Goal: Communication & Community: Answer question/provide support

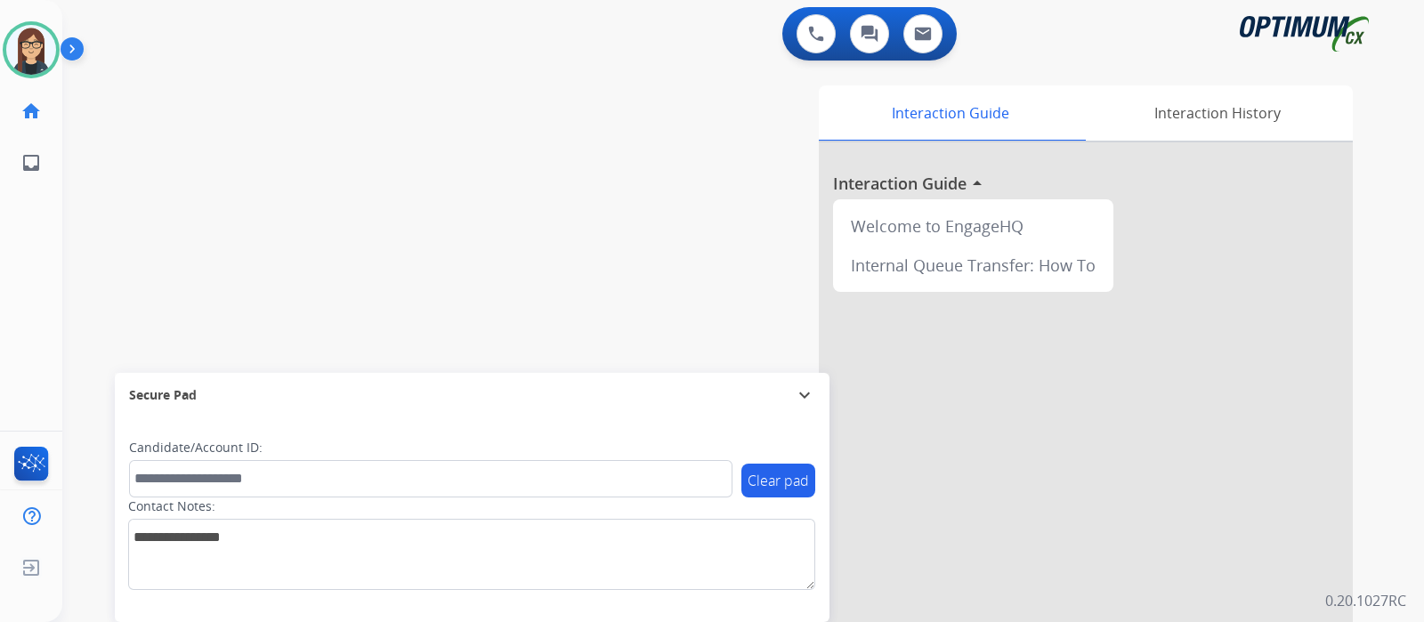
click at [453, 144] on div "swap_horiz Break voice bridge close_fullscreen Connect 3-Way Call merge_type Se…" at bounding box center [721, 435] width 1319 height 742
click at [417, 219] on div "swap_horiz Break voice bridge close_fullscreen Connect 3-Way Call merge_type Se…" at bounding box center [721, 435] width 1319 height 742
click at [873, 621] on html "Outbound call Quit Outbound call Quit Schedule interaction + Add to my list Cus…" at bounding box center [712, 311] width 1424 height 622
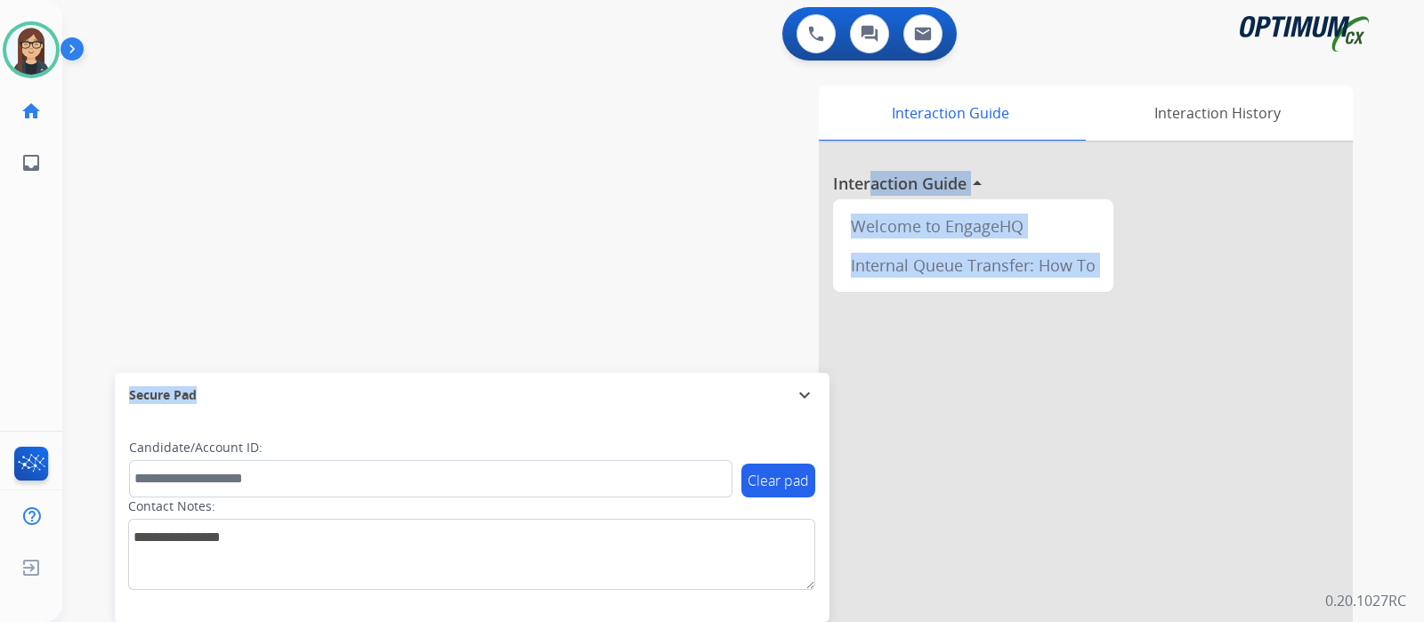
scroll to position [59, 0]
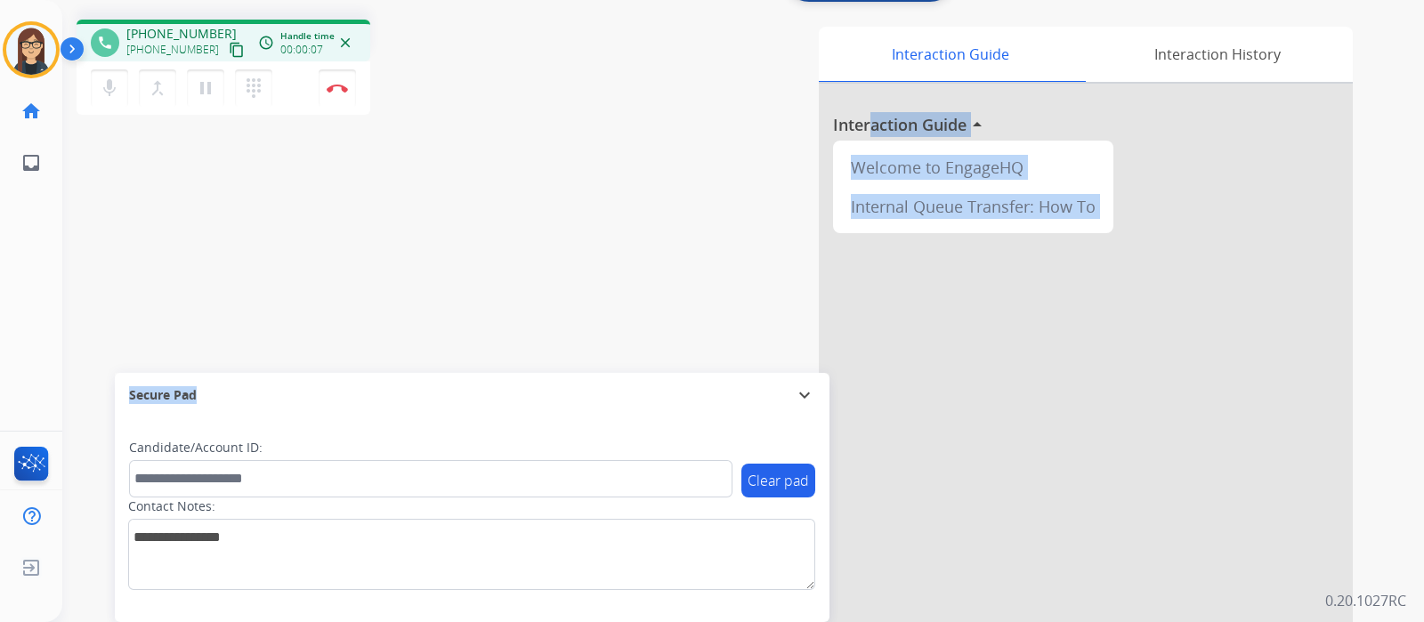
click at [229, 49] on mat-icon "content_copy" at bounding box center [237, 50] width 16 height 16
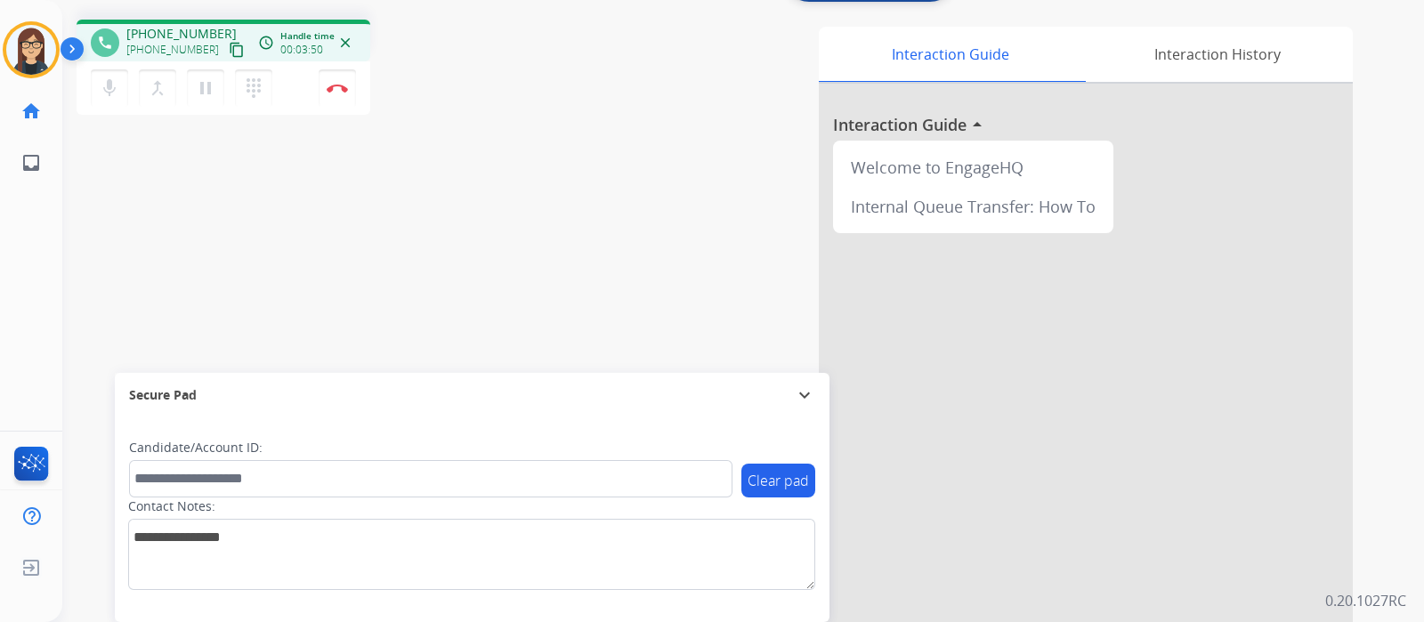
click at [445, 207] on div "phone +12818445088 +12818445088 content_copy access_time Call metrics Queue 00:…" at bounding box center [721, 376] width 1319 height 742
click at [337, 93] on button "Disconnect" at bounding box center [337, 87] width 37 height 37
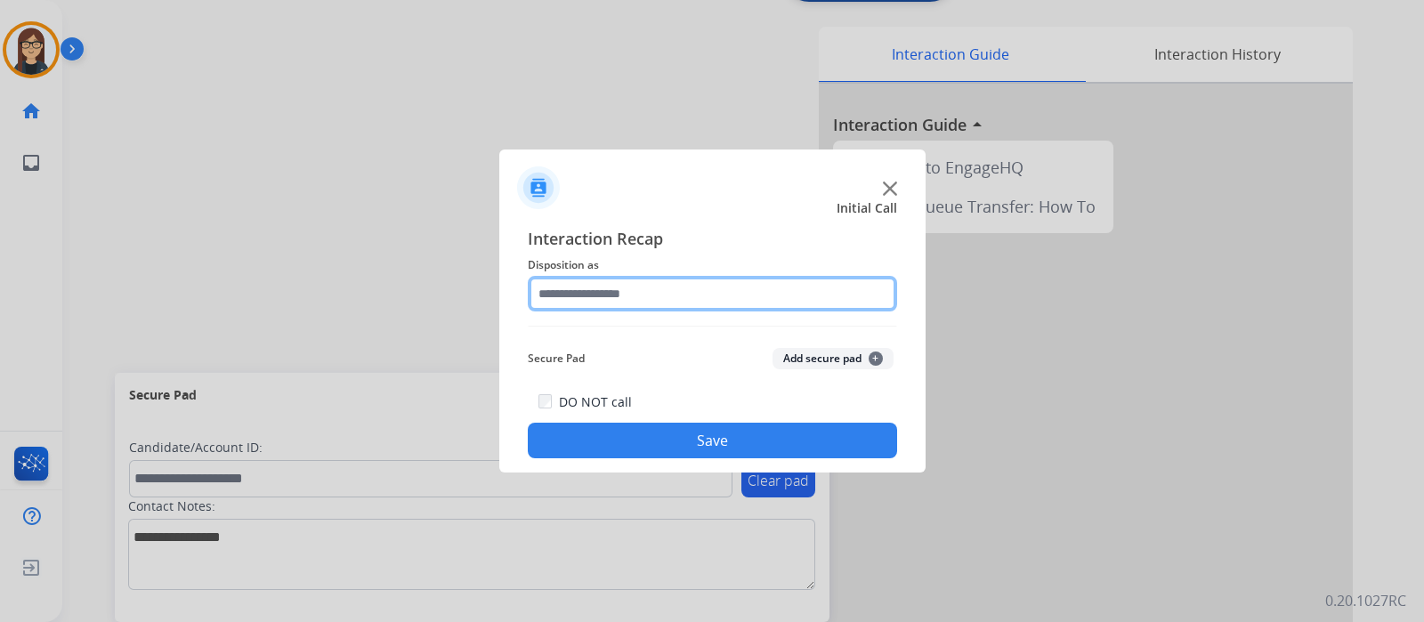
click at [614, 292] on input "text" at bounding box center [712, 294] width 369 height 36
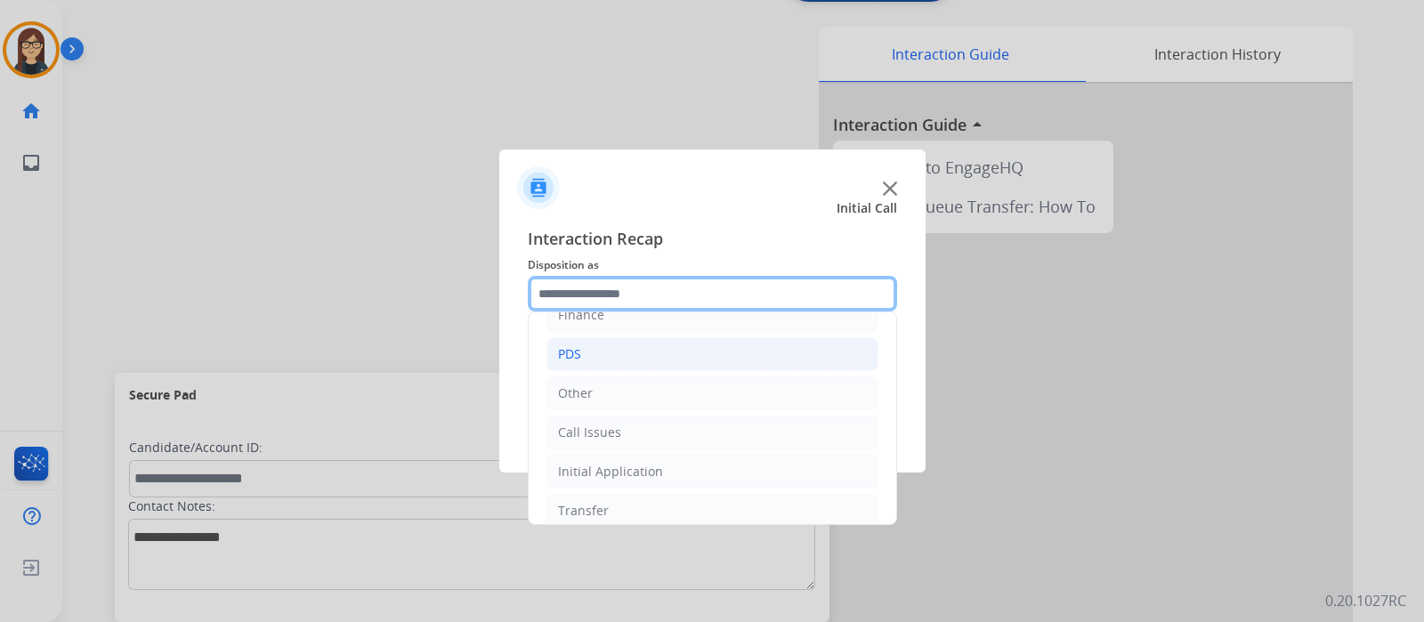
scroll to position [117, 0]
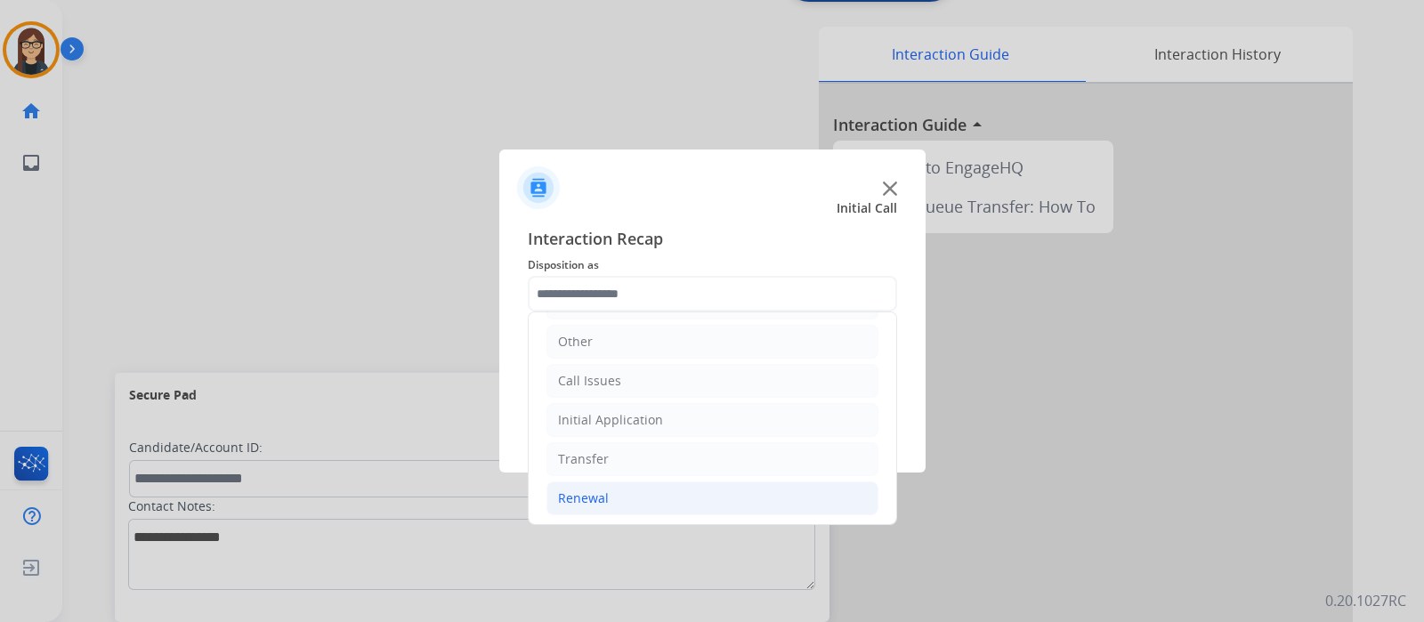
click at [612, 499] on li "Renewal" at bounding box center [713, 499] width 332 height 34
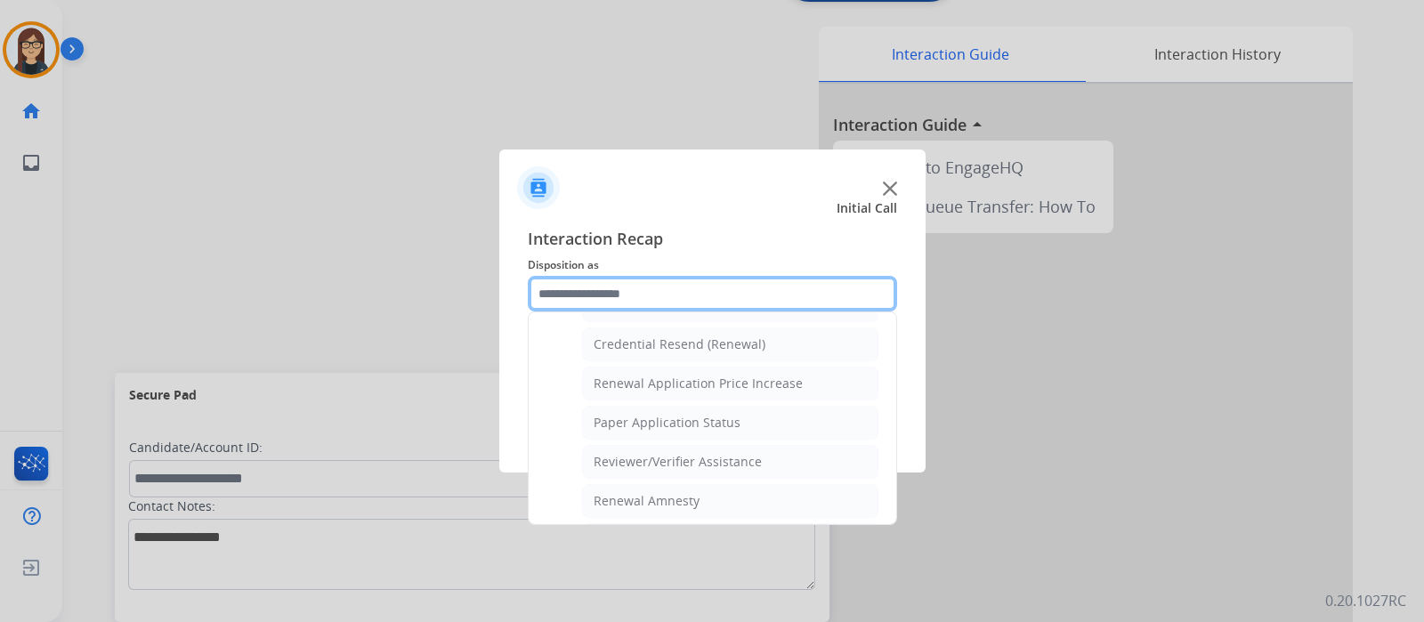
scroll to position [680, 0]
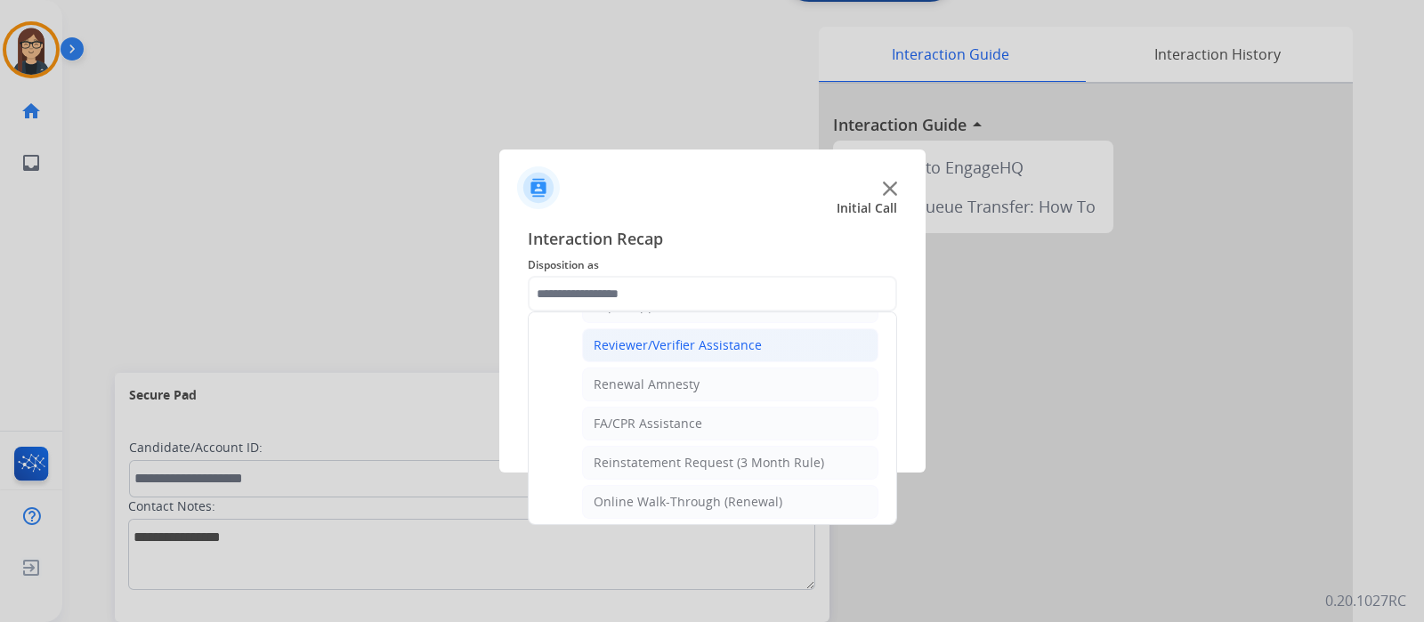
click at [688, 339] on div "Reviewer/Verifier Assistance" at bounding box center [678, 345] width 168 height 18
type input "**********"
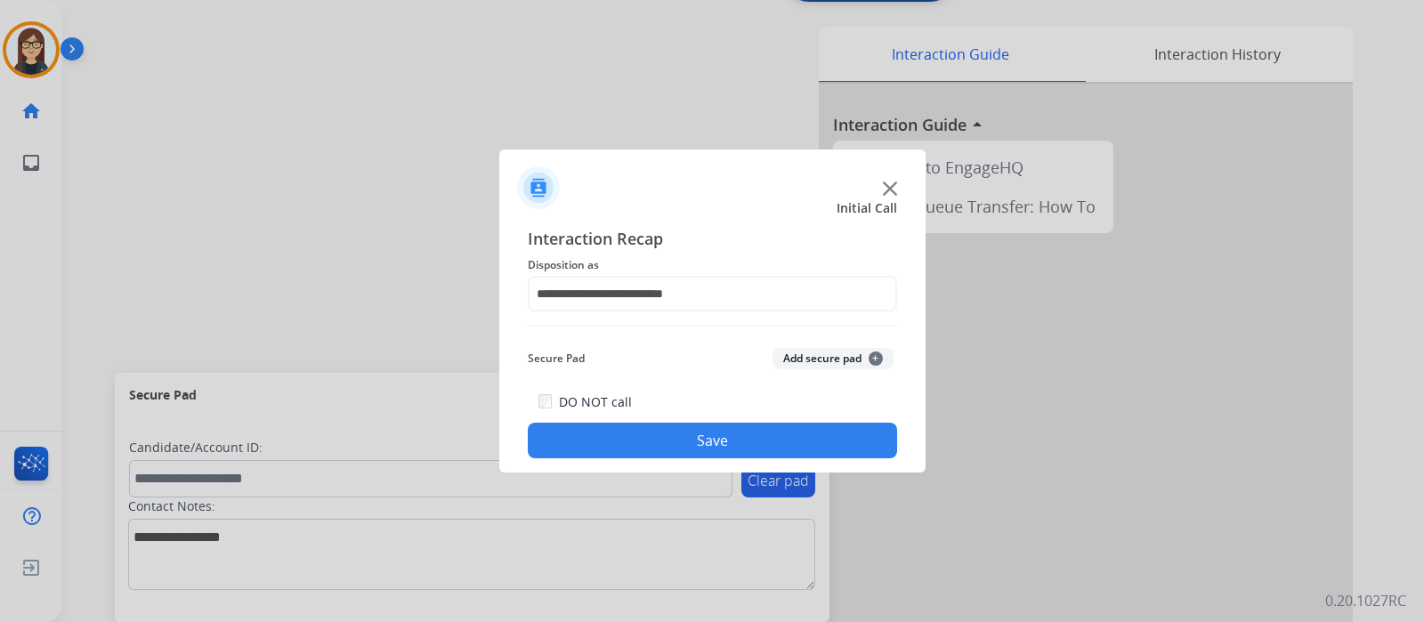
click at [628, 438] on button "Save" at bounding box center [712, 441] width 369 height 36
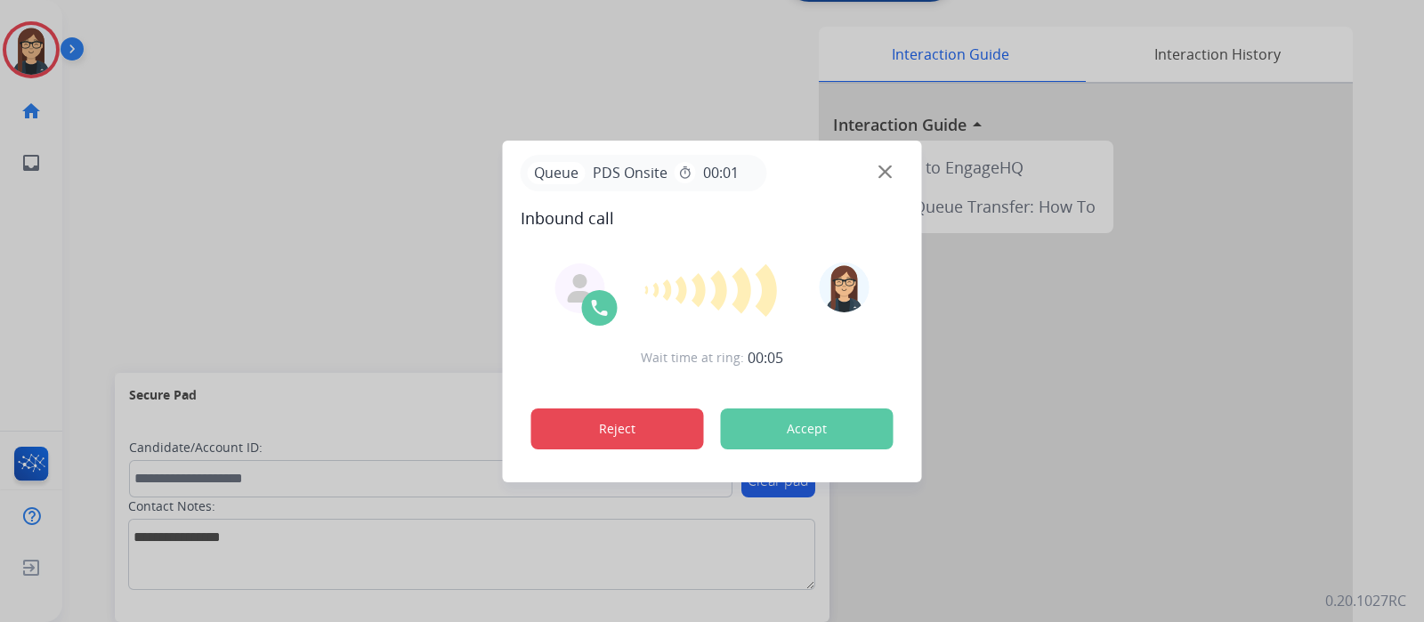
click at [677, 430] on button "Reject" at bounding box center [617, 429] width 173 height 41
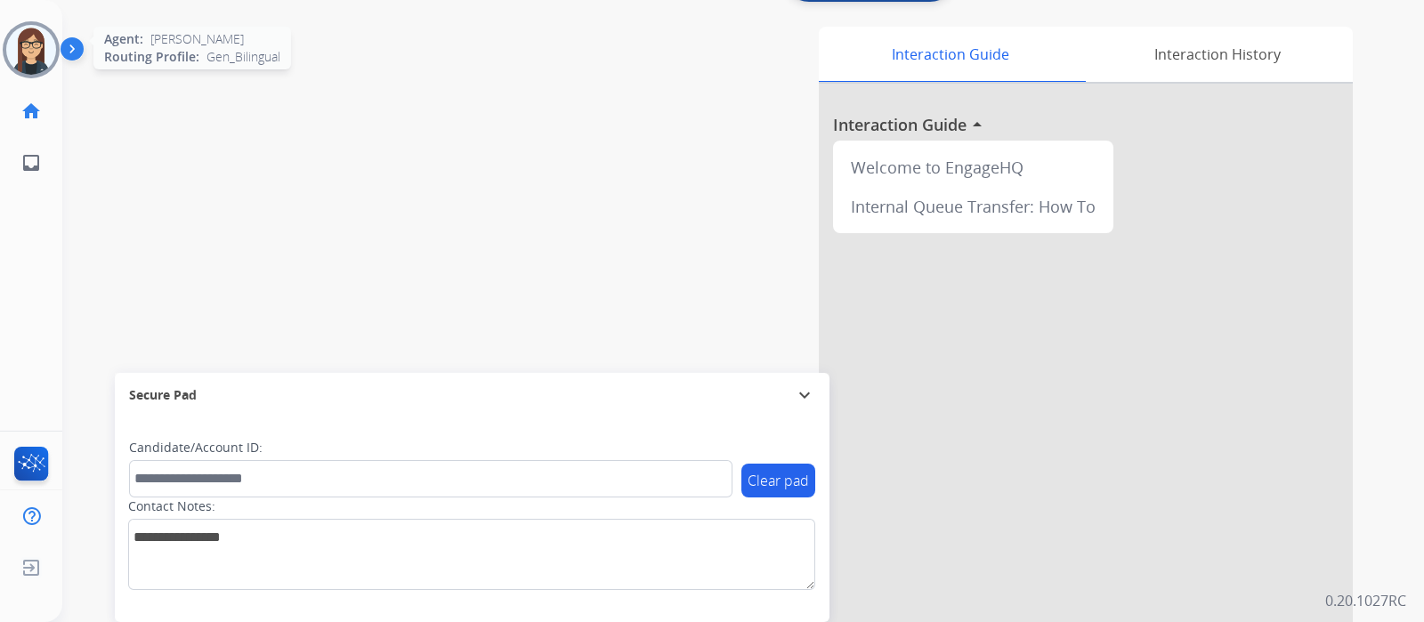
click at [44, 69] on img at bounding box center [31, 50] width 50 height 50
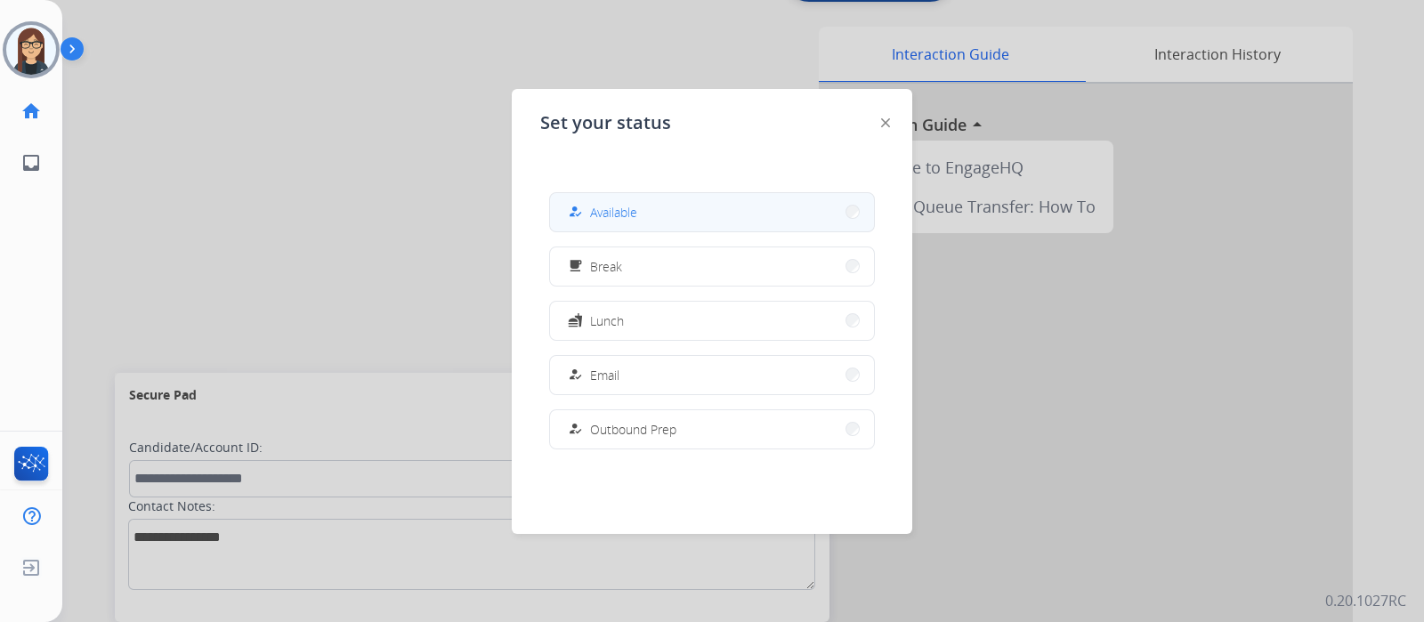
click at [639, 212] on button "how_to_reg Available" at bounding box center [712, 212] width 324 height 38
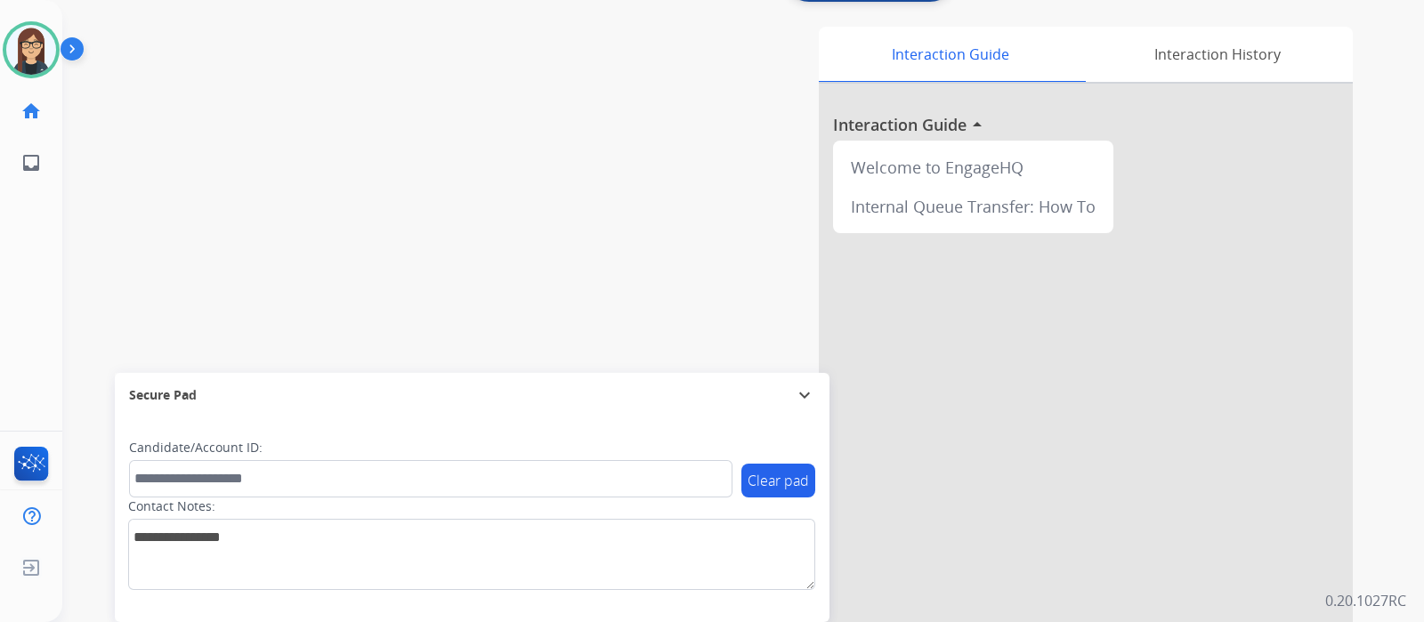
click at [85, 53] on img at bounding box center [76, 53] width 30 height 34
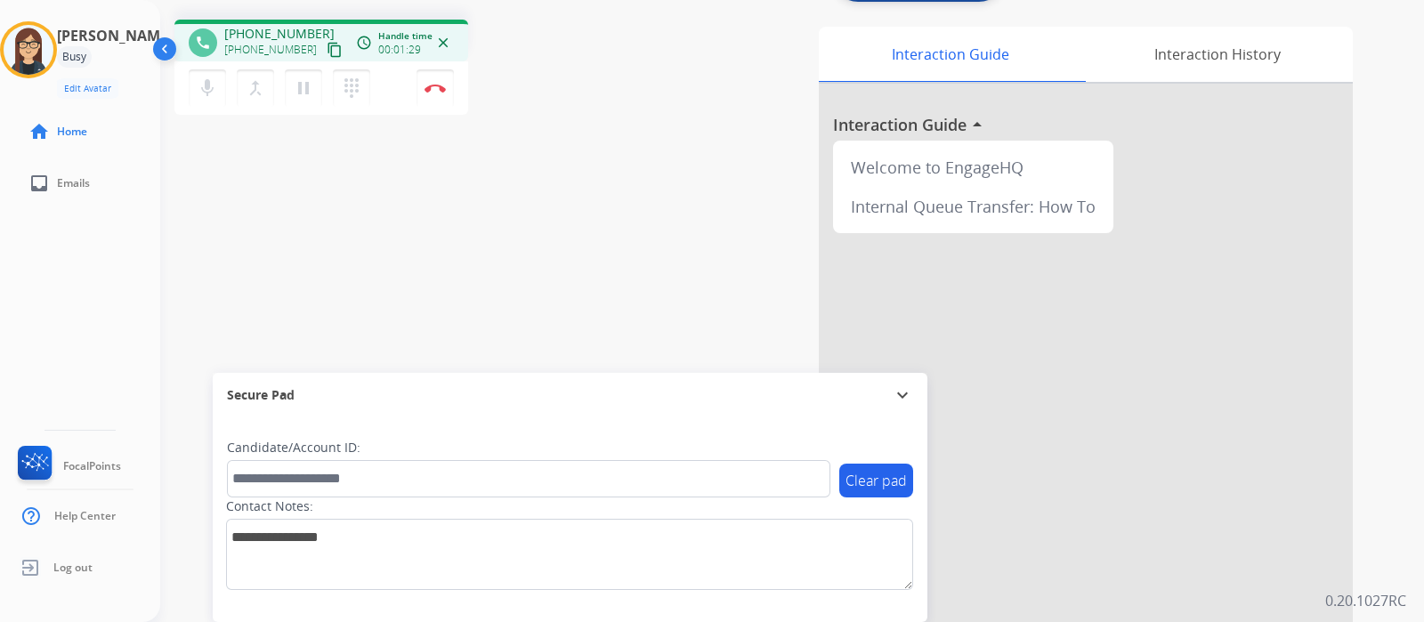
click at [327, 48] on mat-icon "content_copy" at bounding box center [335, 50] width 16 height 16
click at [524, 229] on div "phone +15079909573 +15079909573 content_copy access_time Call metrics Queue 00:…" at bounding box center [770, 376] width 1221 height 742
click at [431, 88] on img at bounding box center [435, 88] width 21 height 9
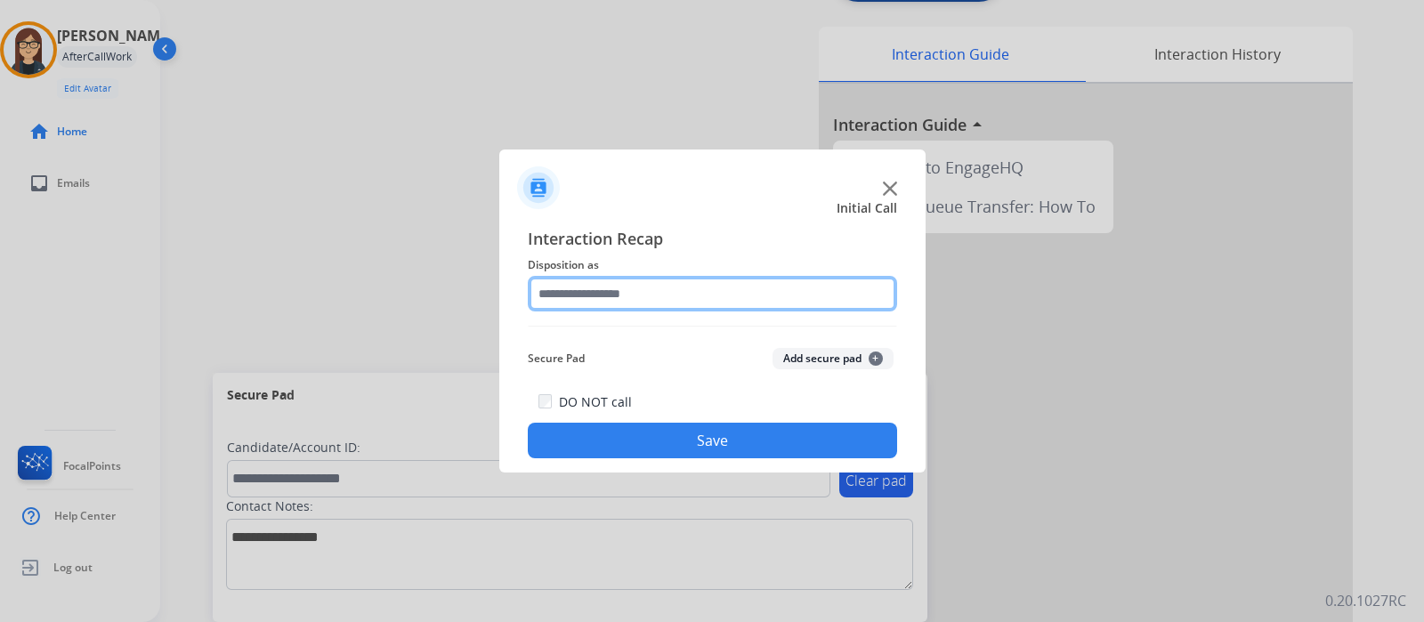
click at [647, 296] on input "text" at bounding box center [712, 294] width 369 height 36
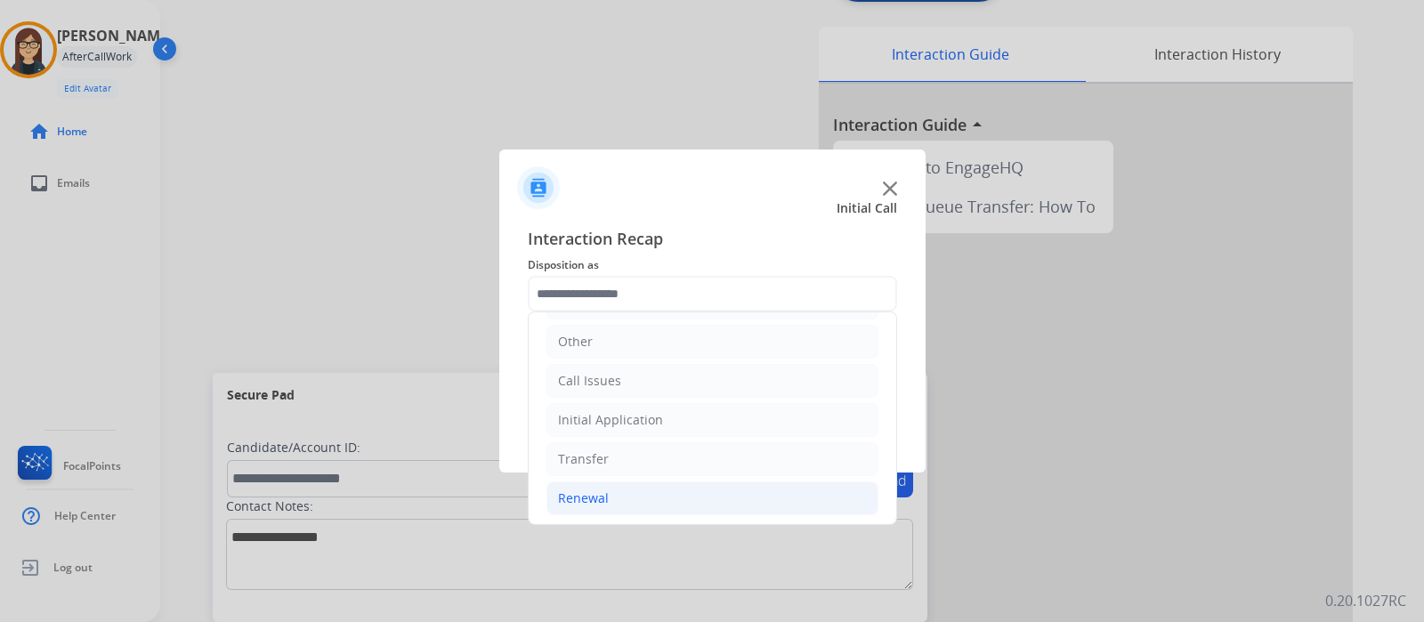
click at [603, 496] on div "Renewal" at bounding box center [583, 499] width 51 height 18
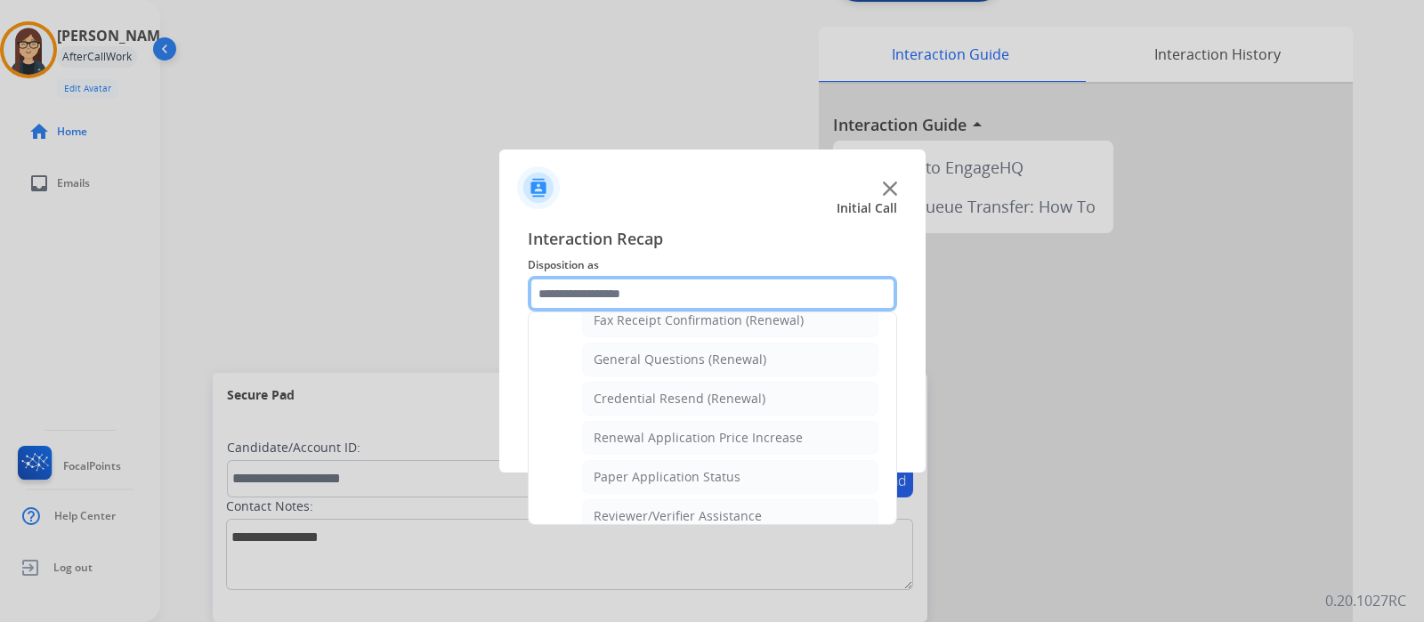
scroll to position [458, 0]
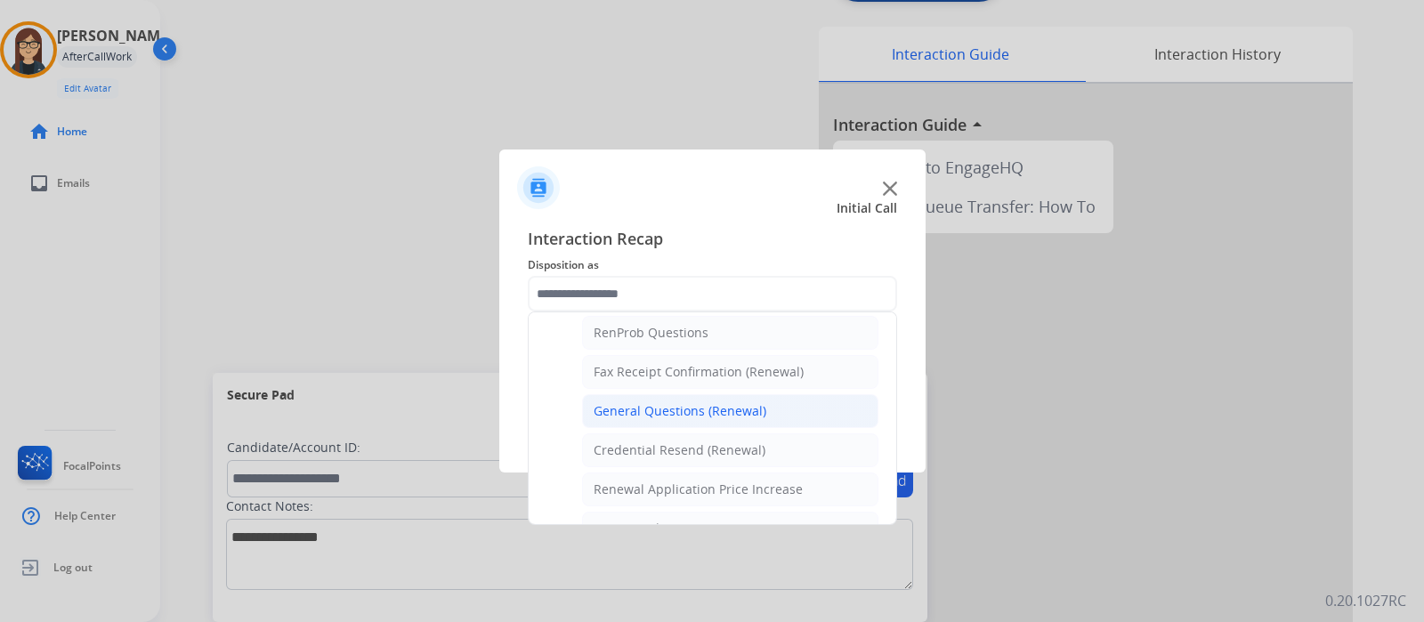
click at [645, 402] on div "General Questions (Renewal)" at bounding box center [680, 411] width 173 height 18
type input "**********"
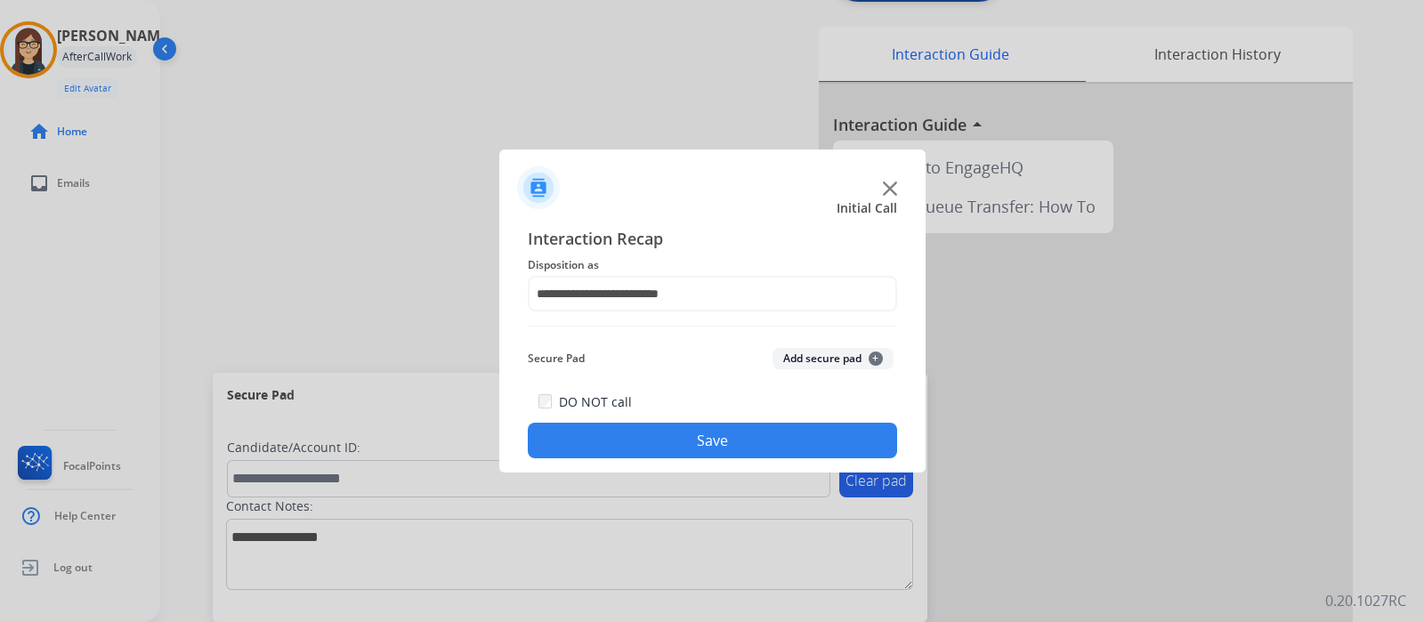
click at [577, 443] on button "Save" at bounding box center [712, 441] width 369 height 36
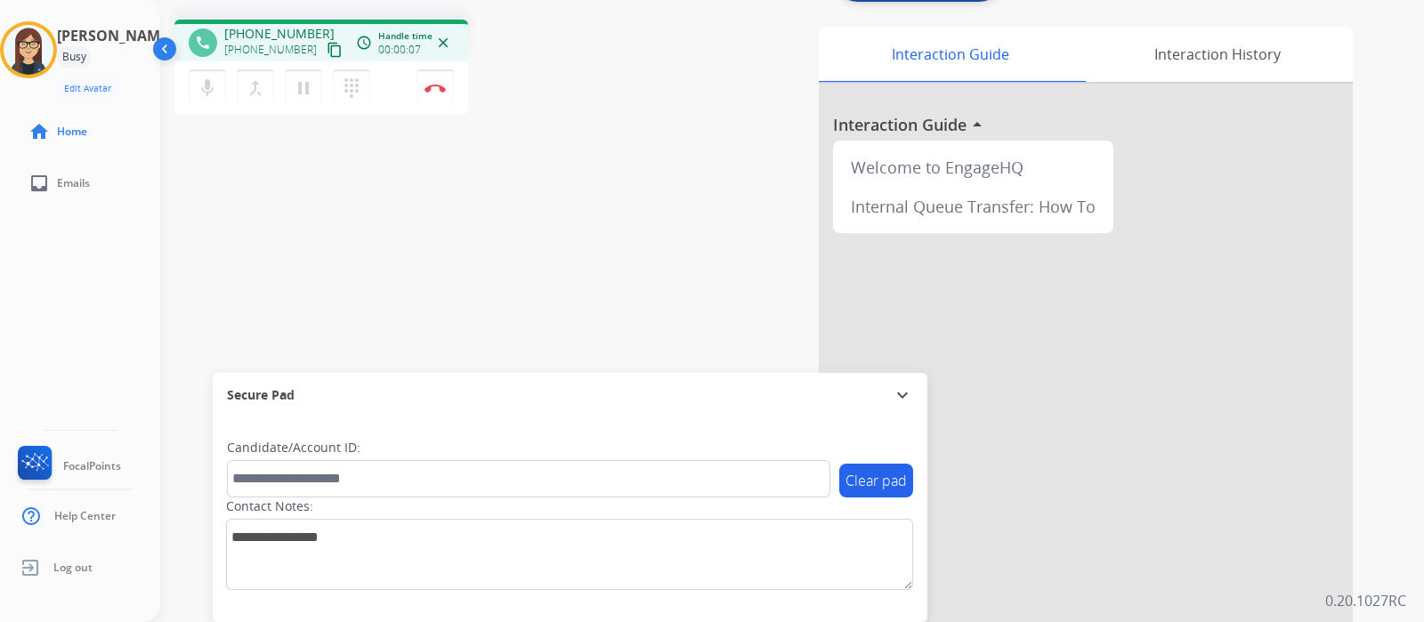
click at [327, 50] on mat-icon "content_copy" at bounding box center [335, 50] width 16 height 16
click at [463, 302] on div "phone +16313395064 +16313395064 content_copy access_time Call metrics Queue 00:…" at bounding box center [770, 376] width 1221 height 742
click at [621, 235] on div "phone +16313395064 +16313395064 content_copy access_time Call metrics Queue 00:…" at bounding box center [770, 376] width 1221 height 742
click at [438, 91] on img at bounding box center [435, 88] width 21 height 9
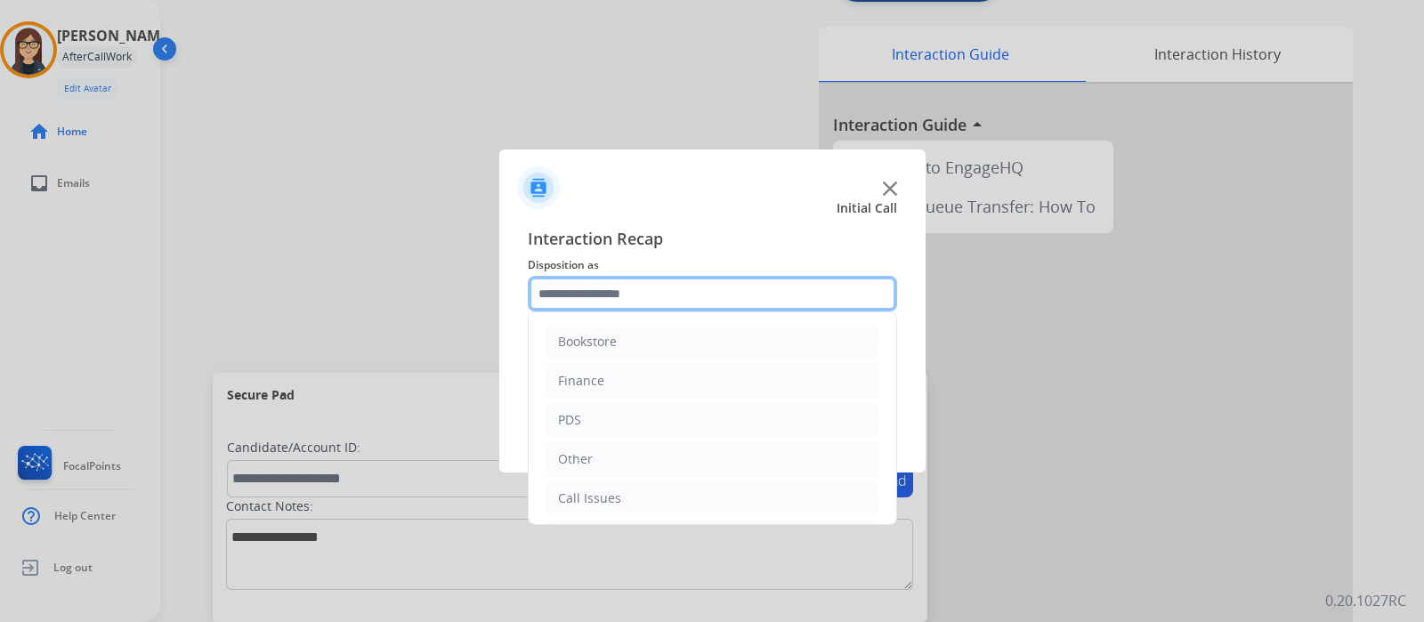
click at [685, 291] on input "text" at bounding box center [712, 294] width 369 height 36
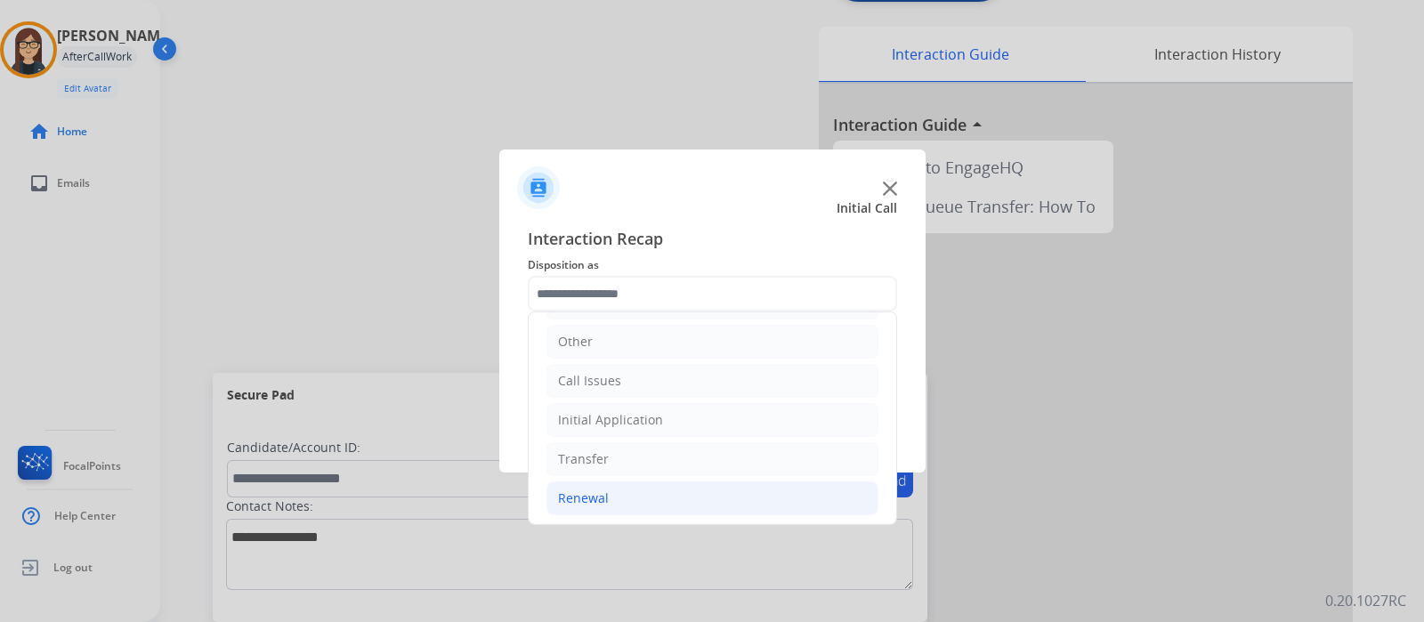
click at [596, 490] on div "Renewal" at bounding box center [583, 499] width 51 height 18
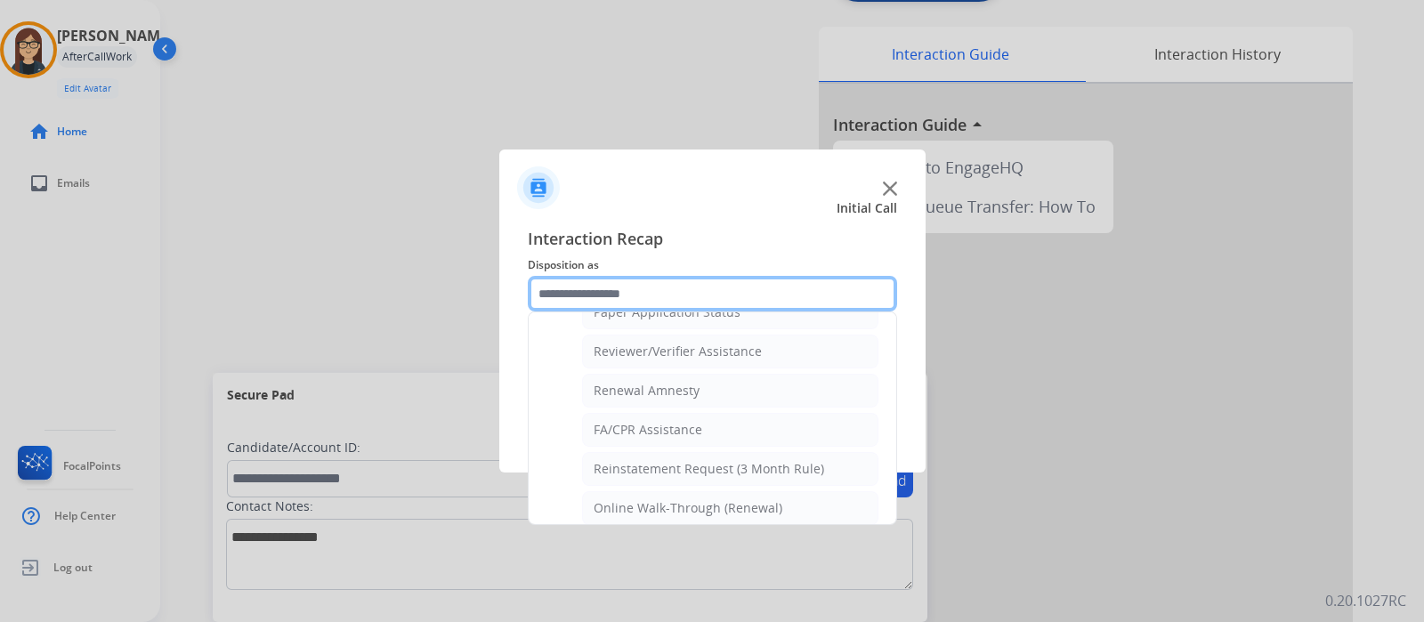
scroll to position [680, 0]
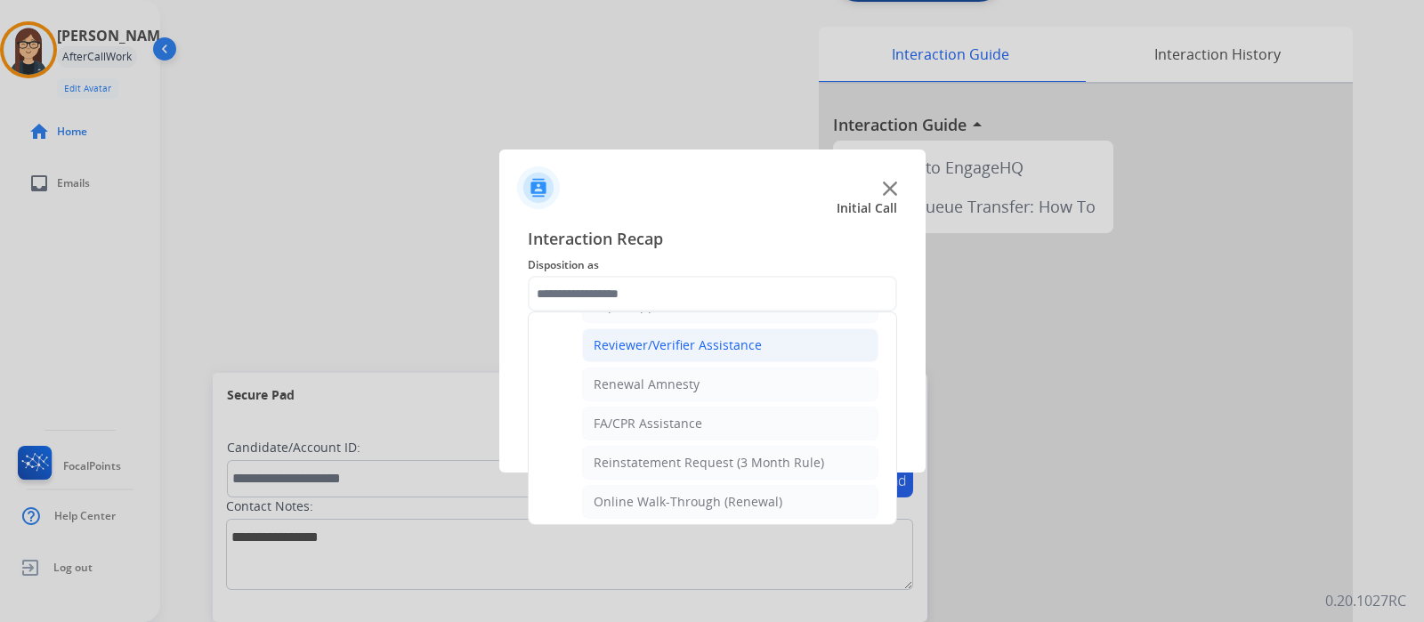
click at [645, 343] on div "Reviewer/Verifier Assistance" at bounding box center [678, 345] width 168 height 18
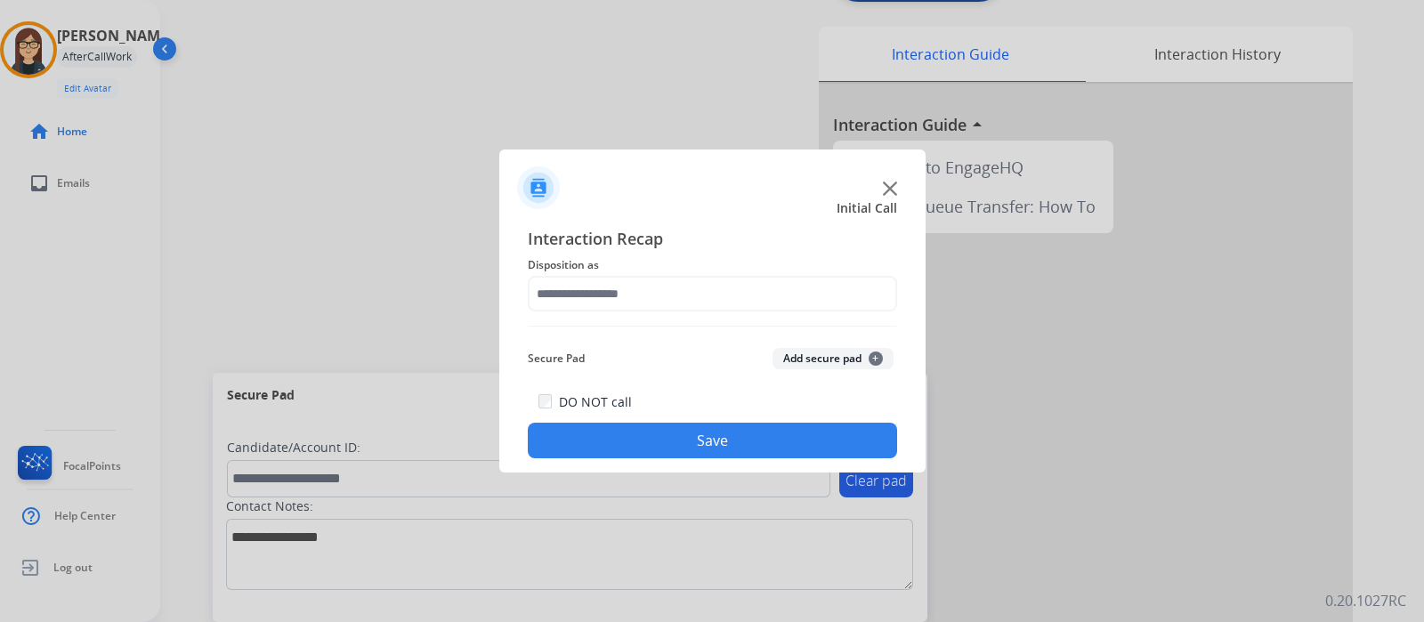
type input "**********"
click at [644, 425] on button "Save" at bounding box center [712, 441] width 369 height 36
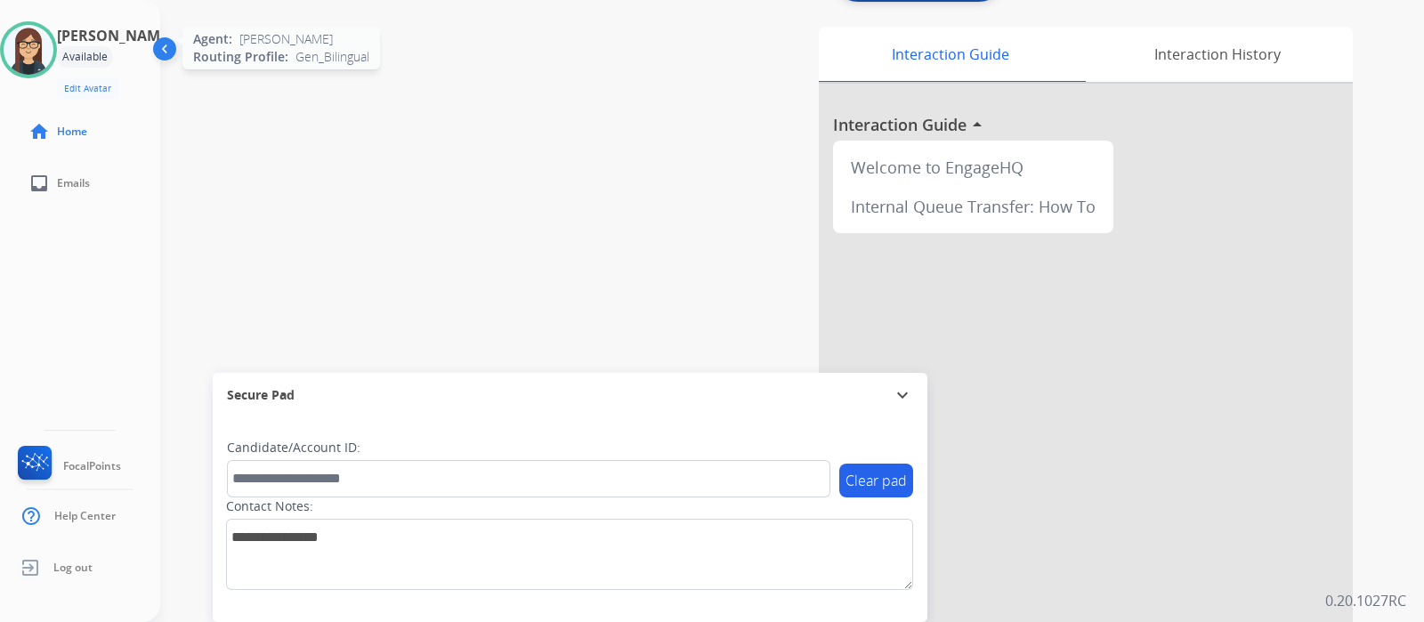
click at [49, 45] on img at bounding box center [29, 50] width 50 height 50
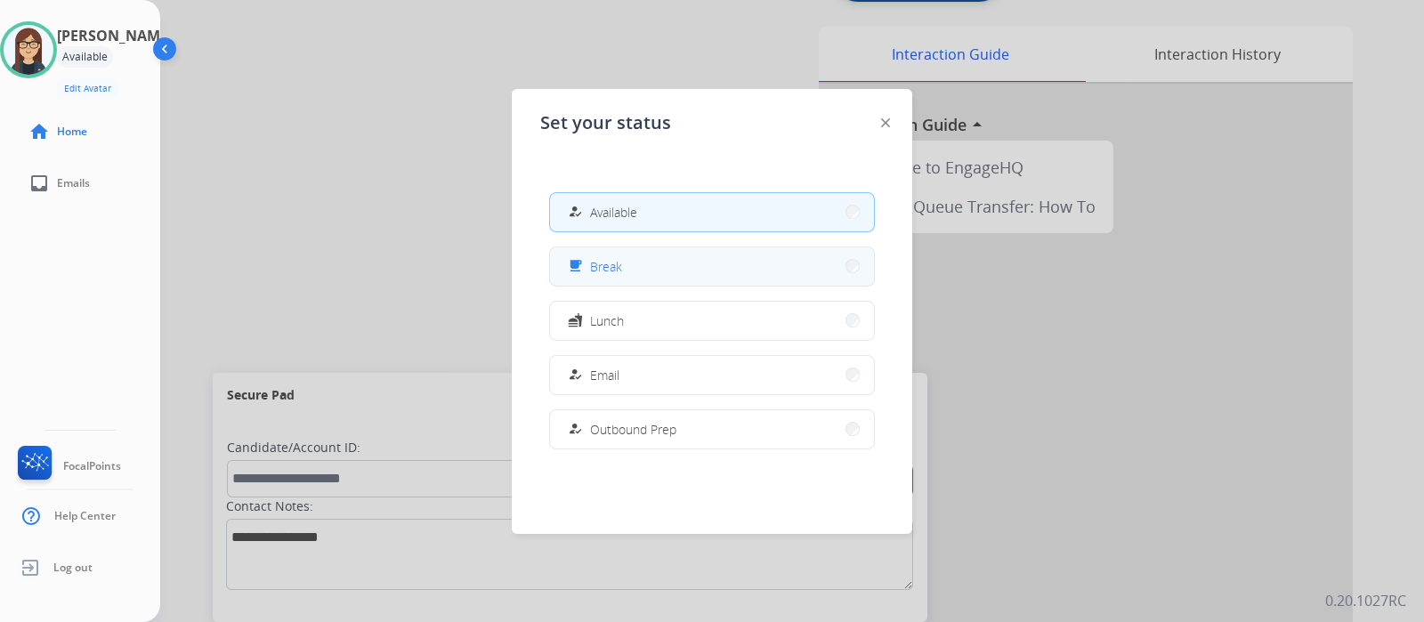
click at [627, 263] on button "free_breakfast Break" at bounding box center [712, 266] width 324 height 38
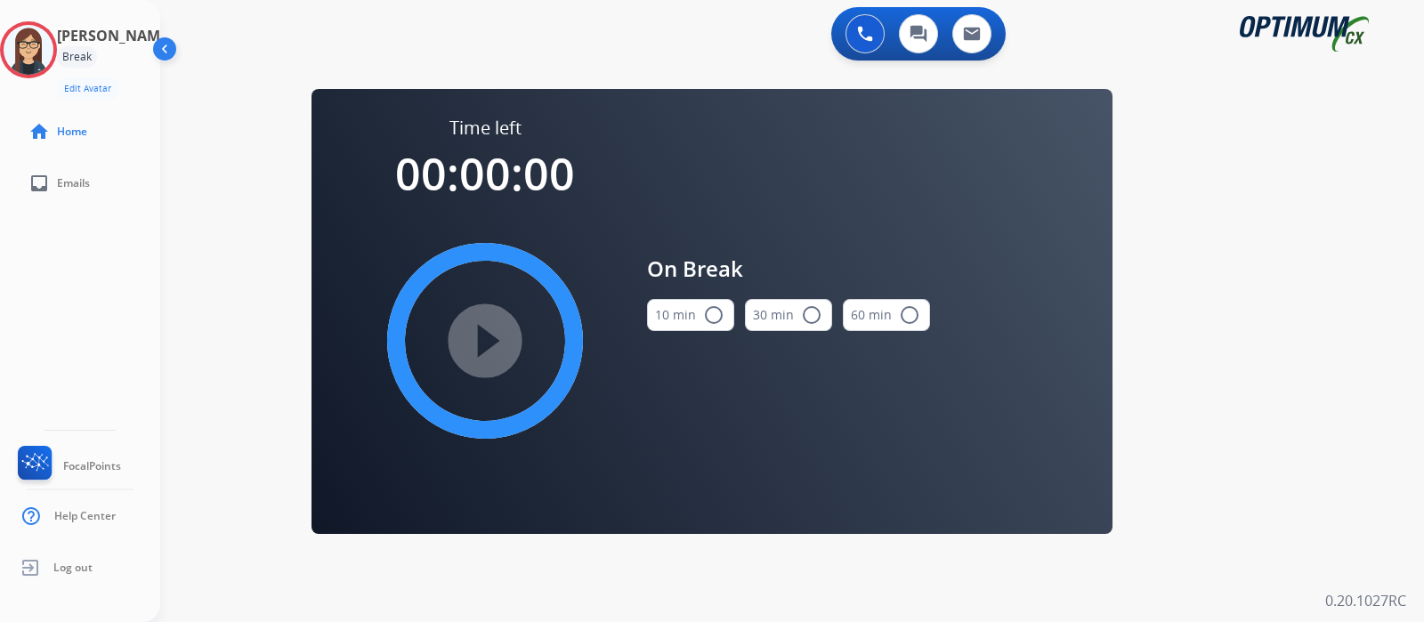
scroll to position [0, 0]
click at [713, 310] on mat-icon "radio_button_unchecked" at bounding box center [713, 314] width 21 height 21
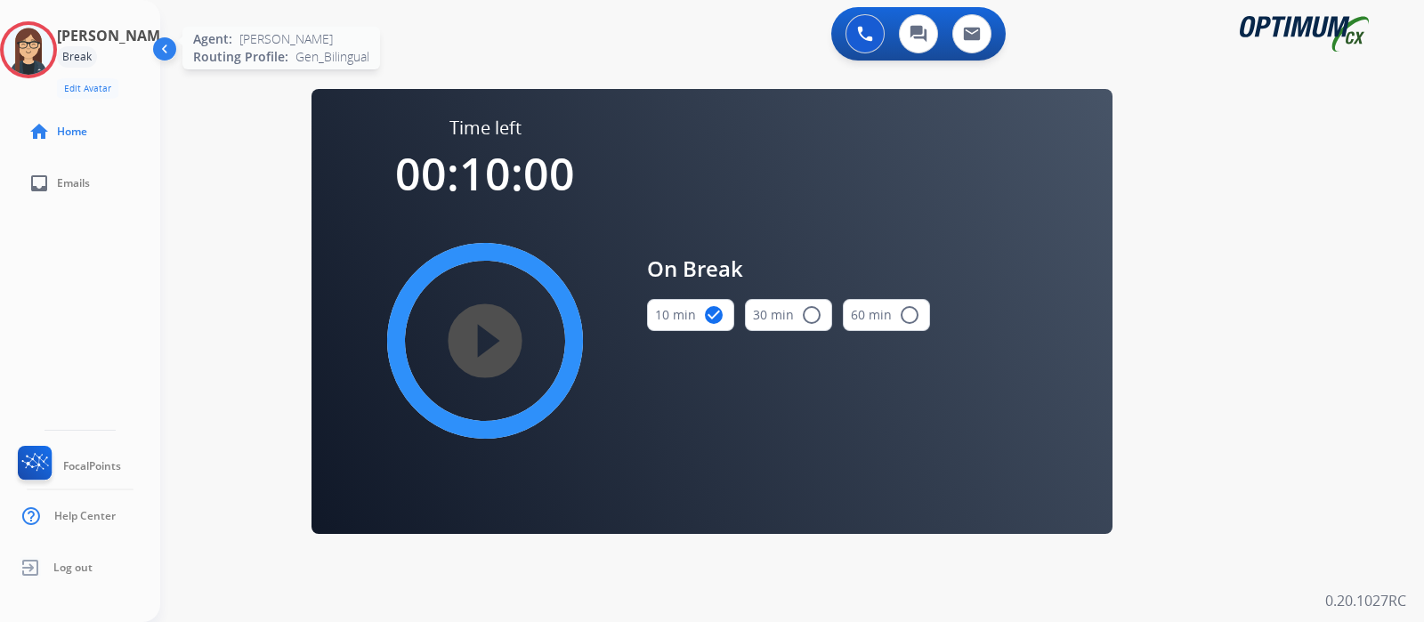
click at [53, 37] on img at bounding box center [29, 50] width 50 height 50
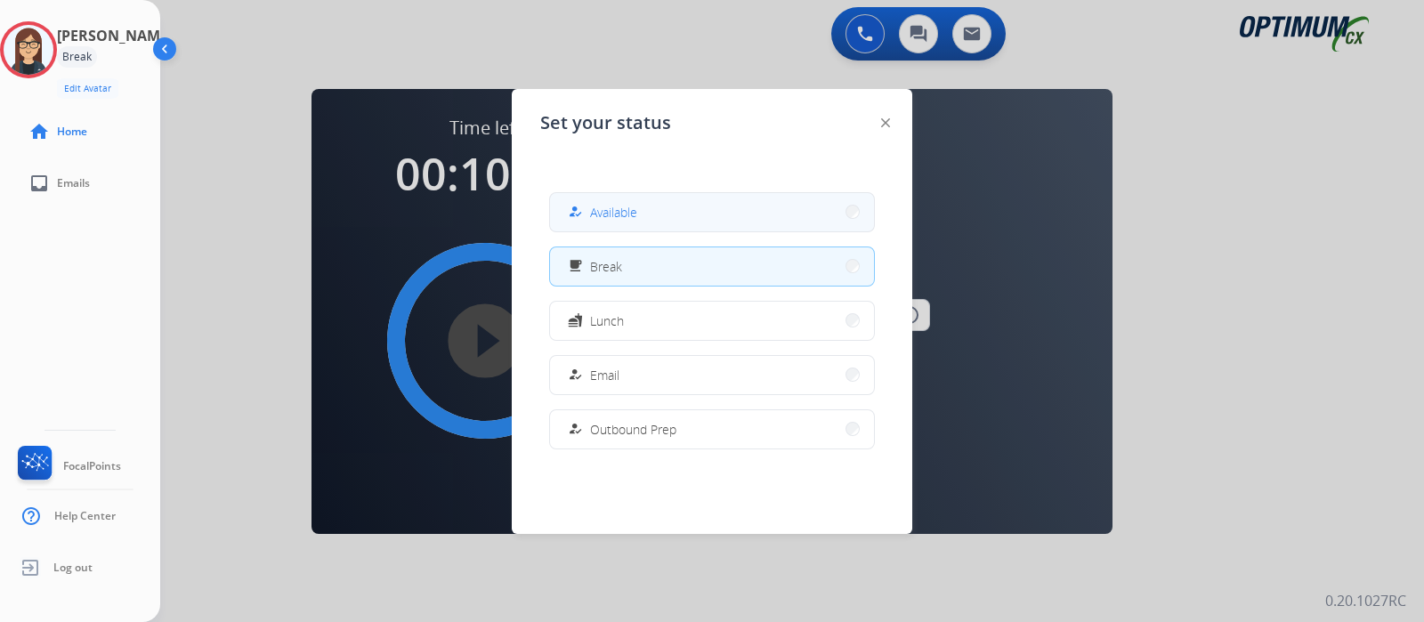
click at [686, 216] on button "how_to_reg Available" at bounding box center [712, 212] width 324 height 38
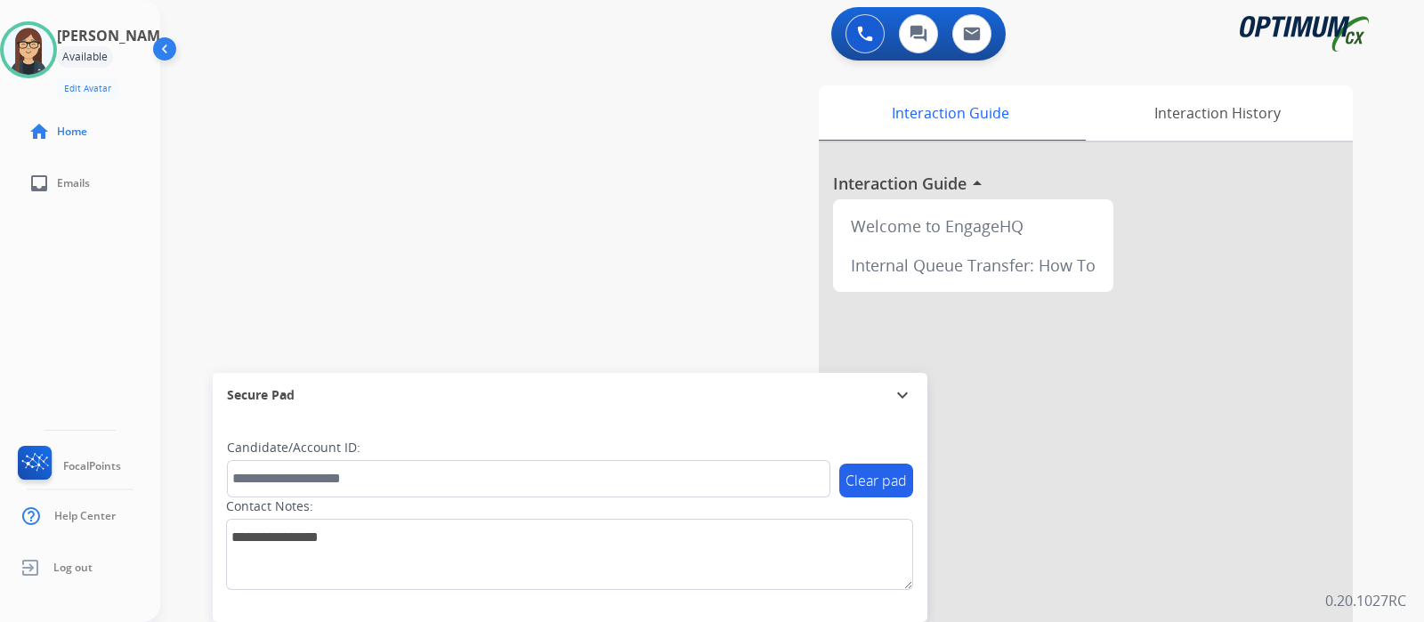
click at [423, 145] on div "swap_horiz Break voice bridge close_fullscreen Connect 3-Way Call merge_type Se…" at bounding box center [770, 435] width 1221 height 742
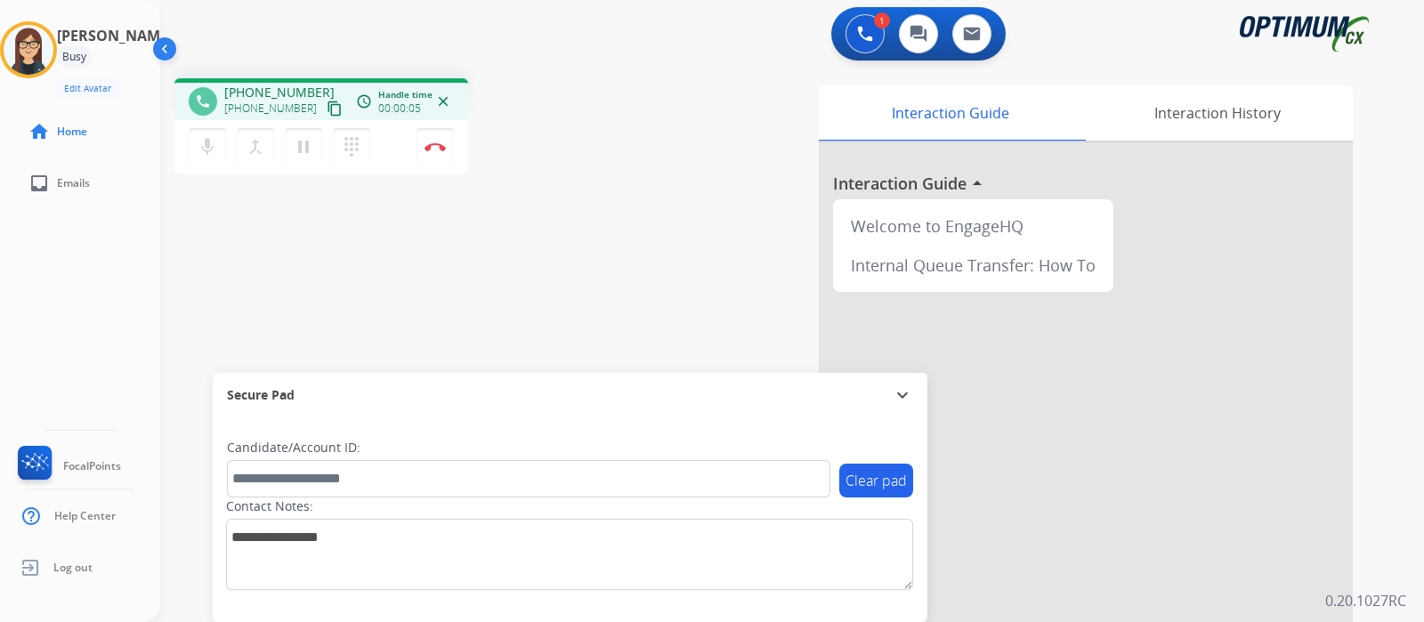
click at [324, 99] on button "content_copy" at bounding box center [334, 108] width 21 height 21
click at [588, 254] on div "phone +19147514546 +19147514546 content_copy access_time Call metrics Queue 00:…" at bounding box center [770, 435] width 1221 height 742
click at [592, 242] on div "phone +19147514546 +19147514546 content_copy access_time Call metrics Queue 00:…" at bounding box center [770, 435] width 1221 height 742
click at [609, 282] on div "phone +19147514546 +19147514546 content_copy access_time Call metrics Queue 00:…" at bounding box center [770, 435] width 1221 height 742
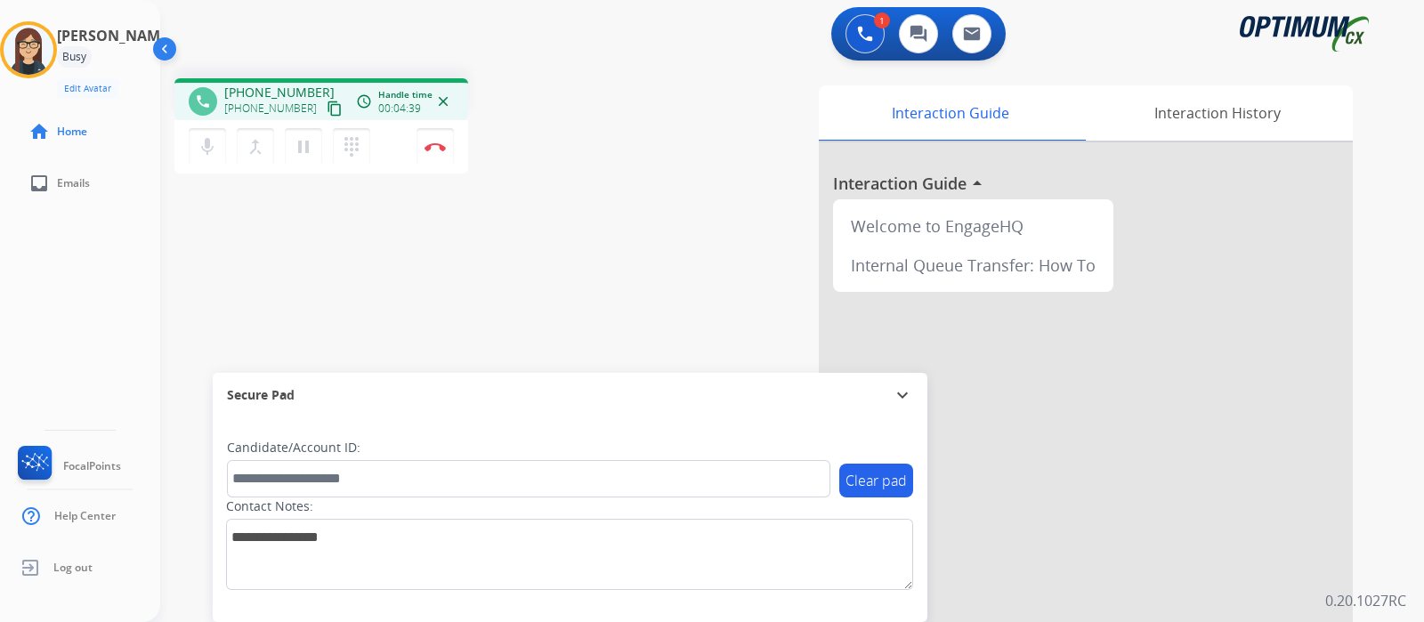
click at [601, 296] on div "phone +19147514546 +19147514546 content_copy access_time Call metrics Queue 00:…" at bounding box center [770, 435] width 1221 height 742
click at [660, 129] on div "Interaction Guide Interaction History Interaction Guide arrow_drop_up Welcome t…" at bounding box center [996, 445] width 714 height 721
click at [447, 146] on button "Disconnect" at bounding box center [435, 146] width 37 height 37
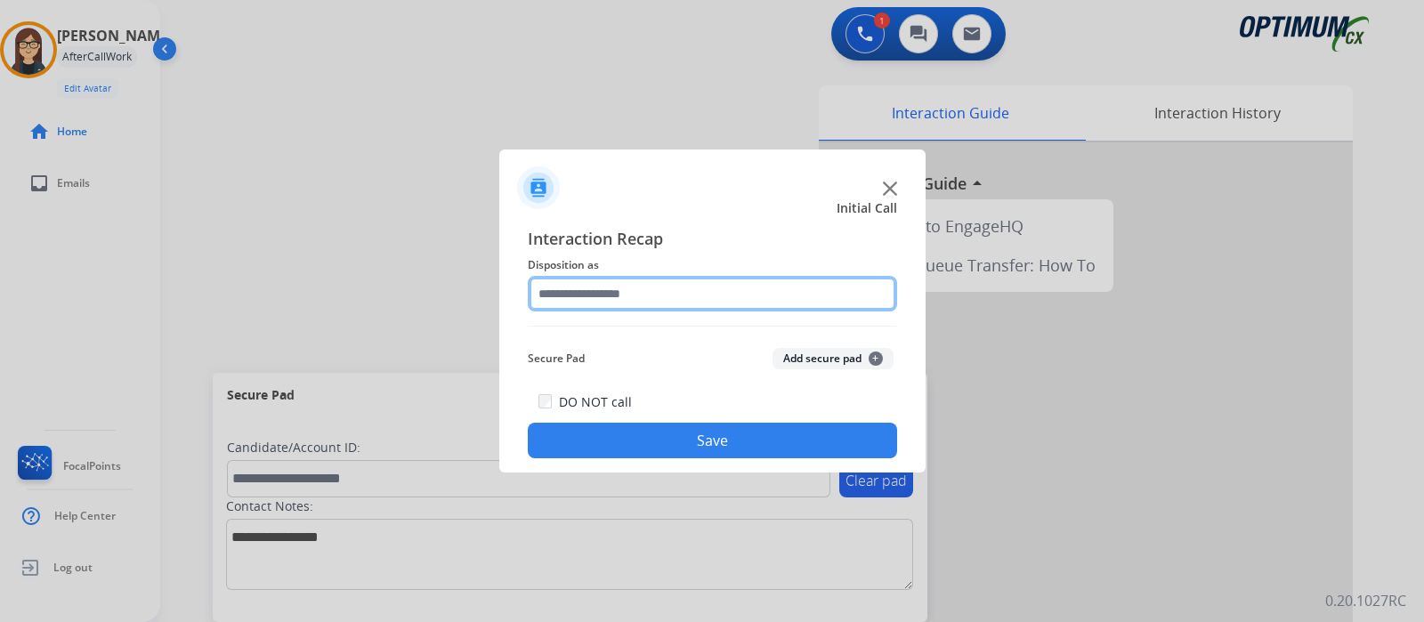
click at [623, 301] on input "text" at bounding box center [712, 294] width 369 height 36
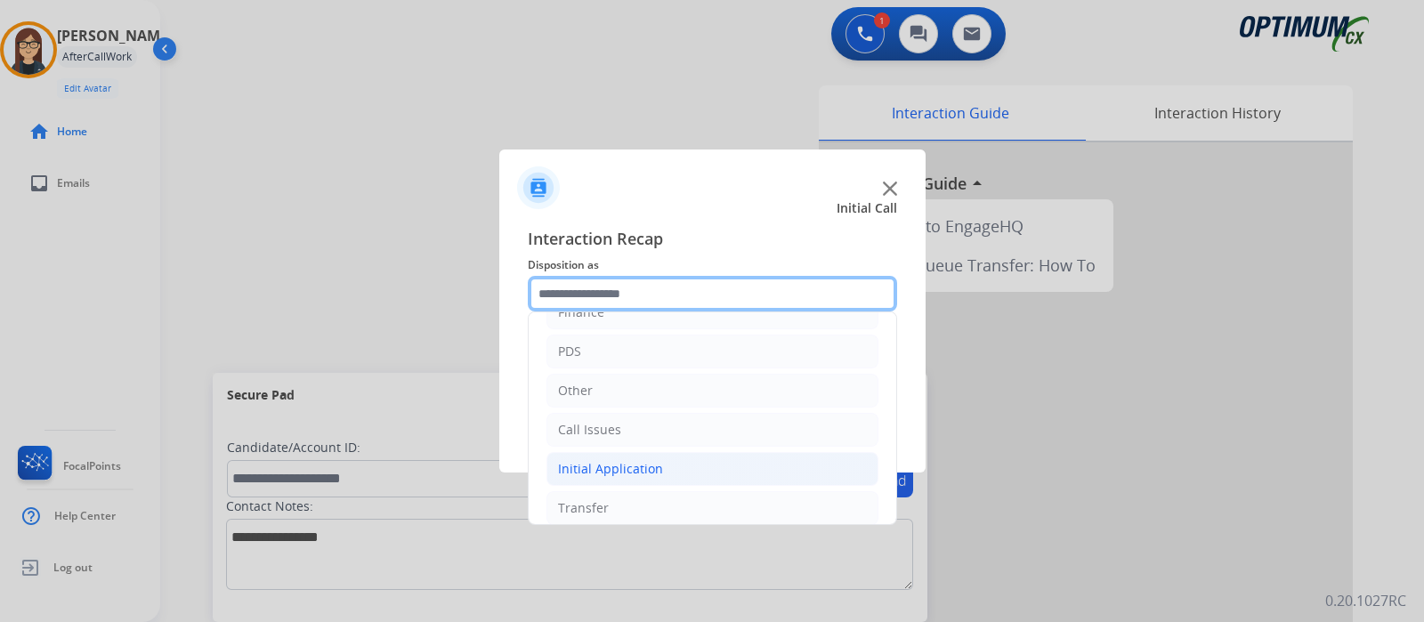
scroll to position [117, 0]
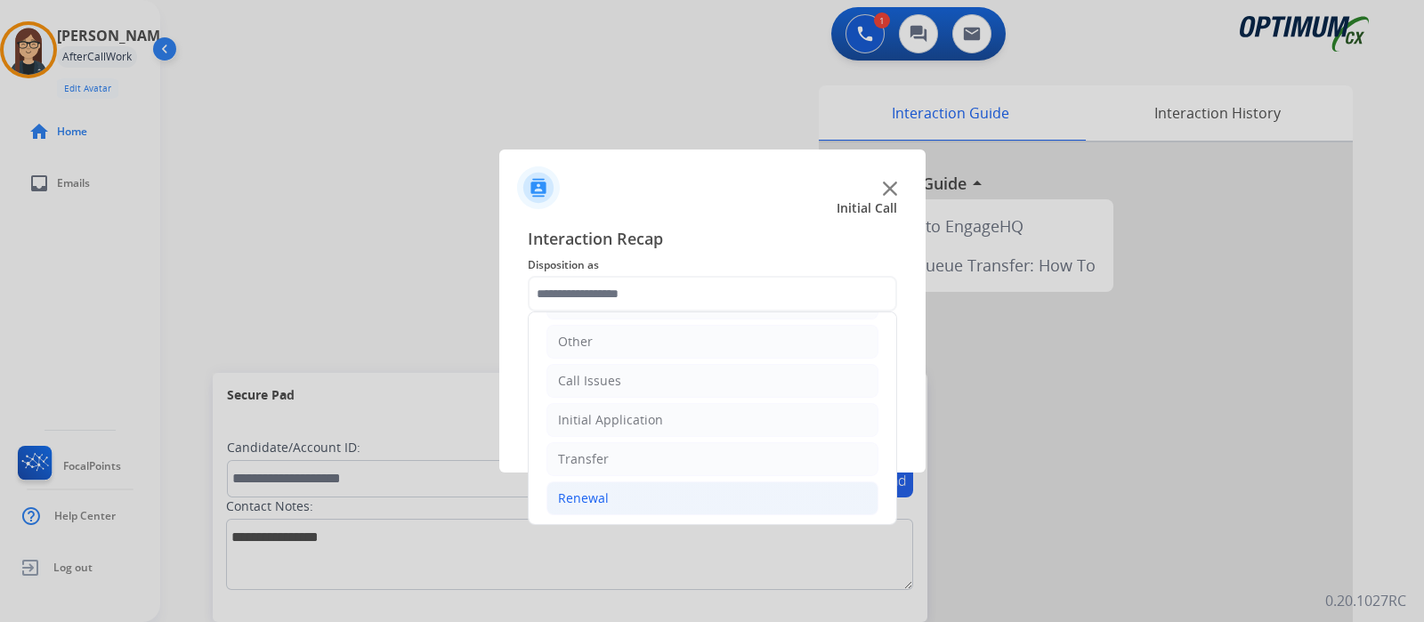
click at [579, 490] on div "Renewal" at bounding box center [583, 499] width 51 height 18
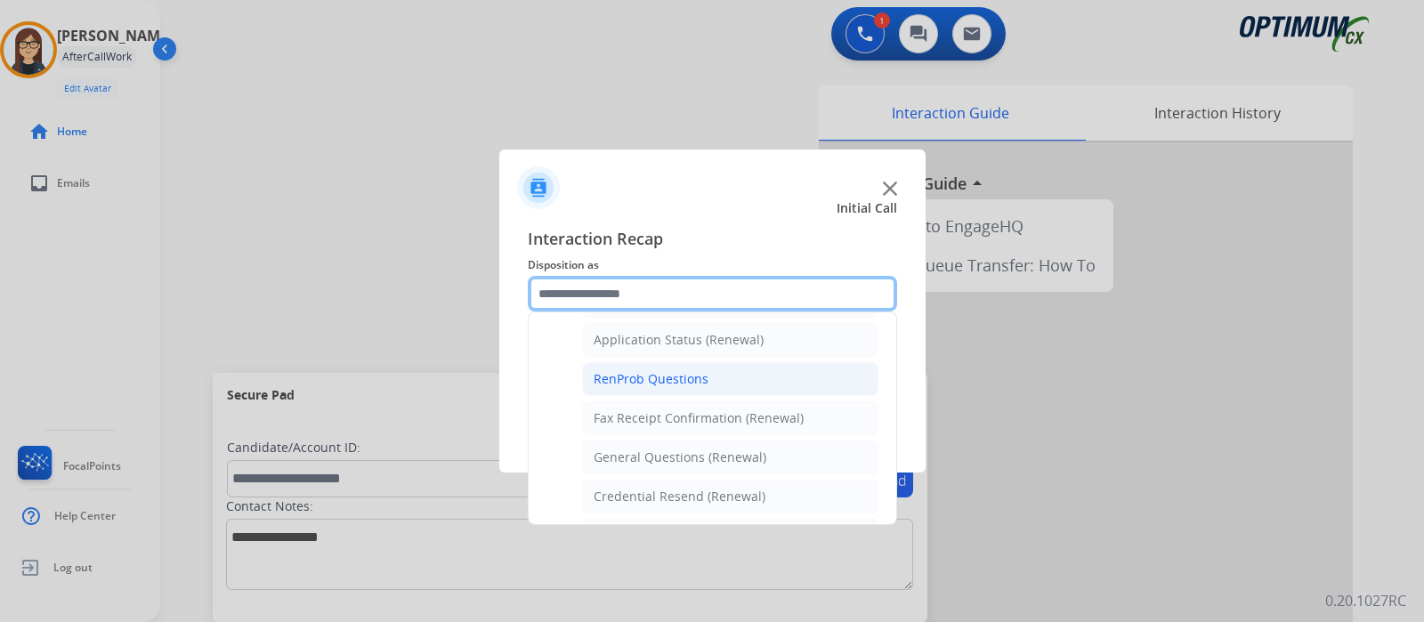
scroll to position [458, 0]
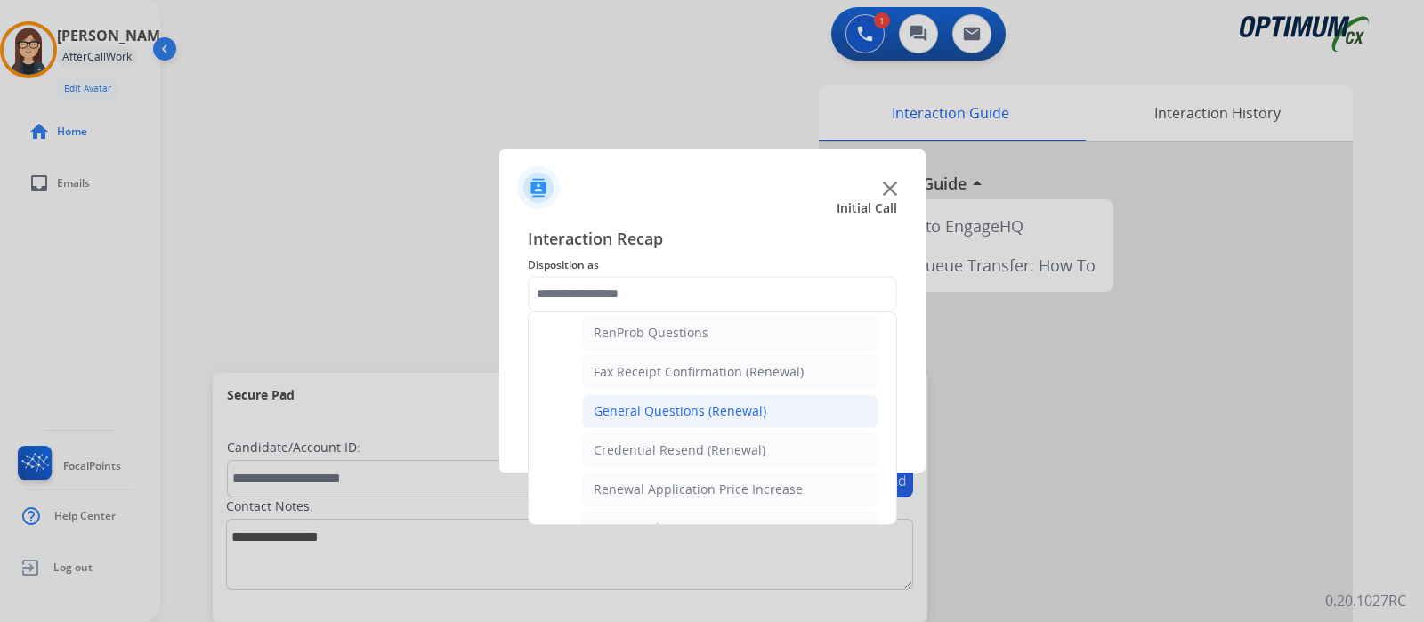
click at [644, 402] on div "General Questions (Renewal)" at bounding box center [680, 411] width 173 height 18
type input "**********"
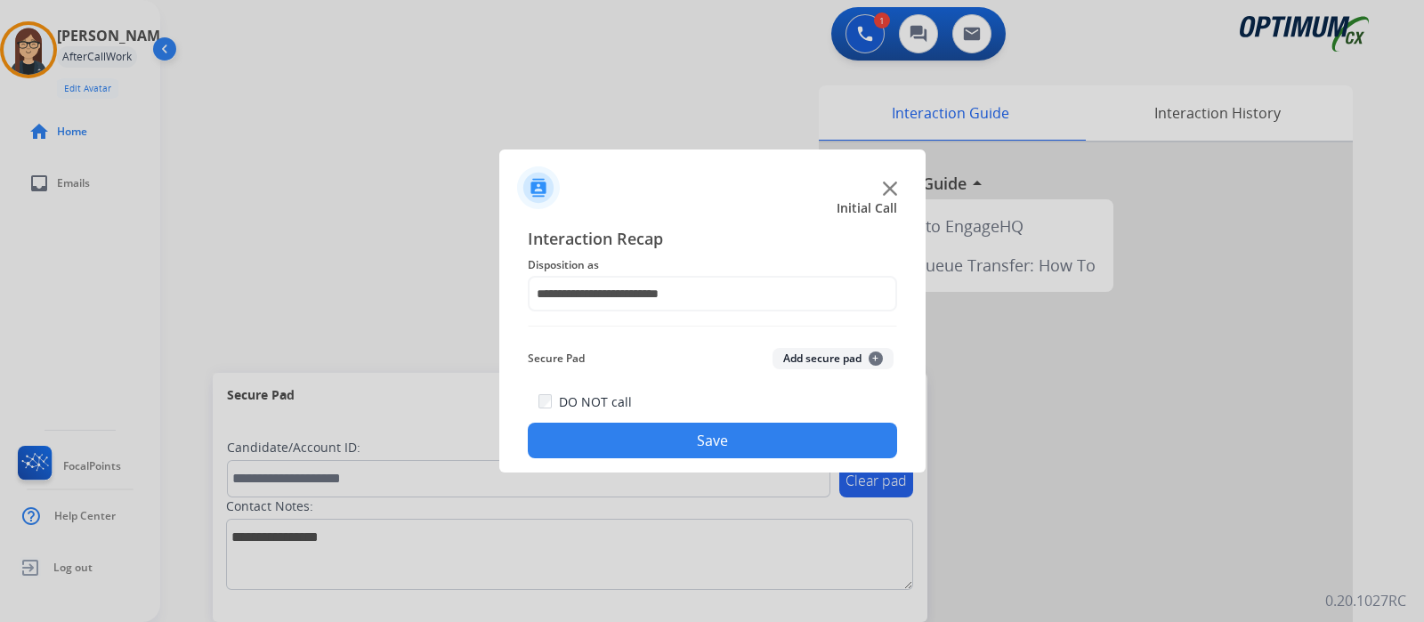
click at [648, 442] on button "Save" at bounding box center [712, 441] width 369 height 36
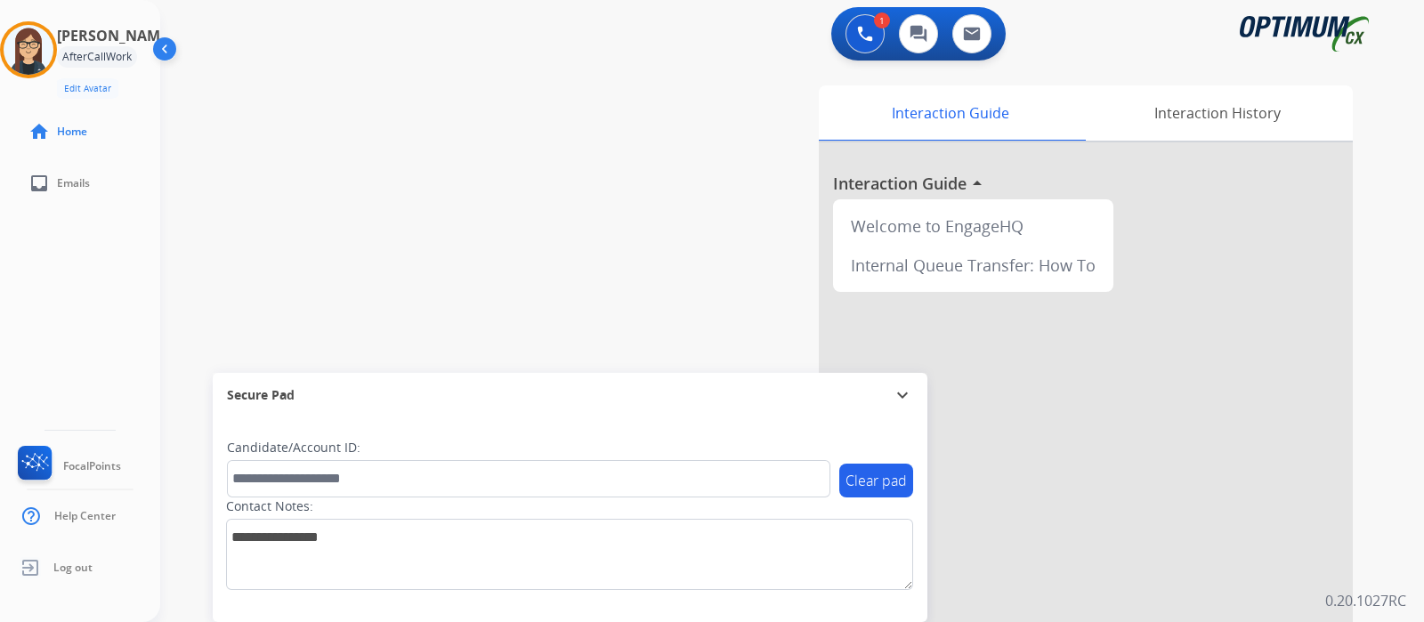
click at [405, 136] on div "swap_horiz Break voice bridge close_fullscreen Connect 3-Way Call merge_type Se…" at bounding box center [770, 435] width 1221 height 742
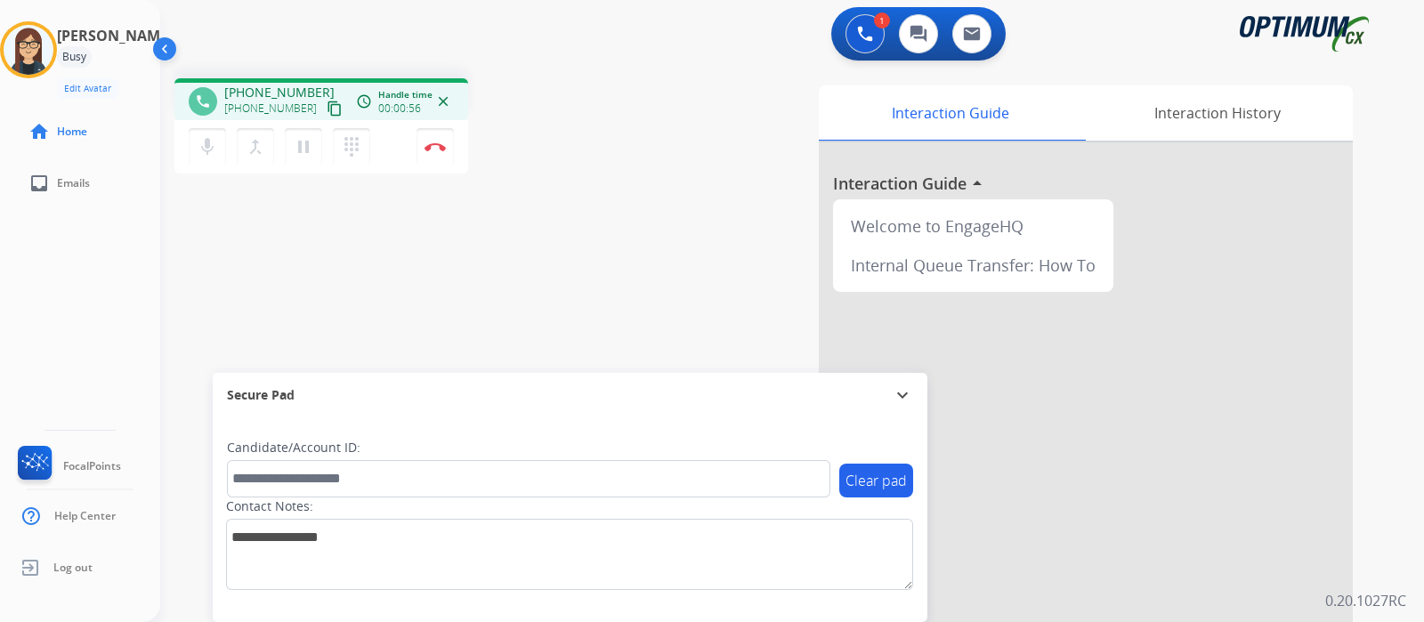
click at [327, 108] on mat-icon "content_copy" at bounding box center [335, 109] width 16 height 16
click at [565, 261] on div "phone +19033127149 +19033127149 content_copy access_time Call metrics Queue 00:…" at bounding box center [770, 435] width 1221 height 742
click at [480, 335] on div "phone +19033127149 +19033127149 content_copy access_time Call metrics Queue 00:…" at bounding box center [770, 435] width 1221 height 742
click at [579, 68] on div "phone +19033127149 +19033127149 content_copy access_time Call metrics Queue 00:…" at bounding box center [770, 435] width 1221 height 742
click at [482, 250] on div "phone +19033127149 +19033127149 content_copy access_time Call metrics Queue 00:…" at bounding box center [770, 435] width 1221 height 742
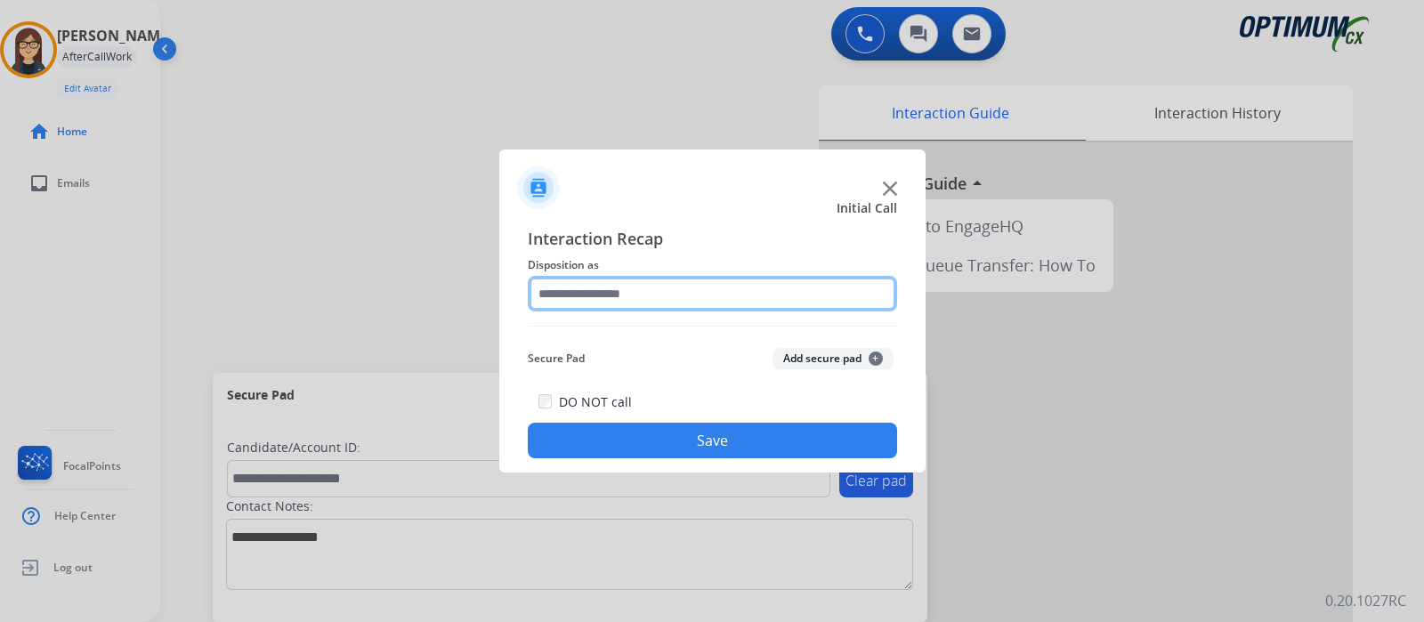
click at [618, 291] on input "text" at bounding box center [712, 294] width 369 height 36
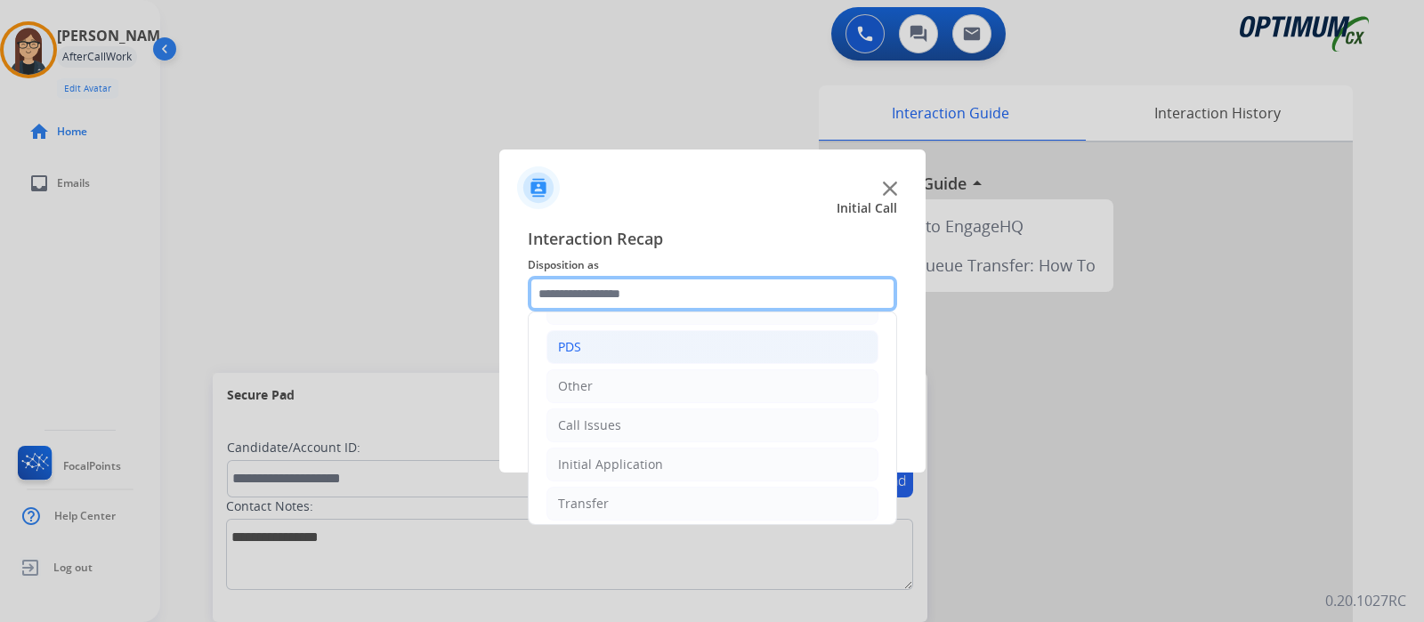
scroll to position [117, 0]
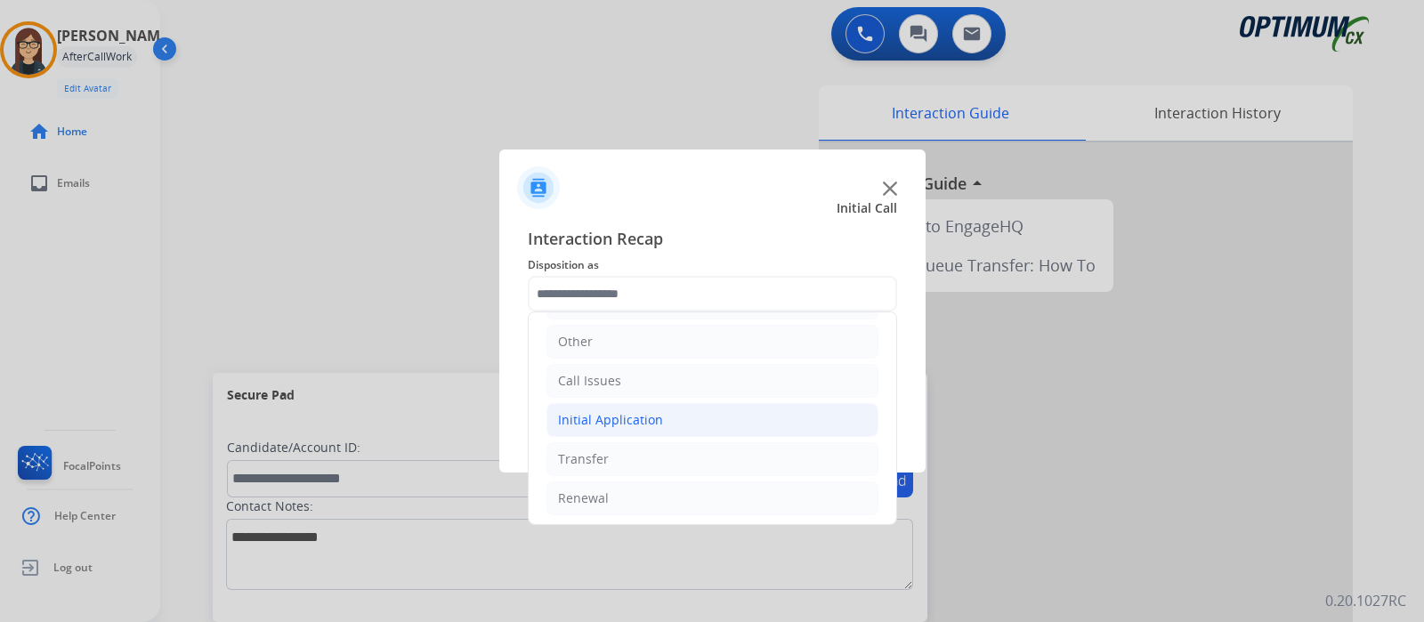
click at [619, 417] on div "Initial Application" at bounding box center [610, 420] width 105 height 18
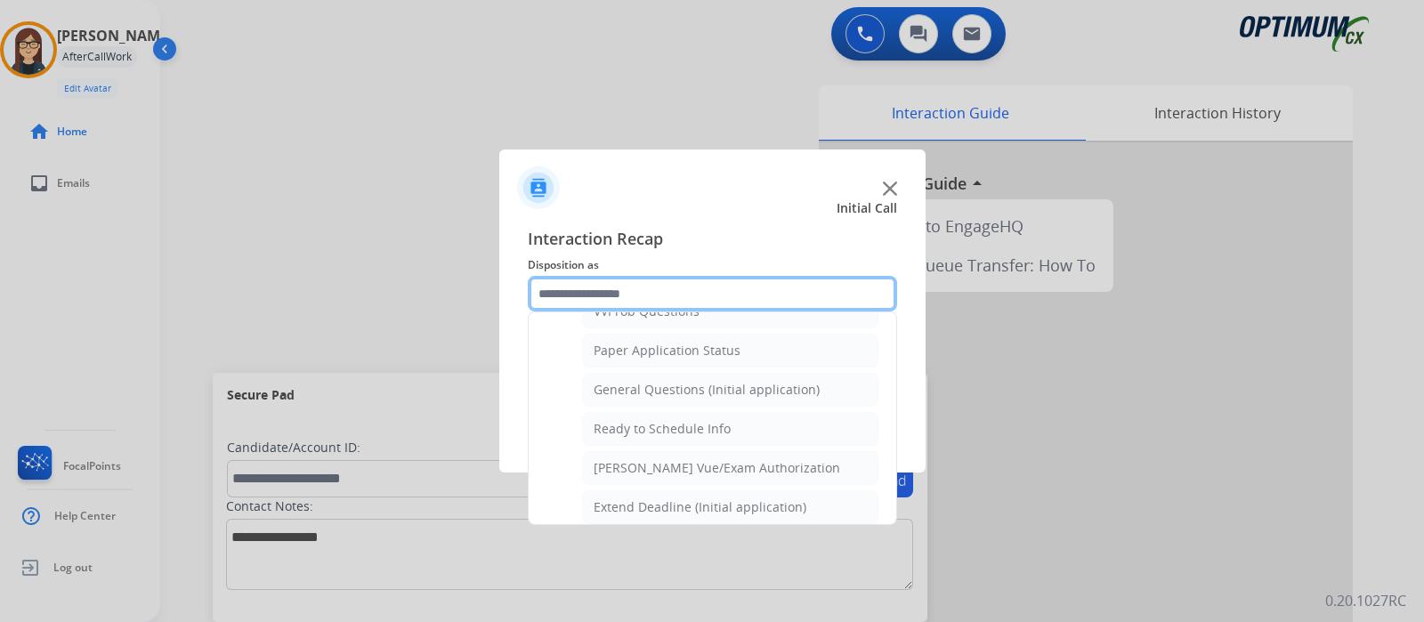
scroll to position [957, 0]
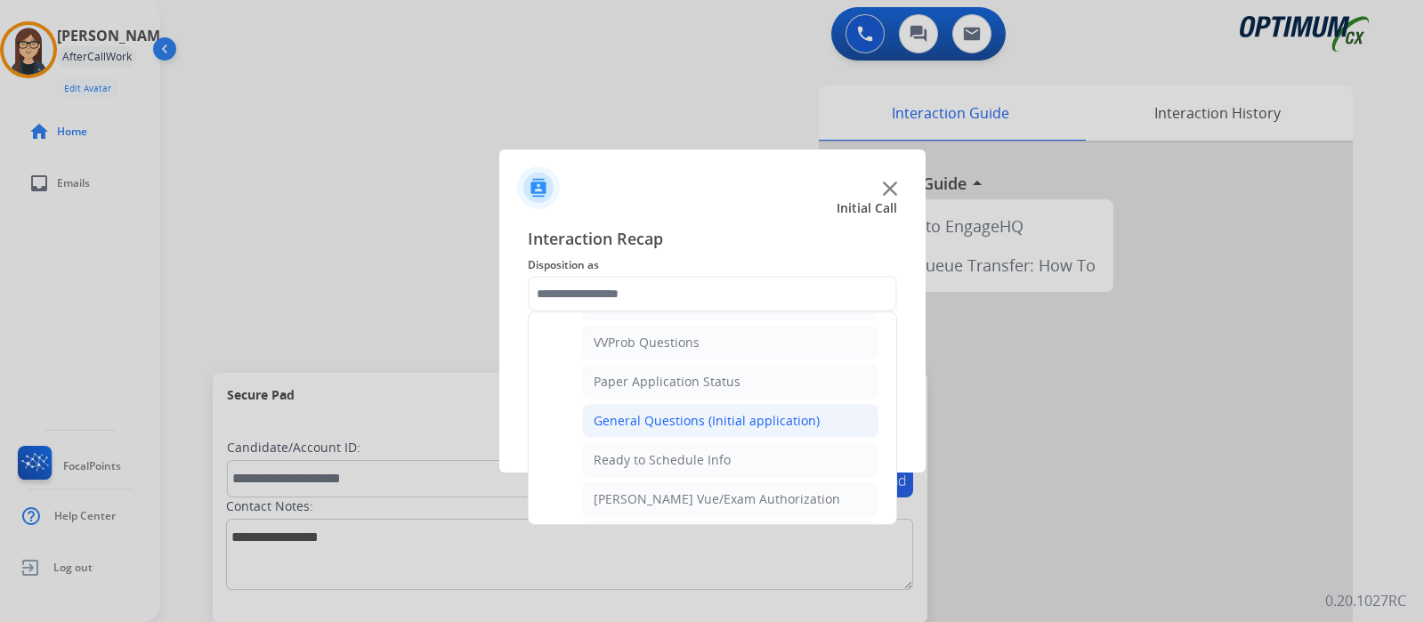
click at [622, 412] on div "General Questions (Initial application)" at bounding box center [707, 421] width 226 height 18
type input "**********"
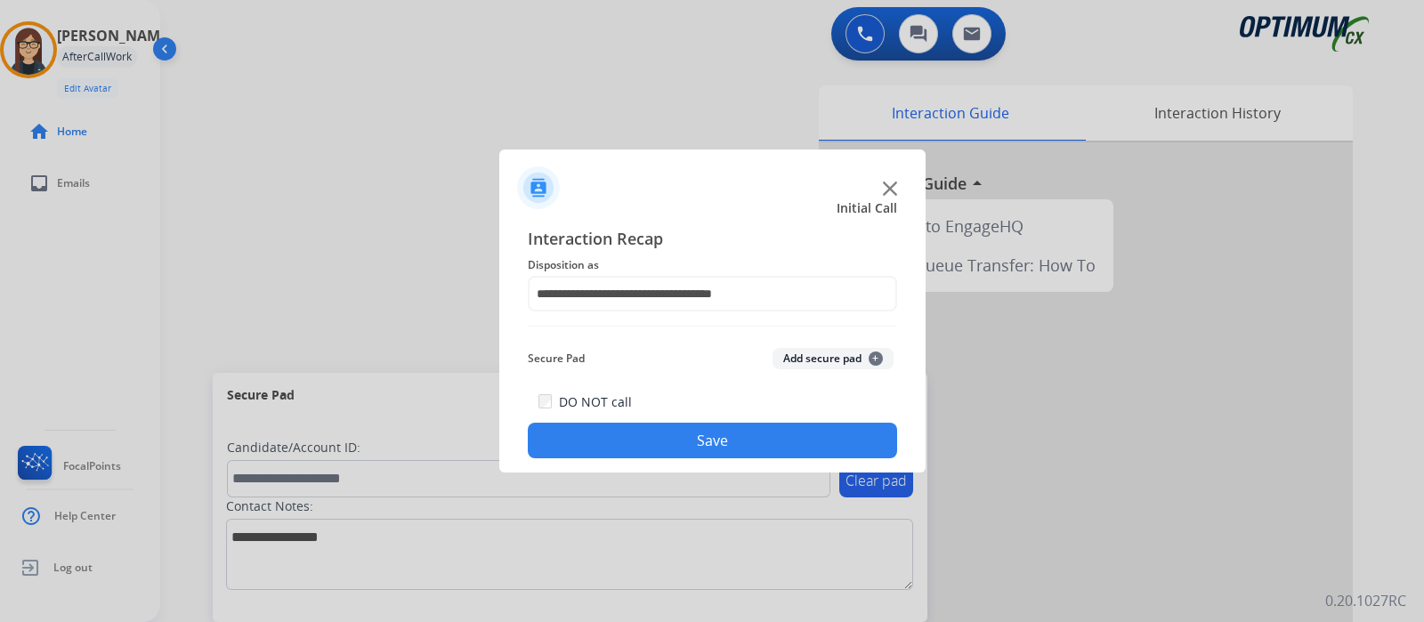
click at [614, 447] on button "Save" at bounding box center [712, 441] width 369 height 36
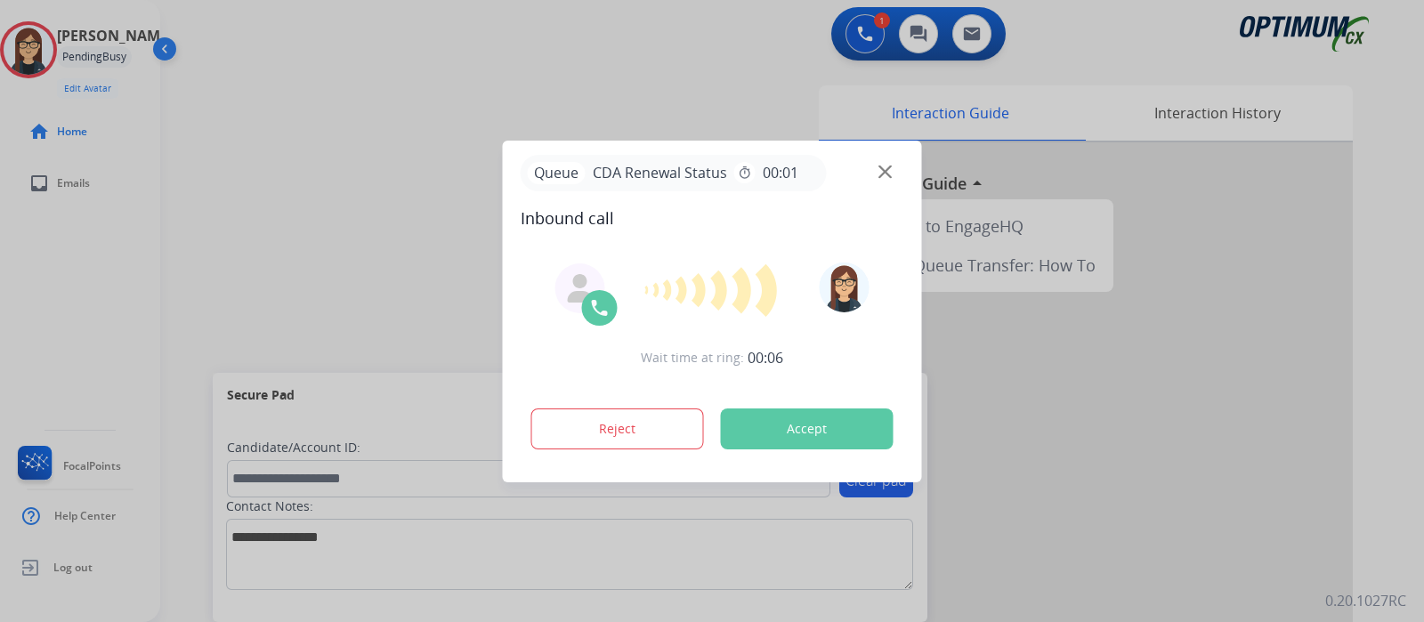
click at [354, 162] on div at bounding box center [712, 311] width 1424 height 622
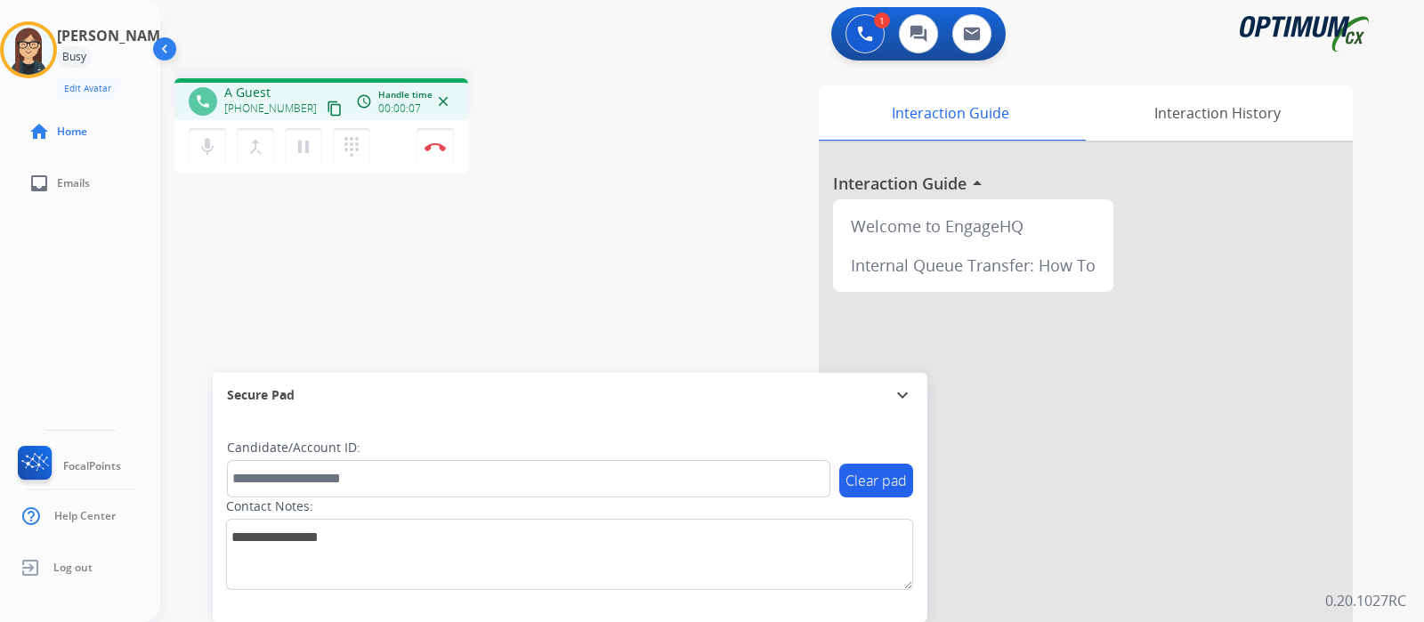
click at [327, 104] on mat-icon "content_copy" at bounding box center [335, 109] width 16 height 16
click at [432, 152] on button "Disconnect" at bounding box center [435, 146] width 37 height 37
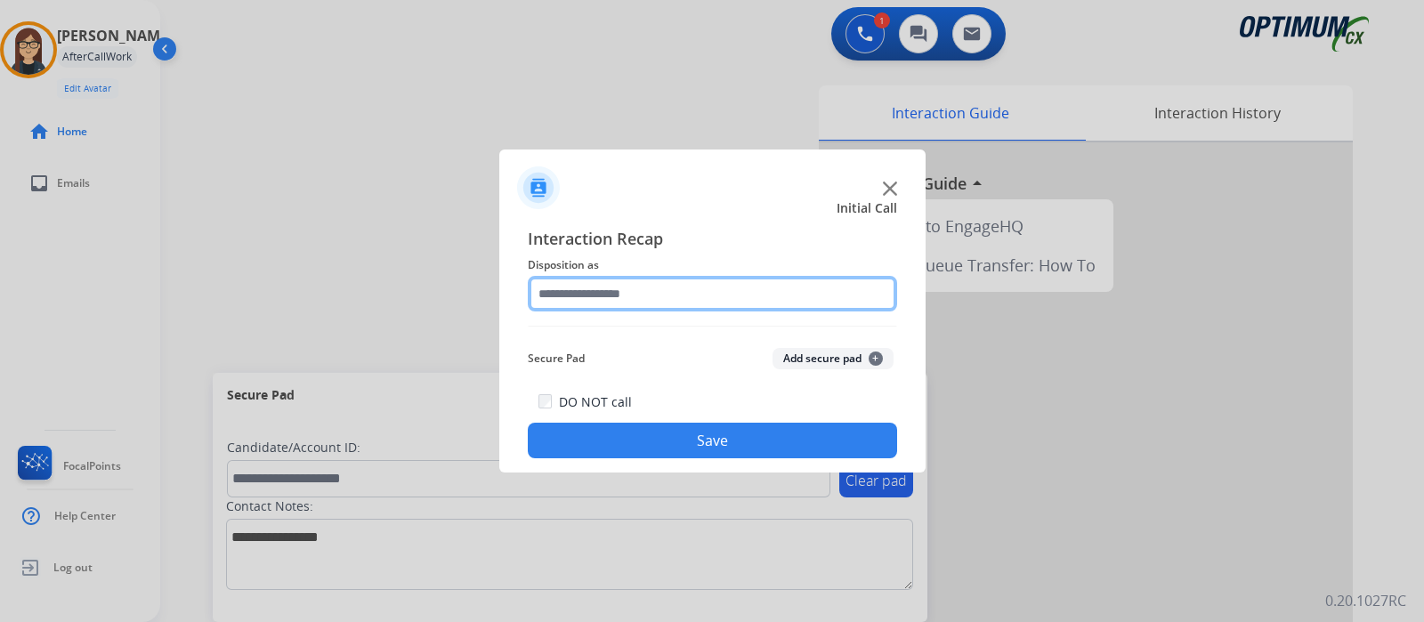
click at [628, 302] on input "text" at bounding box center [712, 294] width 369 height 36
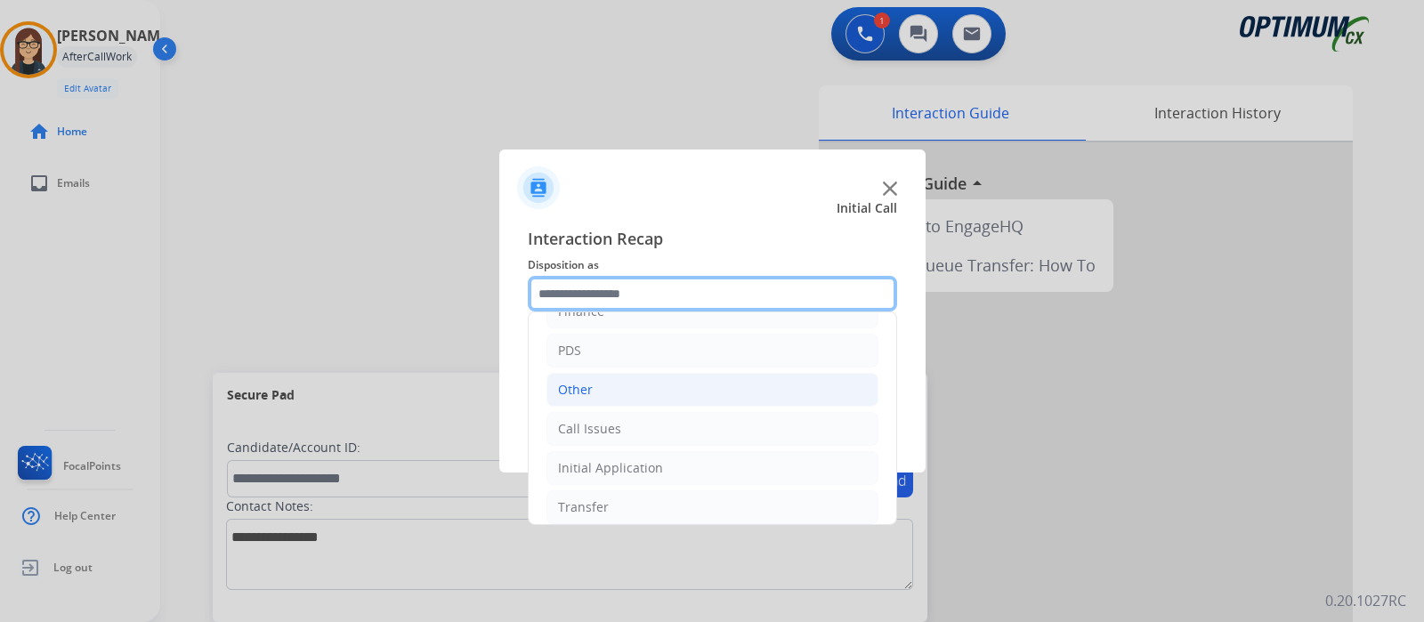
scroll to position [117, 0]
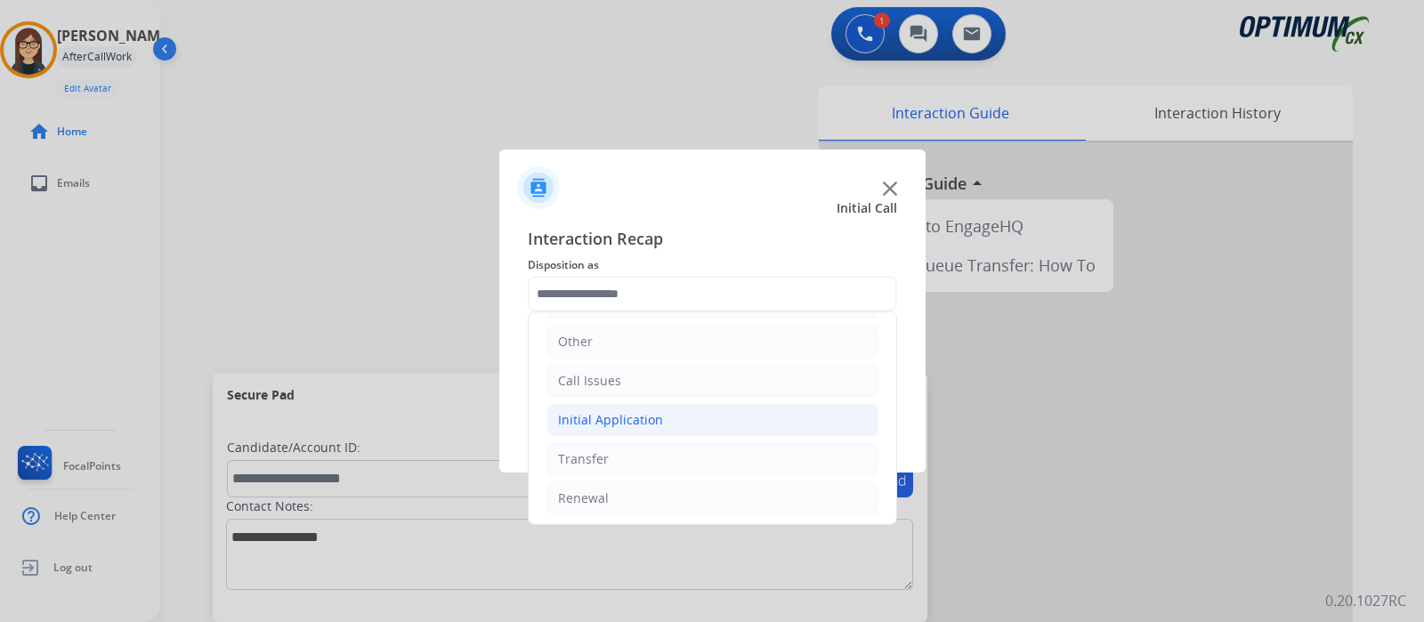
click at [585, 420] on div "Initial Application" at bounding box center [610, 420] width 105 height 18
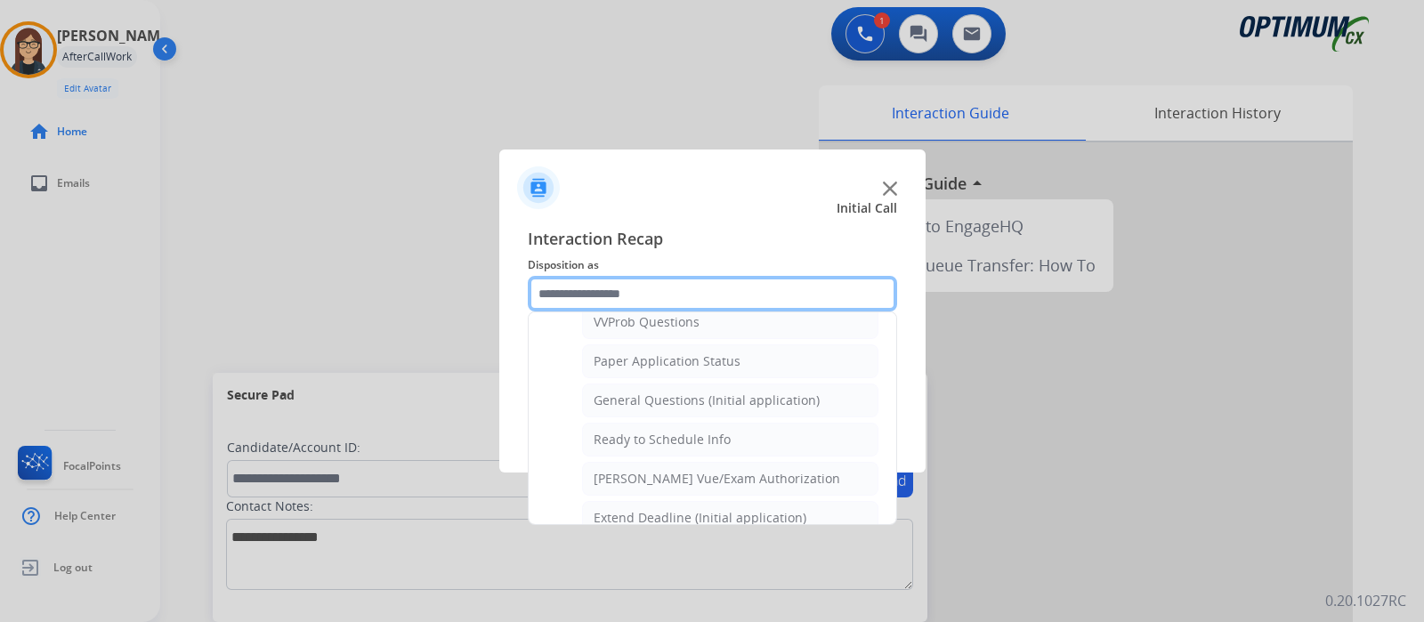
scroll to position [1008, 0]
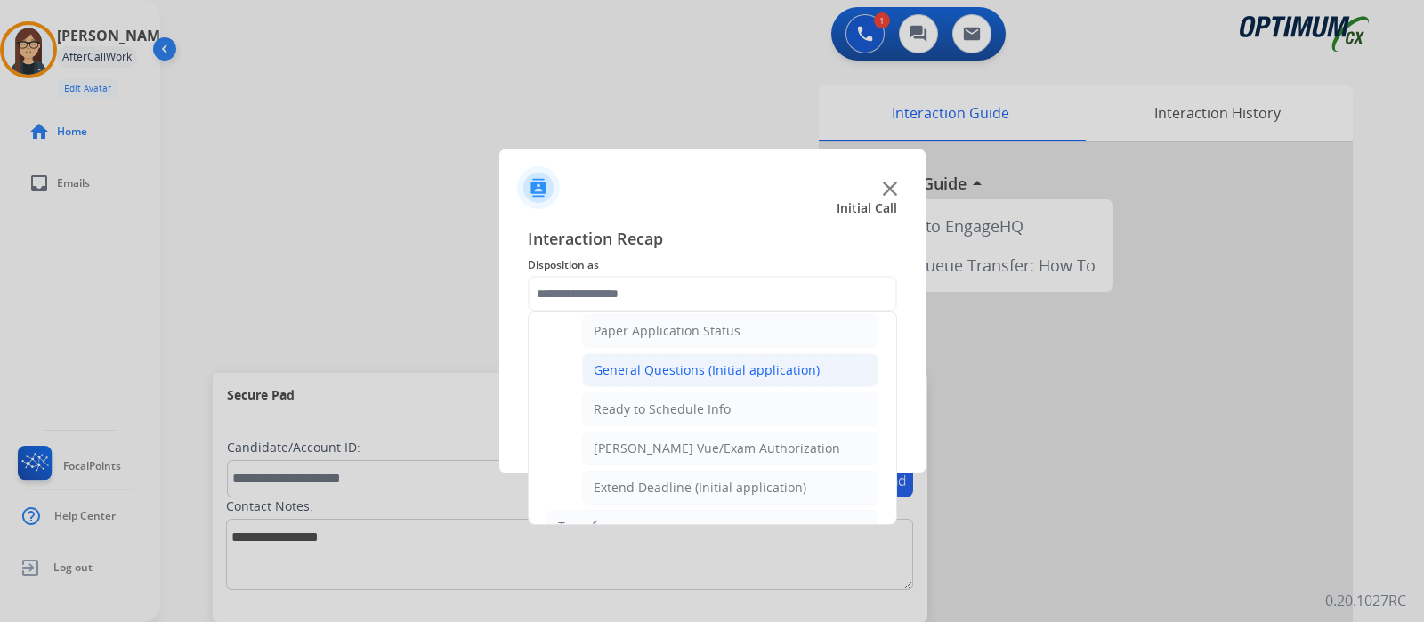
click at [690, 361] on div "General Questions (Initial application)" at bounding box center [707, 370] width 226 height 18
type input "**********"
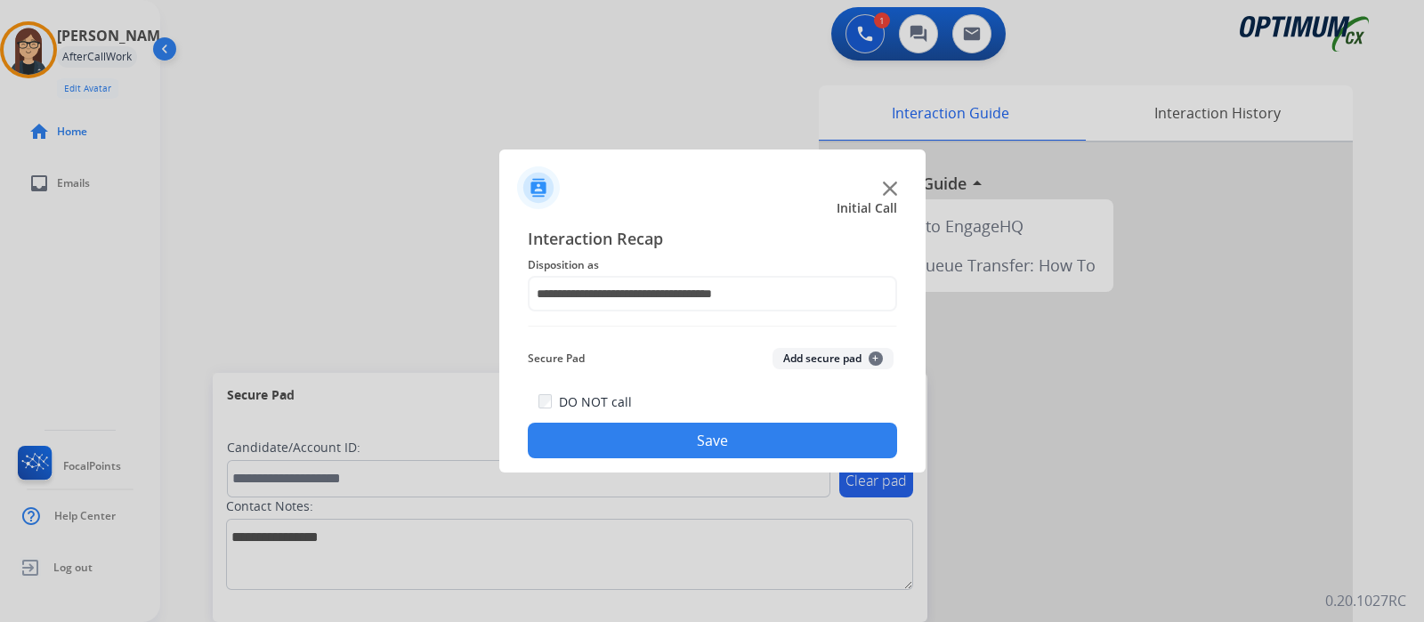
click at [579, 444] on button "Save" at bounding box center [712, 441] width 369 height 36
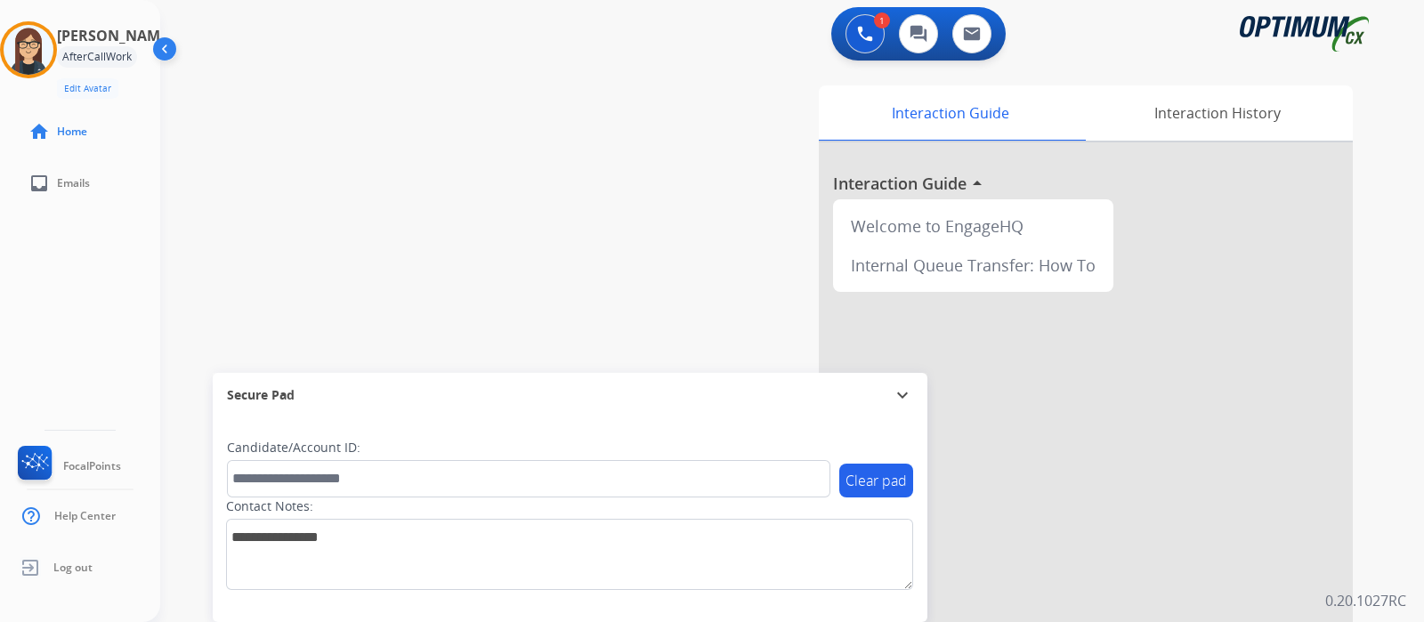
click at [451, 189] on div "swap_horiz Break voice bridge close_fullscreen Connect 3-Way Call merge_type Se…" at bounding box center [770, 435] width 1221 height 742
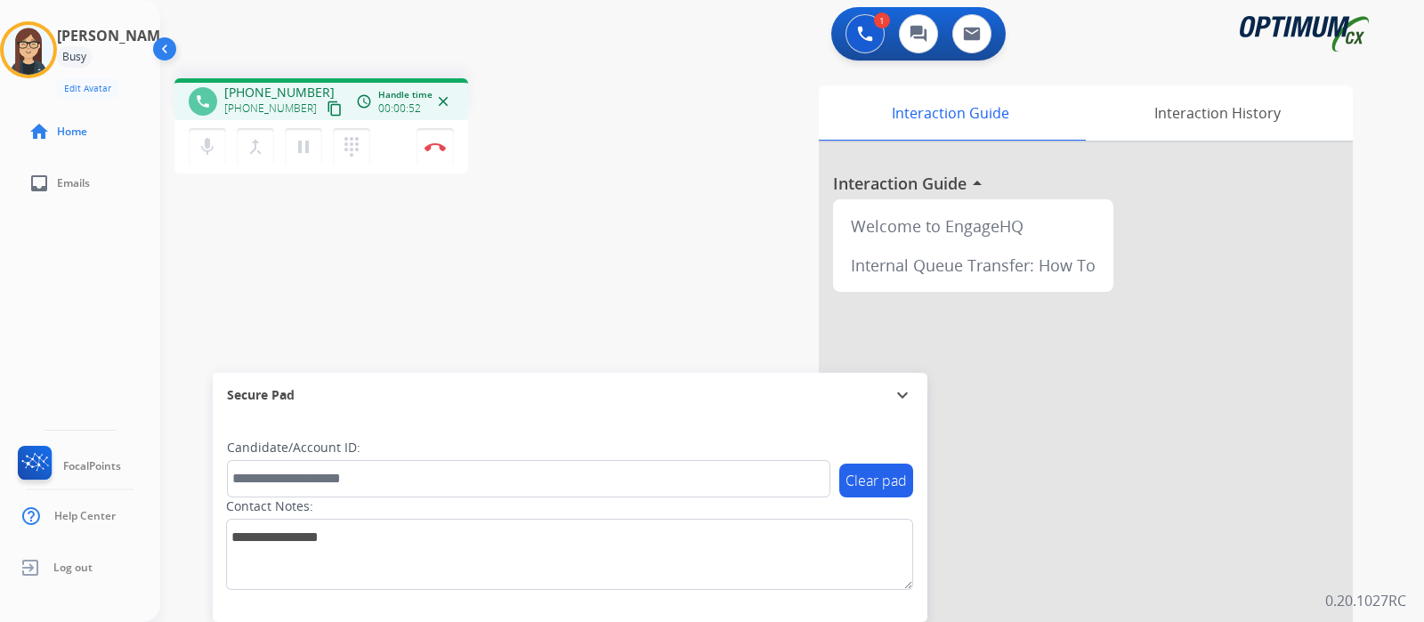
click at [327, 107] on mat-icon "content_copy" at bounding box center [335, 109] width 16 height 16
click at [214, 155] on mat-icon "mic" at bounding box center [207, 146] width 21 height 21
click at [214, 155] on mat-icon "mic_off" at bounding box center [207, 146] width 21 height 21
click at [574, 247] on div "phone +12168250494 +12168250494 content_copy access_time Call metrics Queue 00:…" at bounding box center [770, 435] width 1221 height 742
click at [497, 257] on div "phone +12168250494 +12168250494 content_copy access_time Call metrics Queue 00:…" at bounding box center [770, 435] width 1221 height 742
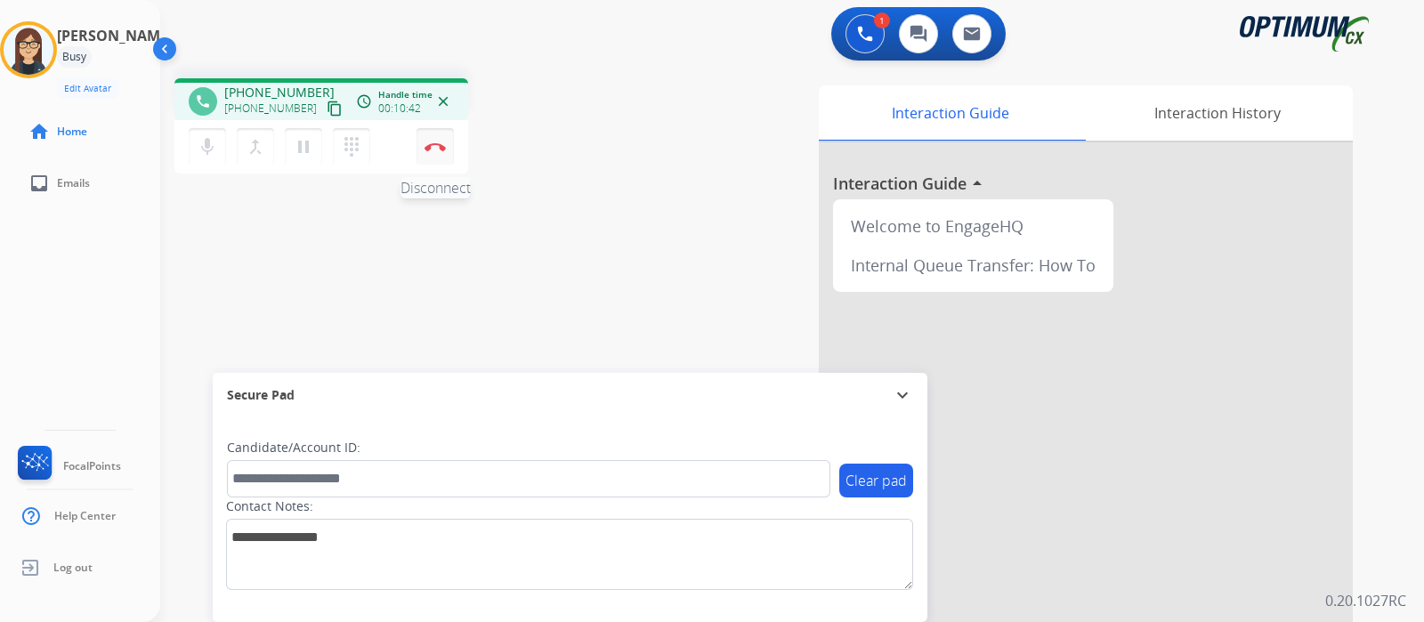
click at [433, 146] on img at bounding box center [435, 146] width 21 height 9
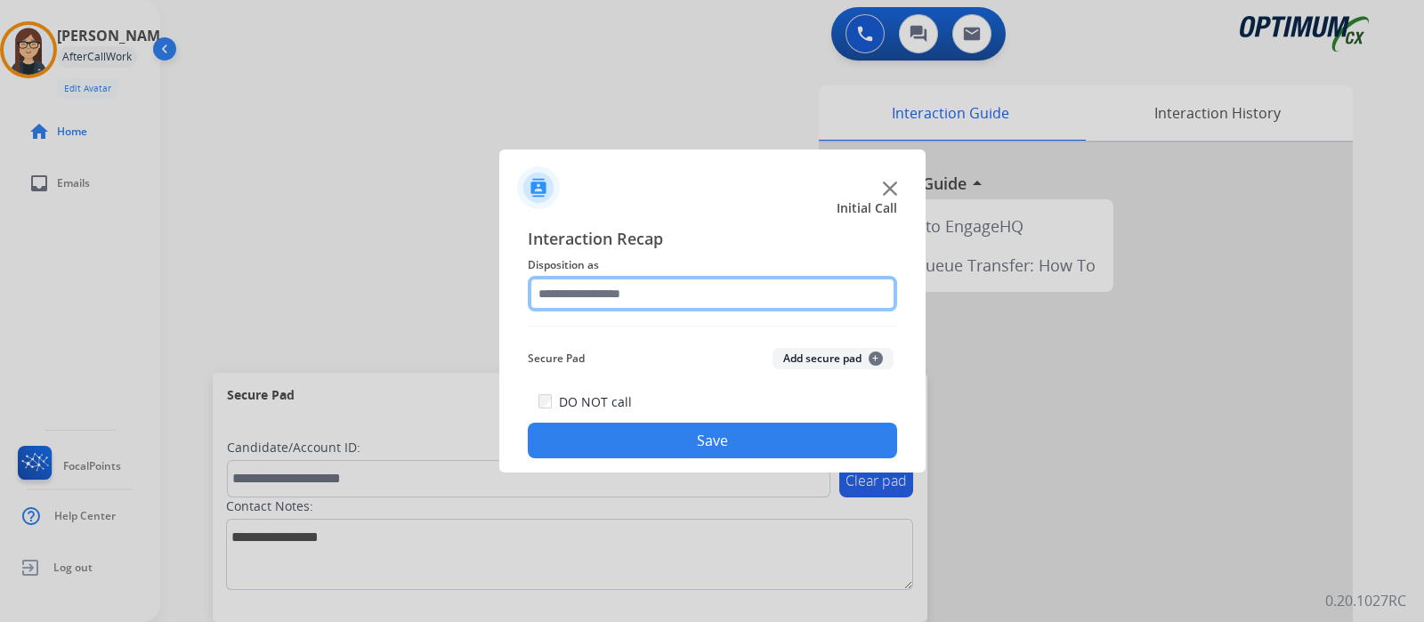
click at [596, 291] on input "text" at bounding box center [712, 294] width 369 height 36
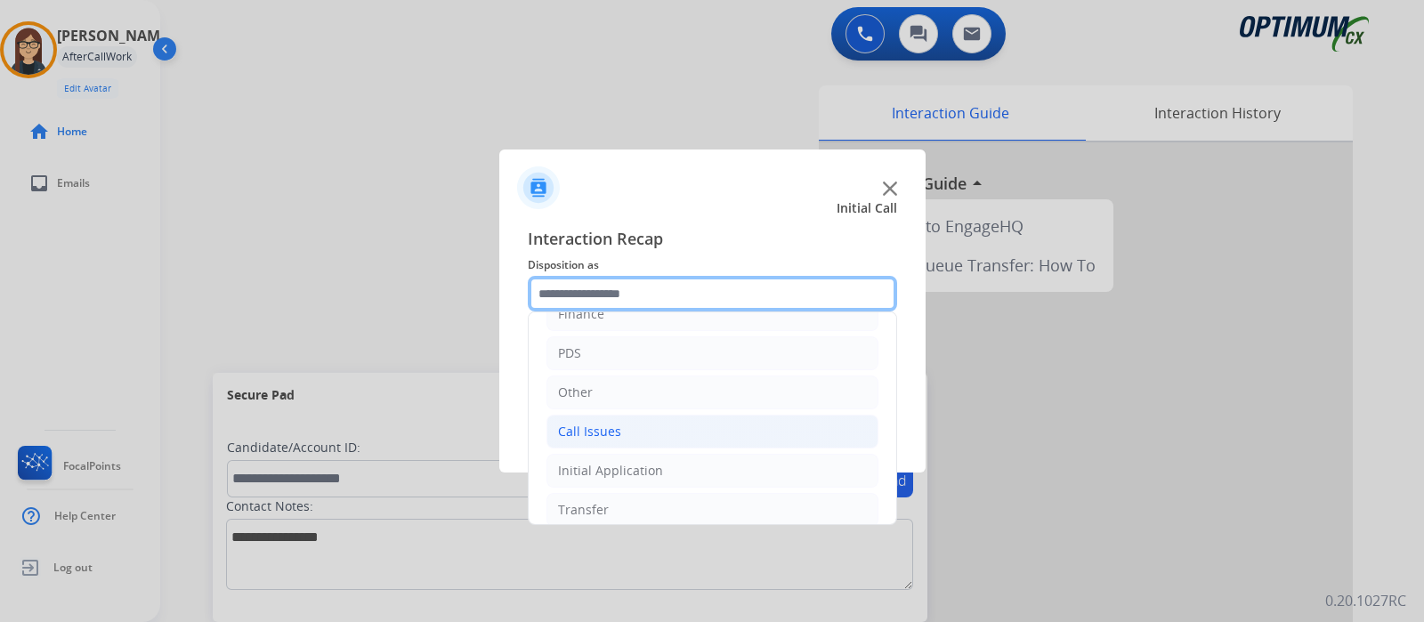
scroll to position [117, 0]
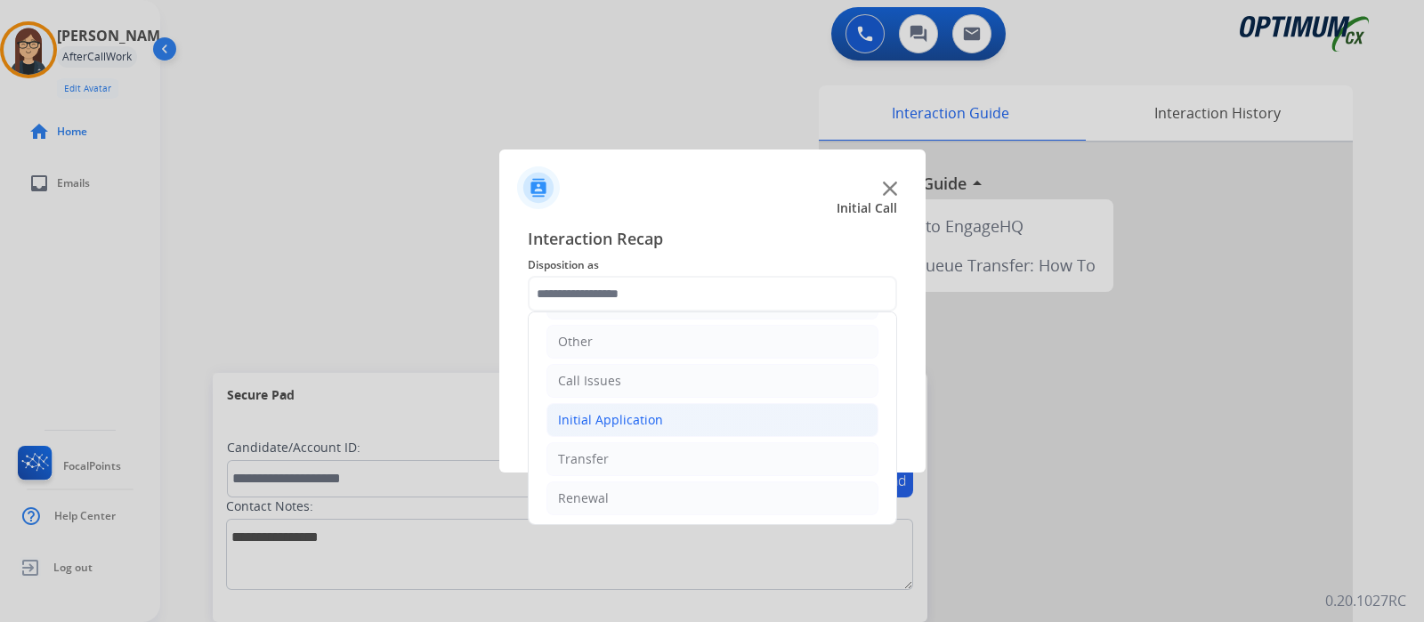
click at [619, 411] on div "Initial Application" at bounding box center [610, 420] width 105 height 18
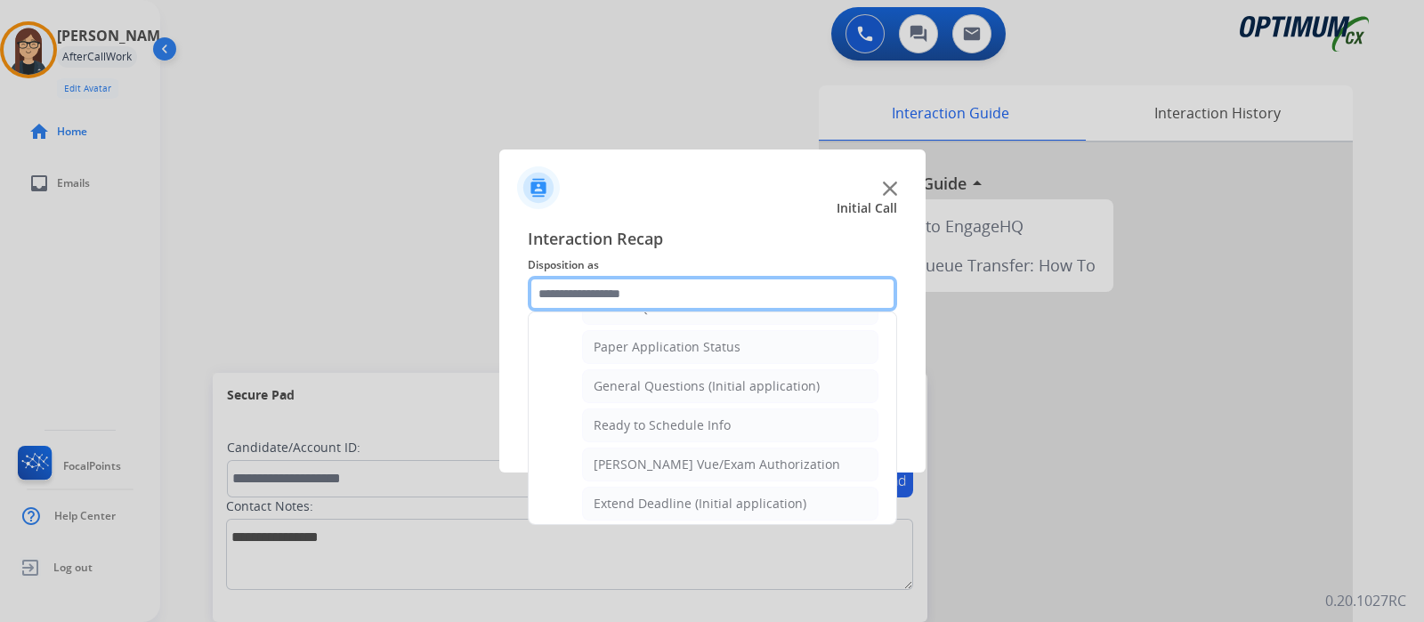
scroll to position [957, 0]
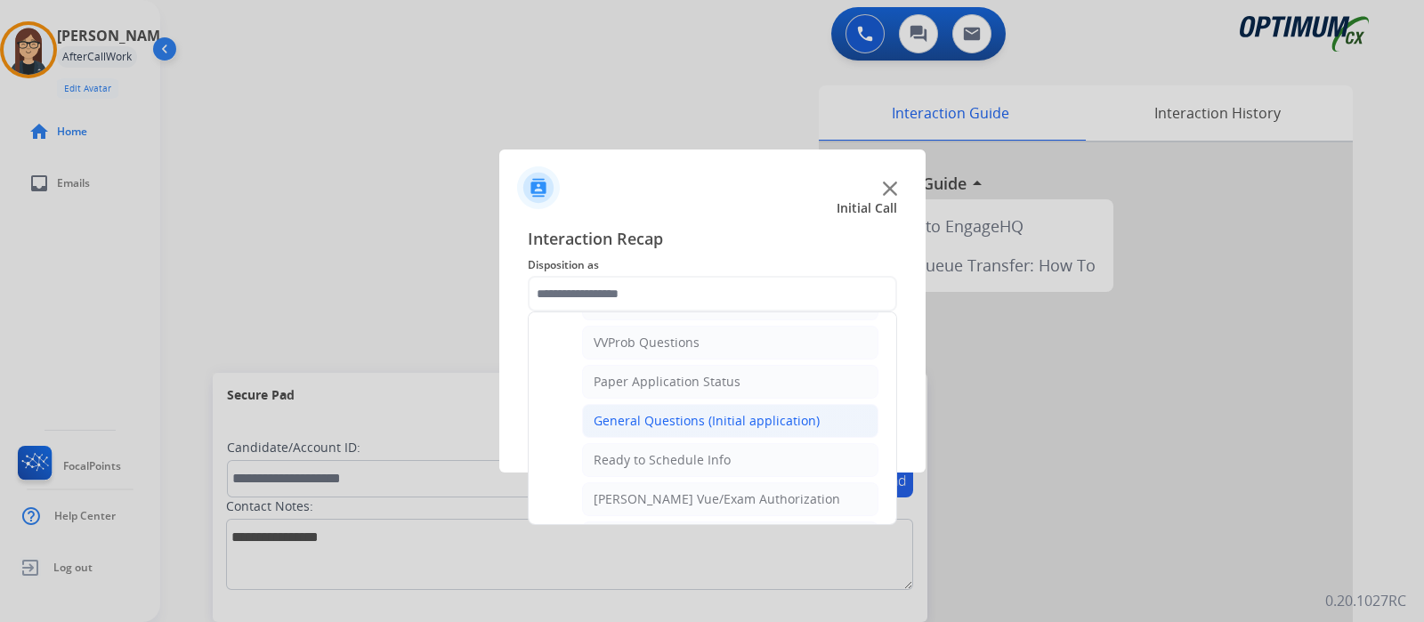
click at [672, 412] on div "General Questions (Initial application)" at bounding box center [707, 421] width 226 height 18
type input "**********"
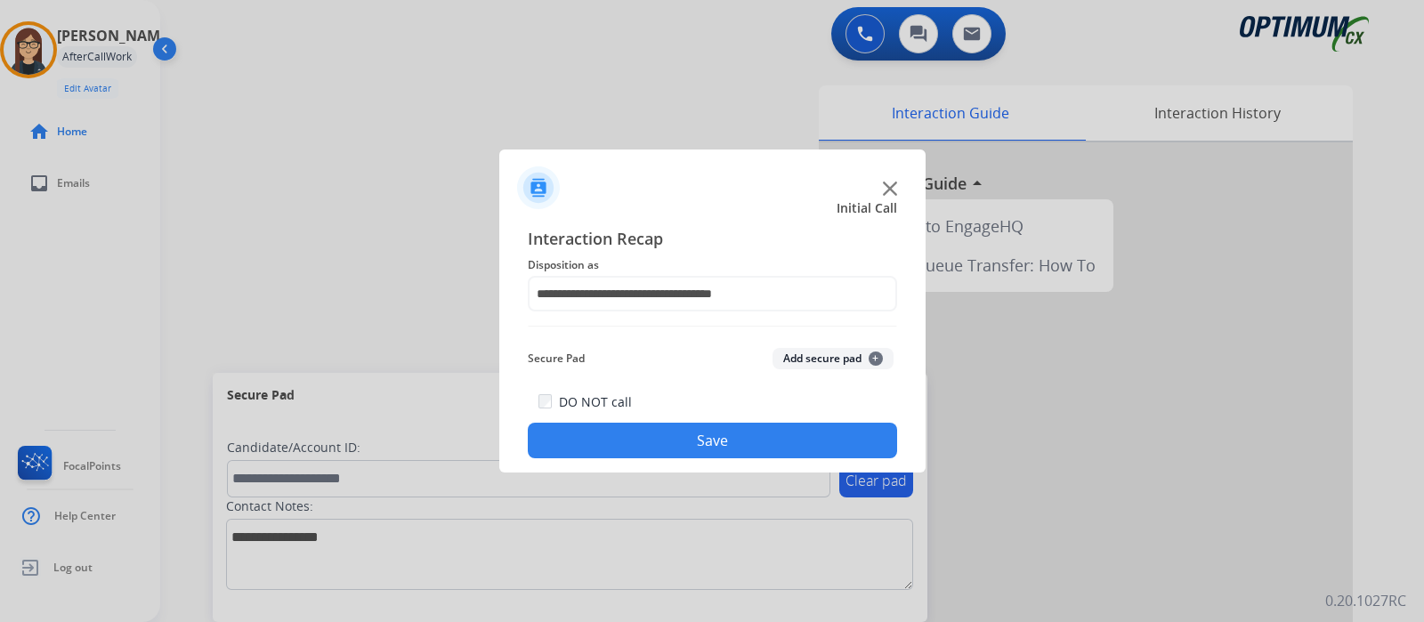
click at [605, 444] on button "Save" at bounding box center [712, 441] width 369 height 36
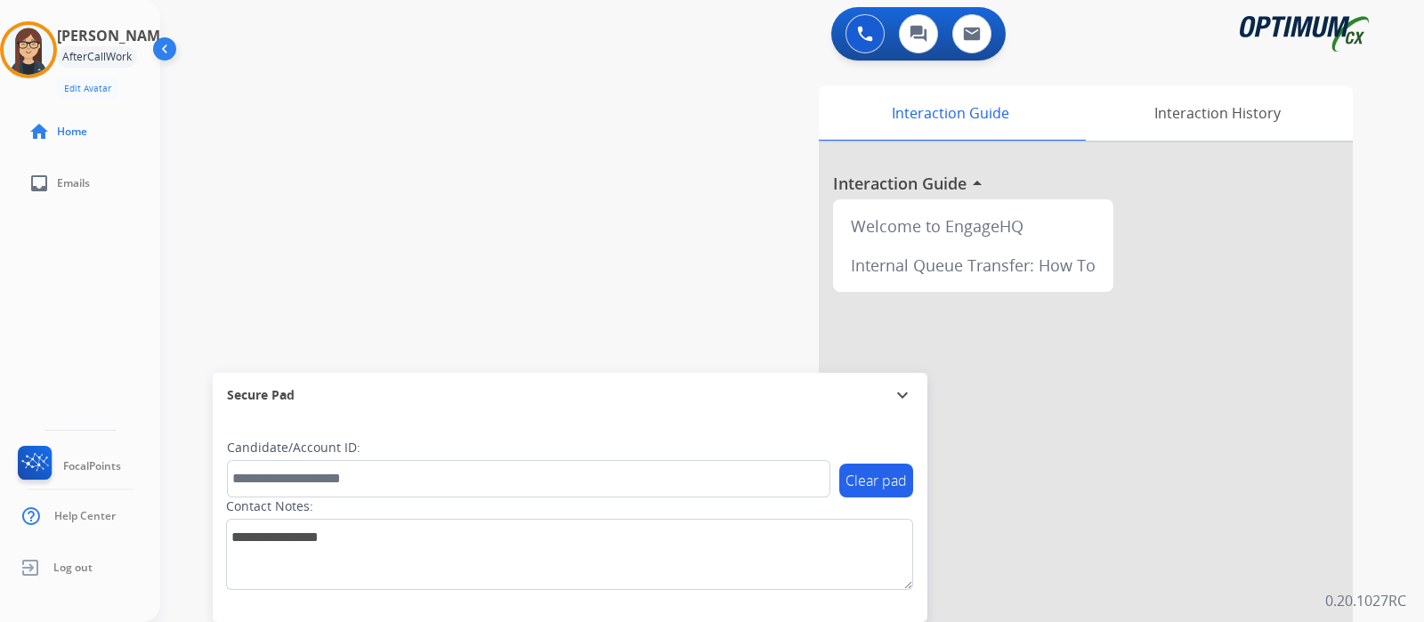
click at [483, 69] on div "swap_horiz Break voice bridge close_fullscreen Connect 3-Way Call merge_type Se…" at bounding box center [770, 435] width 1221 height 742
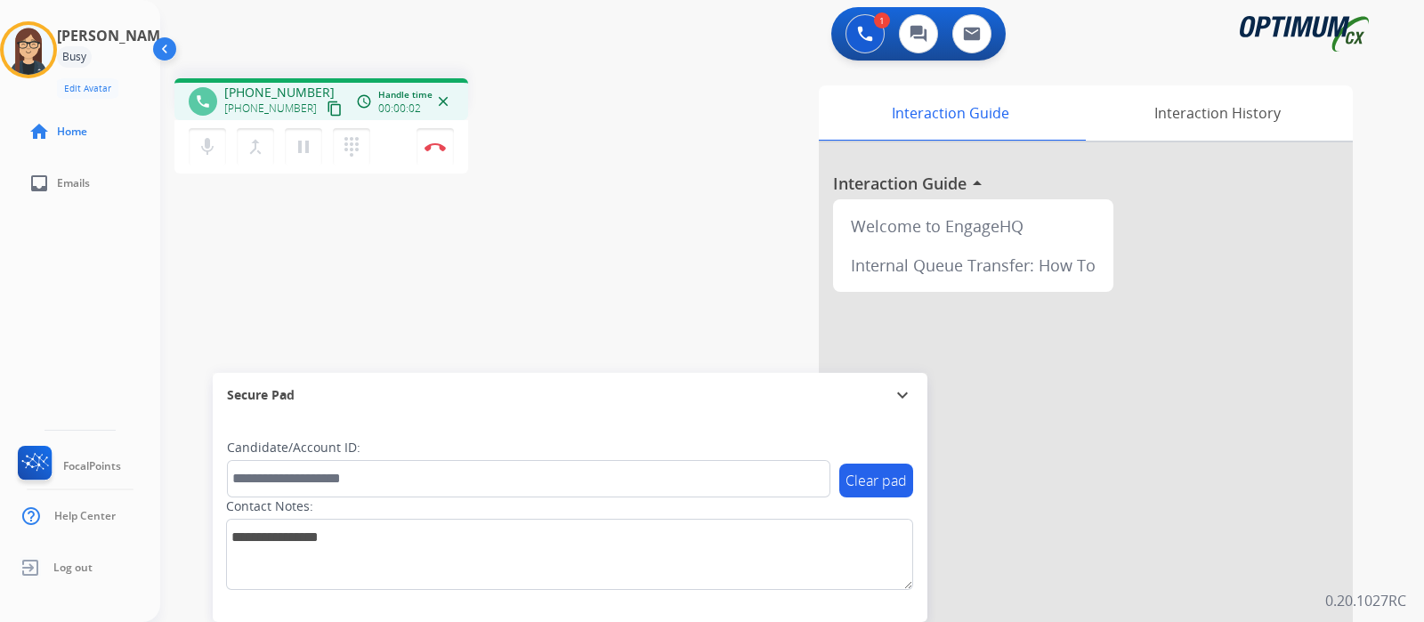
click at [327, 109] on mat-icon "content_copy" at bounding box center [335, 109] width 16 height 16
click at [645, 184] on div "Interaction Guide Interaction History Interaction Guide arrow_drop_up Welcome t…" at bounding box center [996, 445] width 714 height 721
click at [628, 201] on div "phone +19794023615 +19794023615 content_copy access_time Call metrics Queue 00:…" at bounding box center [770, 435] width 1221 height 742
click at [584, 191] on div "phone +19794023615 +19794023615 content_copy access_time Call metrics Queue 00:…" at bounding box center [770, 435] width 1221 height 742
click at [525, 270] on div "phone +19794023615 +19794023615 content_copy access_time Call metrics Queue 00:…" at bounding box center [770, 435] width 1221 height 742
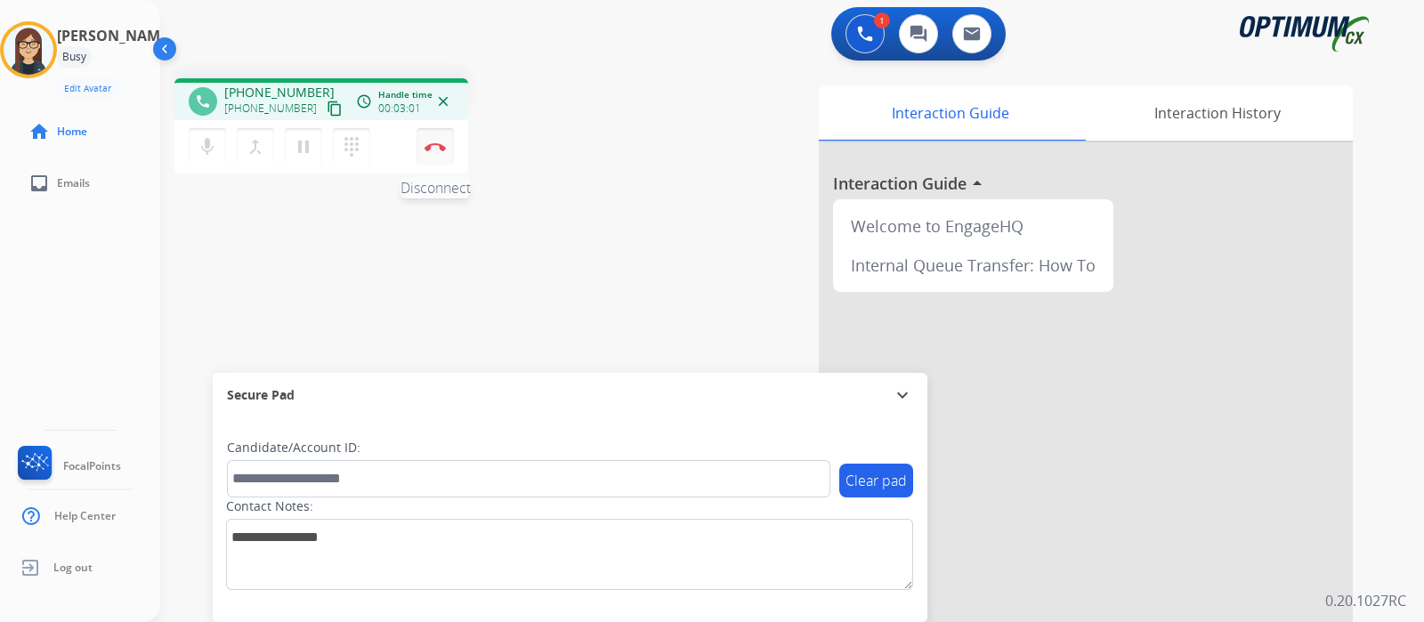
click at [435, 149] on img at bounding box center [435, 146] width 21 height 9
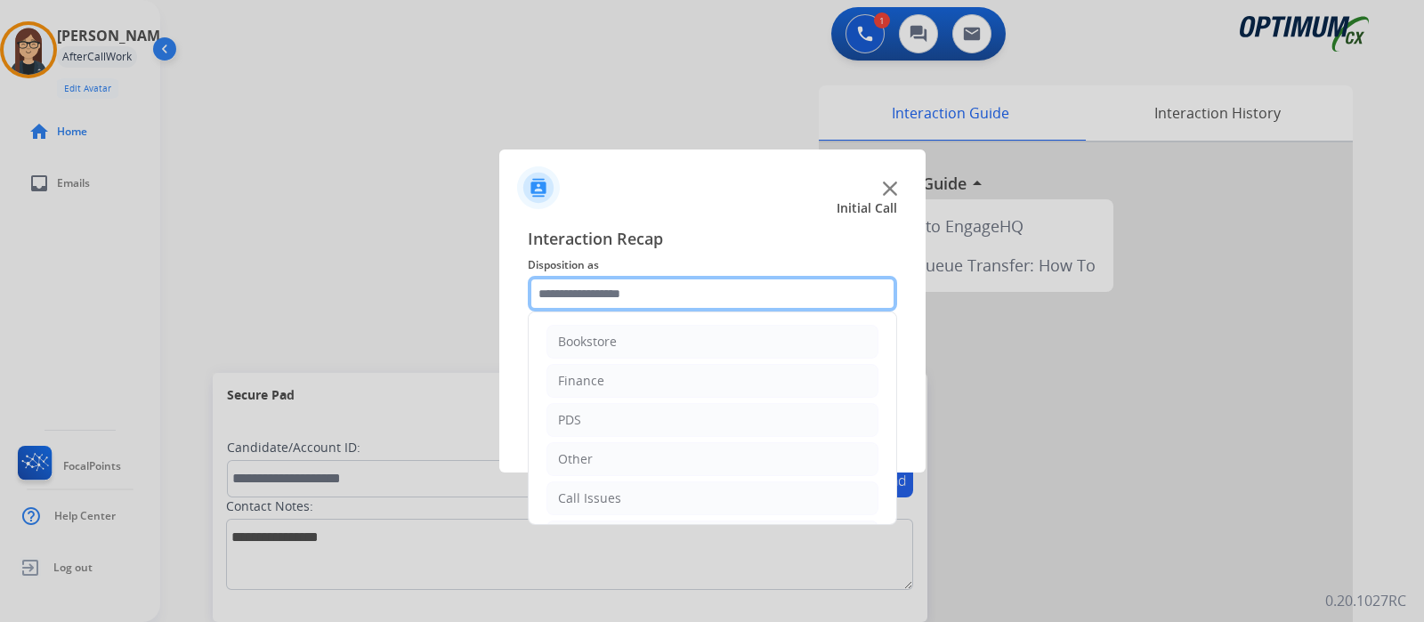
click at [628, 300] on input "text" at bounding box center [712, 294] width 369 height 36
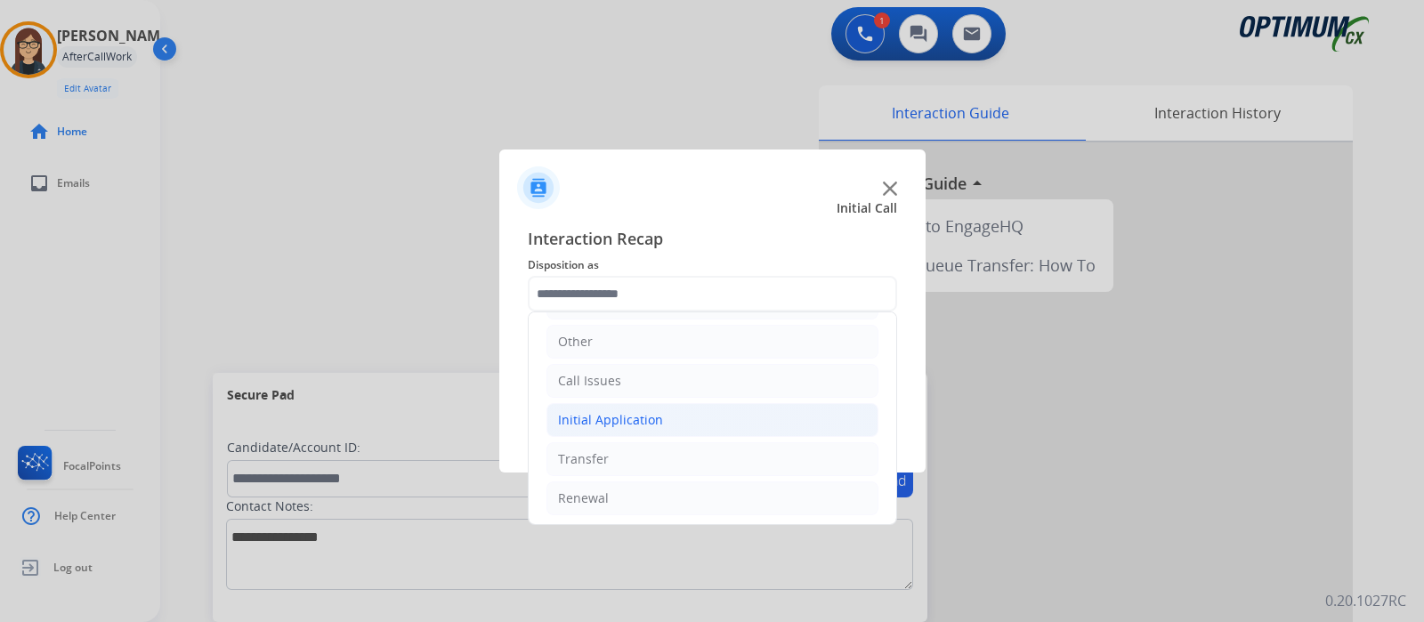
click at [604, 416] on div "Initial Application" at bounding box center [610, 420] width 105 height 18
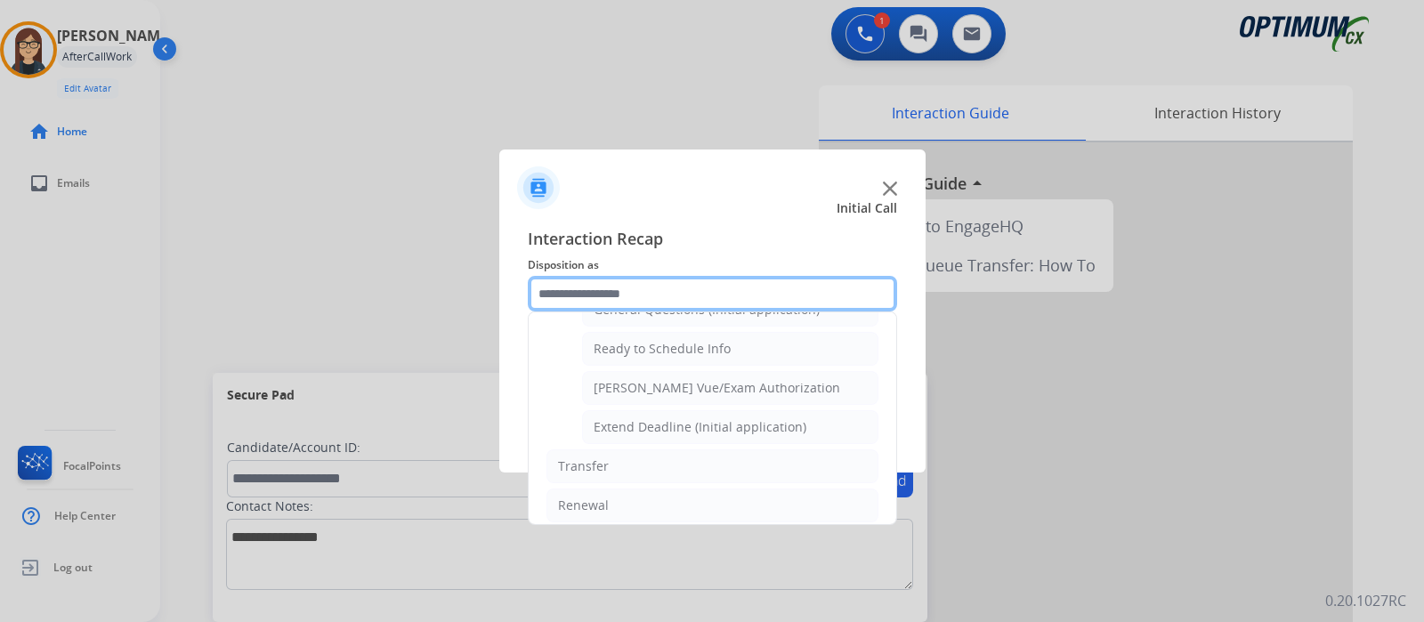
scroll to position [957, 0]
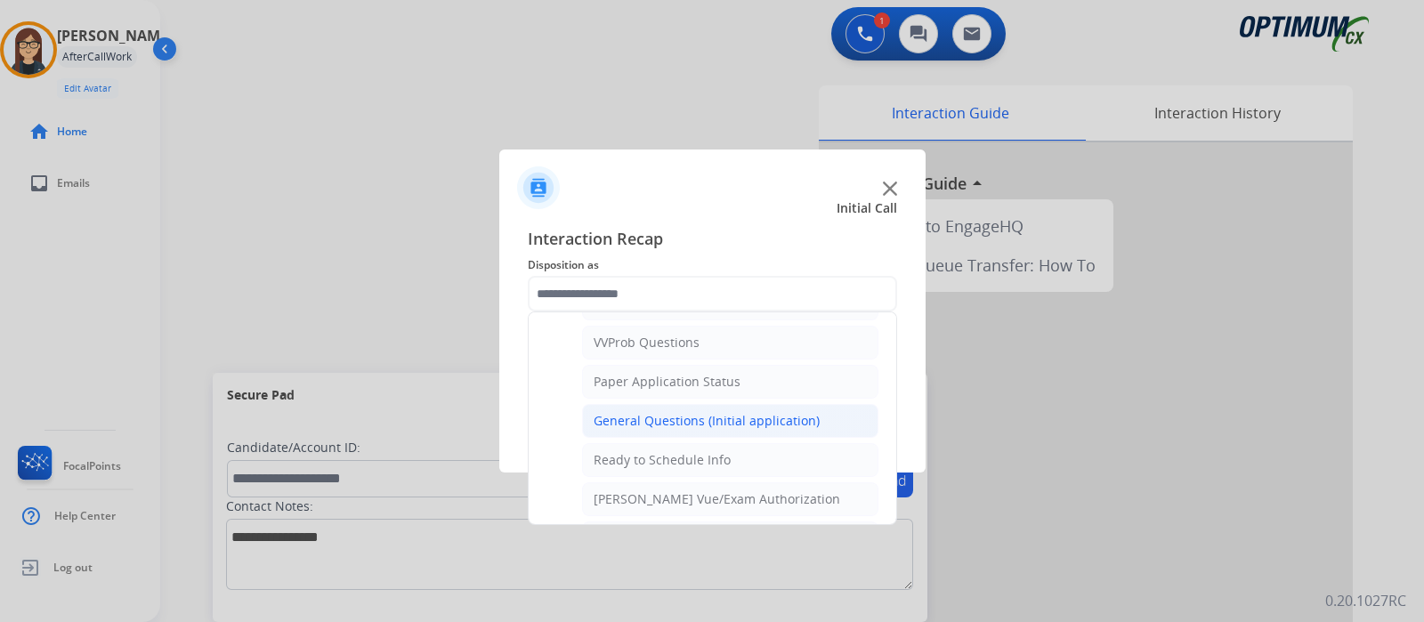
click at [602, 417] on div "General Questions (Initial application)" at bounding box center [707, 421] width 226 height 18
type input "**********"
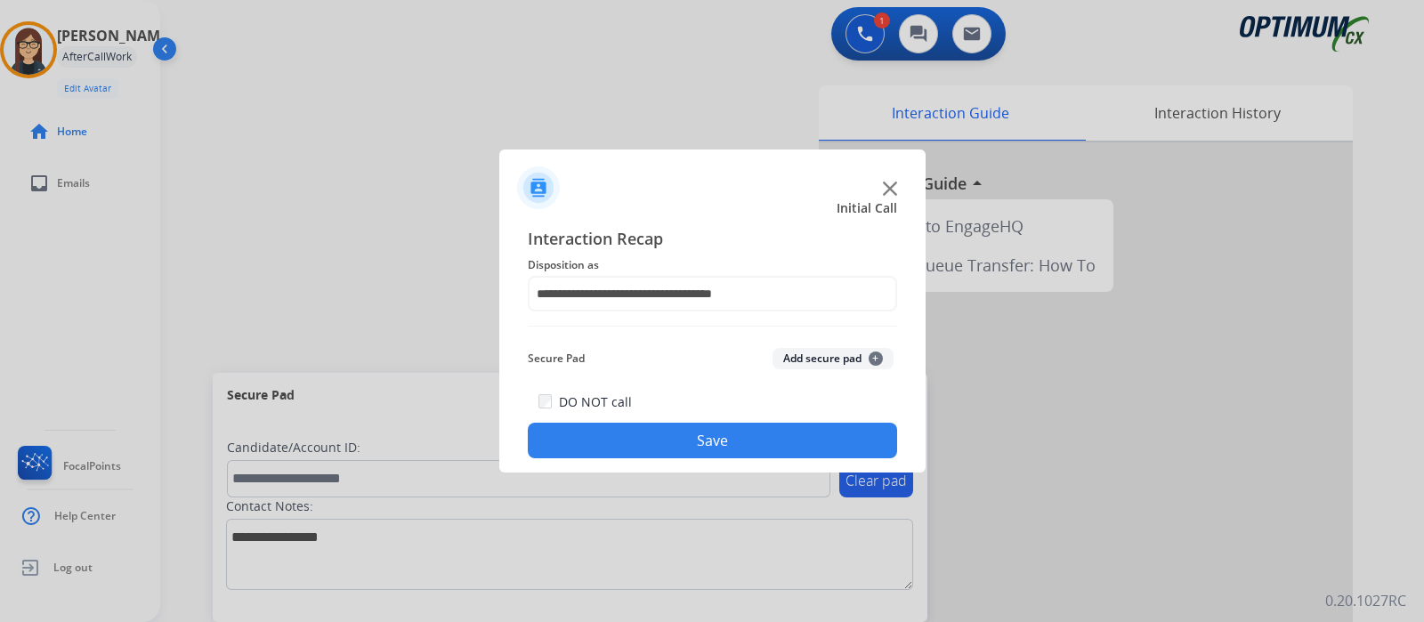
click at [619, 450] on button "Save" at bounding box center [712, 441] width 369 height 36
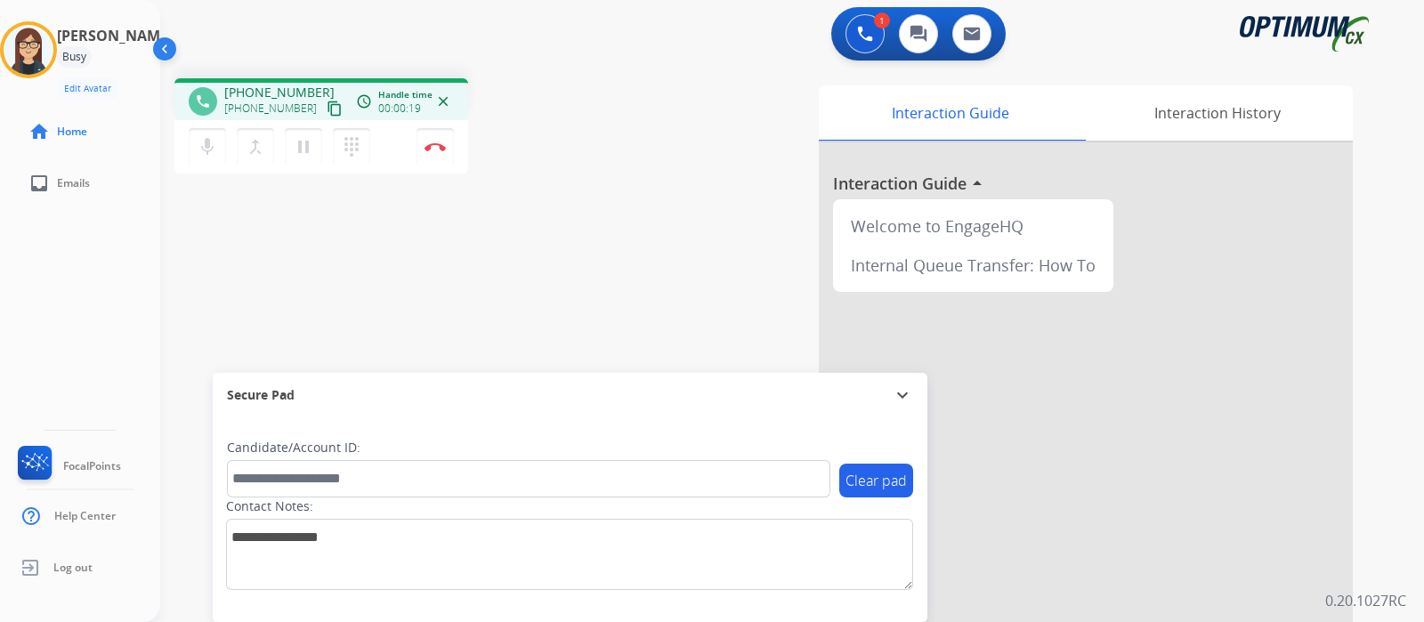
click at [499, 190] on div "phone +15743029378 +15743029378 content_copy access_time Call metrics Queue 00:…" at bounding box center [770, 435] width 1221 height 742
click at [327, 105] on mat-icon "content_copy" at bounding box center [335, 109] width 16 height 16
click at [547, 257] on div "phone +15743029378 +15743029378 content_copy access_time Call metrics Queue 00:…" at bounding box center [770, 435] width 1221 height 742
click at [579, 187] on div "phone +15743029378 +15743029378 content_copy access_time Call metrics Queue 00:…" at bounding box center [770, 435] width 1221 height 742
click at [589, 230] on div "phone +15743029378 +15743029378 content_copy access_time Call metrics Queue 00:…" at bounding box center [770, 435] width 1221 height 742
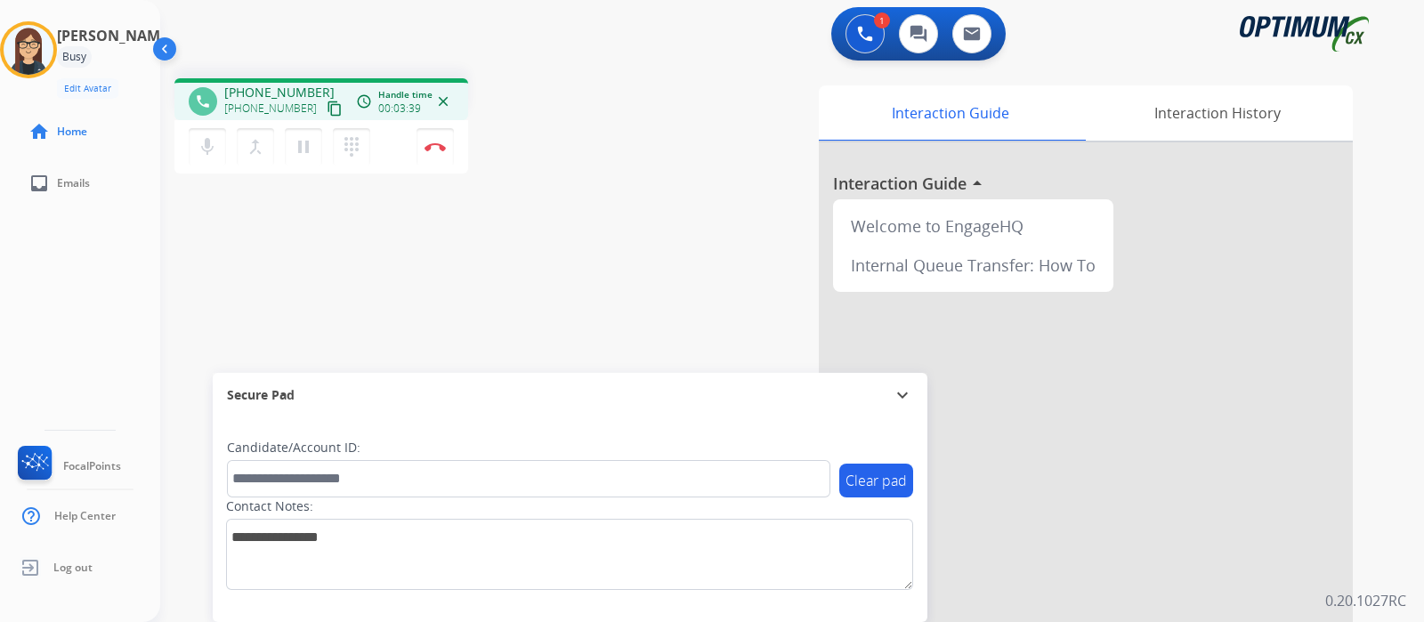
click at [579, 246] on div "phone +15743029378 +15743029378 content_copy access_time Call metrics Queue 00:…" at bounding box center [770, 435] width 1221 height 742
click at [431, 151] on button "Disconnect" at bounding box center [435, 146] width 37 height 37
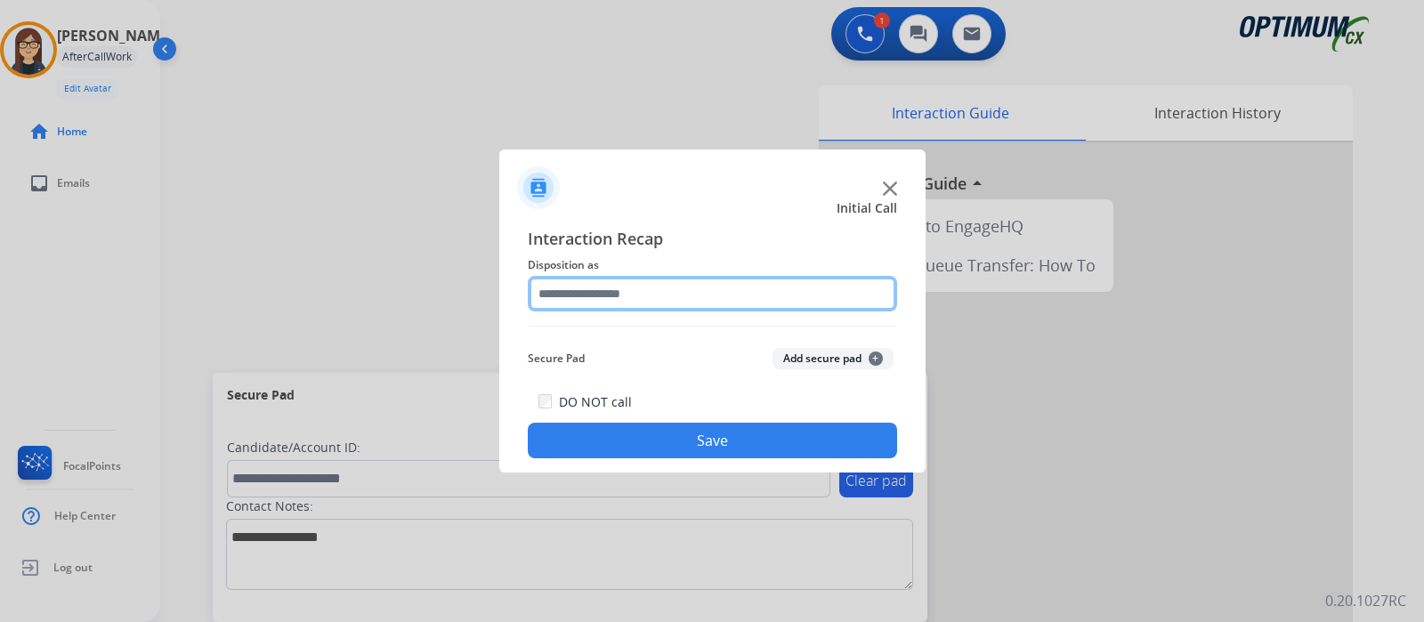
click at [613, 299] on input "text" at bounding box center [712, 294] width 369 height 36
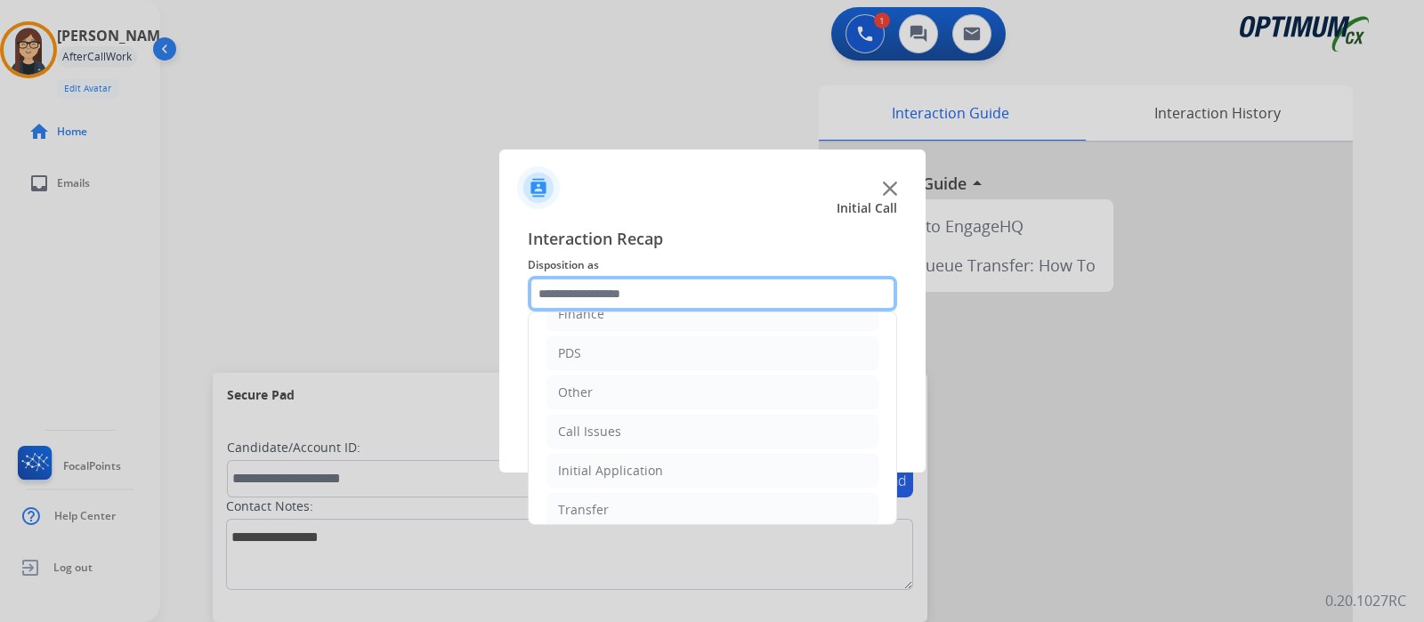
scroll to position [117, 0]
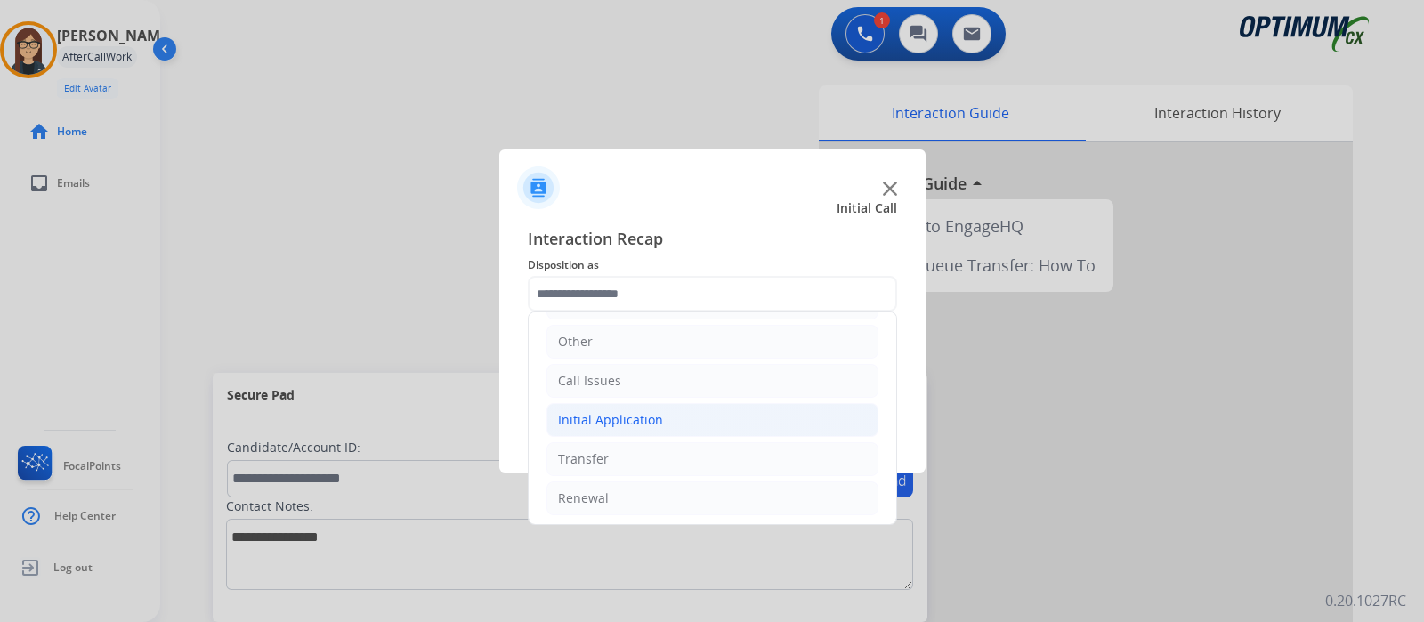
click at [623, 416] on div "Initial Application" at bounding box center [610, 420] width 105 height 18
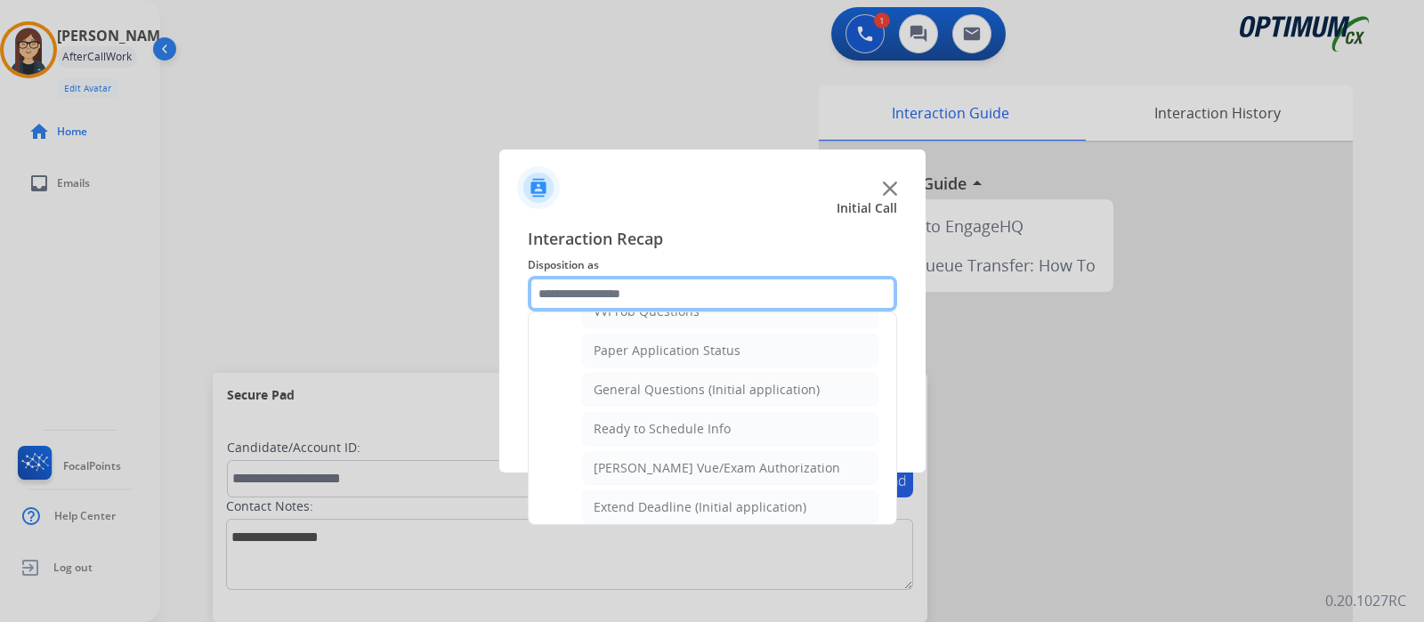
scroll to position [957, 0]
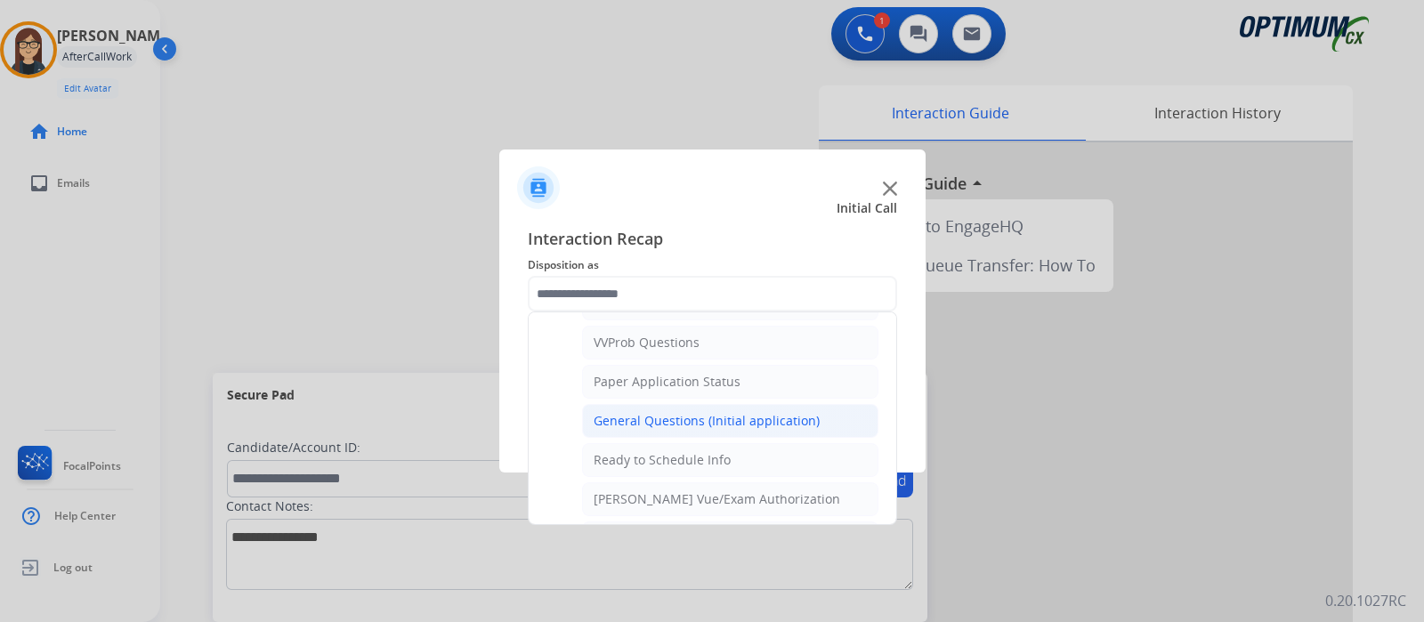
click at [621, 415] on div "General Questions (Initial application)" at bounding box center [707, 421] width 226 height 18
type input "**********"
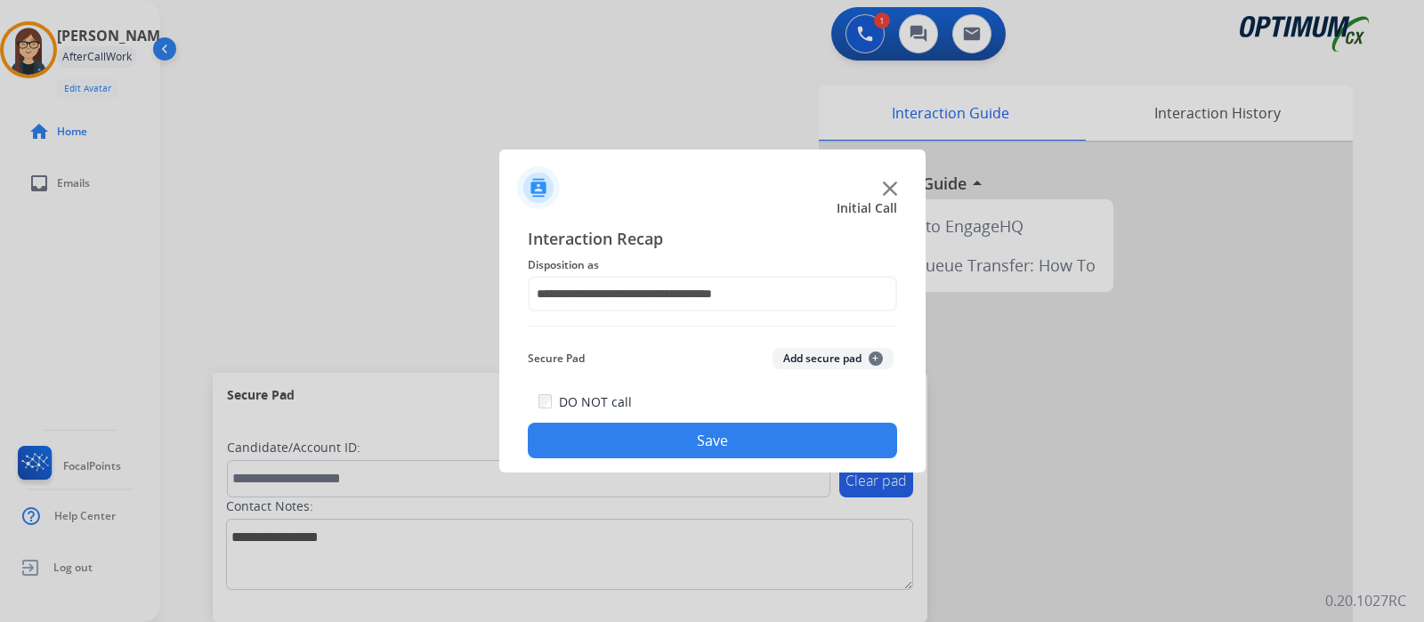
click at [628, 434] on button "Save" at bounding box center [712, 441] width 369 height 36
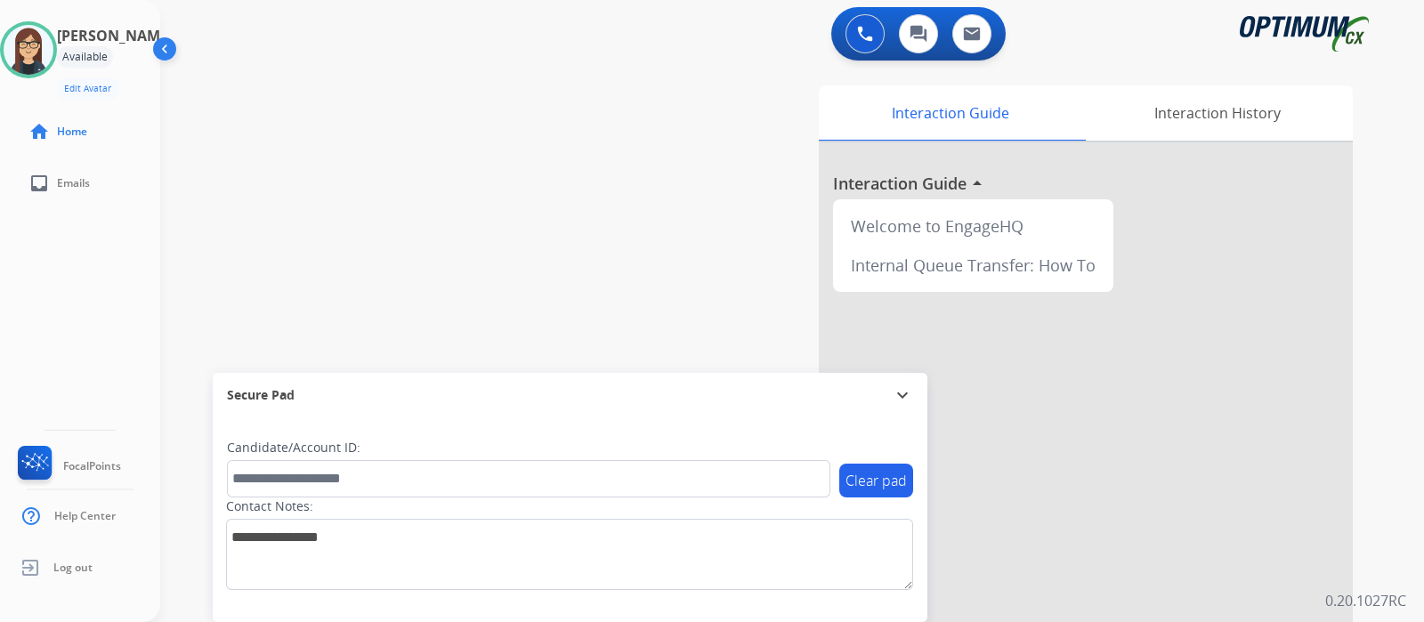
click at [458, 152] on div "swap_horiz Break voice bridge close_fullscreen Connect 3-Way Call merge_type Se…" at bounding box center [770, 435] width 1221 height 742
click at [45, 36] on img at bounding box center [29, 50] width 50 height 50
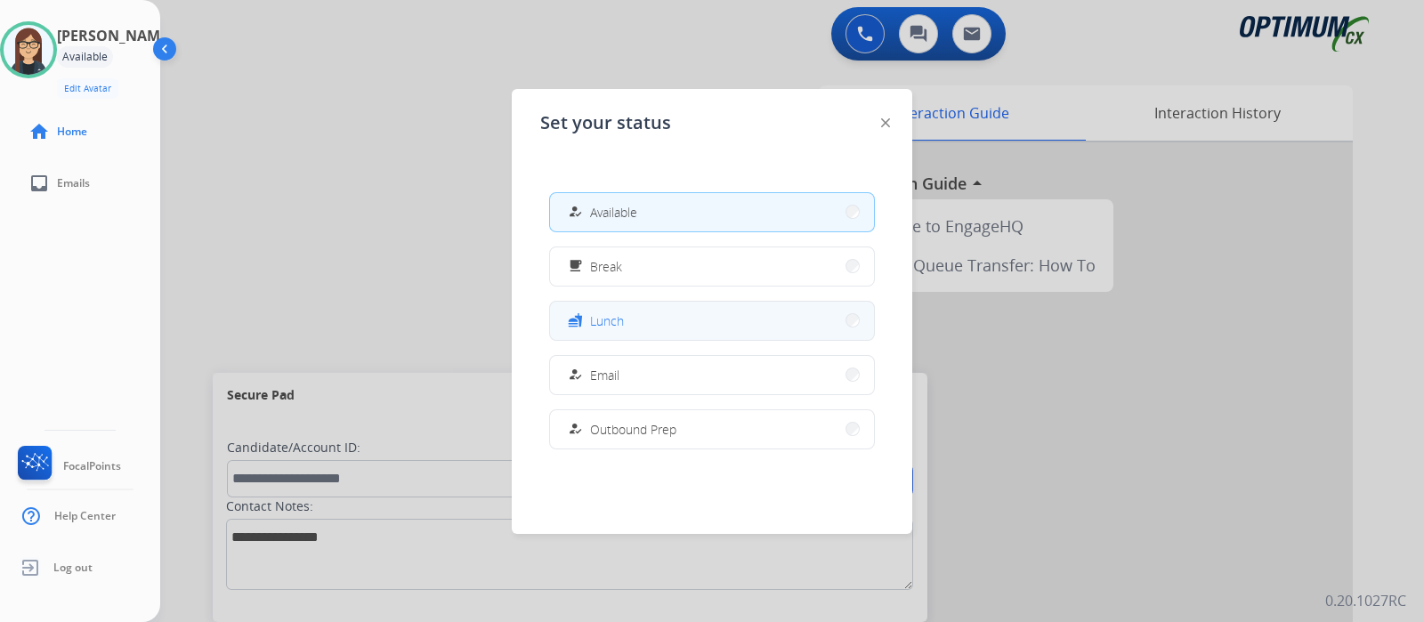
click at [628, 317] on button "fastfood Lunch" at bounding box center [712, 321] width 324 height 38
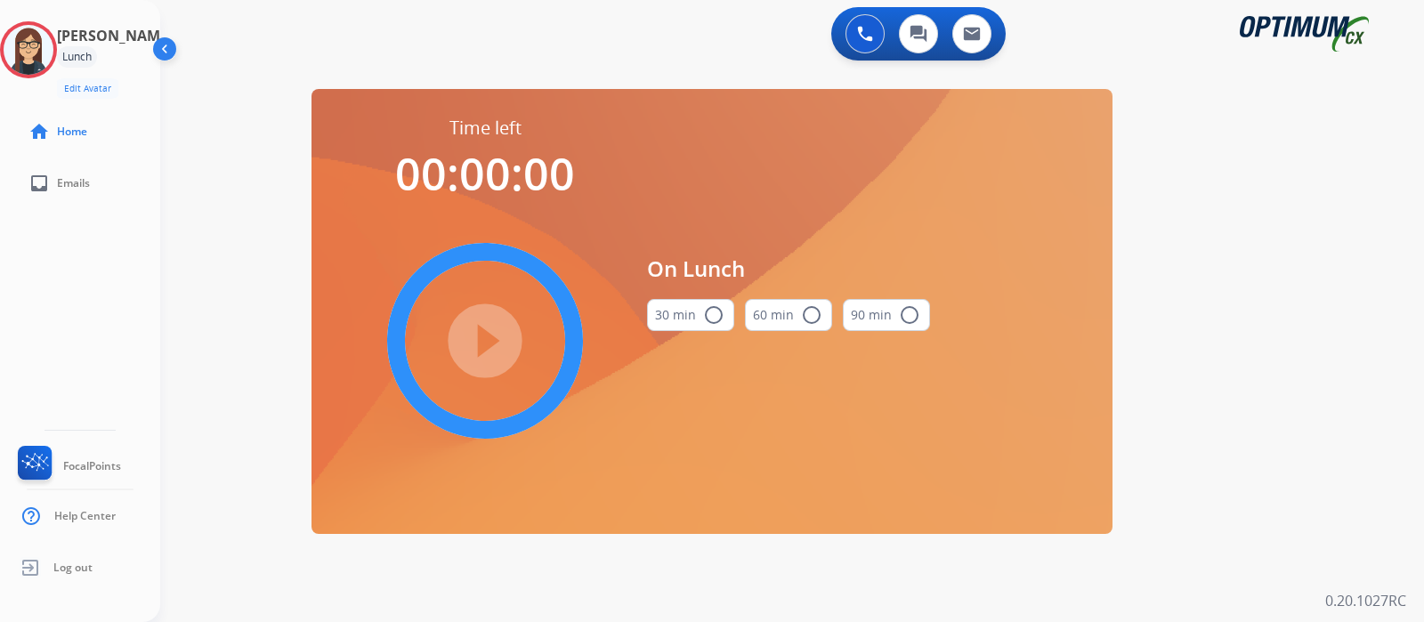
click at [714, 312] on mat-icon "radio_button_unchecked" at bounding box center [713, 314] width 21 height 21
click at [496, 330] on mat-icon "play_circle_filled" at bounding box center [484, 340] width 21 height 21
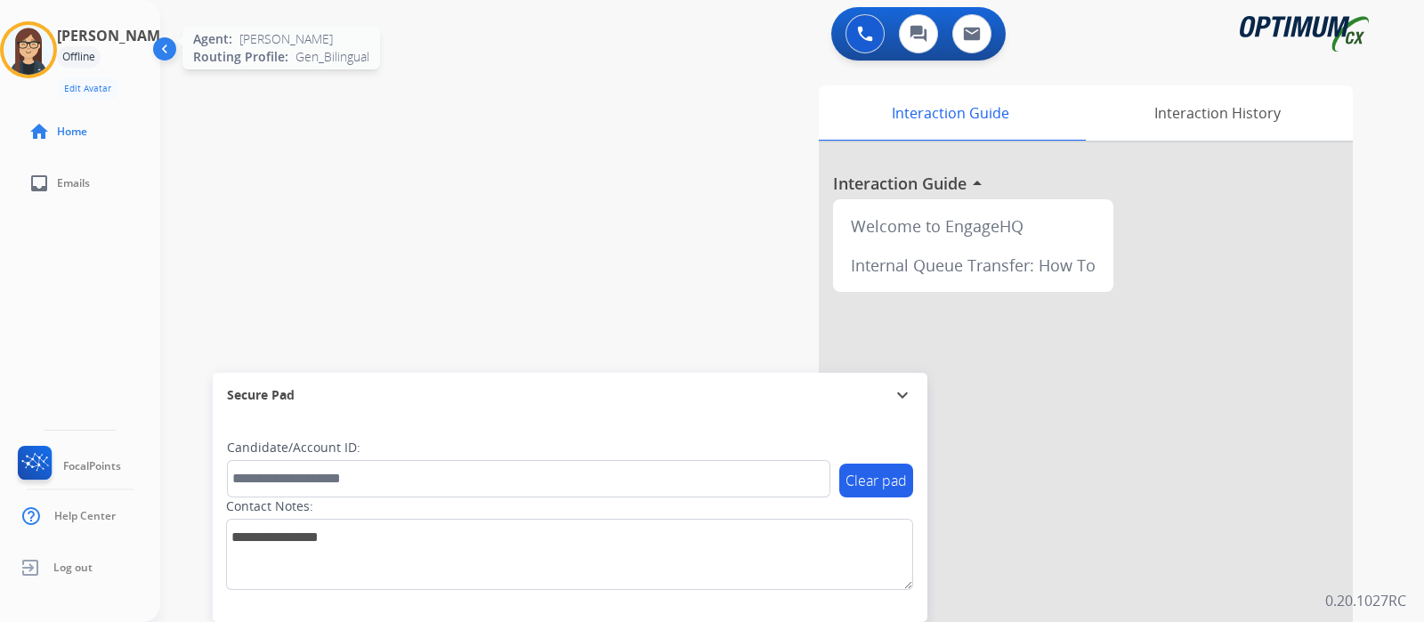
click at [25, 62] on img at bounding box center [29, 50] width 50 height 50
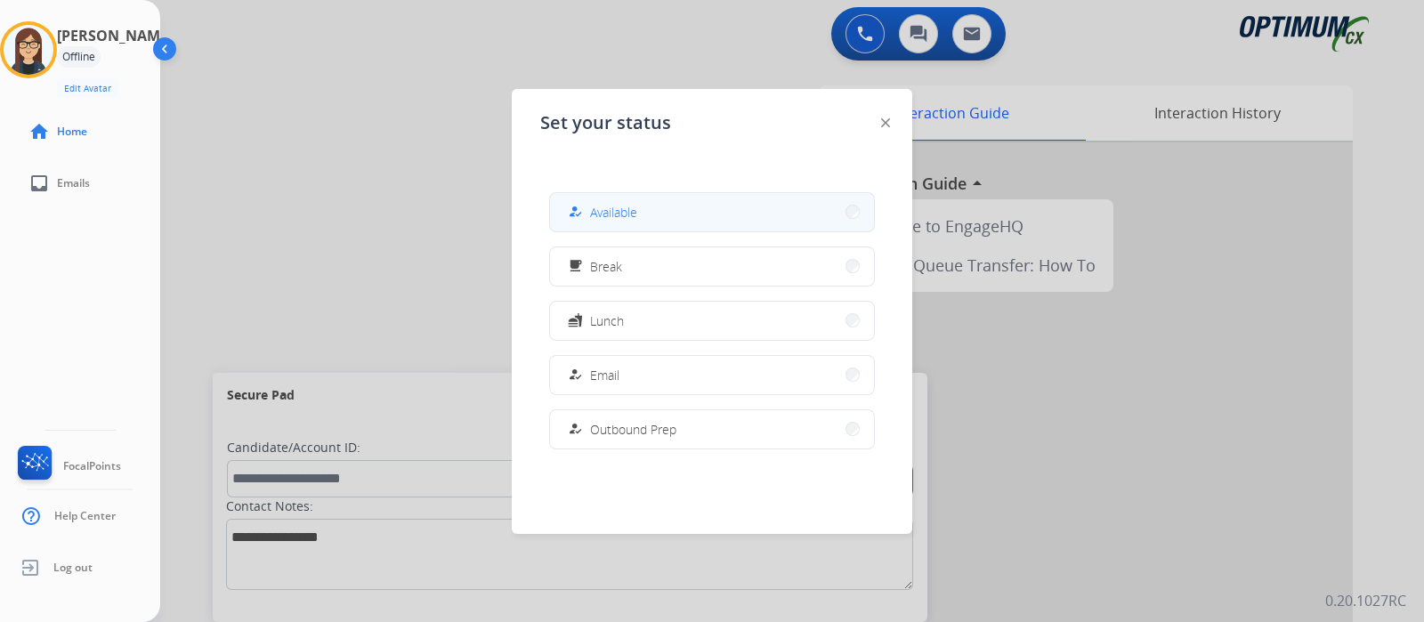
click at [668, 208] on button "how_to_reg Available" at bounding box center [712, 212] width 324 height 38
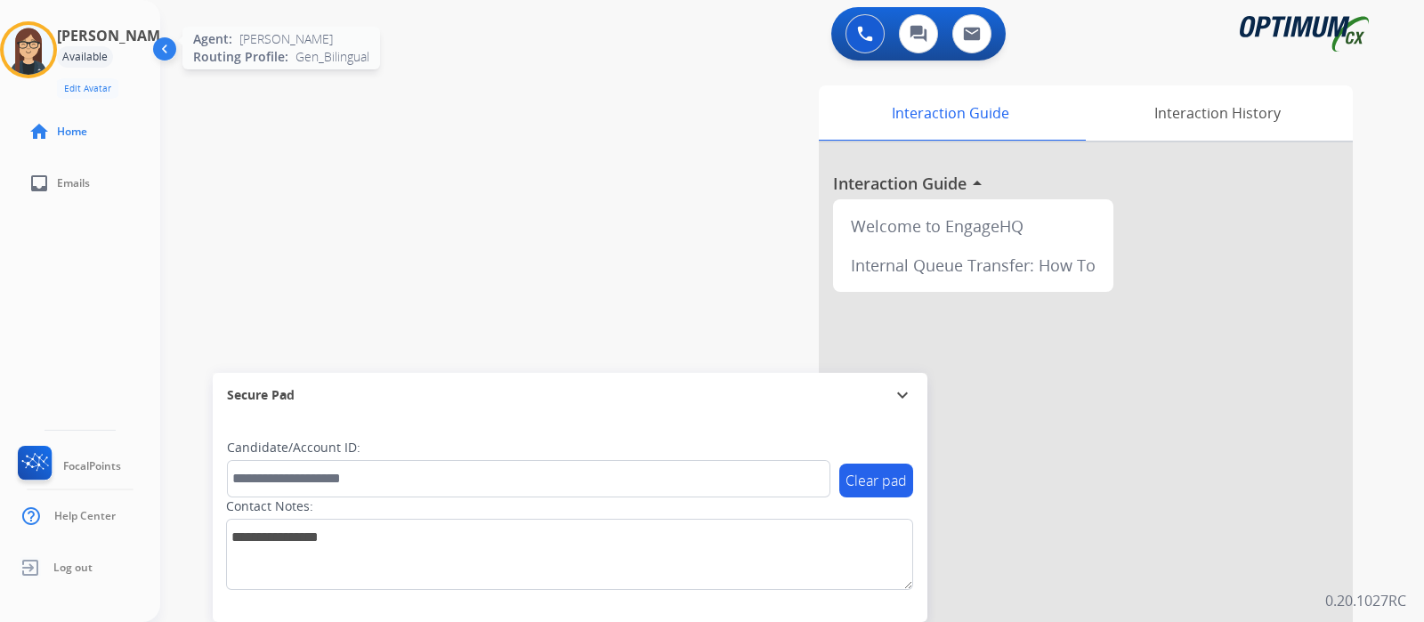
click at [46, 59] on img at bounding box center [29, 50] width 50 height 50
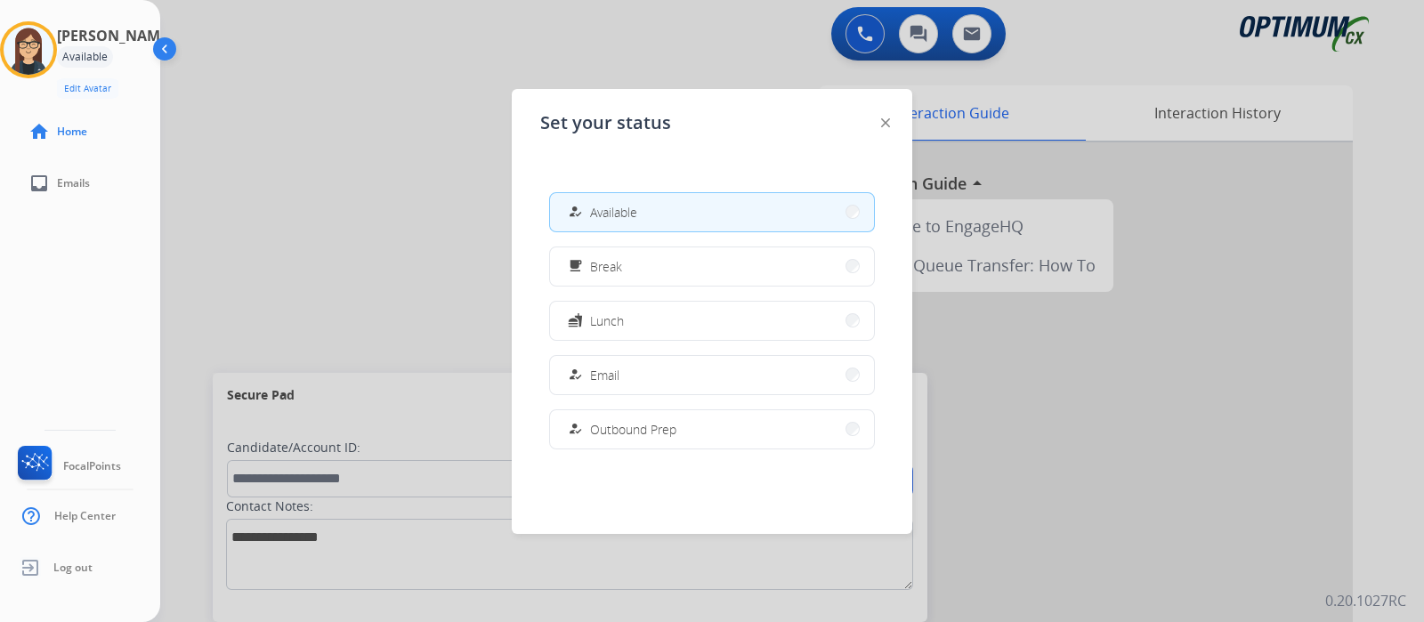
click at [669, 202] on button "how_to_reg Available" at bounding box center [712, 212] width 324 height 38
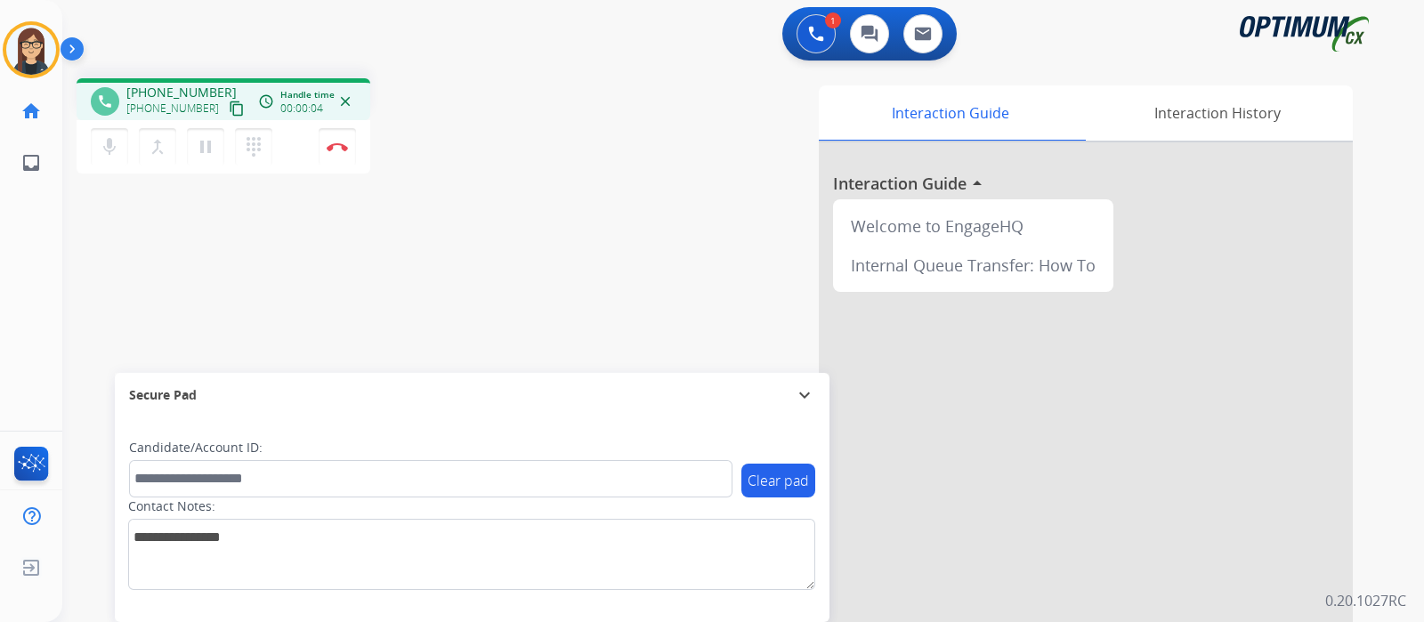
click at [229, 102] on mat-icon "content_copy" at bounding box center [237, 109] width 16 height 16
click at [563, 225] on div "Interaction Guide Interaction History Interaction Guide arrow_drop_up Welcome t…" at bounding box center [954, 445] width 798 height 721
click at [514, 199] on div "phone +14158237994 +14158237994 content_copy access_time Call metrics Queue 00:…" at bounding box center [721, 435] width 1319 height 742
click at [529, 122] on div "phone +14158237994 +14158237994 content_copy access_time Call metrics Queue 00:…" at bounding box center [312, 128] width 471 height 101
click at [326, 150] on button "Disconnect" at bounding box center [337, 146] width 37 height 37
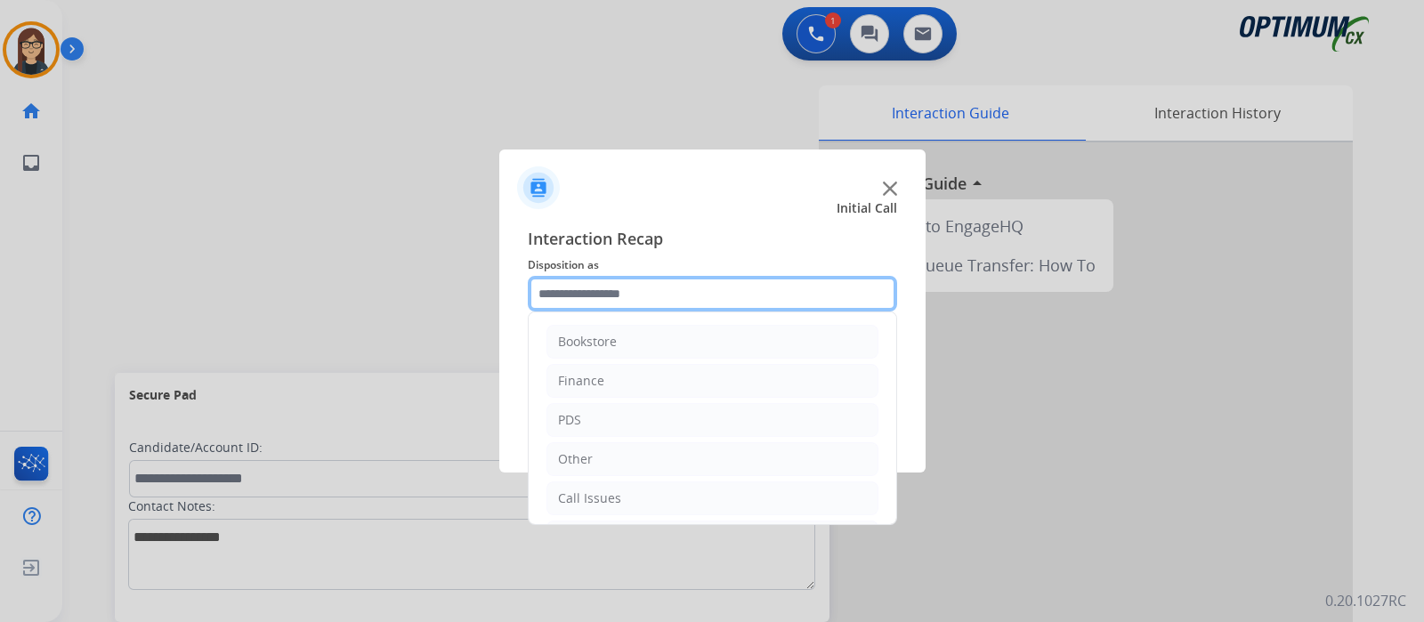
click at [679, 304] on input "text" at bounding box center [712, 294] width 369 height 36
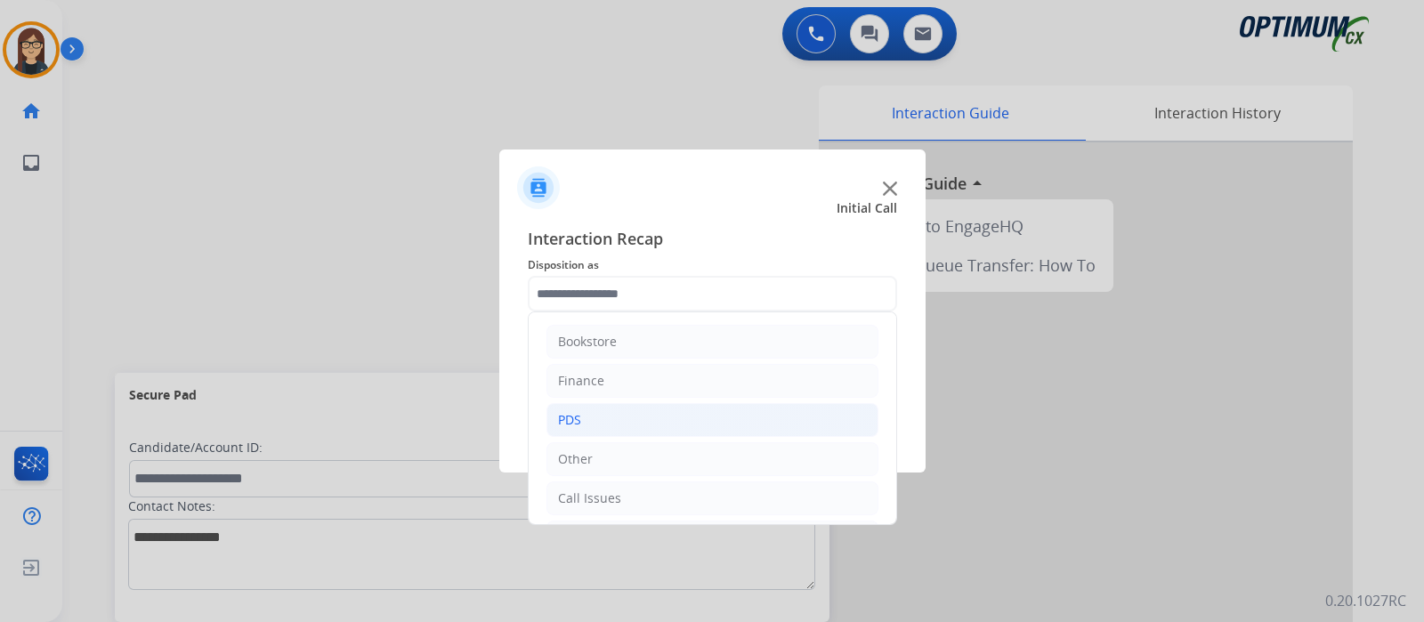
click at [578, 418] on div "PDS" at bounding box center [569, 420] width 23 height 18
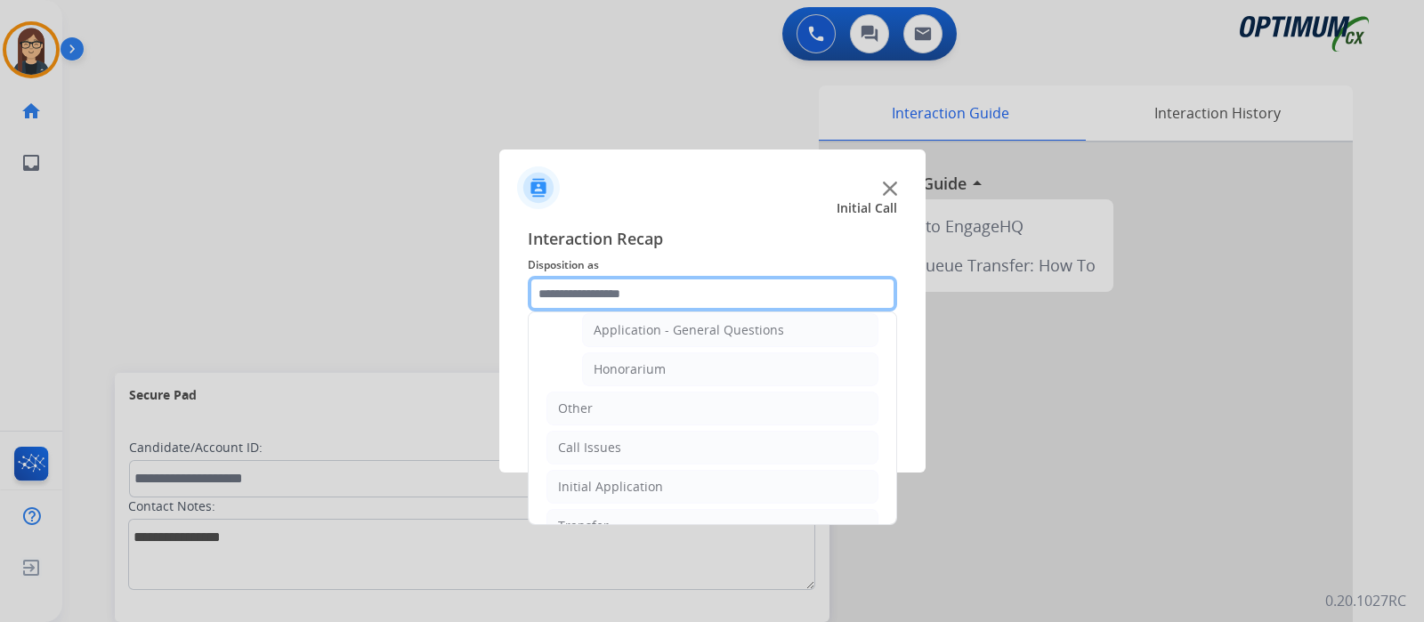
scroll to position [444, 0]
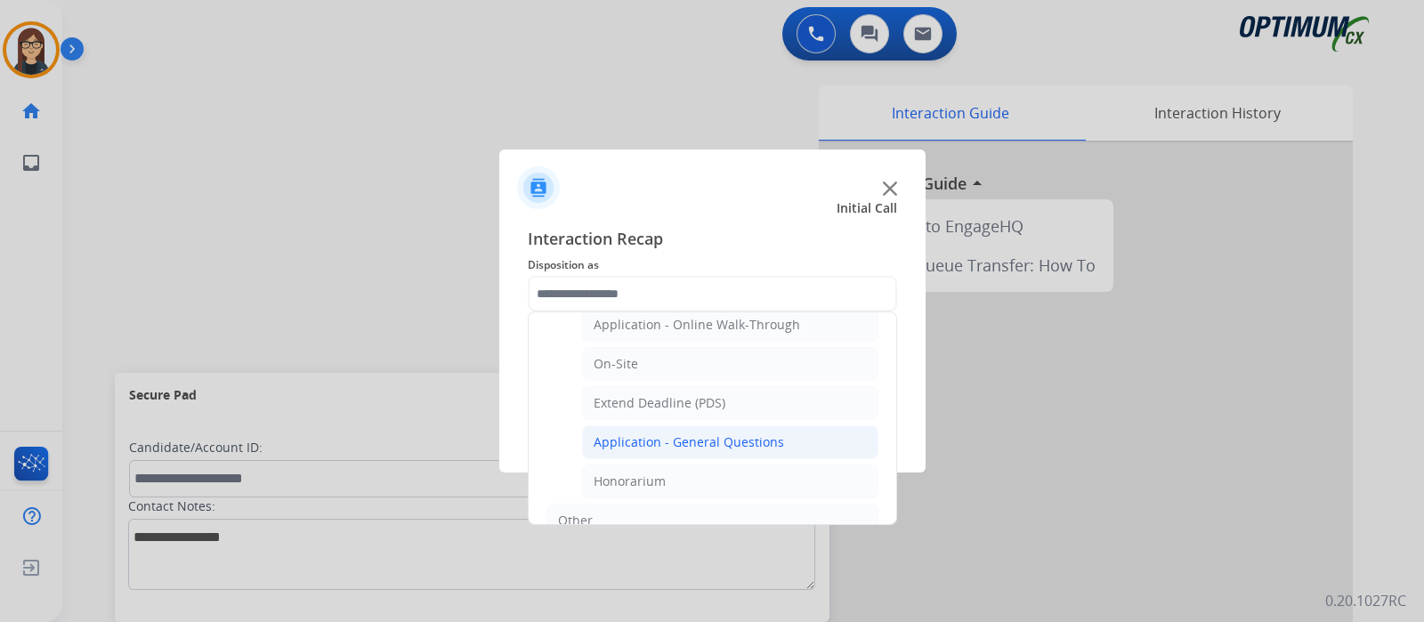
click at [722, 438] on div "Application - General Questions" at bounding box center [689, 443] width 190 height 18
type input "**********"
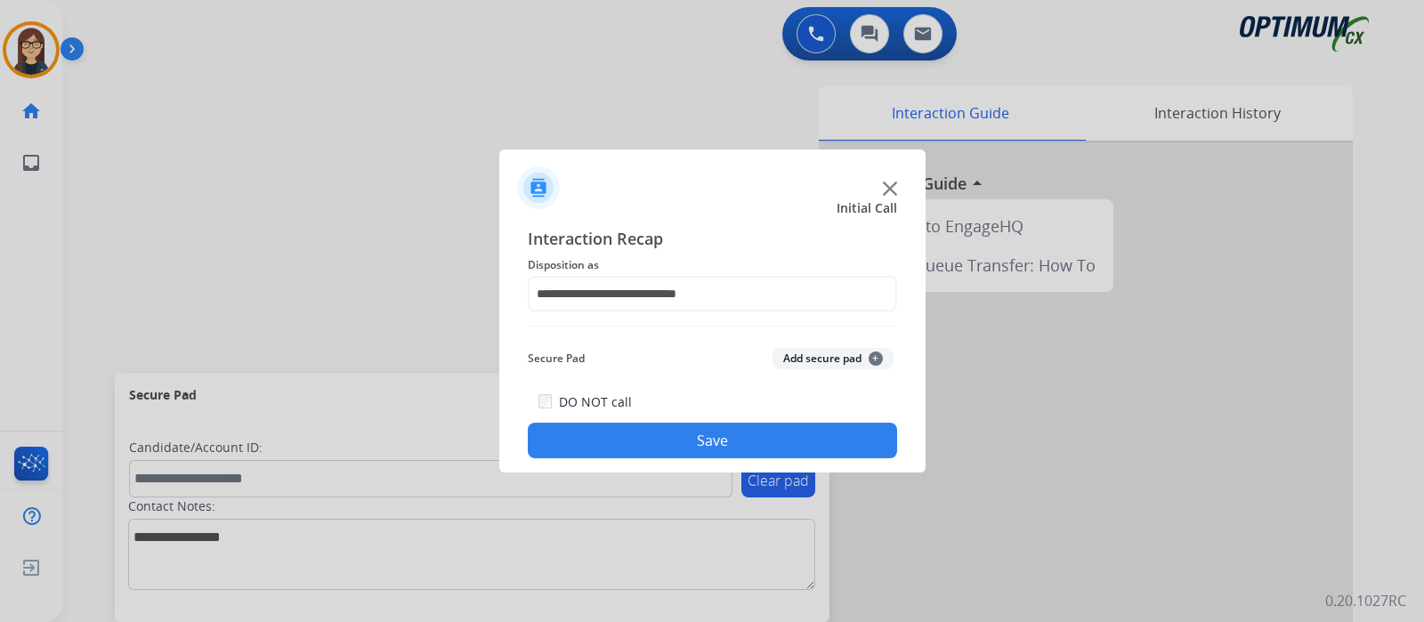
click at [682, 438] on button "Save" at bounding box center [712, 441] width 369 height 36
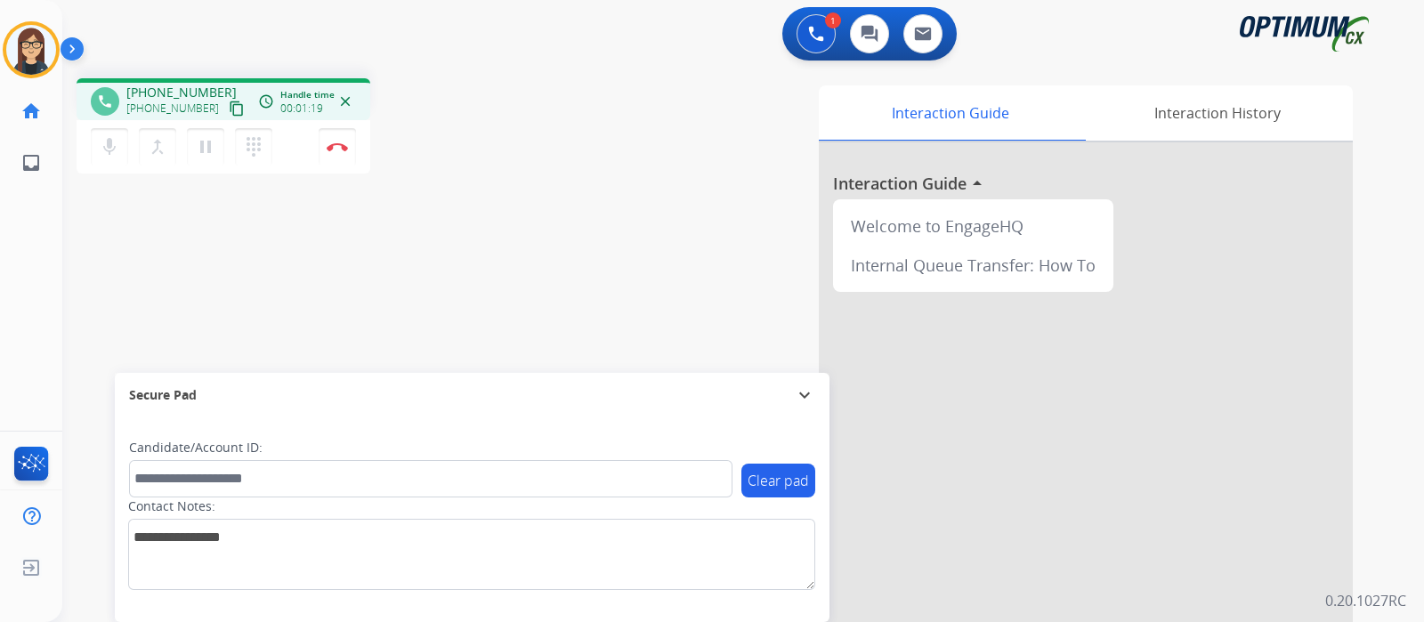
click at [477, 328] on div "phone +12023788224 +12023788224 content_copy access_time Call metrics Queue 00:…" at bounding box center [721, 435] width 1319 height 742
click at [474, 315] on div "phone +12023788224 +12023788224 content_copy access_time Call metrics Queue 00:…" at bounding box center [721, 435] width 1319 height 742
click at [453, 86] on div "phone +12023788224 +12023788224 content_copy access_time Call metrics Queue 00:…" at bounding box center [312, 128] width 471 height 101
click at [371, 207] on div "phone +12023788224 +12023788224 content_copy access_time Call metrics Queue 00:…" at bounding box center [721, 435] width 1319 height 742
click at [338, 152] on button "Disconnect" at bounding box center [337, 146] width 37 height 37
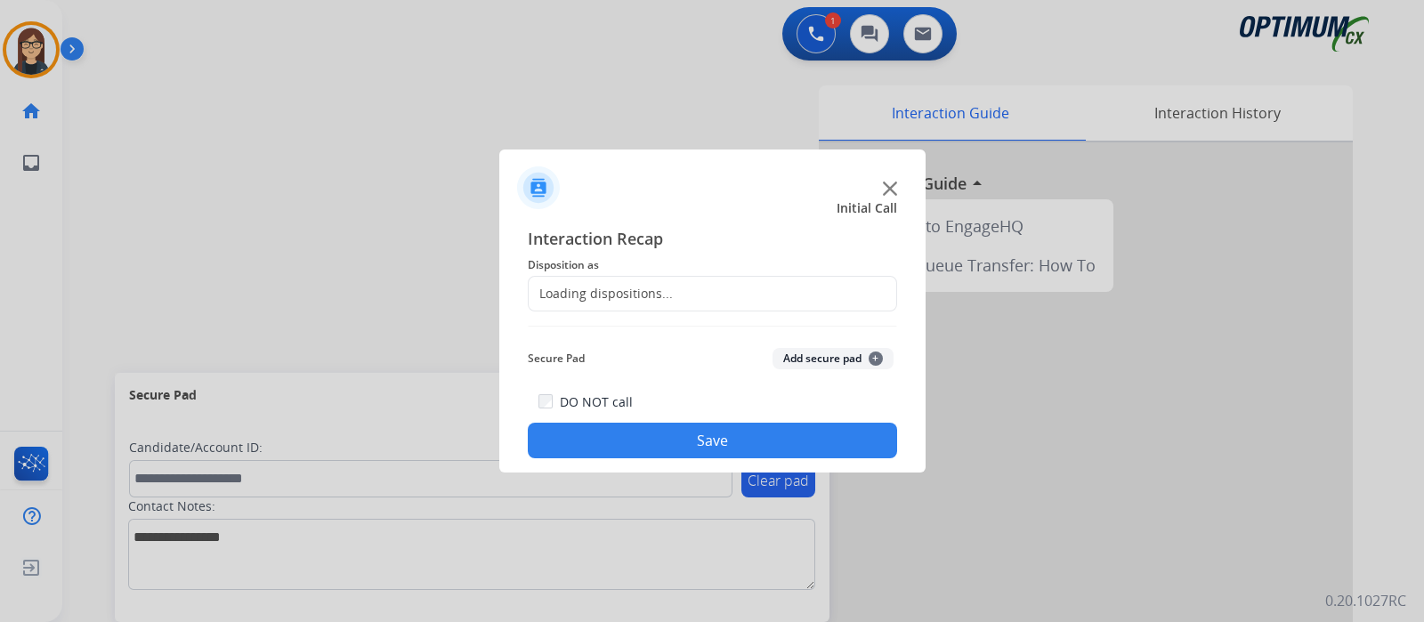
click at [556, 298] on div "Loading dispositions..." at bounding box center [601, 294] width 144 height 18
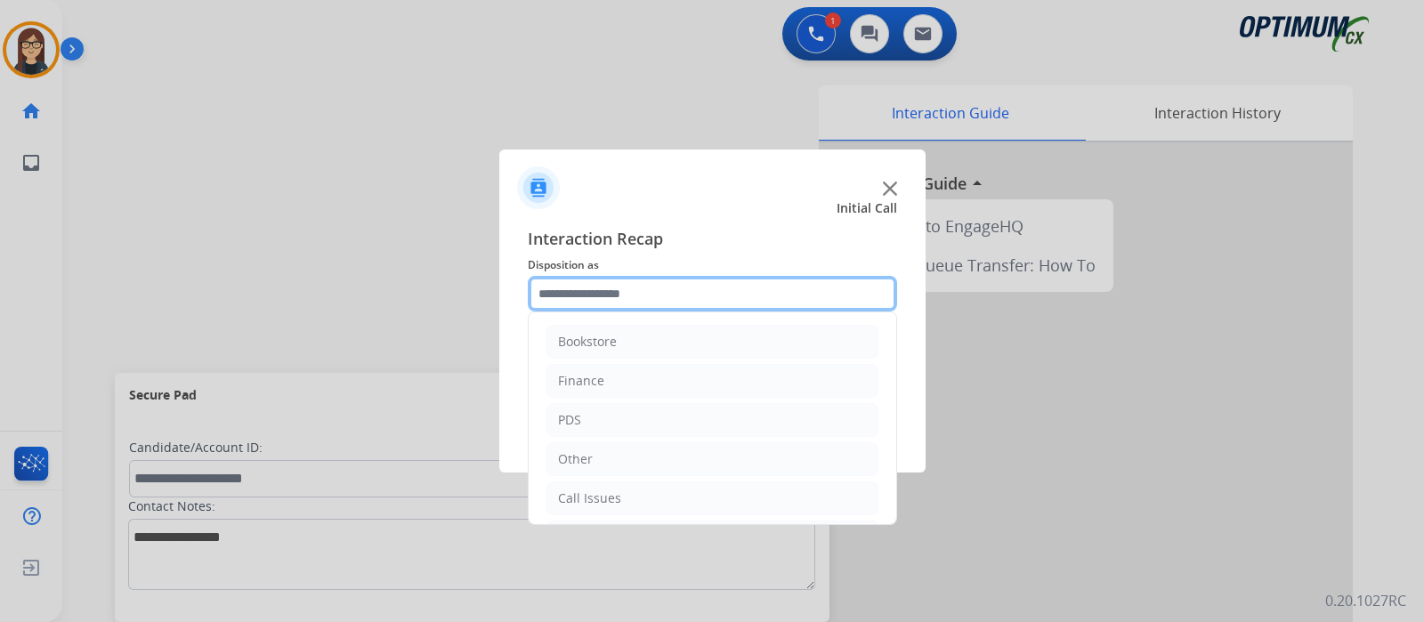
click at [556, 298] on input "text" at bounding box center [712, 294] width 369 height 36
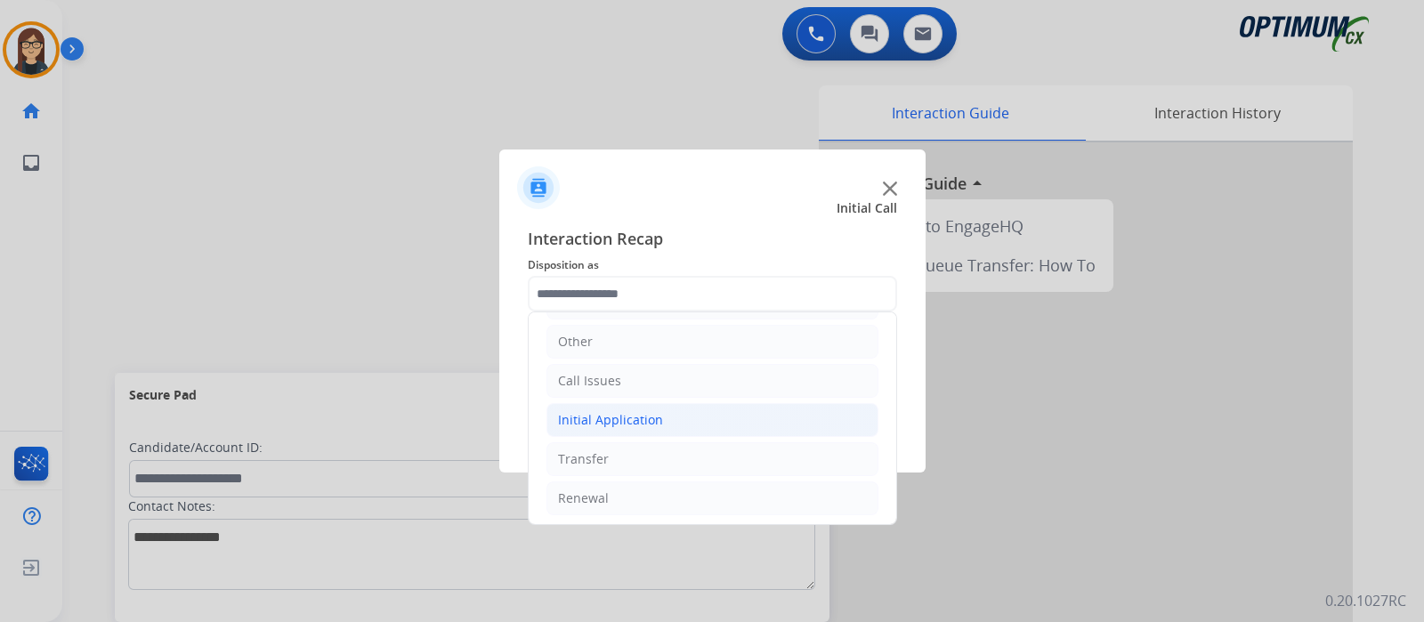
click at [594, 416] on div "Initial Application" at bounding box center [610, 420] width 105 height 18
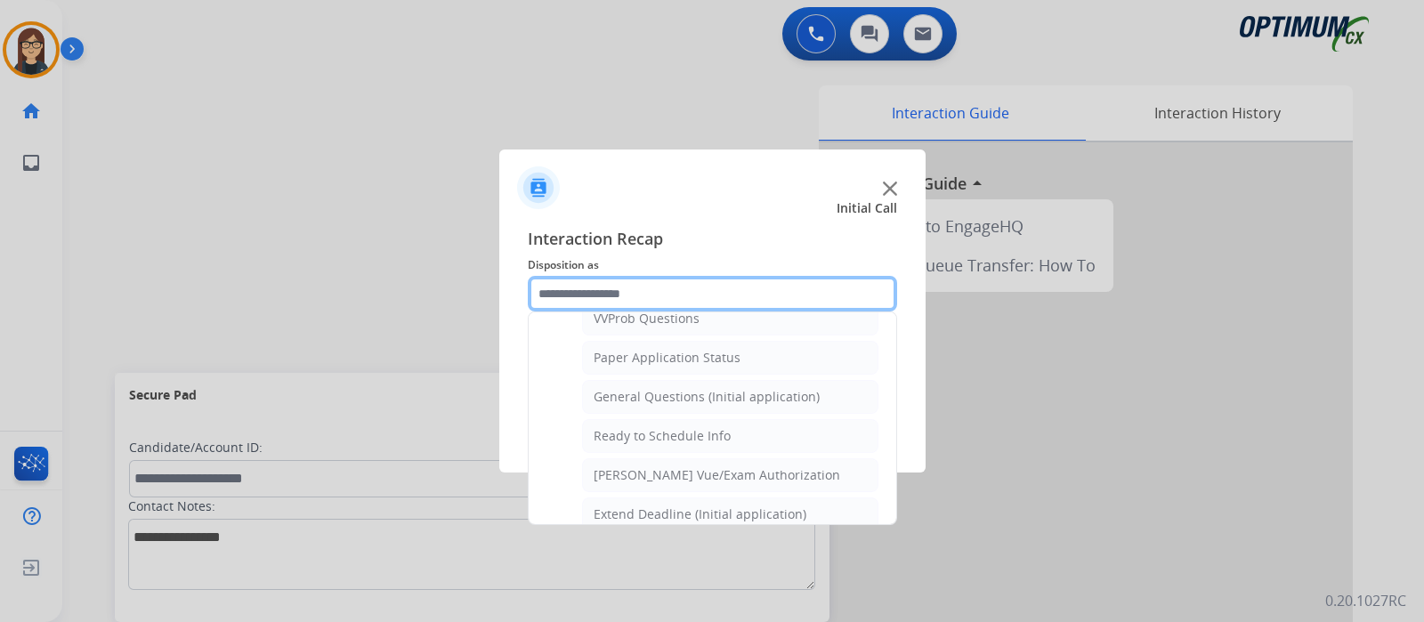
scroll to position [1008, 0]
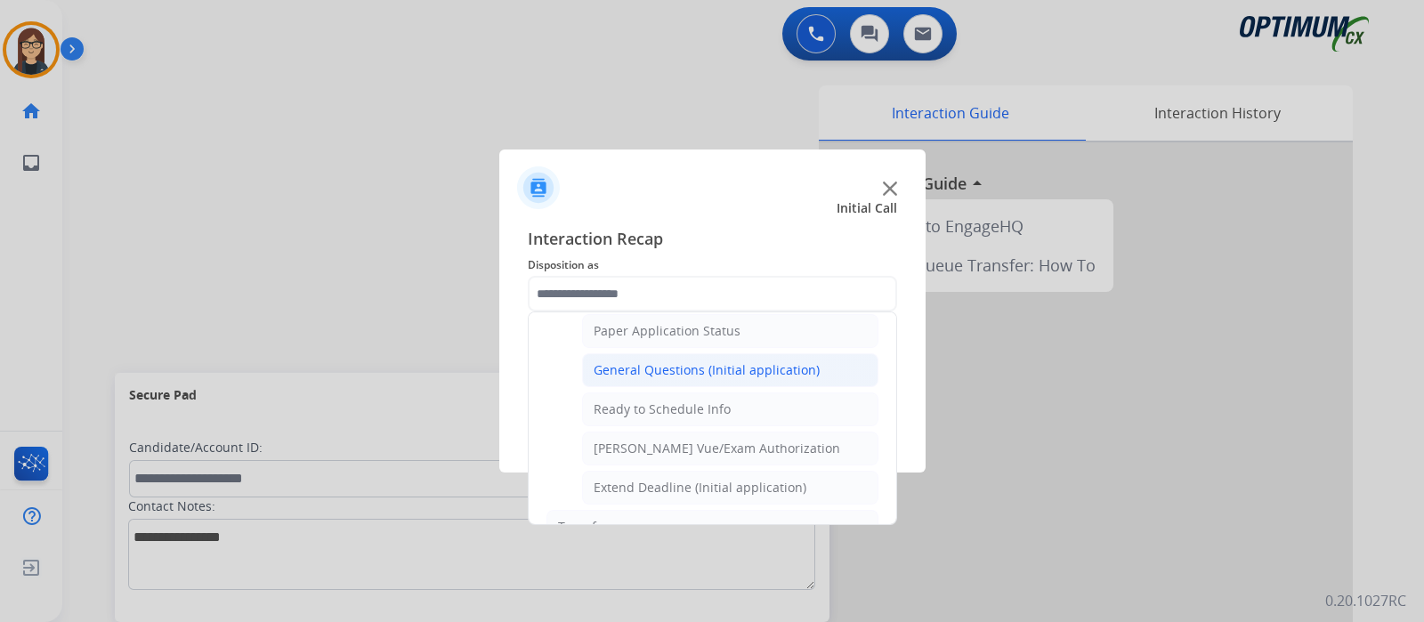
click at [712, 361] on div "General Questions (Initial application)" at bounding box center [707, 370] width 226 height 18
type input "**********"
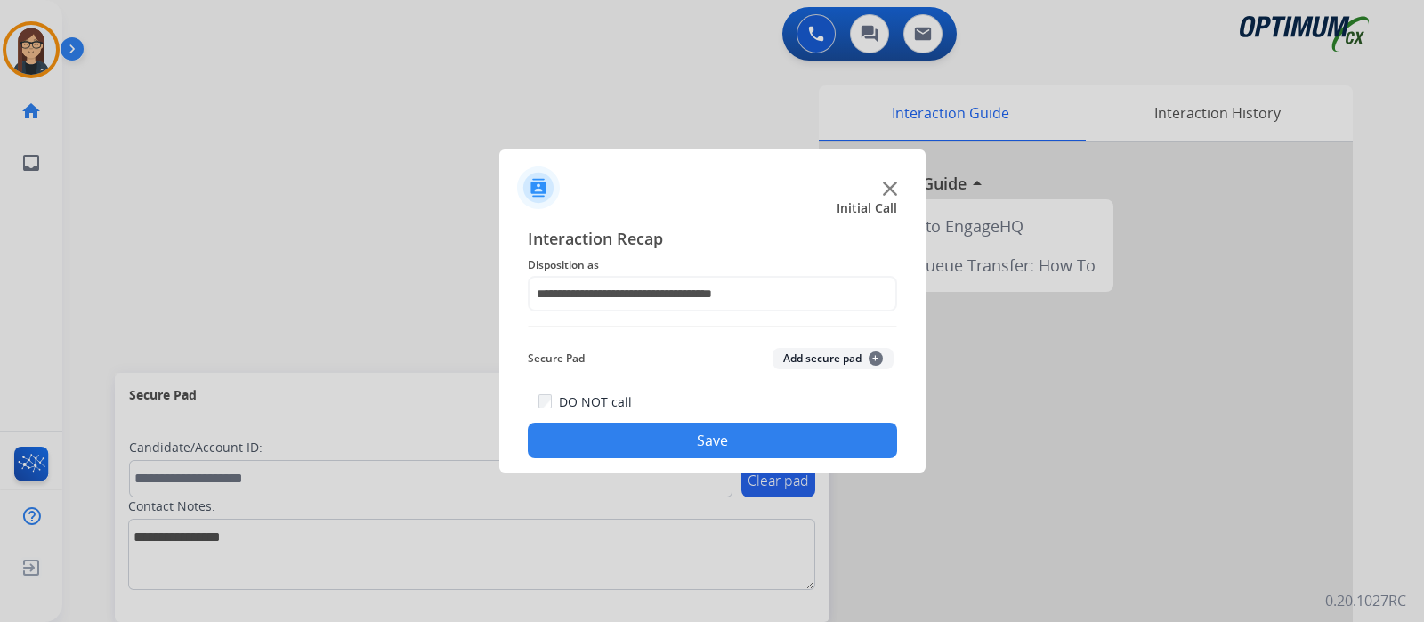
click at [675, 430] on button "Save" at bounding box center [712, 441] width 369 height 36
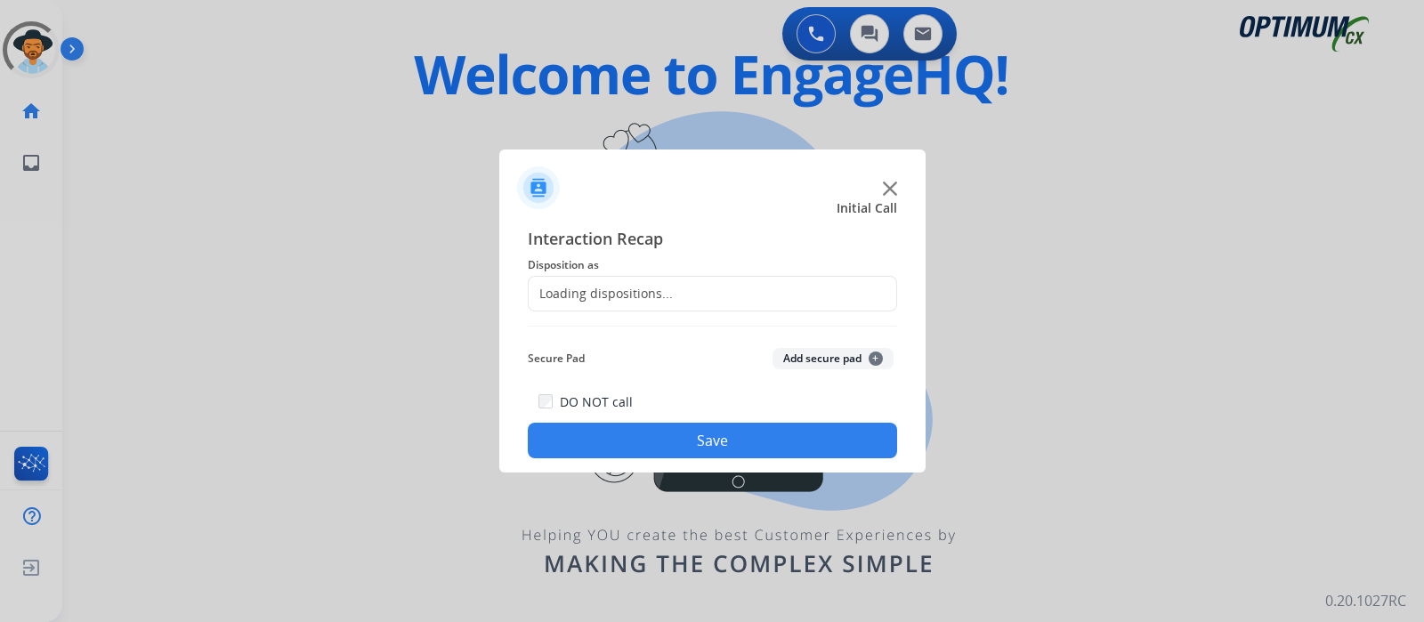
click at [587, 301] on div "Loading dispositions..." at bounding box center [601, 294] width 144 height 18
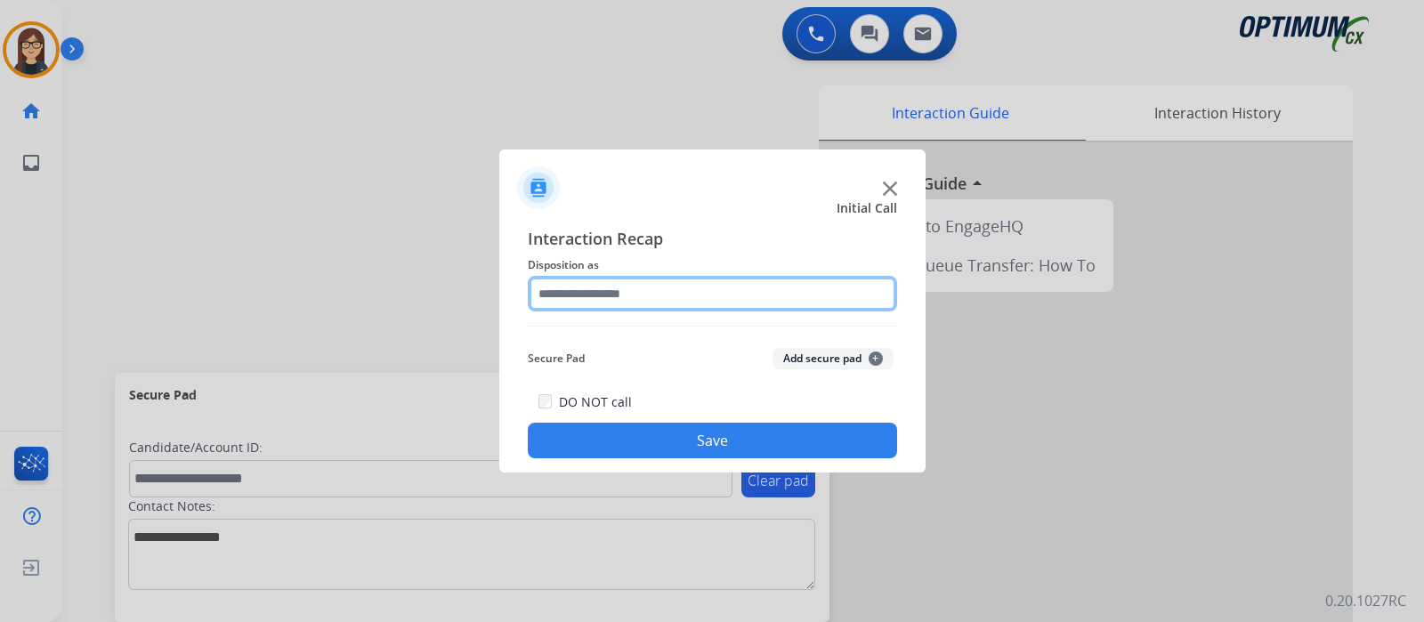
click at [614, 292] on input "text" at bounding box center [712, 294] width 369 height 36
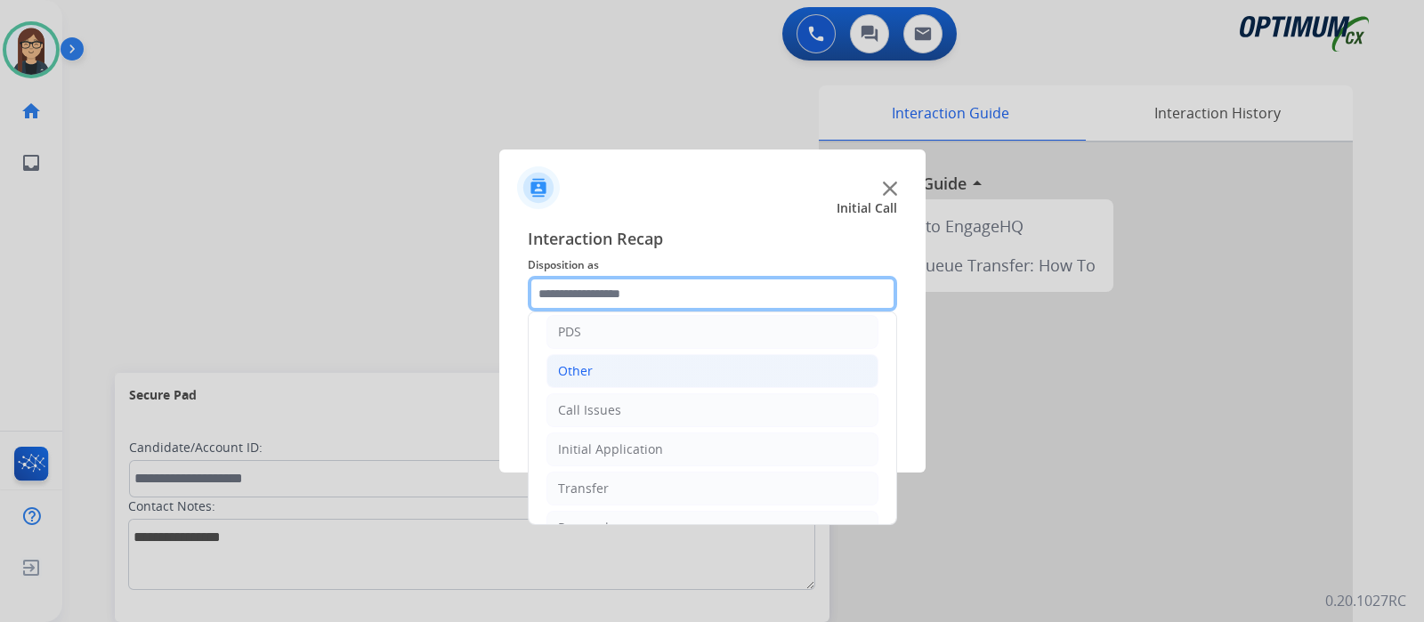
scroll to position [117, 0]
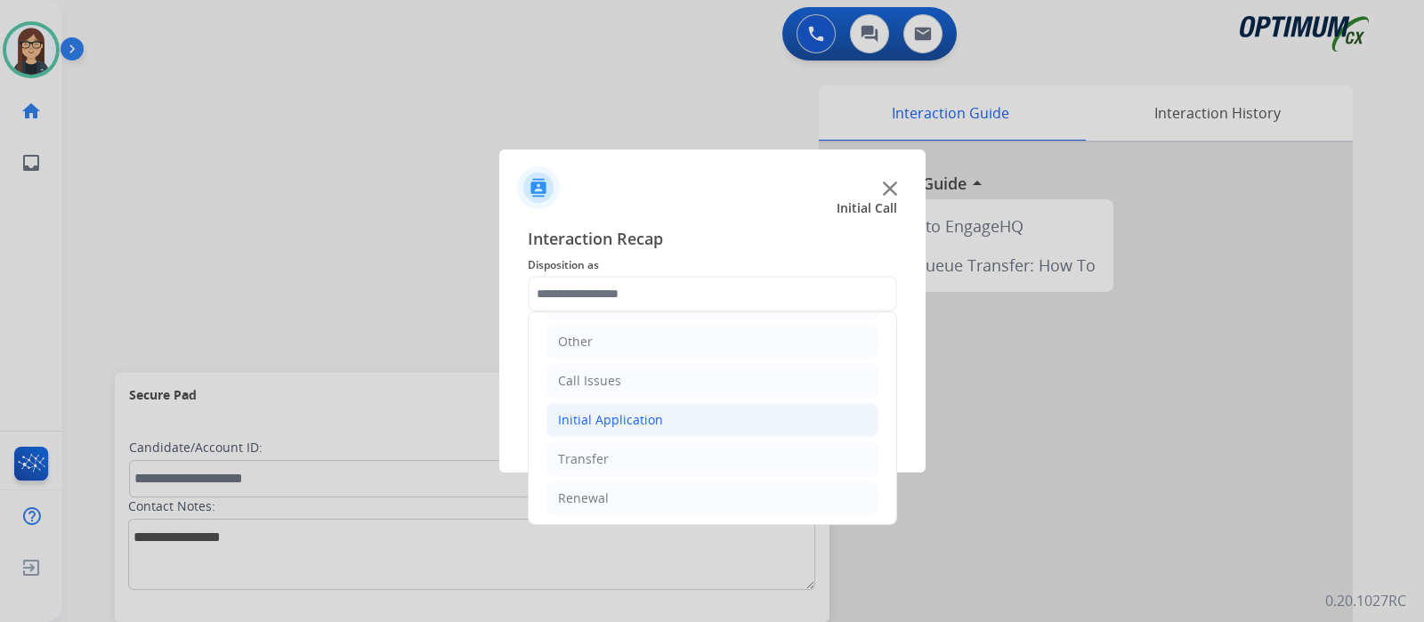
click at [643, 416] on div "Initial Application" at bounding box center [610, 420] width 105 height 18
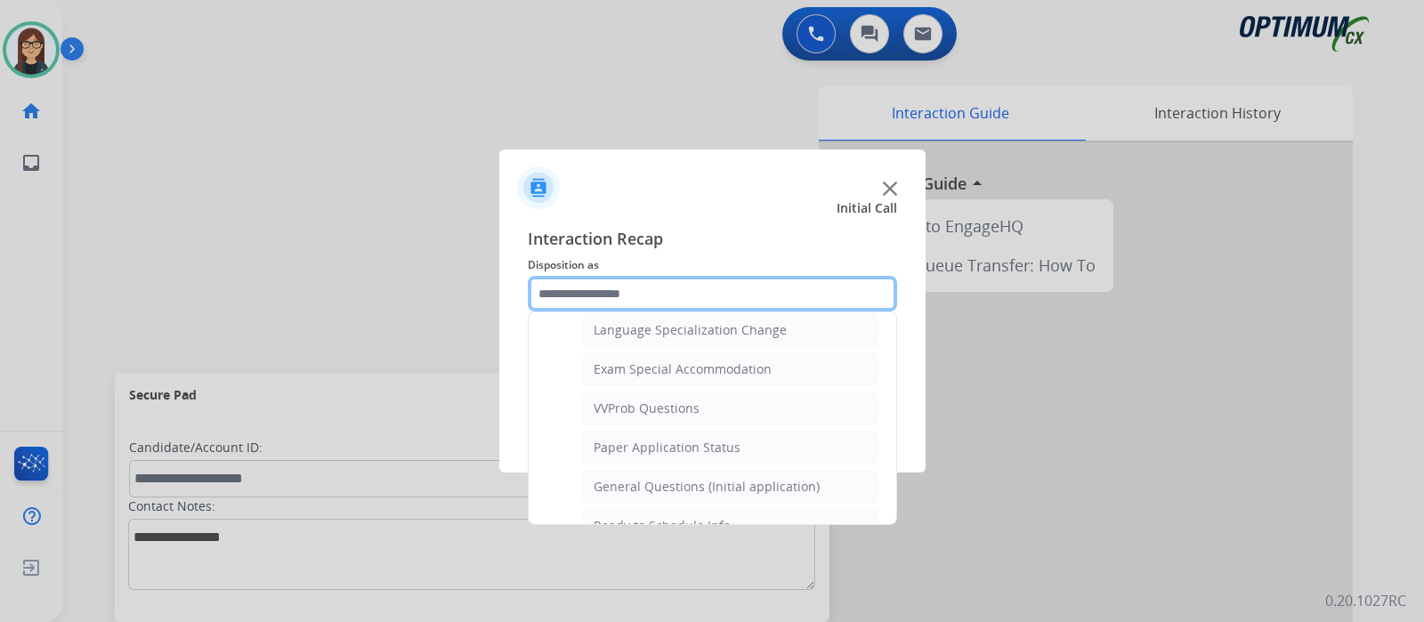
scroll to position [896, 0]
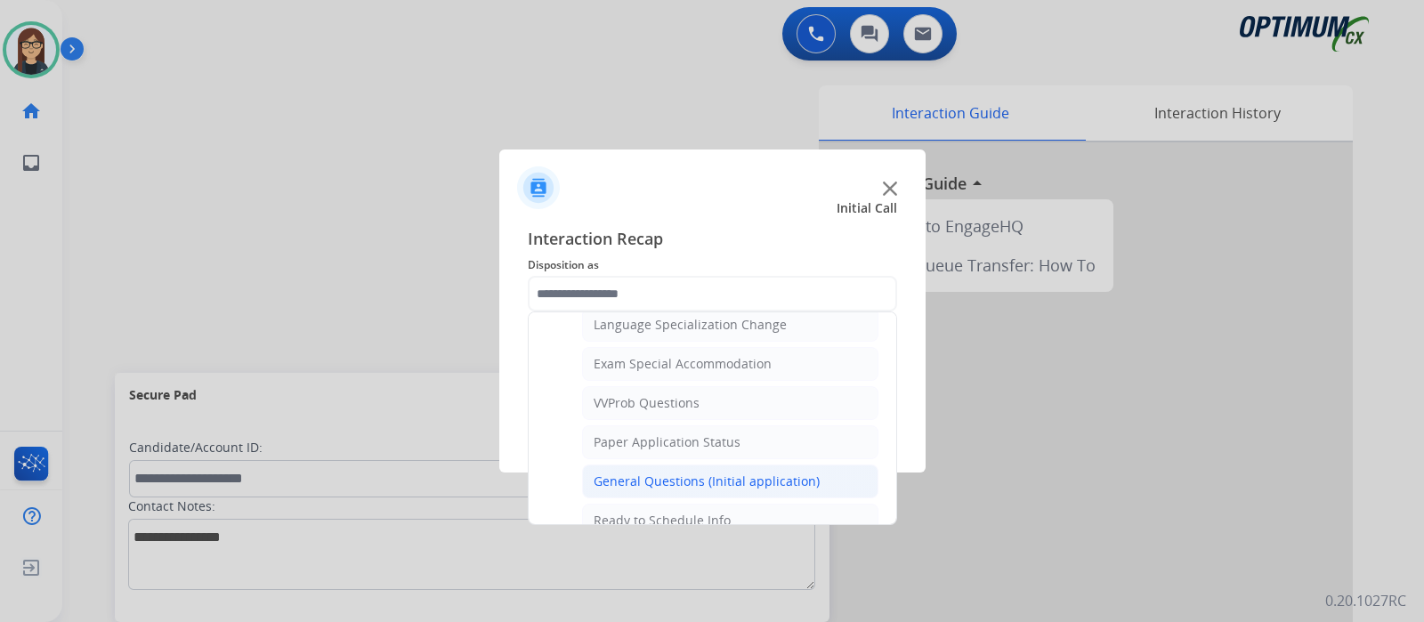
click at [684, 473] on div "General Questions (Initial application)" at bounding box center [707, 482] width 226 height 18
type input "**********"
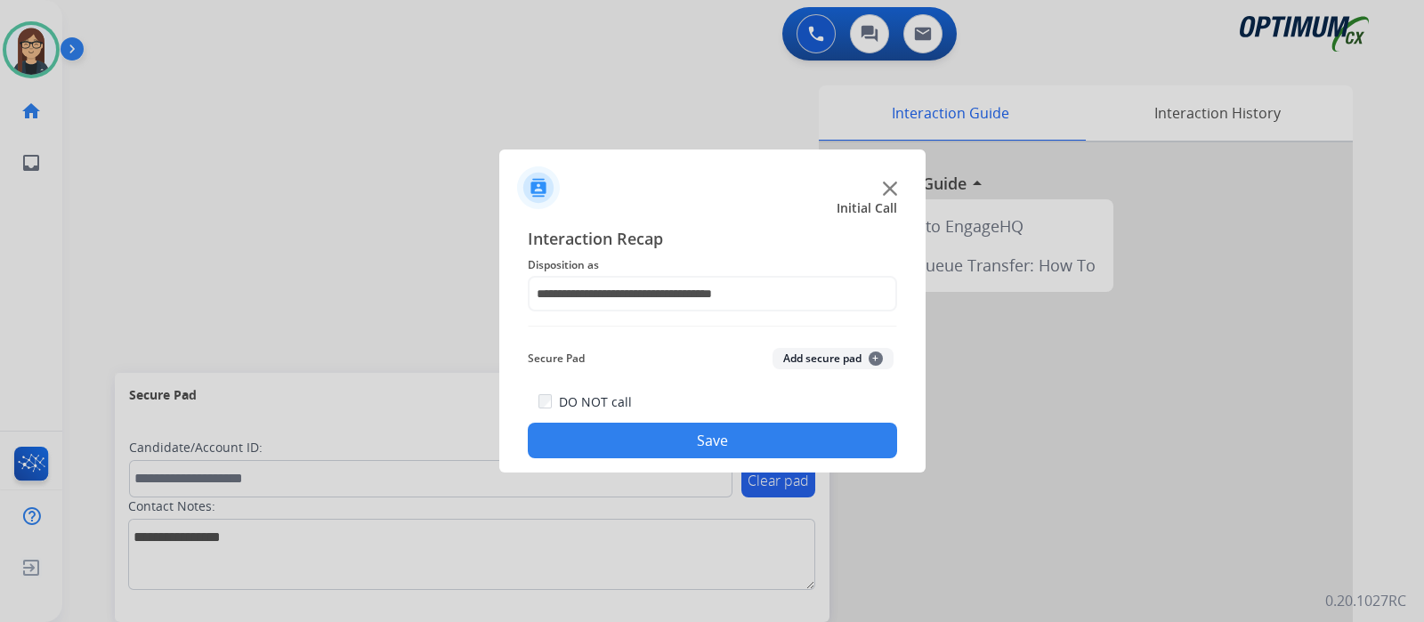
click at [668, 450] on button "Save" at bounding box center [712, 441] width 369 height 36
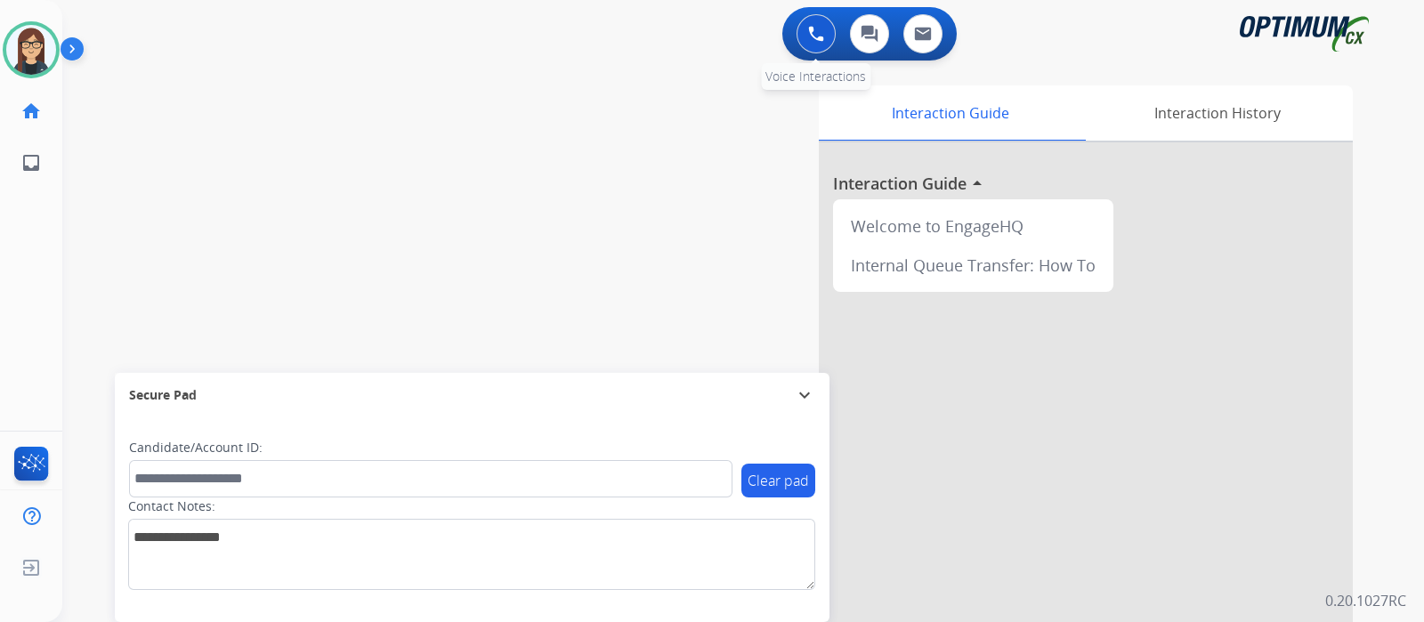
click at [812, 40] on img at bounding box center [816, 34] width 16 height 16
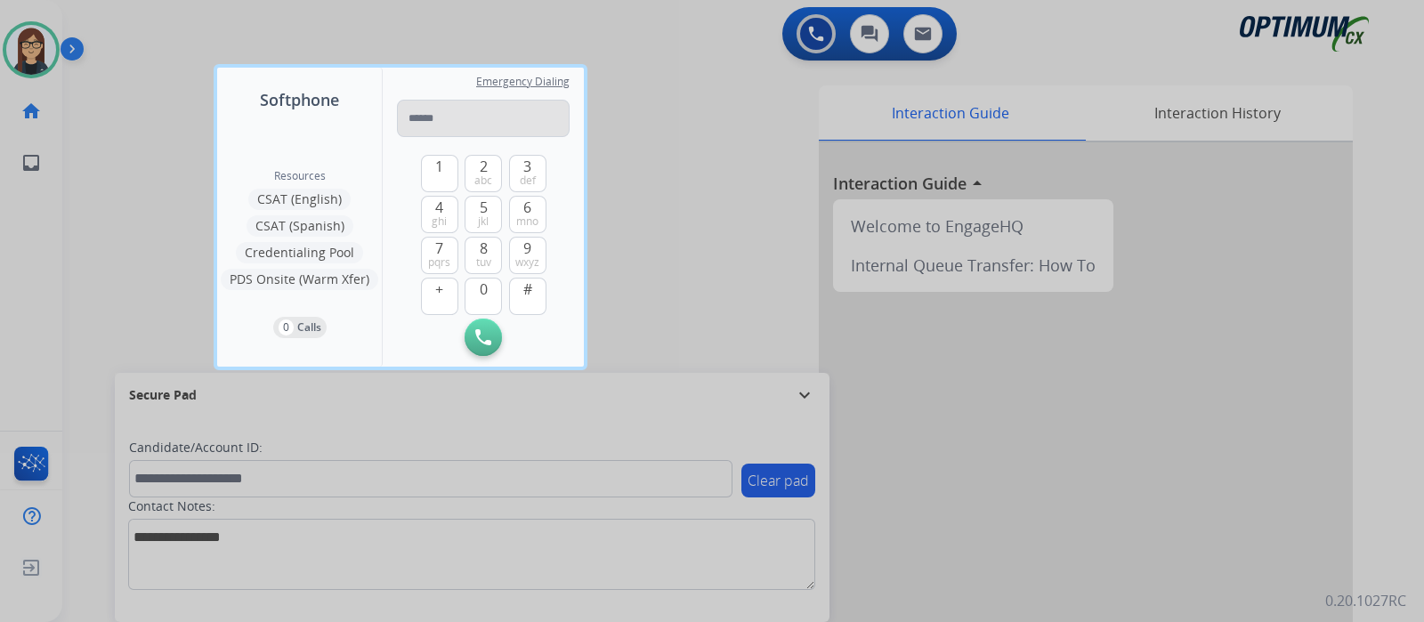
click at [473, 109] on input "tel" at bounding box center [483, 118] width 173 height 37
drag, startPoint x: 554, startPoint y: 114, endPoint x: 327, endPoint y: 126, distance: 227.3
click at [327, 126] on div "**********" at bounding box center [400, 217] width 367 height 299
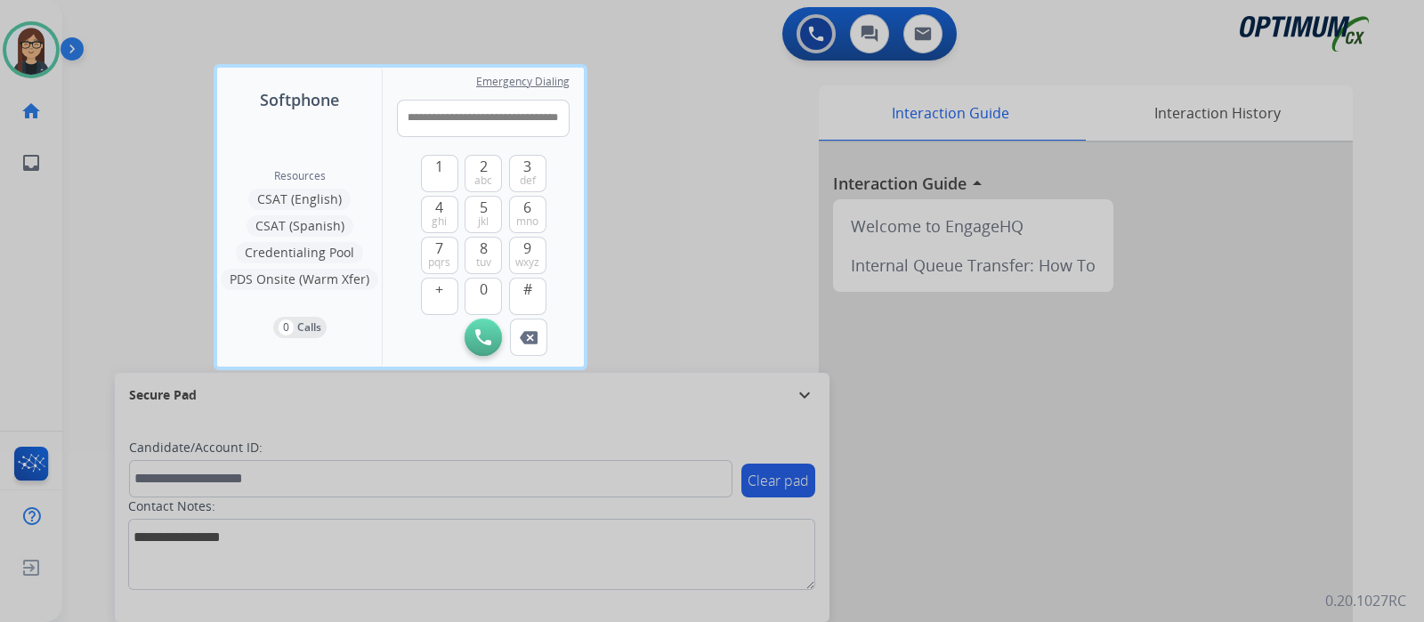
type input "**********"
click at [644, 129] on div at bounding box center [712, 311] width 1424 height 622
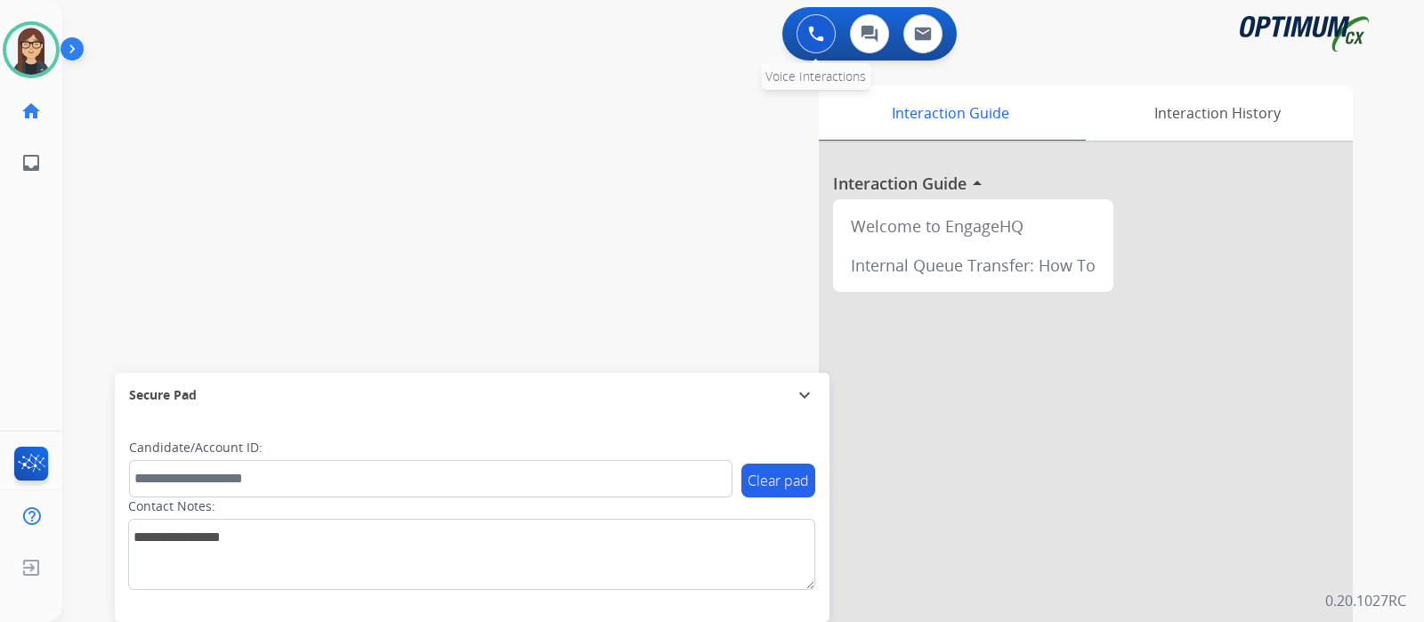
click at [822, 37] on img at bounding box center [816, 34] width 16 height 16
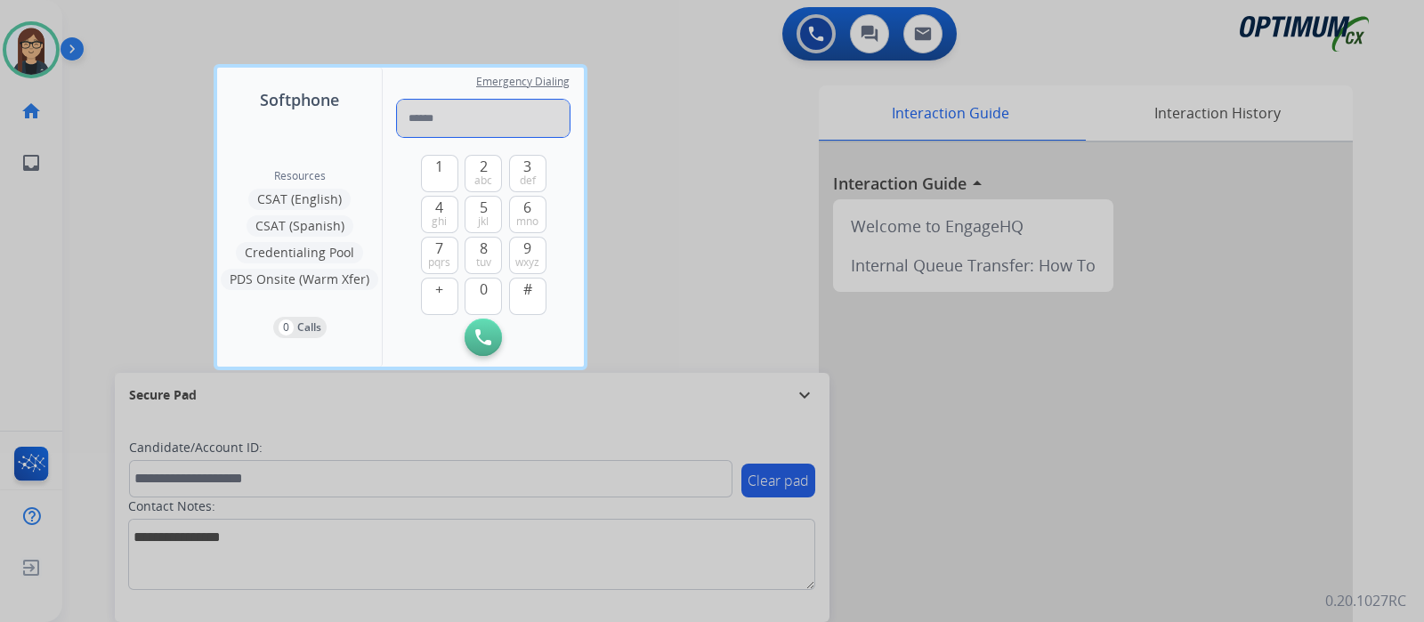
click at [493, 123] on input "tel" at bounding box center [483, 118] width 173 height 37
paste input "**********"
type input "**********"
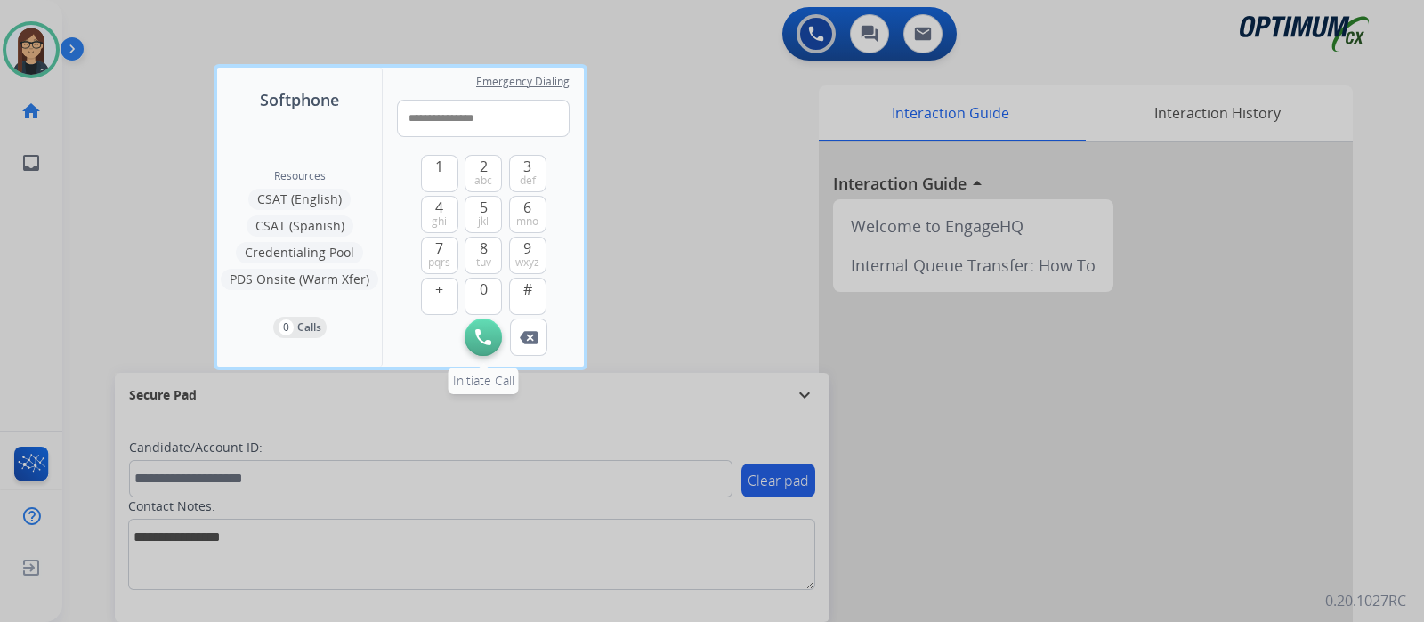
click at [478, 340] on img at bounding box center [483, 337] width 16 height 16
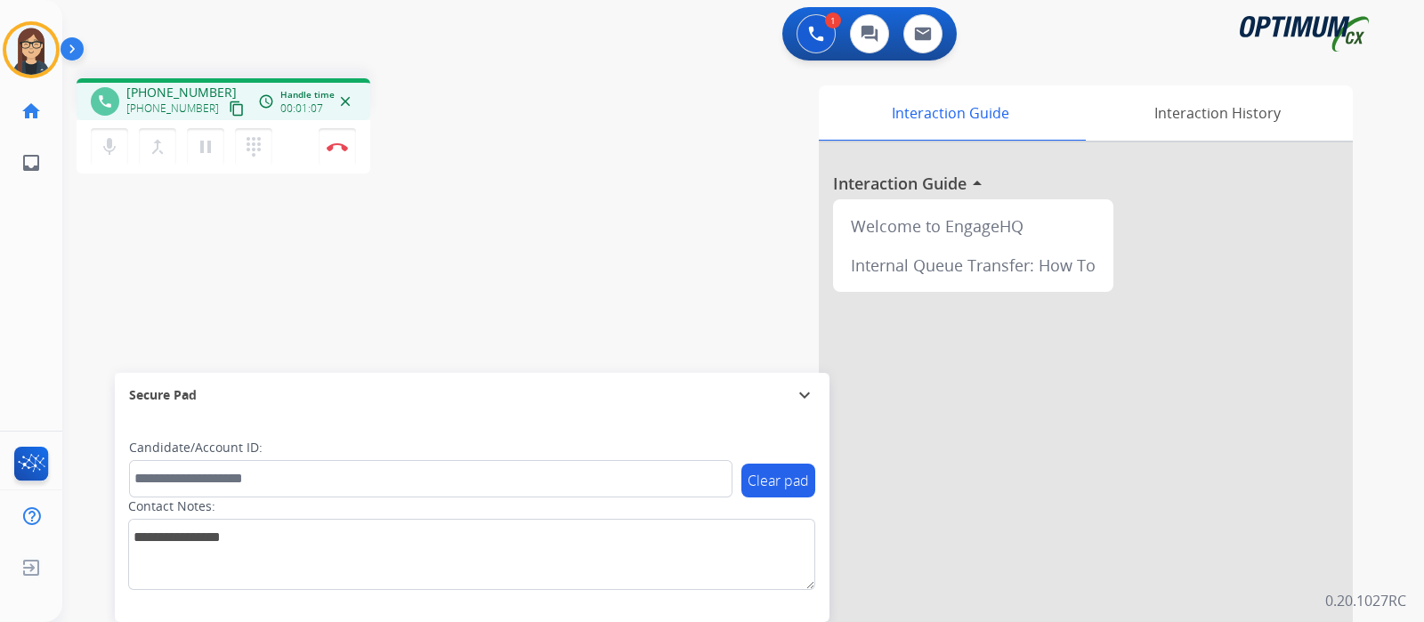
click at [548, 266] on div "phone +14158237994 +14158237994 content_copy access_time Call metrics Queue 00:…" at bounding box center [721, 435] width 1319 height 742
click at [336, 149] on img at bounding box center [337, 146] width 21 height 9
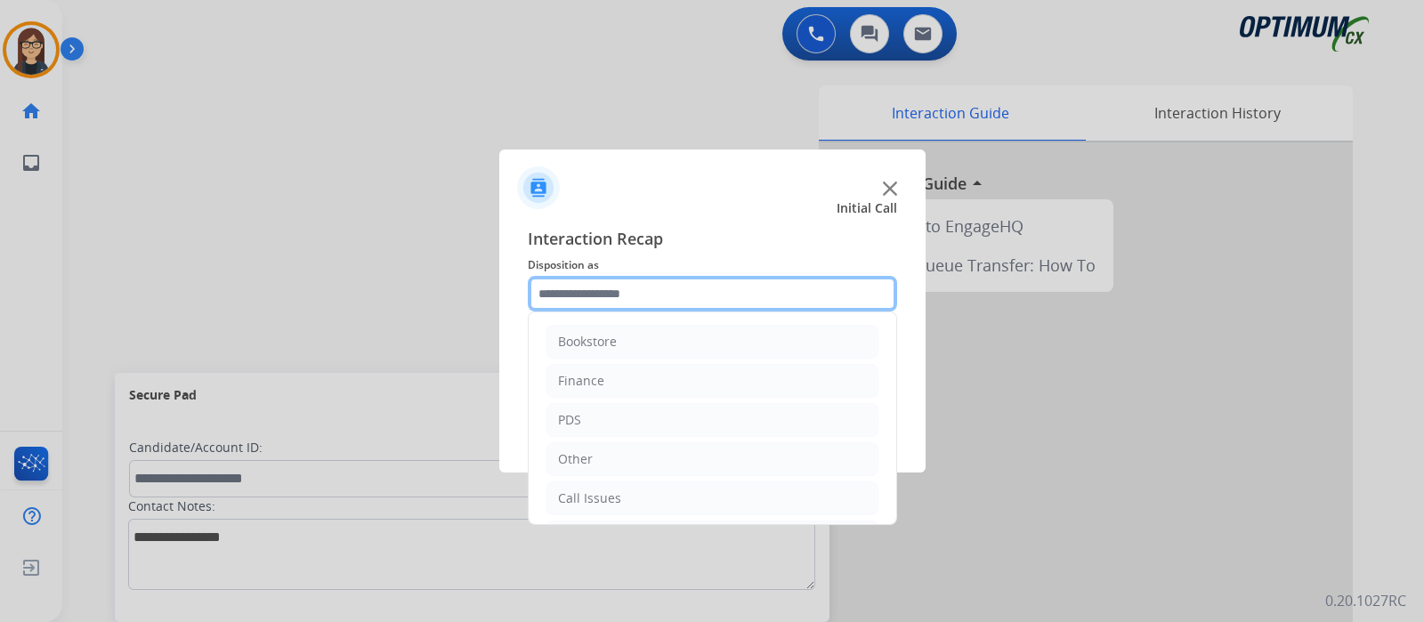
click at [628, 287] on input "text" at bounding box center [712, 294] width 369 height 36
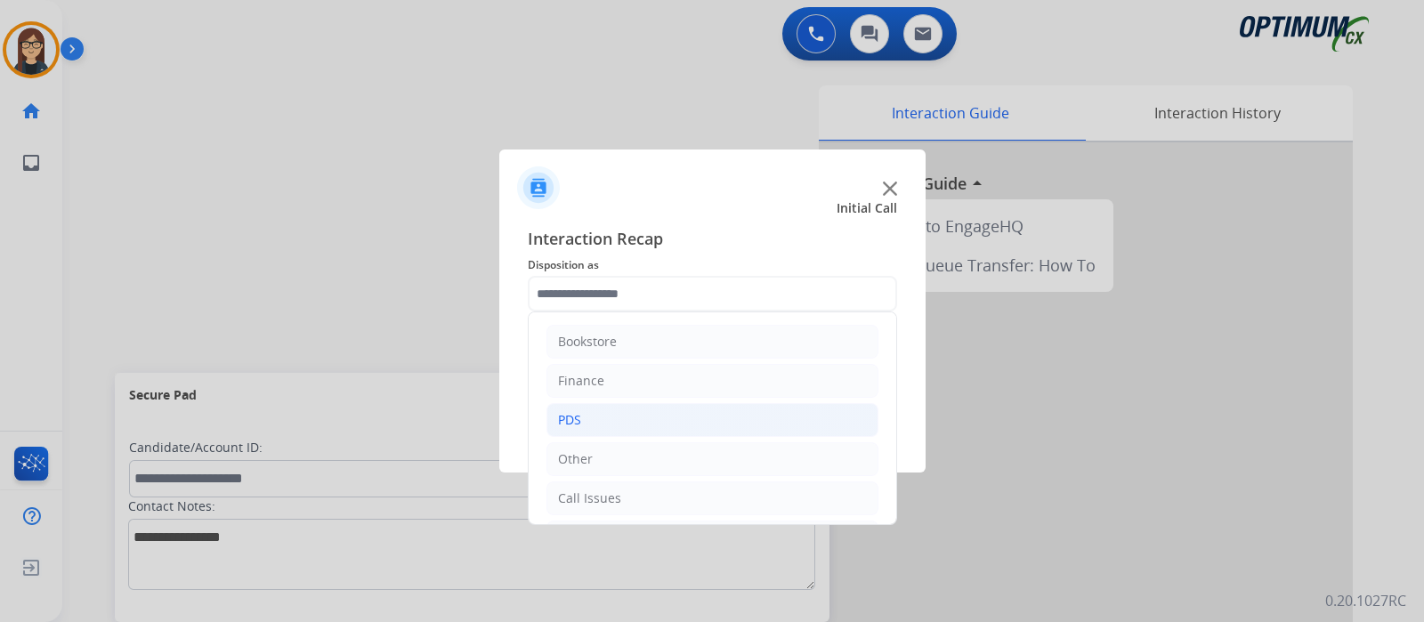
click at [610, 425] on li "PDS" at bounding box center [713, 420] width 332 height 34
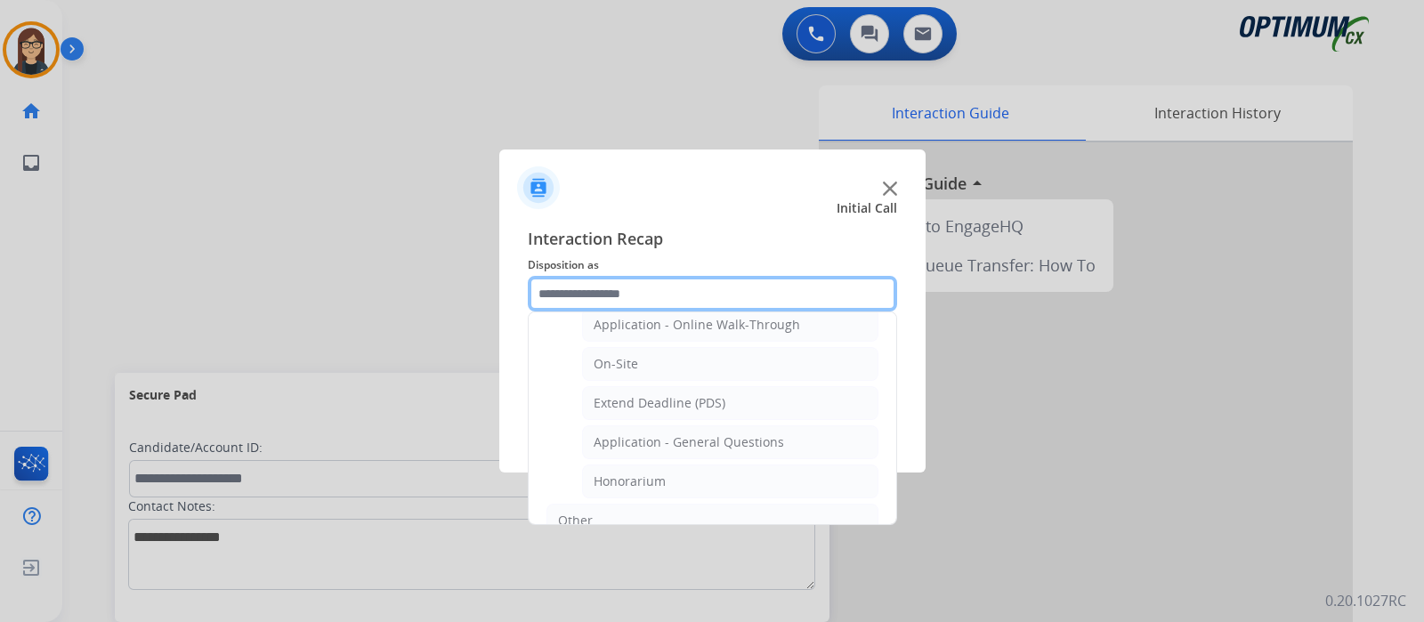
scroll to position [397, 0]
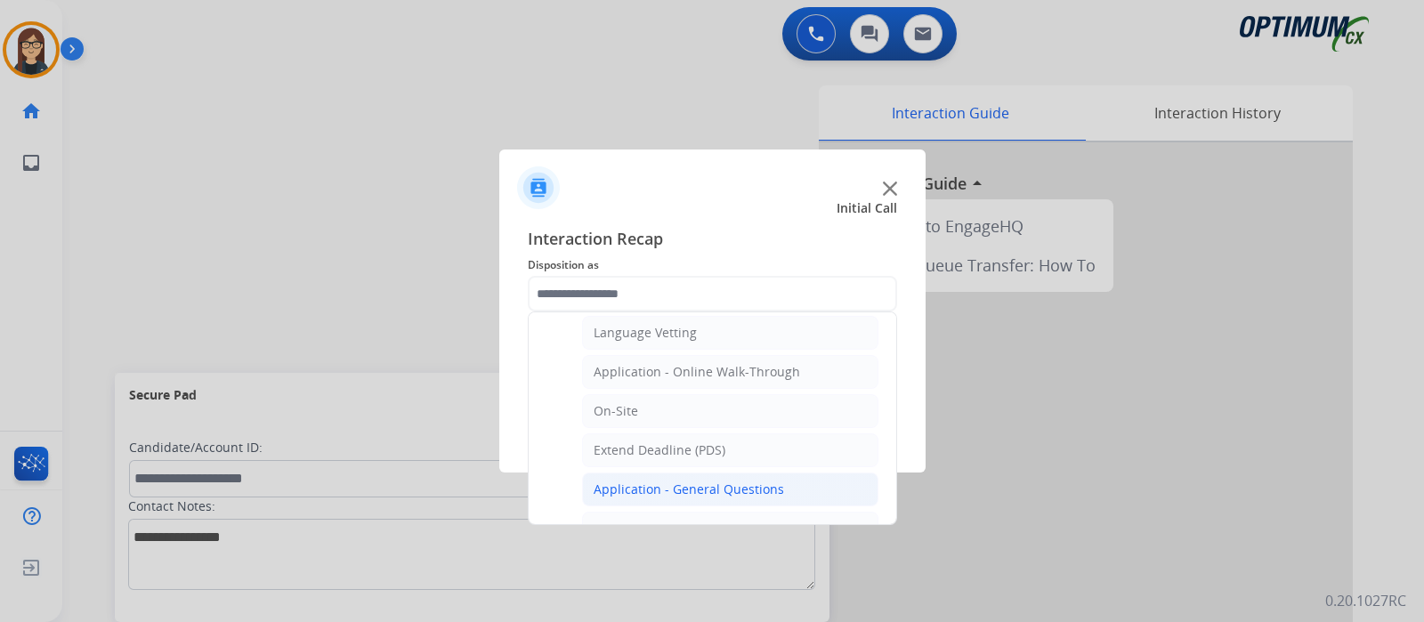
click at [709, 473] on li "Application - General Questions" at bounding box center [730, 490] width 296 height 34
type input "**********"
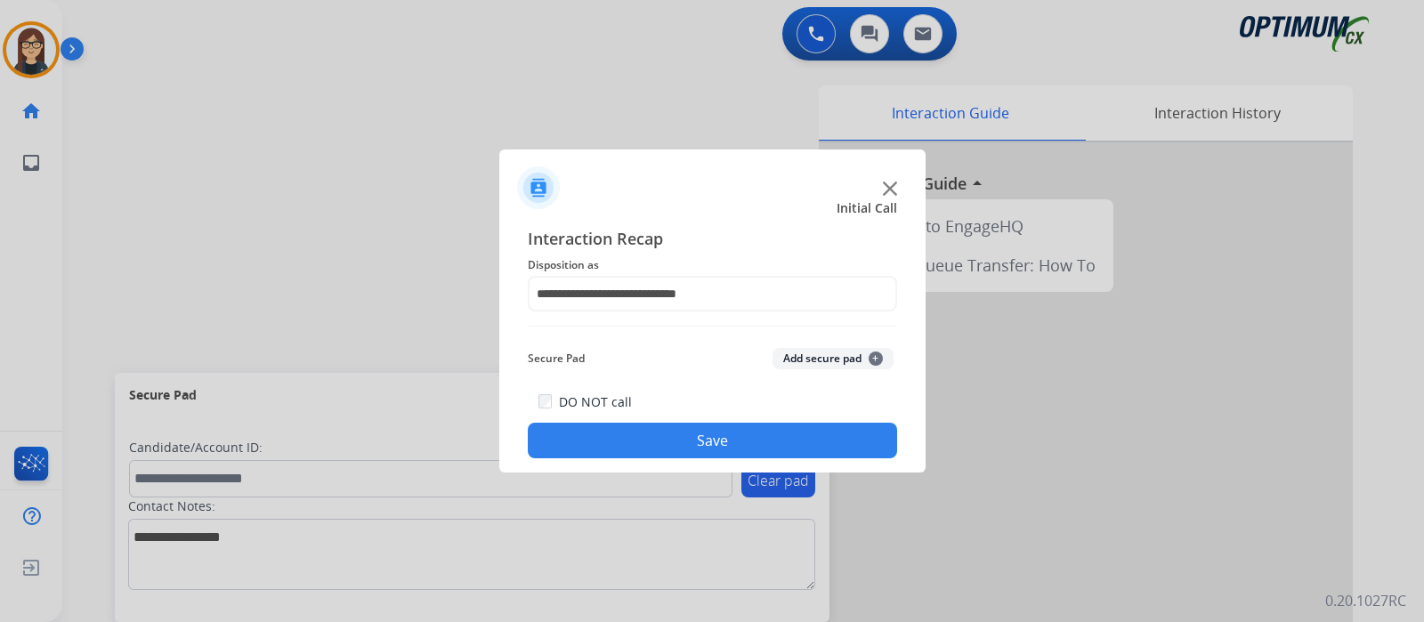
click at [648, 442] on button "Save" at bounding box center [712, 441] width 369 height 36
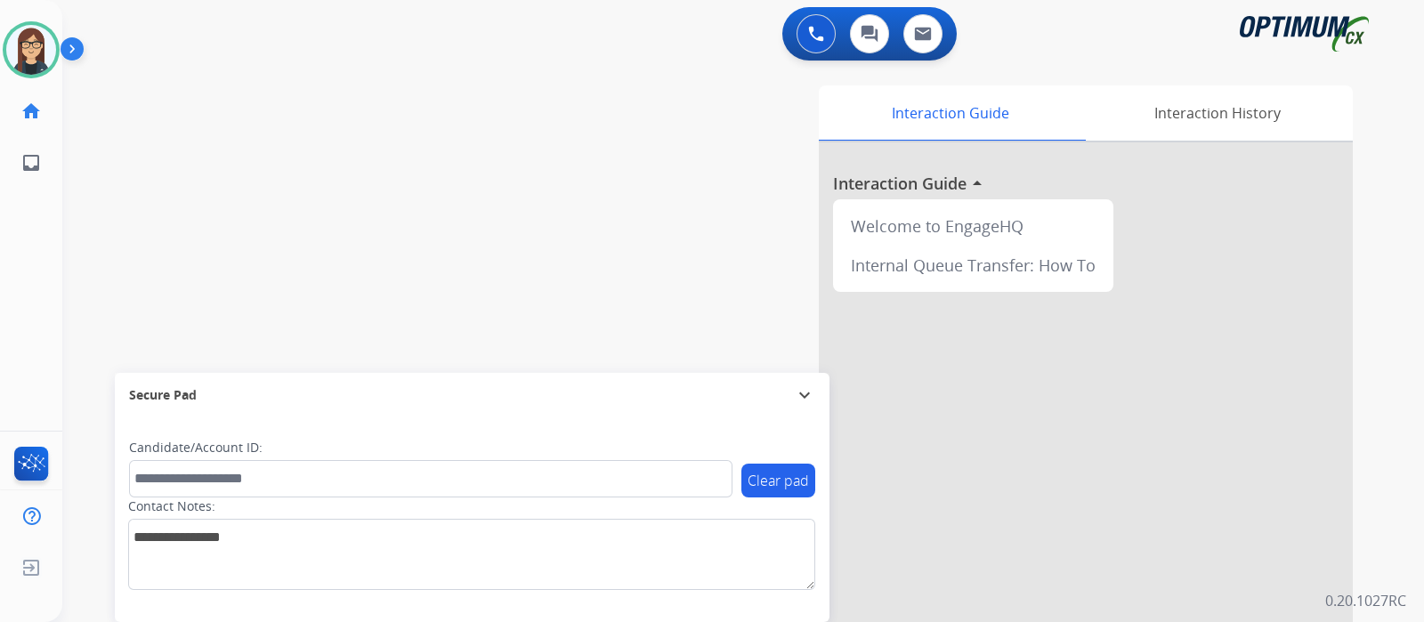
click at [450, 166] on div "swap_horiz Break voice bridge close_fullscreen Connect 3-Way Call merge_type Se…" at bounding box center [721, 435] width 1319 height 742
click at [491, 189] on div "swap_horiz Break voice bridge close_fullscreen Connect 3-Way Call merge_type Se…" at bounding box center [721, 435] width 1319 height 742
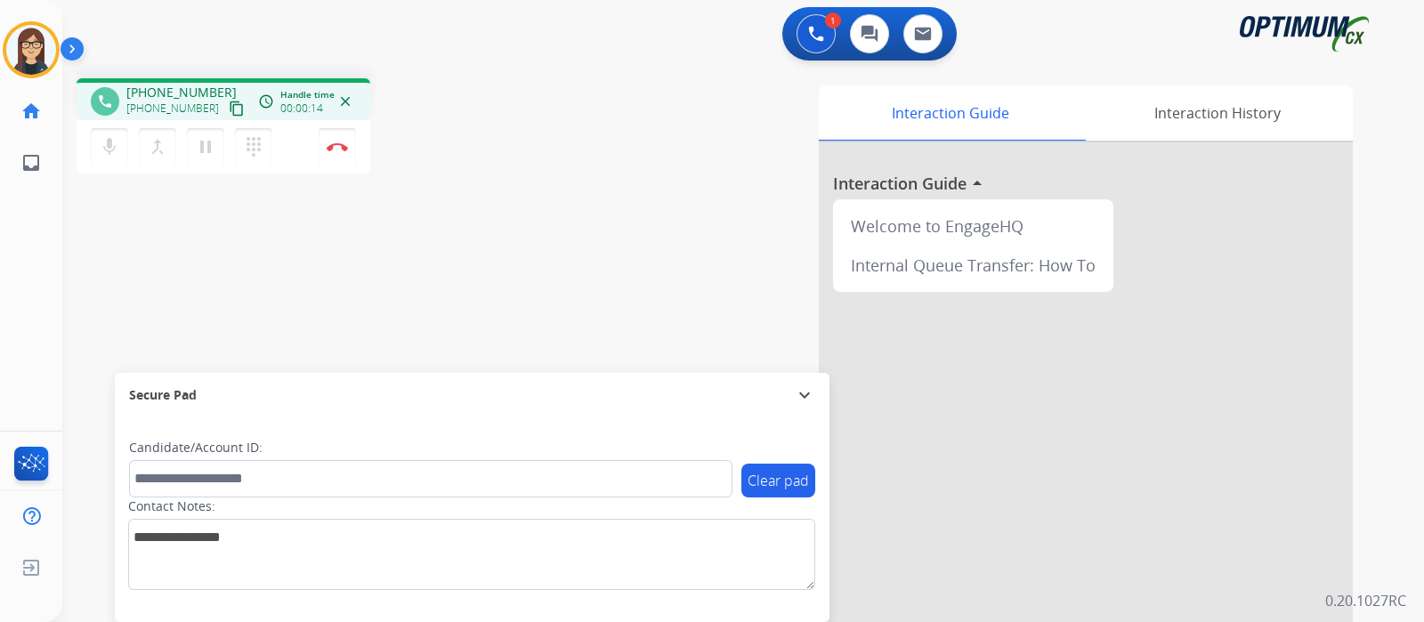
click at [229, 108] on mat-icon "content_copy" at bounding box center [237, 109] width 16 height 16
click at [109, 148] on mat-icon "mic" at bounding box center [109, 146] width 21 height 21
click at [113, 146] on mat-icon "mic_off" at bounding box center [109, 146] width 21 height 21
click at [601, 215] on div "Interaction Guide Interaction History Interaction Guide arrow_drop_up Welcome t…" at bounding box center [954, 445] width 798 height 721
click at [117, 153] on mat-icon "mic" at bounding box center [109, 146] width 21 height 21
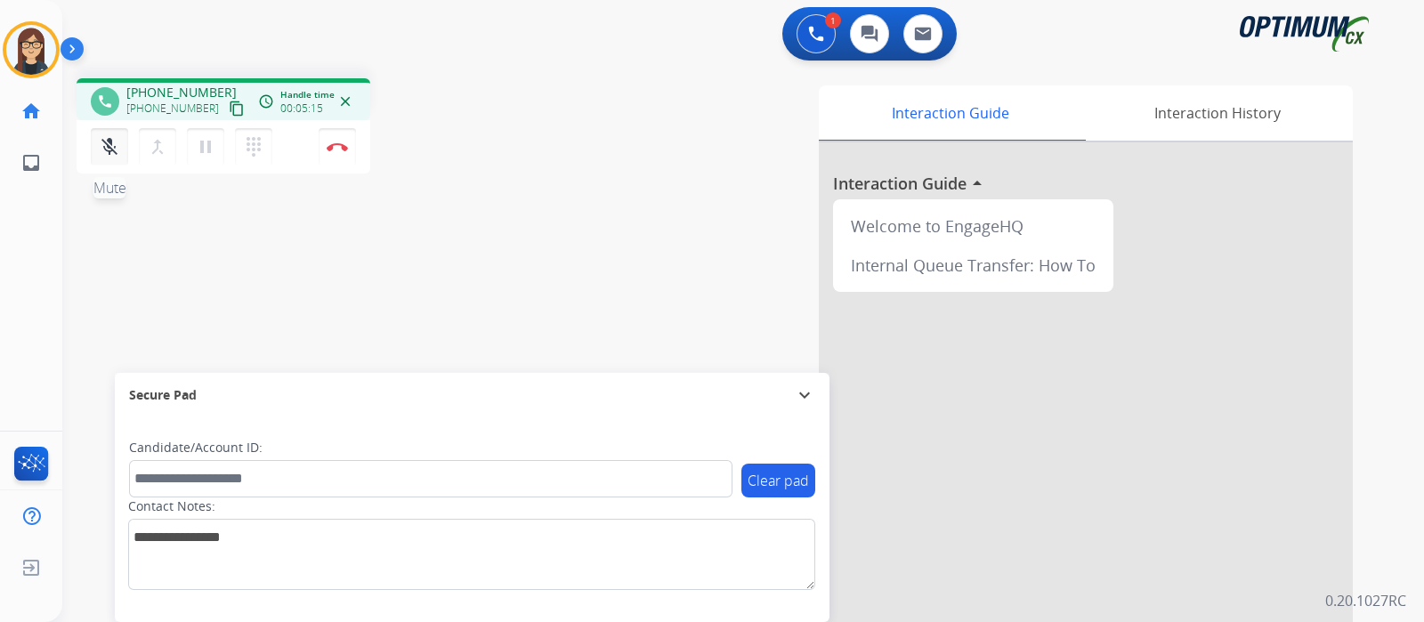
click at [93, 148] on button "mic_off Mute" at bounding box center [109, 146] width 37 height 37
click at [153, 221] on div "phone +17735509481 +17735509481 content_copy access_time Call metrics Queue 00:…" at bounding box center [721, 435] width 1319 height 742
click at [108, 151] on mat-icon "mic" at bounding box center [109, 146] width 21 height 21
click at [524, 220] on div "phone +17735509481 +17735509481 content_copy access_time Call metrics Queue 00:…" at bounding box center [721, 435] width 1319 height 742
click at [545, 228] on div "phone +17735509481 +17735509481 content_copy access_time Call metrics Queue 00:…" at bounding box center [721, 435] width 1319 height 742
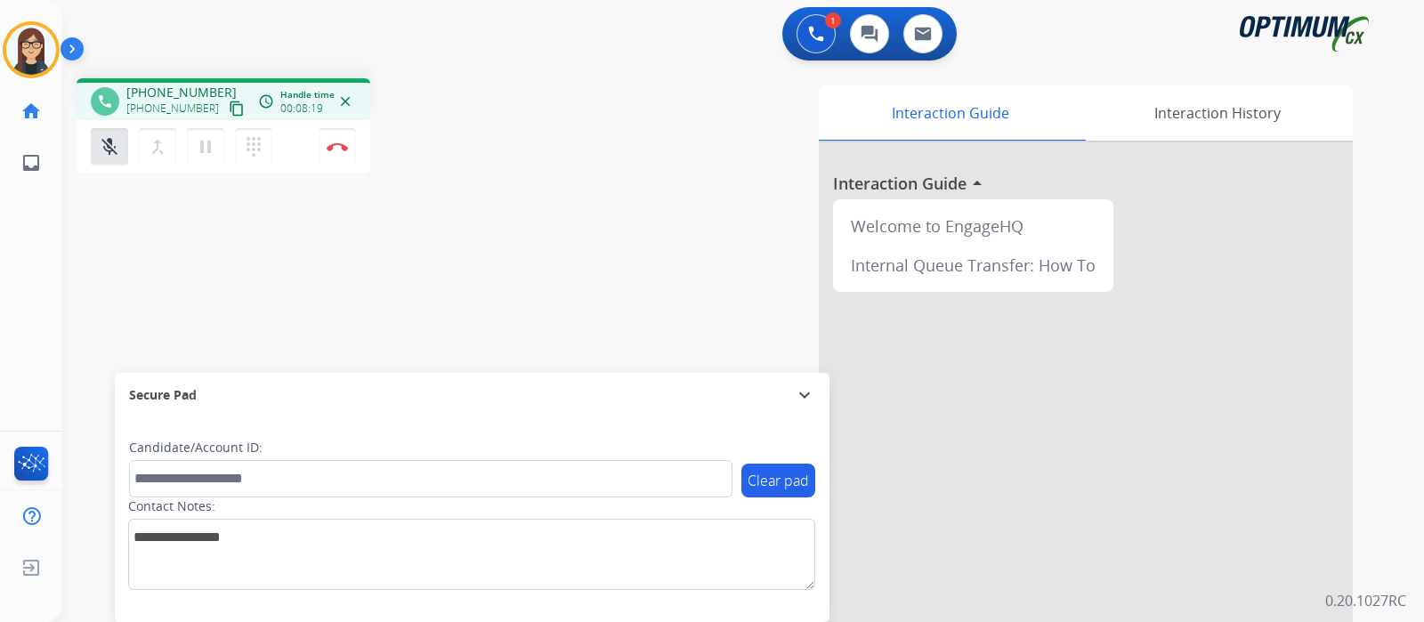
click at [579, 260] on div "Interaction Guide Interaction History Interaction Guide arrow_drop_up Welcome t…" at bounding box center [954, 445] width 798 height 721
click at [118, 140] on mat-icon "mic_off" at bounding box center [109, 146] width 21 height 21
click at [570, 206] on div "Interaction Guide Interaction History Interaction Guide arrow_drop_up Welcome t…" at bounding box center [954, 445] width 798 height 721
click at [594, 148] on div "Interaction Guide Interaction History Interaction Guide arrow_drop_up Welcome t…" at bounding box center [954, 445] width 798 height 721
click at [538, 251] on div "phone +17735509481 +17735509481 content_copy access_time Call metrics Queue 00:…" at bounding box center [721, 435] width 1319 height 742
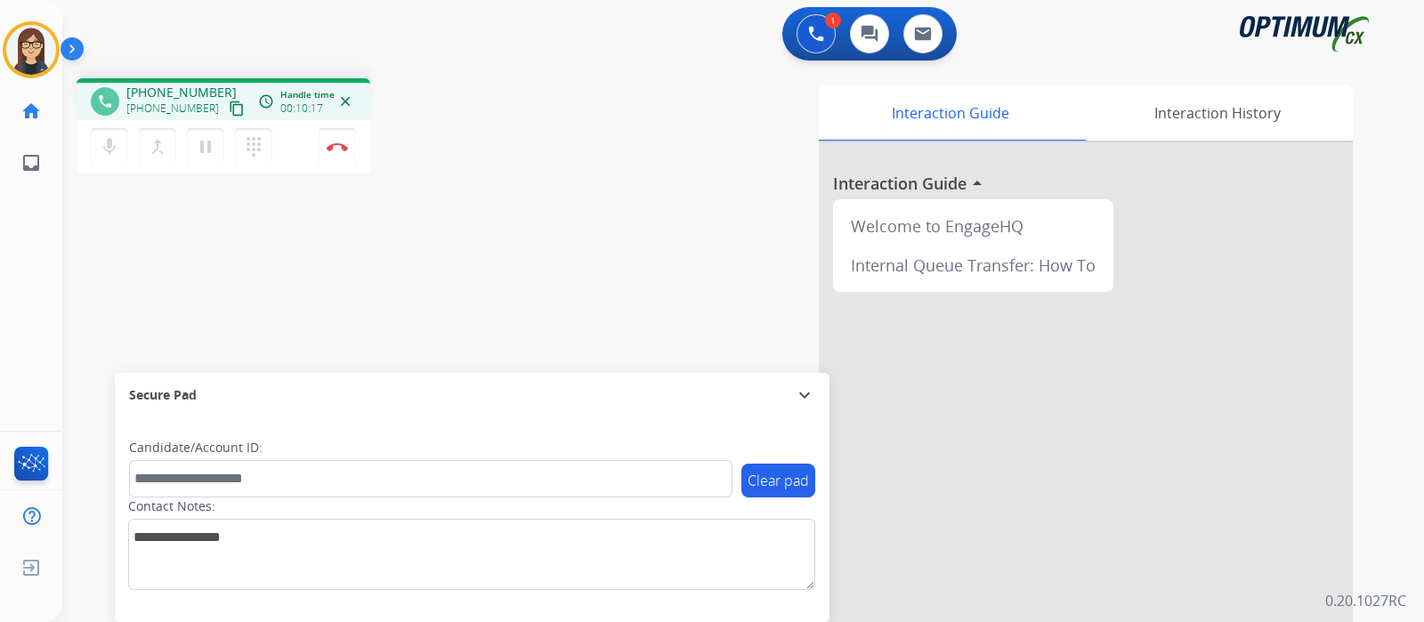
click at [571, 218] on div "Interaction Guide Interaction History Interaction Guide arrow_drop_up Welcome t…" at bounding box center [954, 445] width 798 height 721
click at [594, 201] on div "Interaction Guide Interaction History Interaction Guide arrow_drop_up Welcome t…" at bounding box center [954, 445] width 798 height 721
click at [553, 118] on div "phone +17735509481 +17735509481 content_copy access_time Call metrics Queue 00:…" at bounding box center [721, 435] width 1319 height 742
click at [539, 180] on div "phone +17735509481 +17735509481 content_copy access_time Call metrics Queue 00:…" at bounding box center [721, 435] width 1319 height 742
click at [606, 215] on div "Interaction Guide Interaction History Interaction Guide arrow_drop_up Welcome t…" at bounding box center [954, 445] width 798 height 721
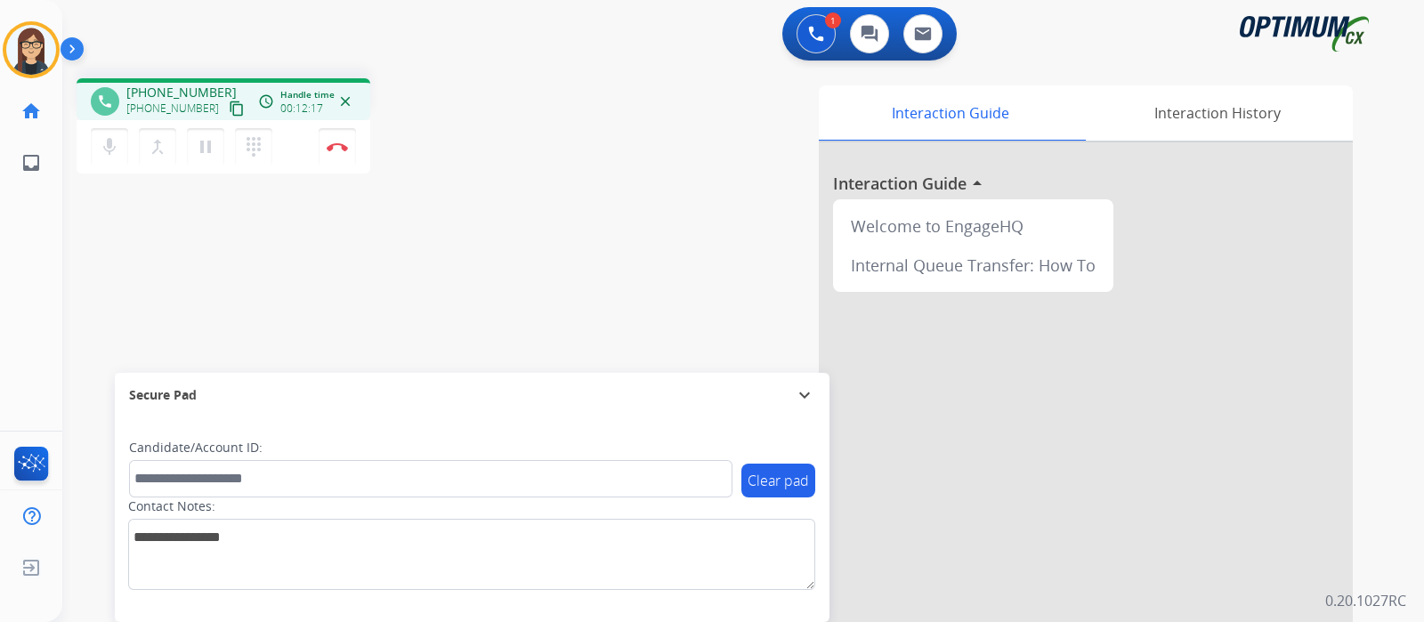
click at [556, 158] on div "Interaction Guide Interaction History Interaction Guide arrow_drop_up Welcome t…" at bounding box center [954, 445] width 798 height 721
click at [113, 140] on mat-icon "mic" at bounding box center [109, 146] width 21 height 21
click at [113, 140] on mat-icon "mic_off" at bounding box center [109, 146] width 21 height 21
click at [547, 162] on div "phone +17735509481 +17735509481 content_copy access_time Call metrics Queue 00:…" at bounding box center [721, 435] width 1319 height 742
click at [102, 148] on mat-icon "mic" at bounding box center [109, 146] width 21 height 21
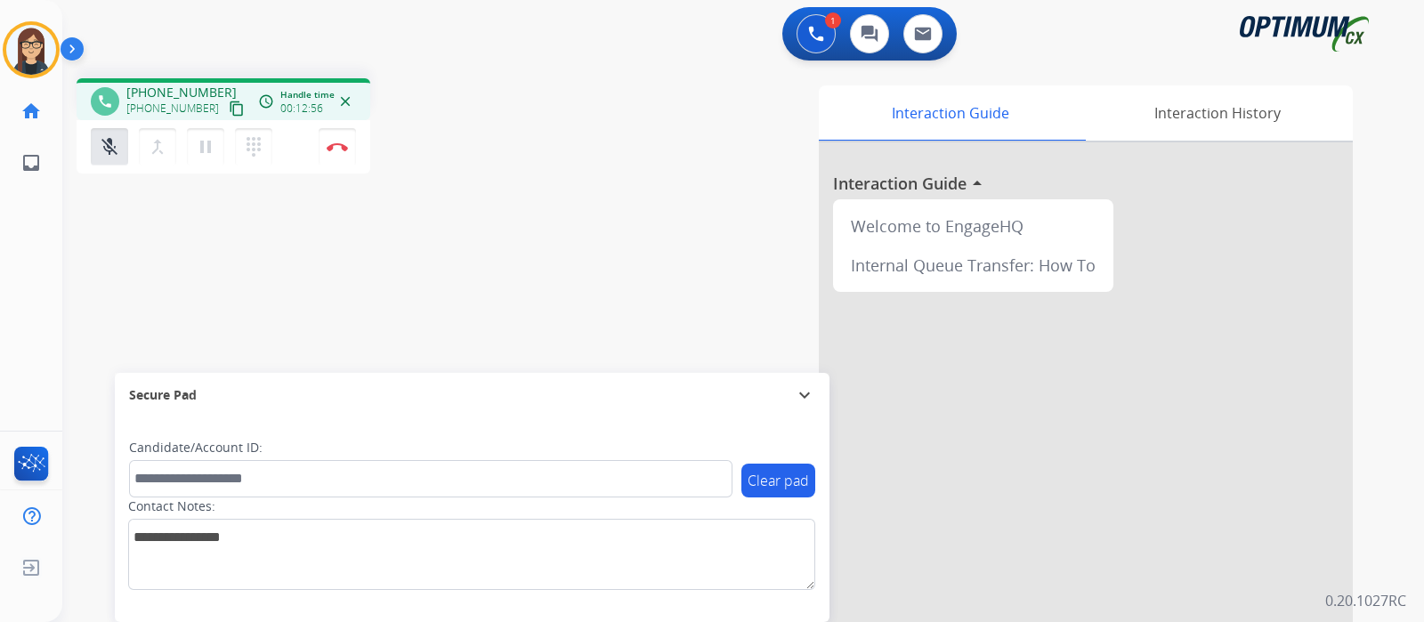
click at [525, 156] on div "phone +17735509481 +17735509481 content_copy access_time Call metrics Queue 00:…" at bounding box center [312, 128] width 471 height 101
click at [490, 150] on div "phone +17735509481 +17735509481 content_copy access_time Call metrics Queue 00:…" at bounding box center [312, 128] width 471 height 101
click at [601, 90] on div "Interaction Guide Interaction History Interaction Guide arrow_drop_up Welcome t…" at bounding box center [954, 445] width 798 height 721
click at [105, 149] on mat-icon "mic_off" at bounding box center [109, 146] width 21 height 21
click at [530, 125] on div "phone +17735509481 +17735509481 content_copy access_time Call metrics Queue 00:…" at bounding box center [312, 128] width 471 height 101
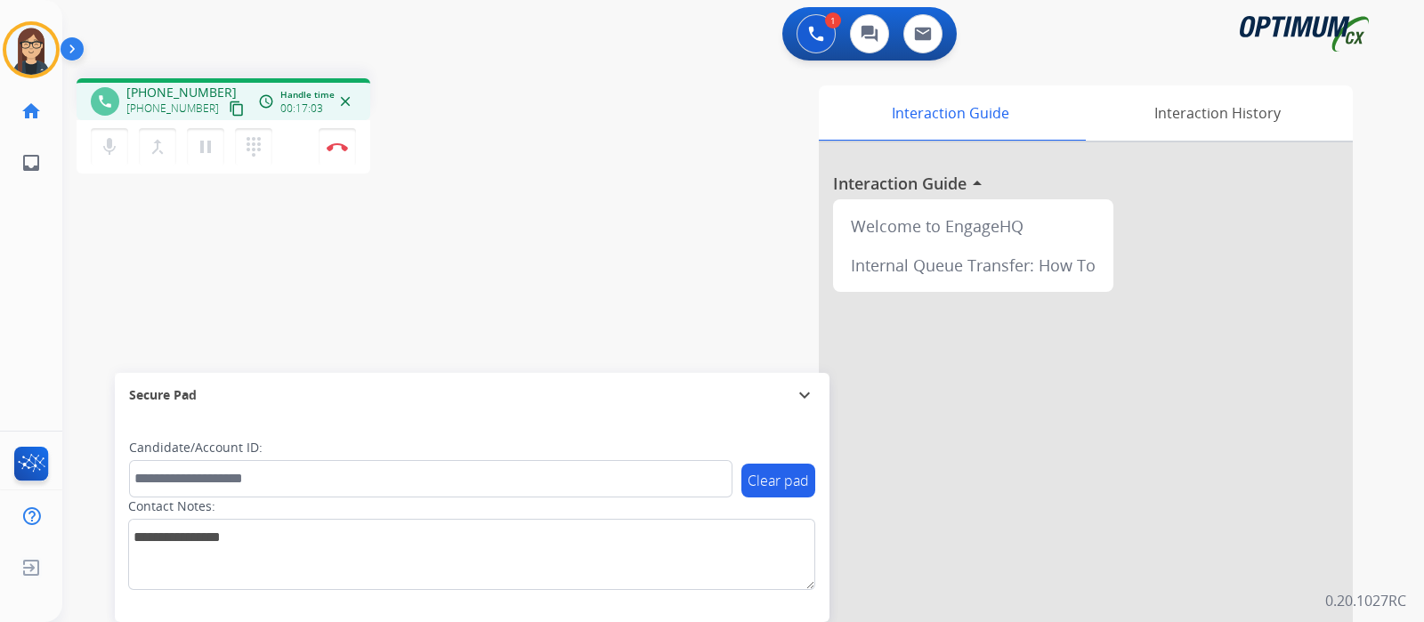
click at [555, 207] on div "Interaction Guide Interaction History Interaction Guide arrow_drop_up Welcome t…" at bounding box center [954, 445] width 798 height 721
click at [506, 174] on div "phone +17735509481 +17735509481 content_copy access_time Call metrics Queue 00:…" at bounding box center [312, 128] width 471 height 101
click at [538, 244] on div "phone +17735509481 +17735509481 content_copy access_time Call metrics Queue 00:…" at bounding box center [721, 435] width 1319 height 742
click at [488, 247] on div "phone +17735509481 +17735509481 content_copy access_time Call metrics Queue 00:…" at bounding box center [721, 435] width 1319 height 742
click at [332, 151] on button "Disconnect" at bounding box center [337, 146] width 37 height 37
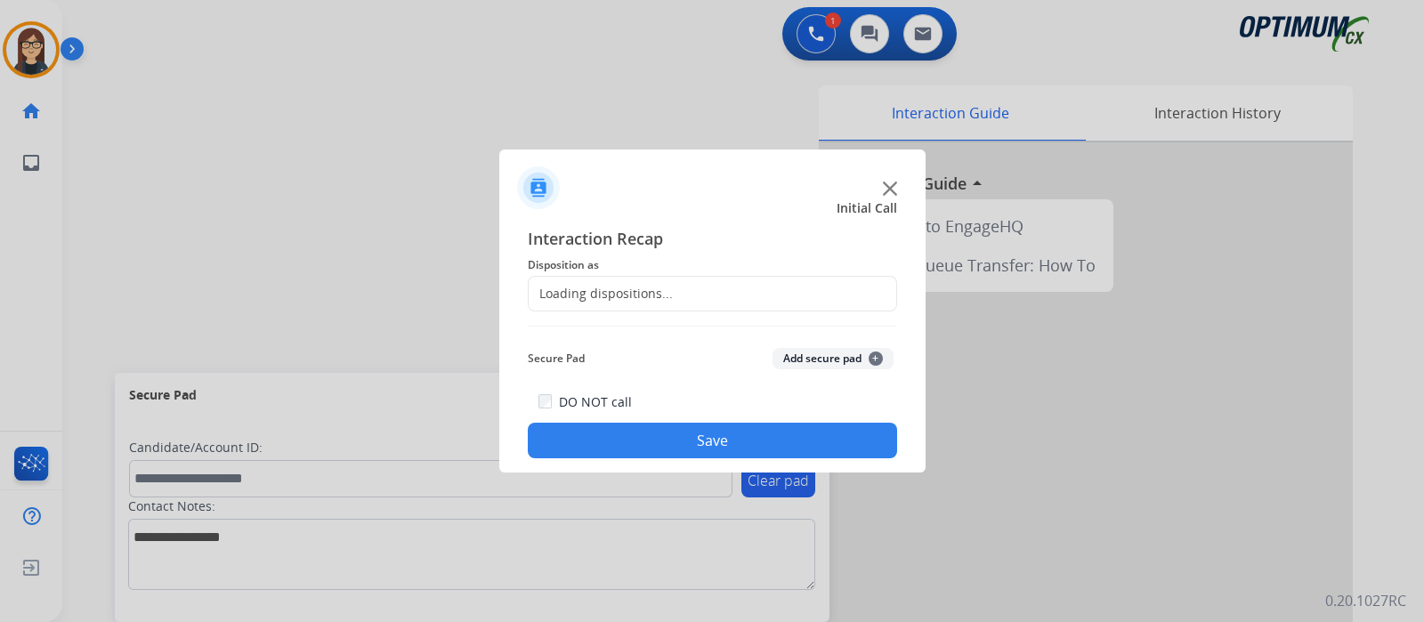
click at [599, 296] on div "Loading dispositions..." at bounding box center [601, 294] width 144 height 18
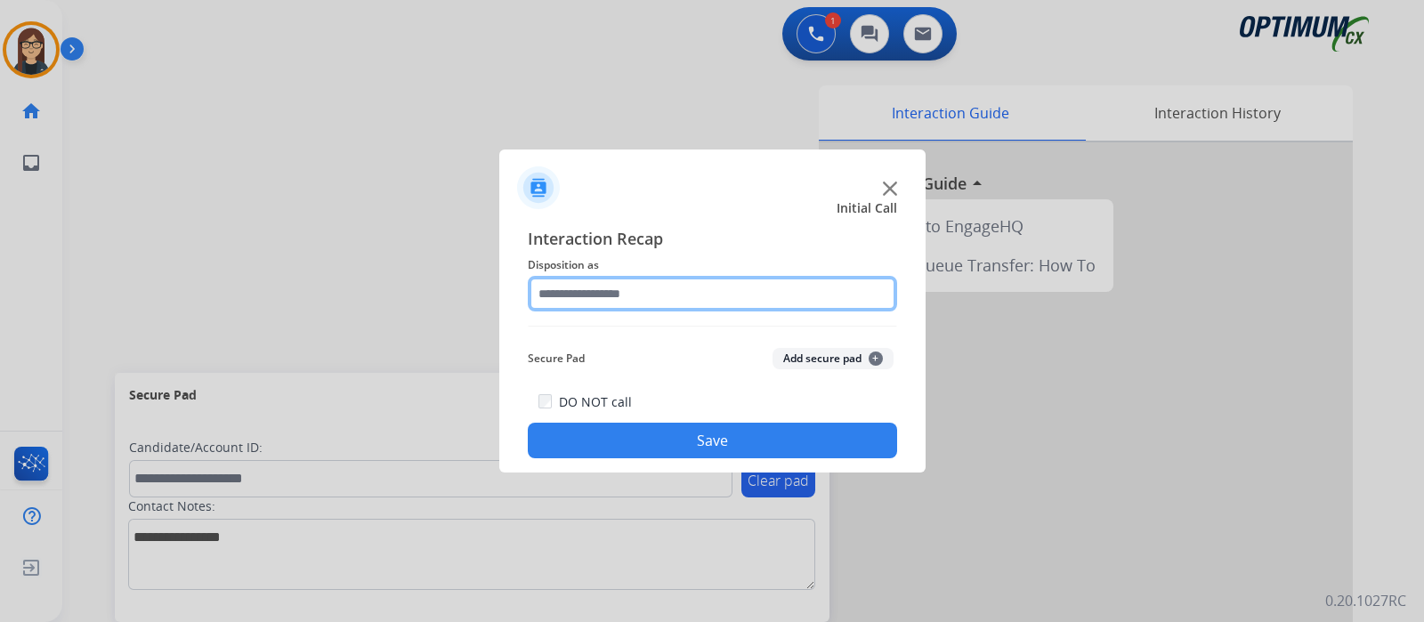
click at [601, 288] on input "text" at bounding box center [712, 294] width 369 height 36
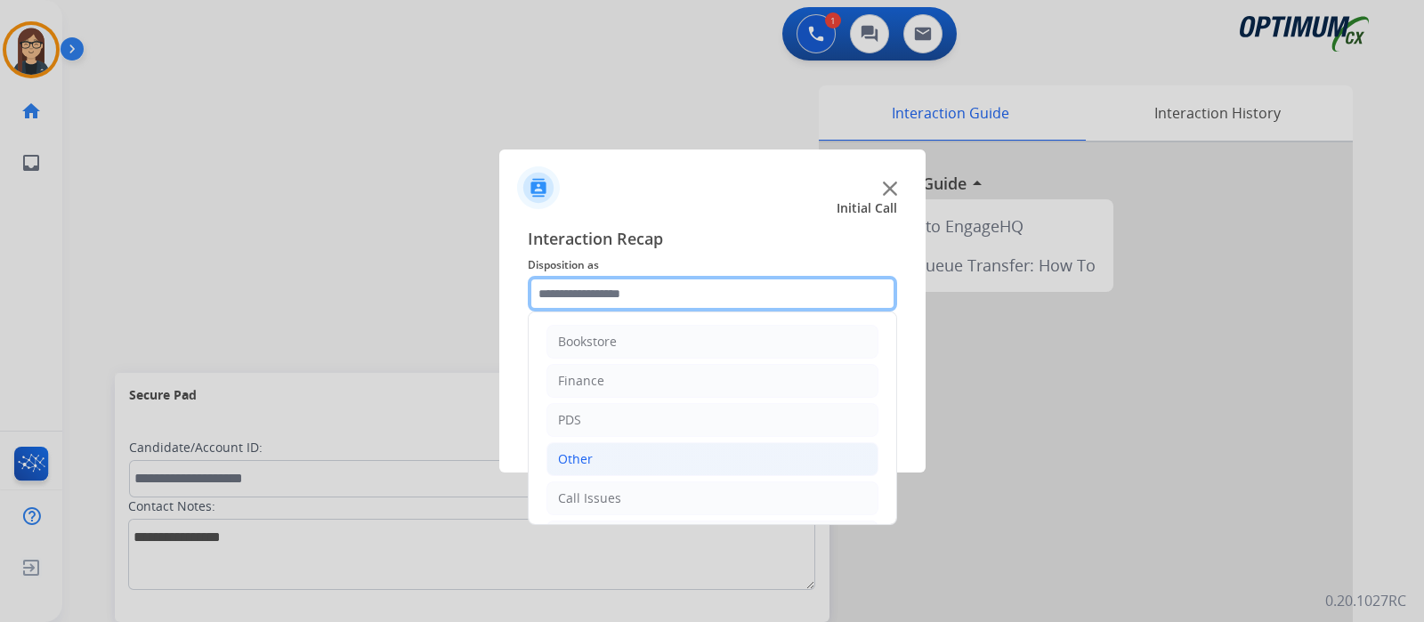
scroll to position [117, 0]
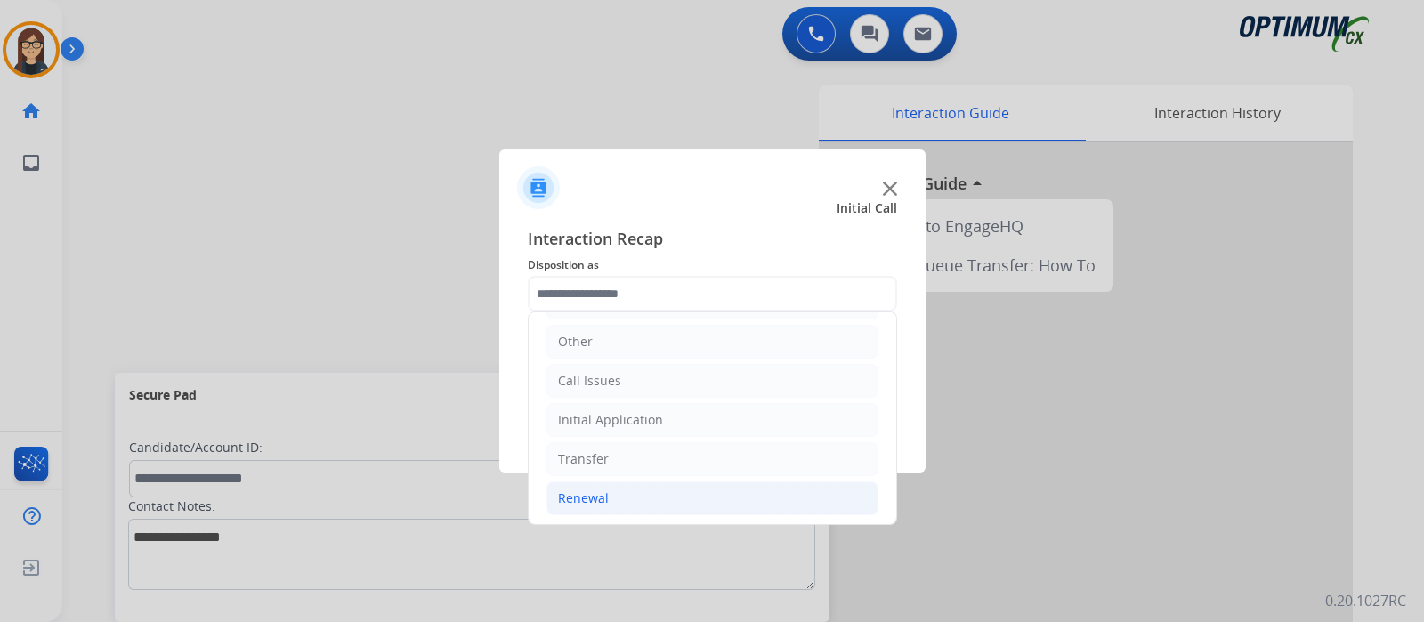
click at [596, 499] on div "Renewal" at bounding box center [583, 499] width 51 height 18
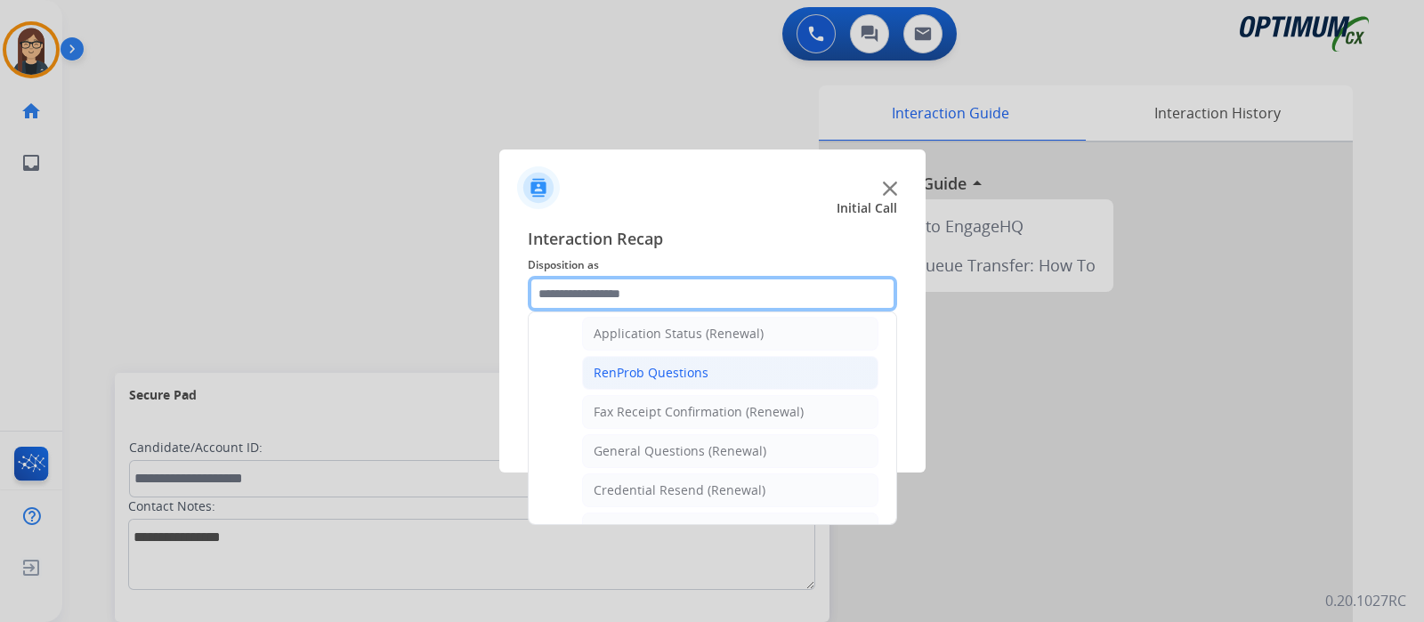
scroll to position [451, 0]
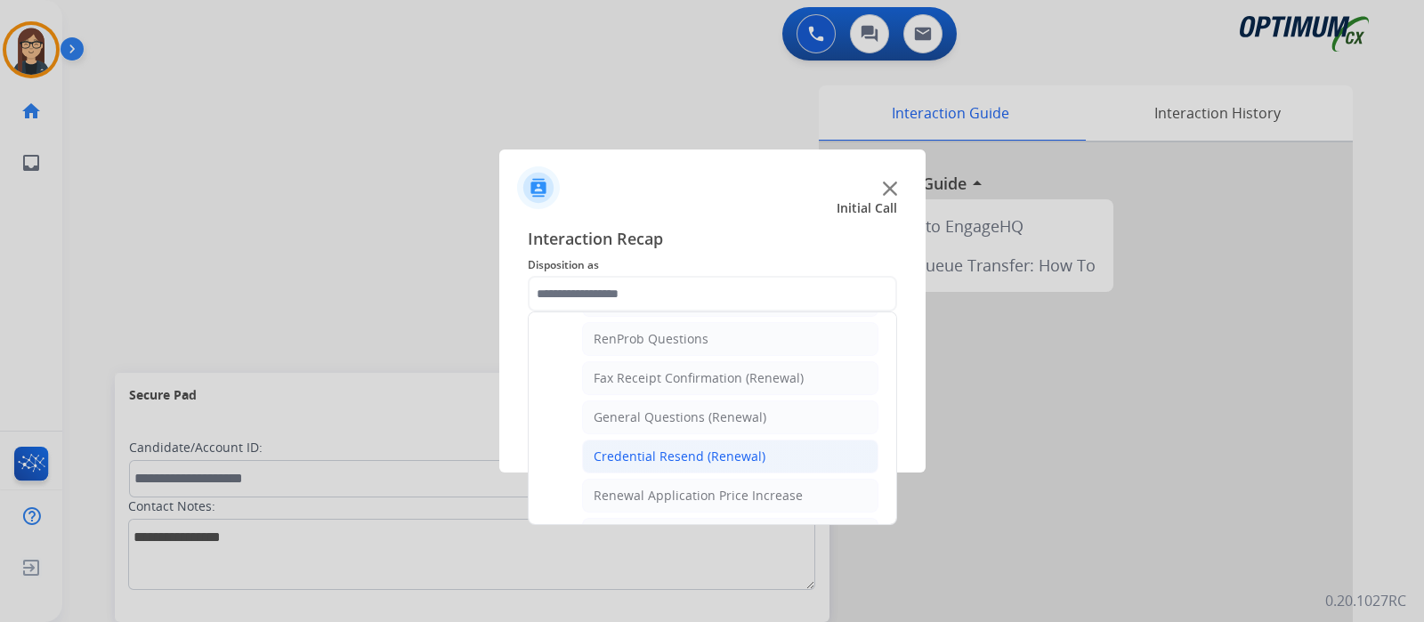
click at [641, 448] on div "Credential Resend (Renewal)" at bounding box center [680, 457] width 172 height 18
type input "**********"
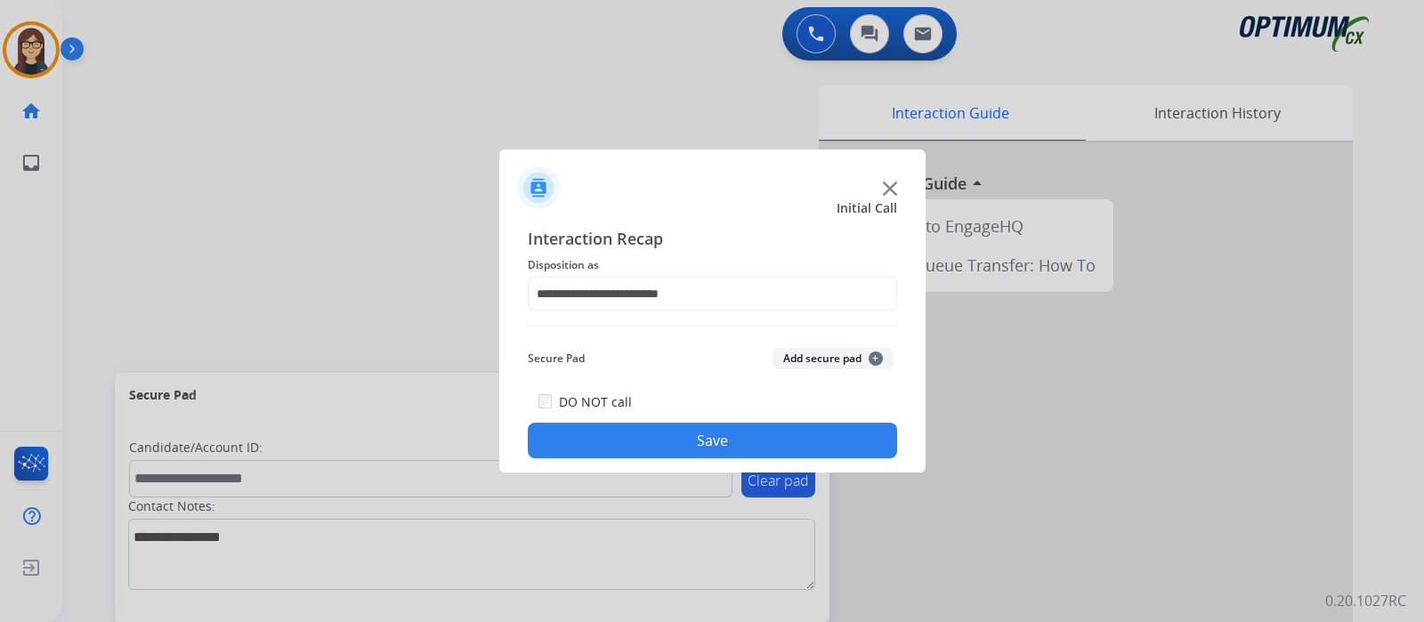
click at [618, 442] on button "Save" at bounding box center [712, 441] width 369 height 36
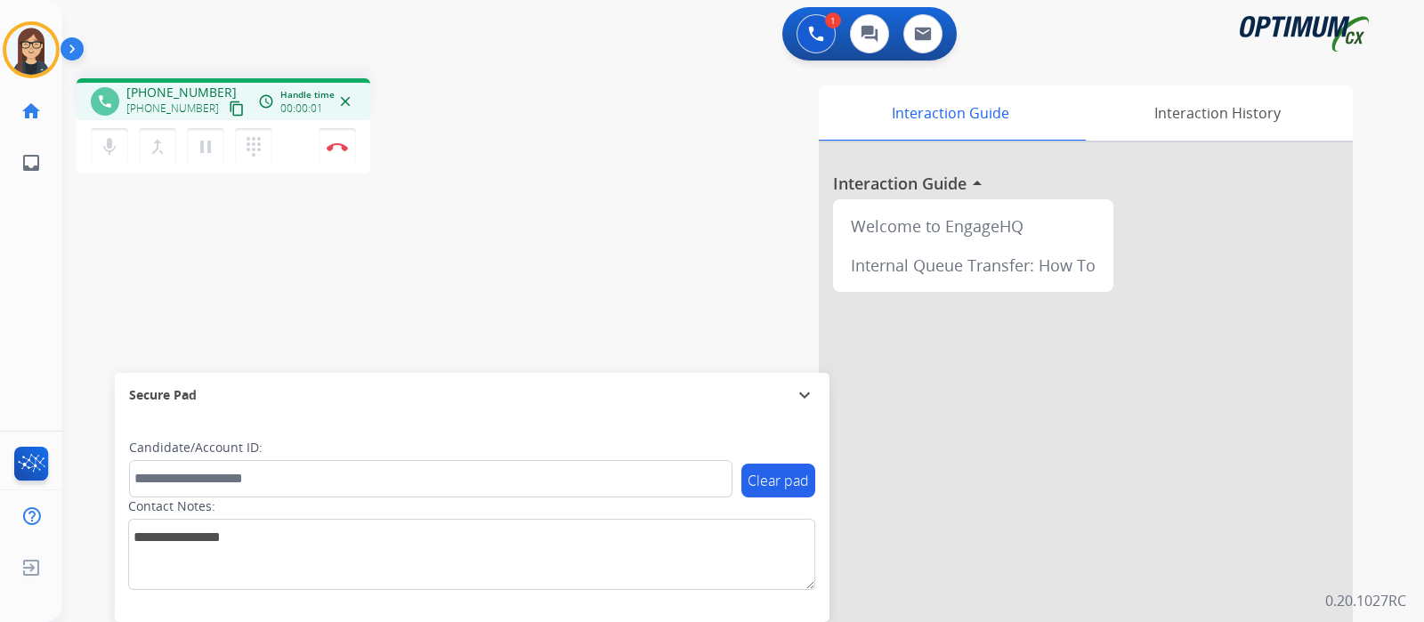
click at [229, 109] on mat-icon "content_copy" at bounding box center [237, 109] width 16 height 16
click at [585, 249] on div "Interaction Guide Interaction History Interaction Guide arrow_drop_up Welcome t…" at bounding box center [954, 445] width 798 height 721
click at [229, 104] on mat-icon "content_copy" at bounding box center [237, 109] width 16 height 16
click at [511, 200] on div "phone +16079730447 +16079730447 content_copy access_time Call metrics Queue 00:…" at bounding box center [721, 435] width 1319 height 742
click at [99, 143] on mat-icon "mic" at bounding box center [109, 146] width 21 height 21
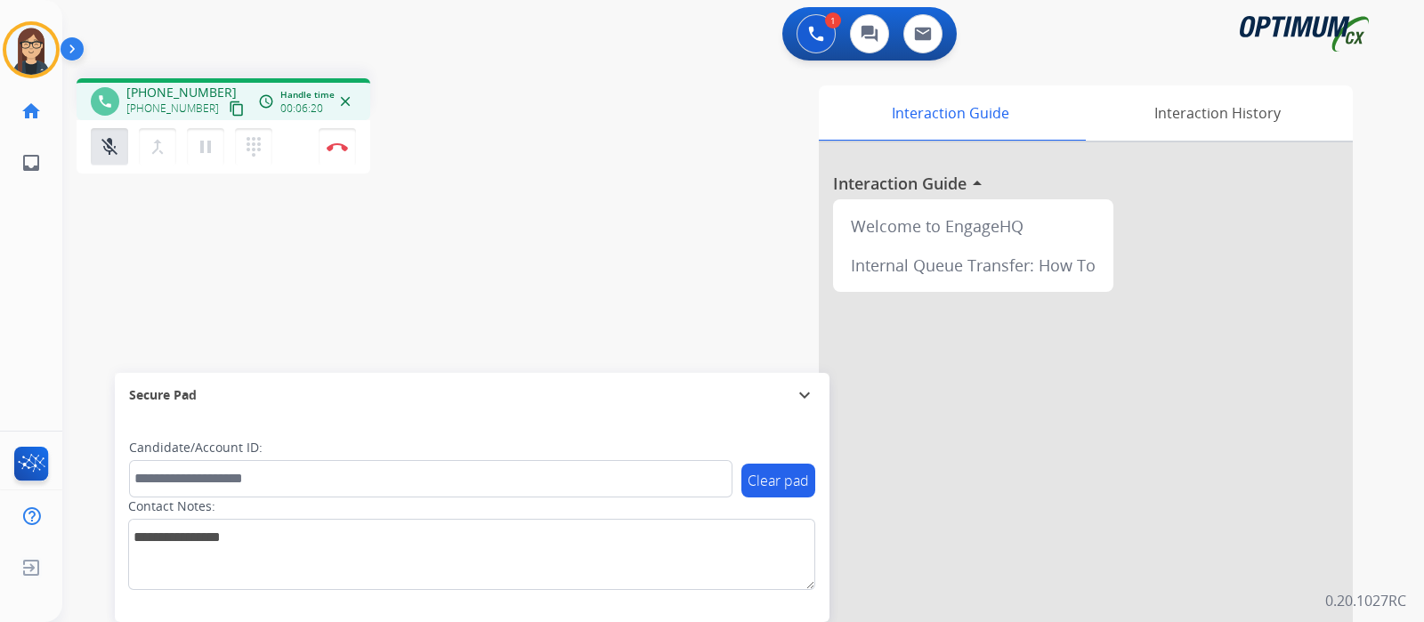
click at [242, 247] on div "phone +16079730447 +16079730447 content_copy access_time Call metrics Queue 00:…" at bounding box center [721, 435] width 1319 height 742
click at [99, 151] on mat-icon "mic_off" at bounding box center [109, 146] width 21 height 21
click at [105, 148] on mat-icon "mic" at bounding box center [109, 146] width 21 height 21
click at [102, 155] on mat-icon "mic_off" at bounding box center [109, 146] width 21 height 21
click at [109, 149] on mat-icon "mic" at bounding box center [109, 146] width 21 height 21
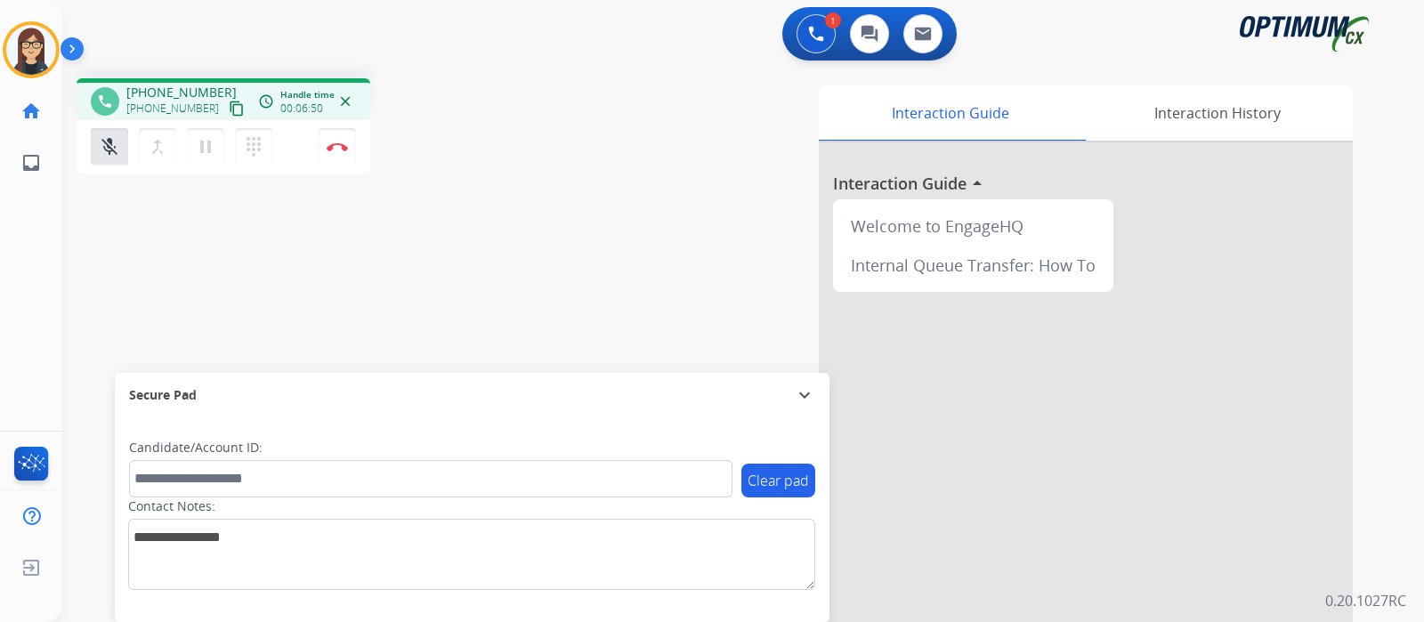
click at [427, 288] on div "phone +16079730447 +16079730447 content_copy access_time Call metrics Queue 00:…" at bounding box center [721, 435] width 1319 height 742
click at [109, 150] on mat-icon "mic_off" at bounding box center [109, 146] width 21 height 21
click at [109, 150] on mat-icon "mic" at bounding box center [109, 146] width 21 height 21
click at [109, 150] on mat-icon "mic_off" at bounding box center [109, 146] width 21 height 21
click at [102, 158] on button "mic Mute" at bounding box center [109, 146] width 37 height 37
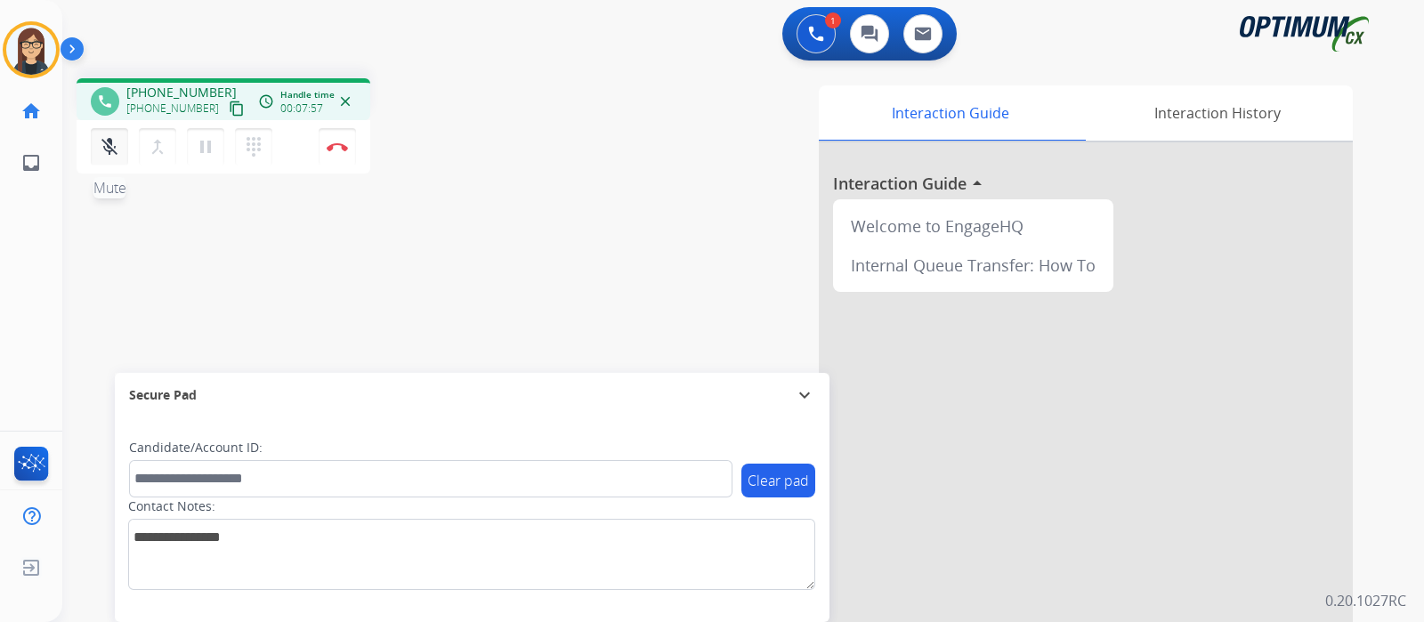
click at [101, 150] on mat-icon "mic_off" at bounding box center [109, 146] width 21 height 21
click at [530, 135] on div "phone +16079730447 +16079730447 content_copy access_time Call metrics Queue 00:…" at bounding box center [312, 128] width 471 height 101
click at [116, 153] on mat-icon "mic" at bounding box center [109, 146] width 21 height 21
click at [463, 304] on div "phone +16079730447 +16079730447 content_copy access_time Call metrics Queue 00:…" at bounding box center [721, 435] width 1319 height 742
click at [107, 149] on mat-icon "mic_off" at bounding box center [109, 146] width 21 height 21
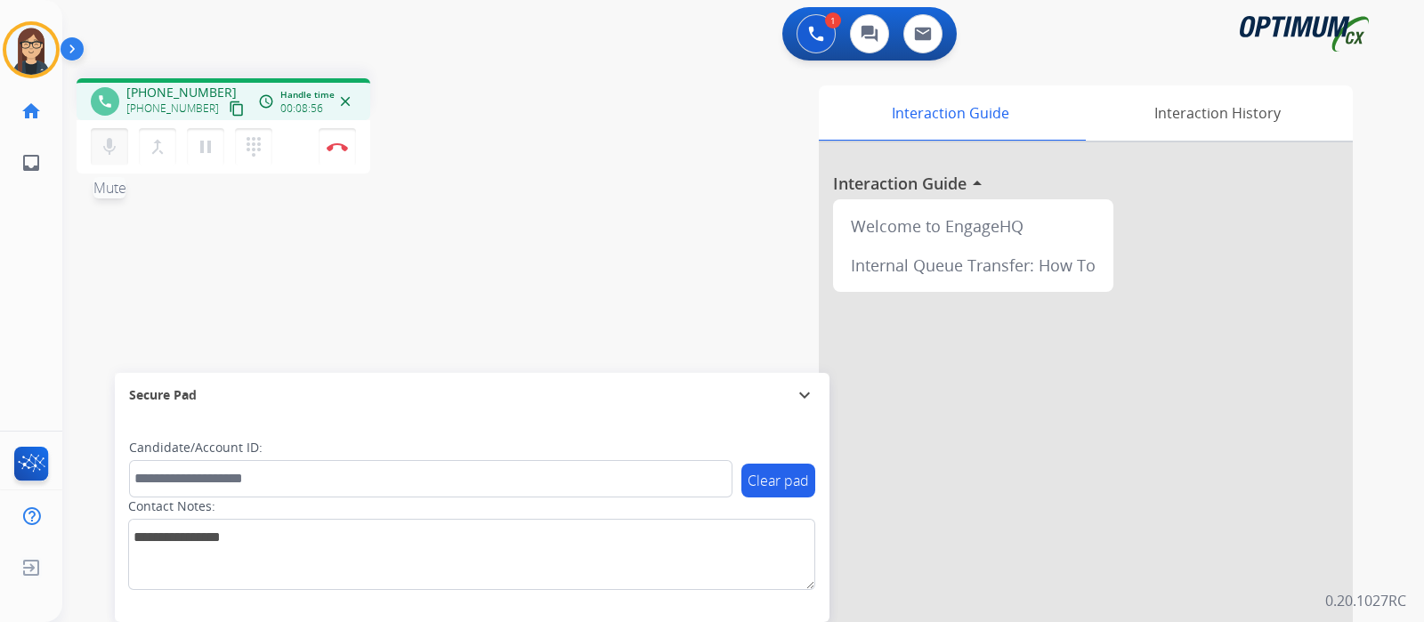
click at [122, 157] on button "mic Mute" at bounding box center [109, 146] width 37 height 37
click at [117, 157] on mat-icon "mic_off" at bounding box center [109, 146] width 21 height 21
click at [126, 155] on div "mic Mute merge_type Bridge pause Hold dialpad Dialpad" at bounding box center [187, 146] width 192 height 37
click at [126, 144] on div "mic Mute merge_type Bridge pause Hold dialpad Dialpad" at bounding box center [187, 146] width 192 height 37
click at [119, 146] on button "mic Mute" at bounding box center [109, 146] width 37 height 37
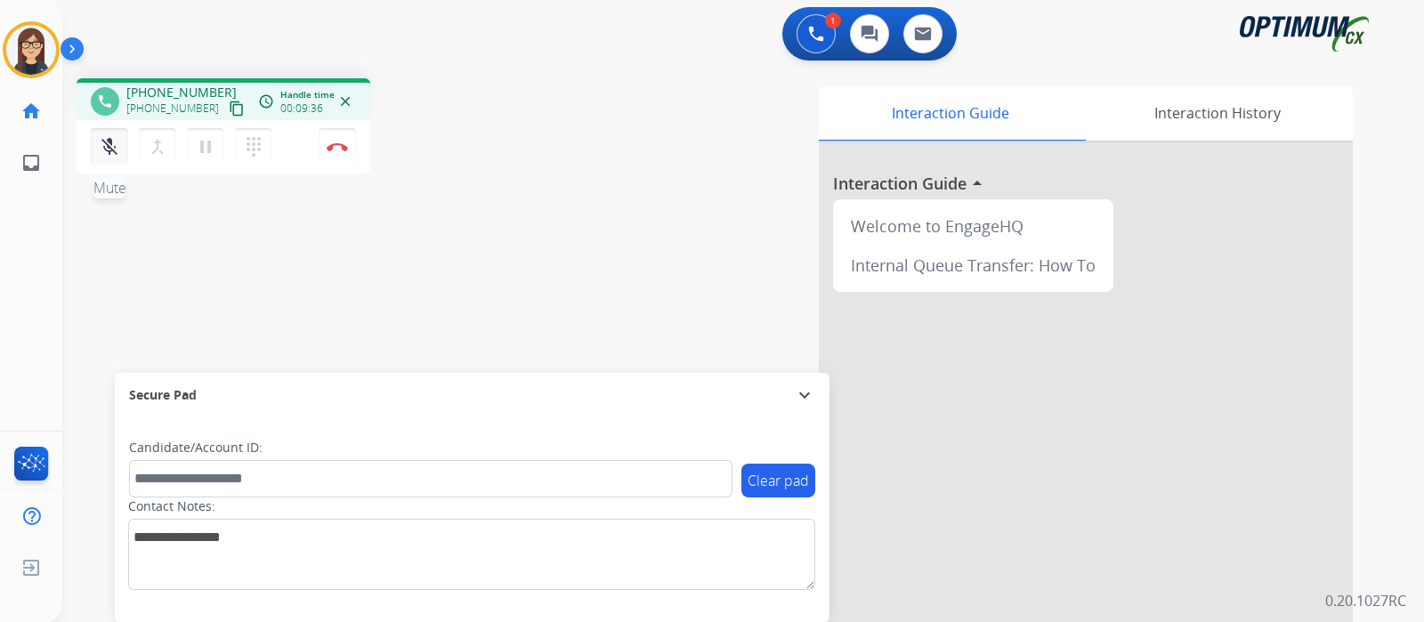
click at [106, 158] on button "mic_off Mute" at bounding box center [109, 146] width 37 height 37
click at [108, 158] on button "mic Mute" at bounding box center [109, 146] width 37 height 37
click at [137, 231] on div "phone +16079730447 +16079730447 content_copy access_time Call metrics Queue 00:…" at bounding box center [721, 435] width 1319 height 742
click at [104, 151] on mat-icon "mic_off" at bounding box center [109, 146] width 21 height 21
click at [101, 156] on mat-icon "mic" at bounding box center [109, 146] width 21 height 21
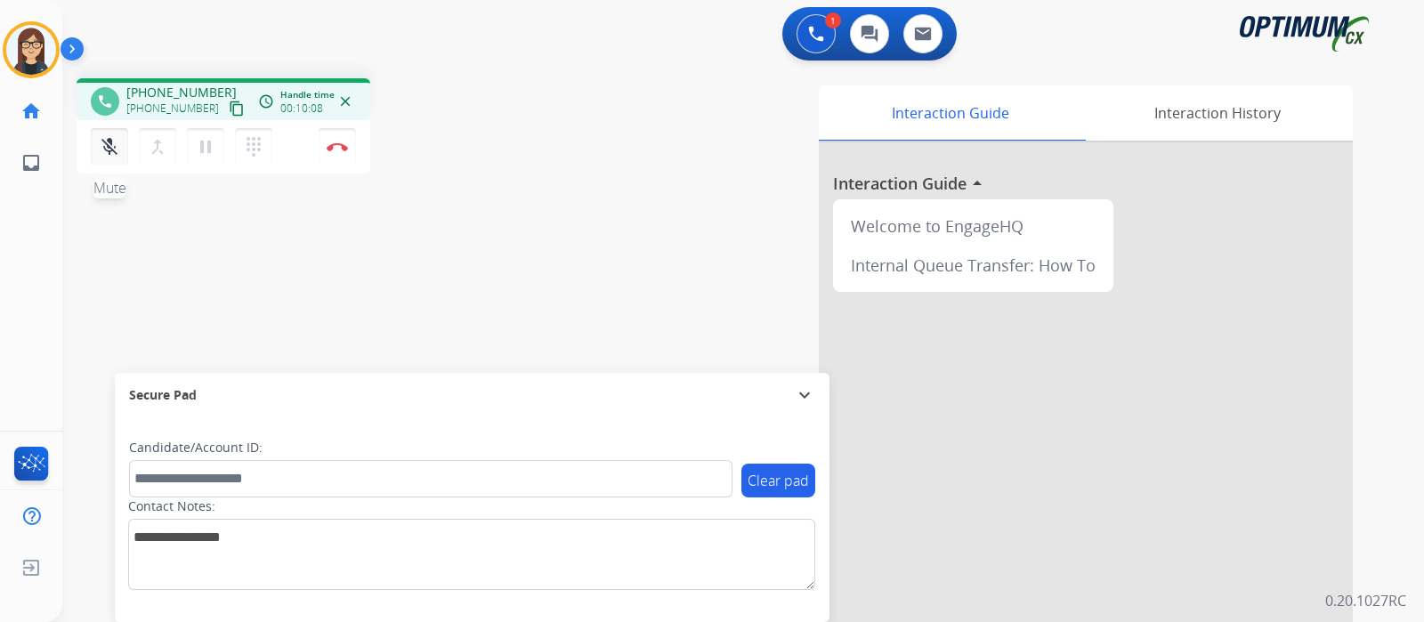
click at [102, 153] on mat-icon "mic_off" at bounding box center [109, 146] width 21 height 21
click at [525, 177] on div "phone +16079730447 +16079730447 content_copy access_time Call metrics Queue 00:…" at bounding box center [312, 128] width 471 height 101
click at [336, 150] on img at bounding box center [337, 146] width 21 height 9
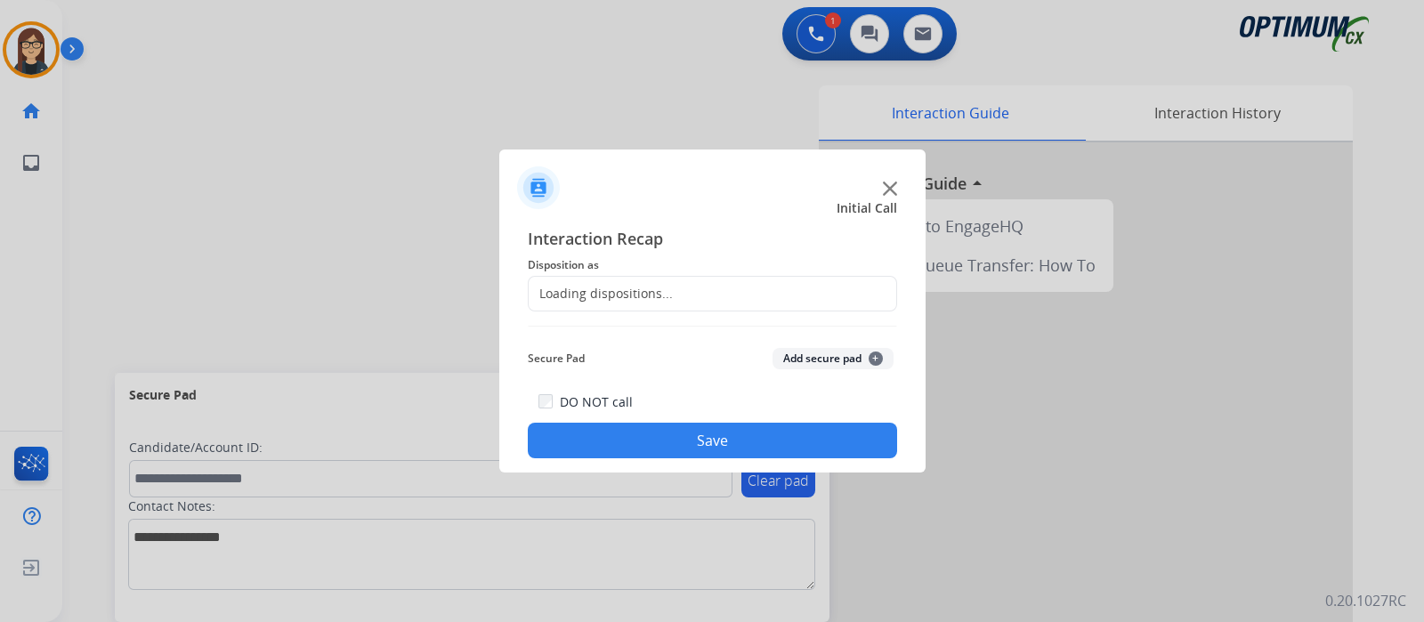
click at [587, 299] on div "Loading dispositions..." at bounding box center [601, 294] width 144 height 18
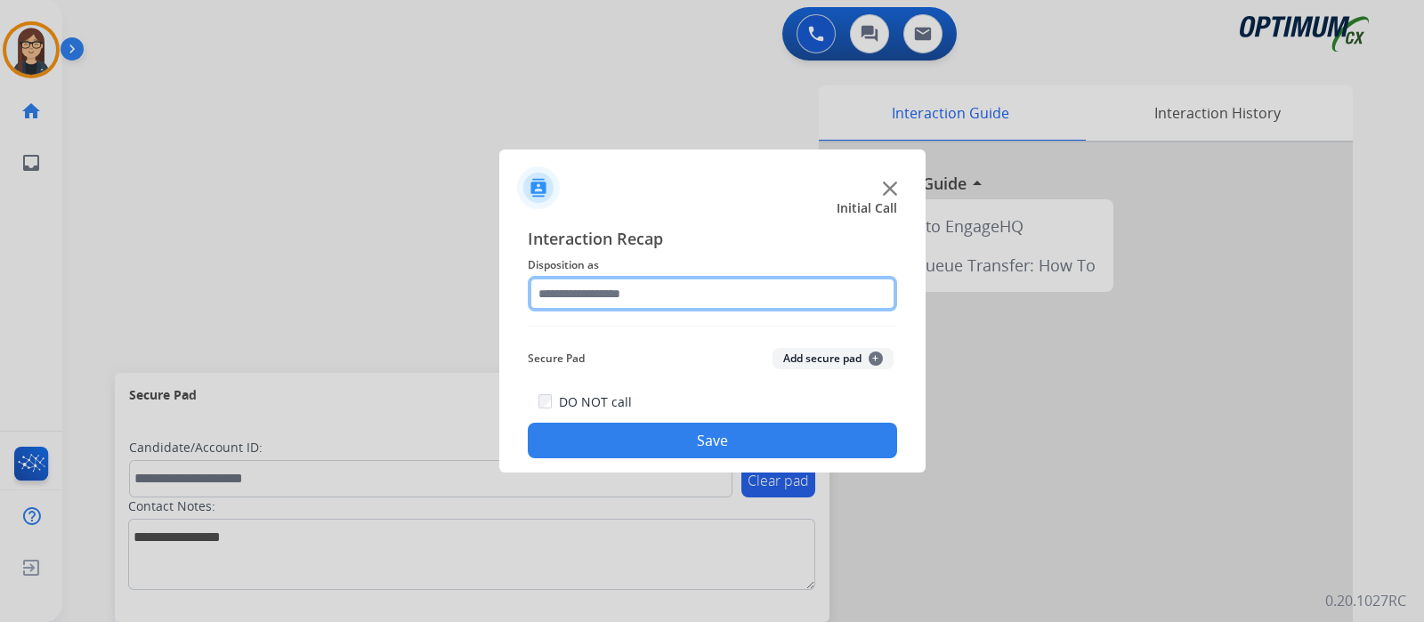
click at [587, 299] on input "text" at bounding box center [712, 294] width 369 height 36
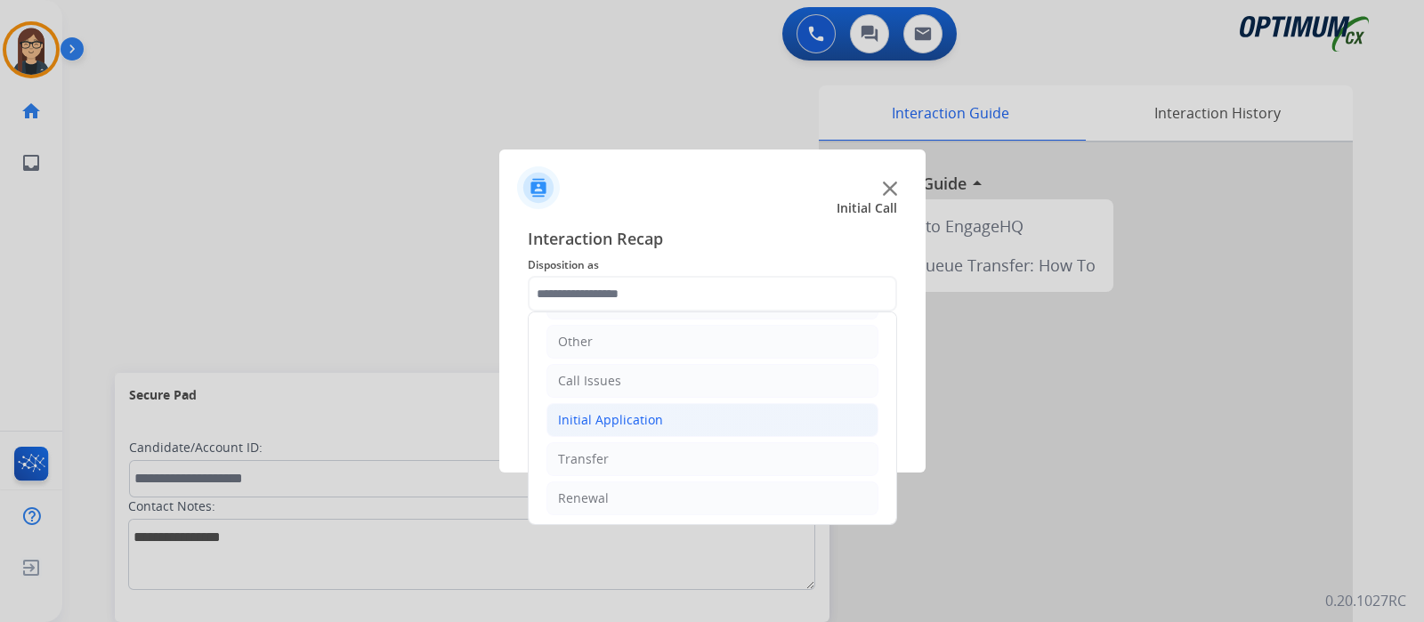
click at [615, 422] on div "Initial Application" at bounding box center [610, 420] width 105 height 18
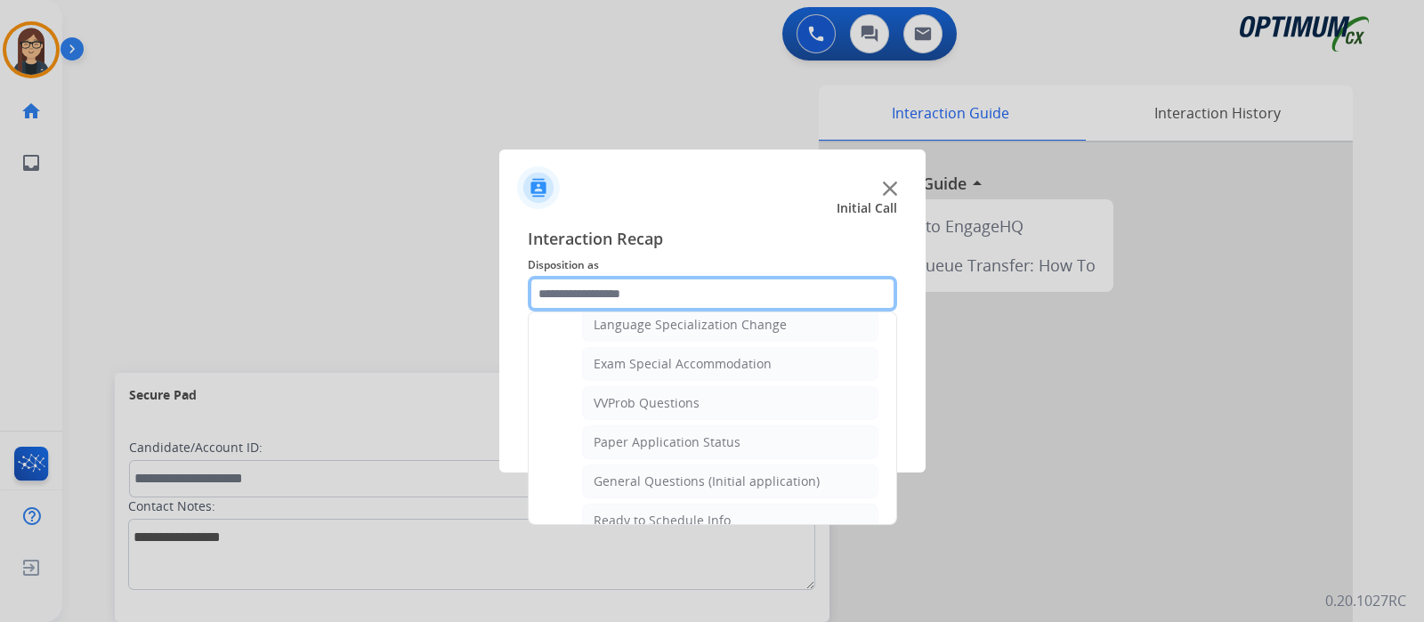
scroll to position [1008, 0]
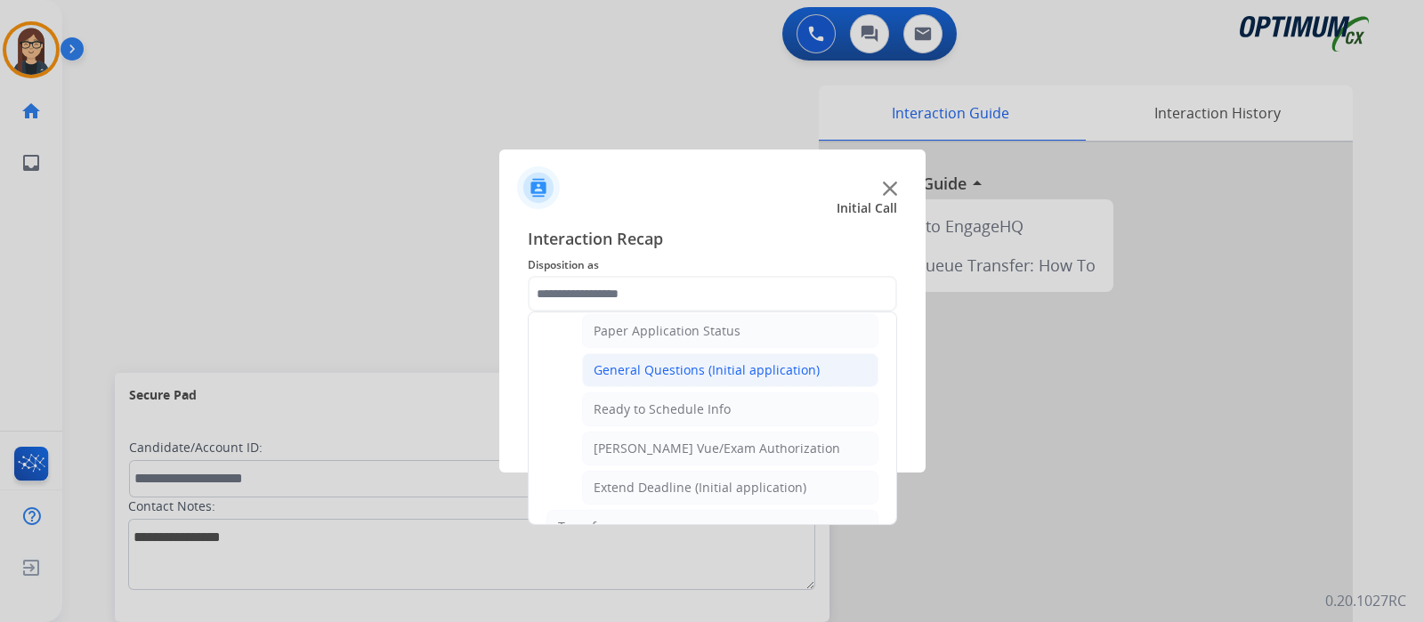
click at [669, 361] on div "General Questions (Initial application)" at bounding box center [707, 370] width 226 height 18
type input "**********"
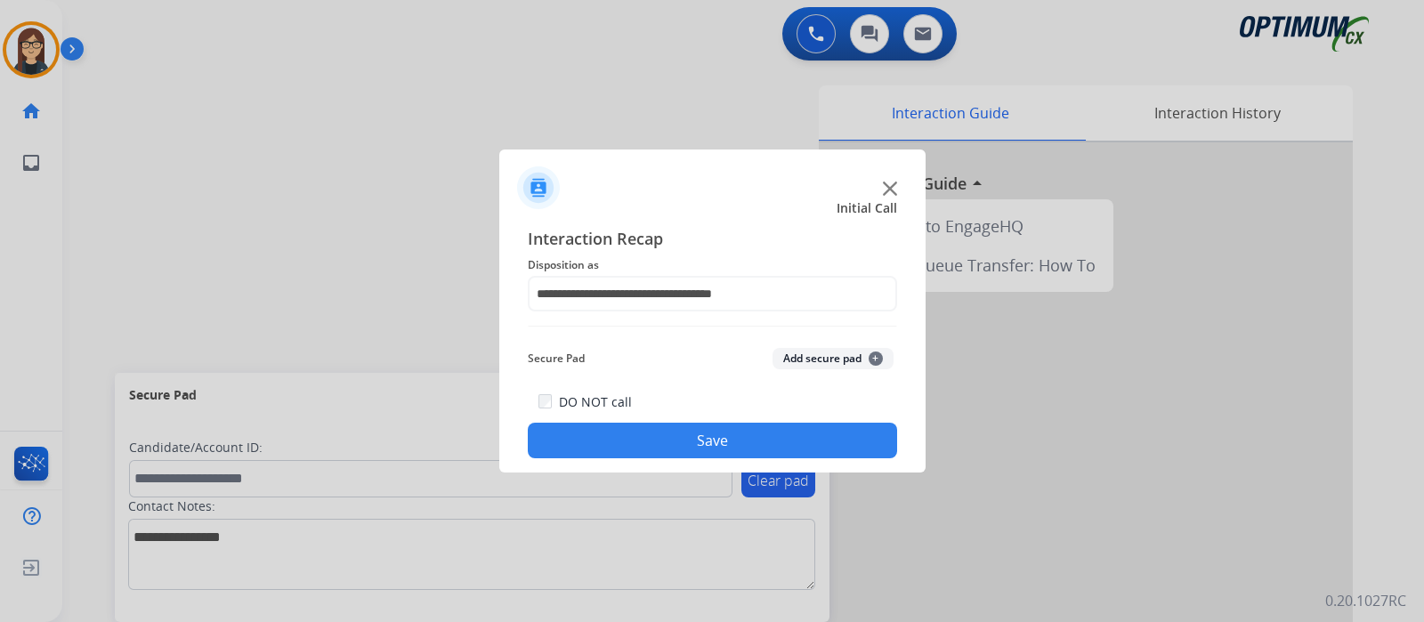
click at [609, 429] on button "Save" at bounding box center [712, 441] width 369 height 36
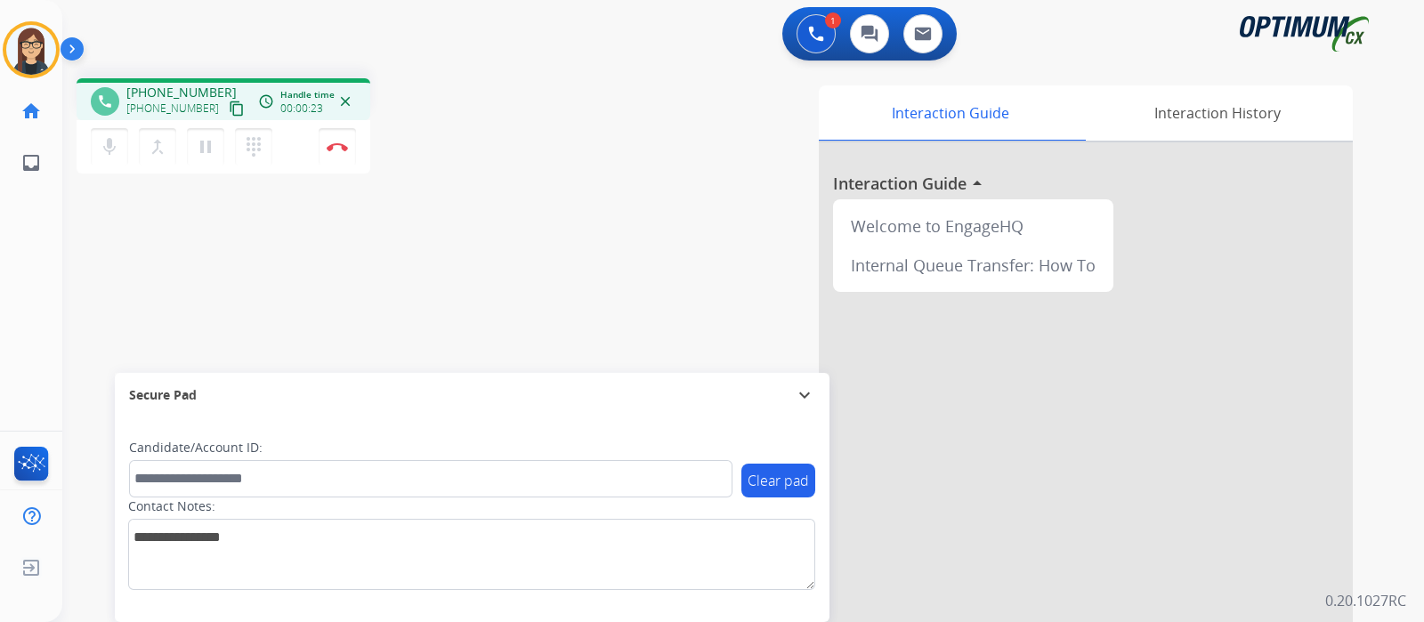
click at [229, 112] on mat-icon "content_copy" at bounding box center [237, 109] width 16 height 16
click at [96, 140] on button "mic Mute" at bounding box center [109, 146] width 37 height 37
click at [109, 144] on mat-icon "mic_off" at bounding box center [109, 146] width 21 height 21
click at [98, 135] on button "mic Mute" at bounding box center [109, 146] width 37 height 37
click at [327, 253] on div "phone +15853220316 +15853220316 content_copy access_time Call metrics Queue 00:…" at bounding box center [721, 435] width 1319 height 742
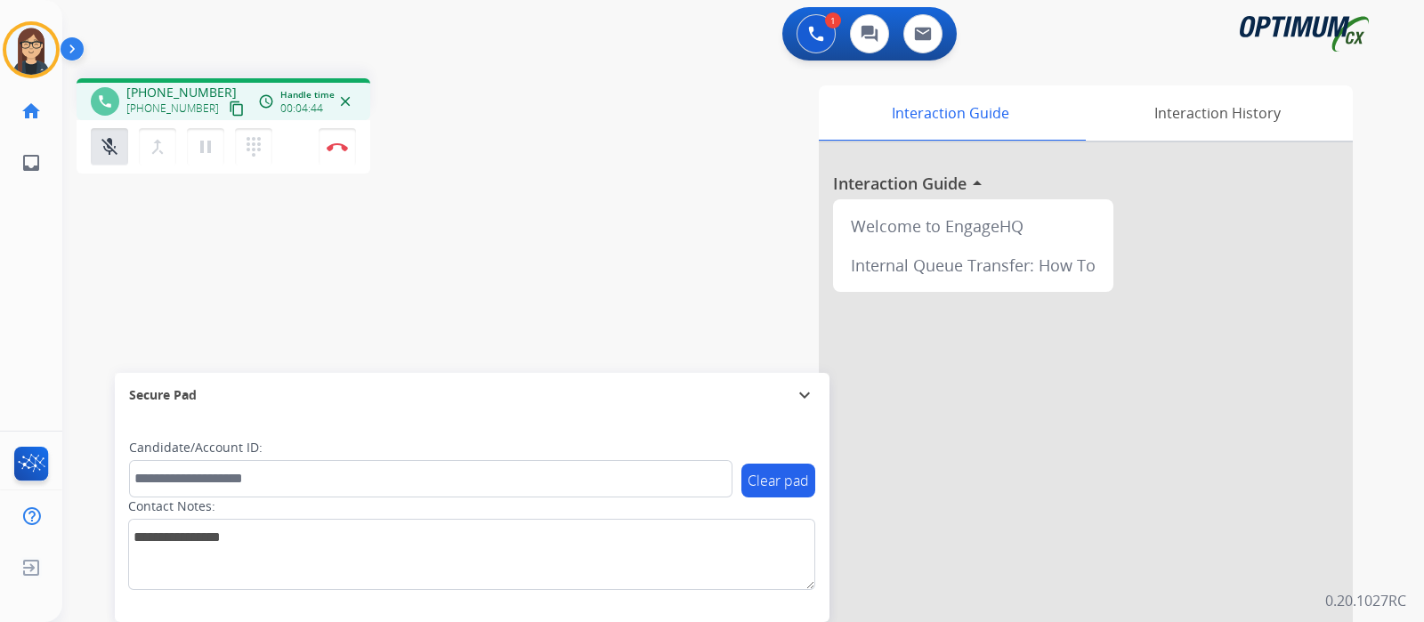
click at [174, 247] on div "phone +15853220316 +15853220316 content_copy access_time Call metrics Queue 00:…" at bounding box center [721, 435] width 1319 height 742
click at [297, 247] on div "phone +15853220316 +15853220316 content_copy access_time Call metrics Queue 00:…" at bounding box center [721, 435] width 1319 height 742
click at [414, 263] on div "phone +15853220316 +15853220316 content_copy access_time Call metrics Queue 00:…" at bounding box center [721, 435] width 1319 height 742
click at [109, 139] on mat-icon "mic_off" at bounding box center [109, 146] width 21 height 21
click at [541, 263] on div "phone +15853220316 +15853220316 content_copy access_time Call metrics Queue 00:…" at bounding box center [721, 435] width 1319 height 742
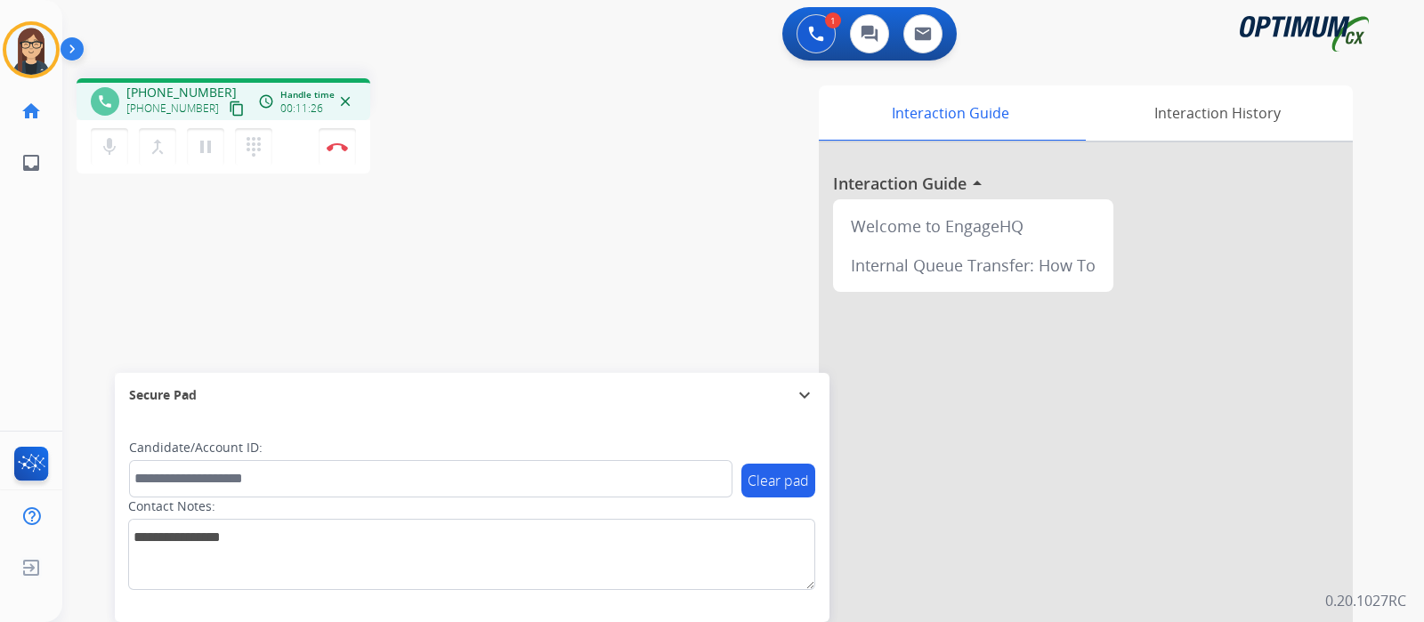
click at [505, 310] on div "phone +15853220316 +15853220316 content_copy access_time Call metrics Queue 00:…" at bounding box center [721, 435] width 1319 height 742
click at [343, 142] on img at bounding box center [337, 146] width 21 height 9
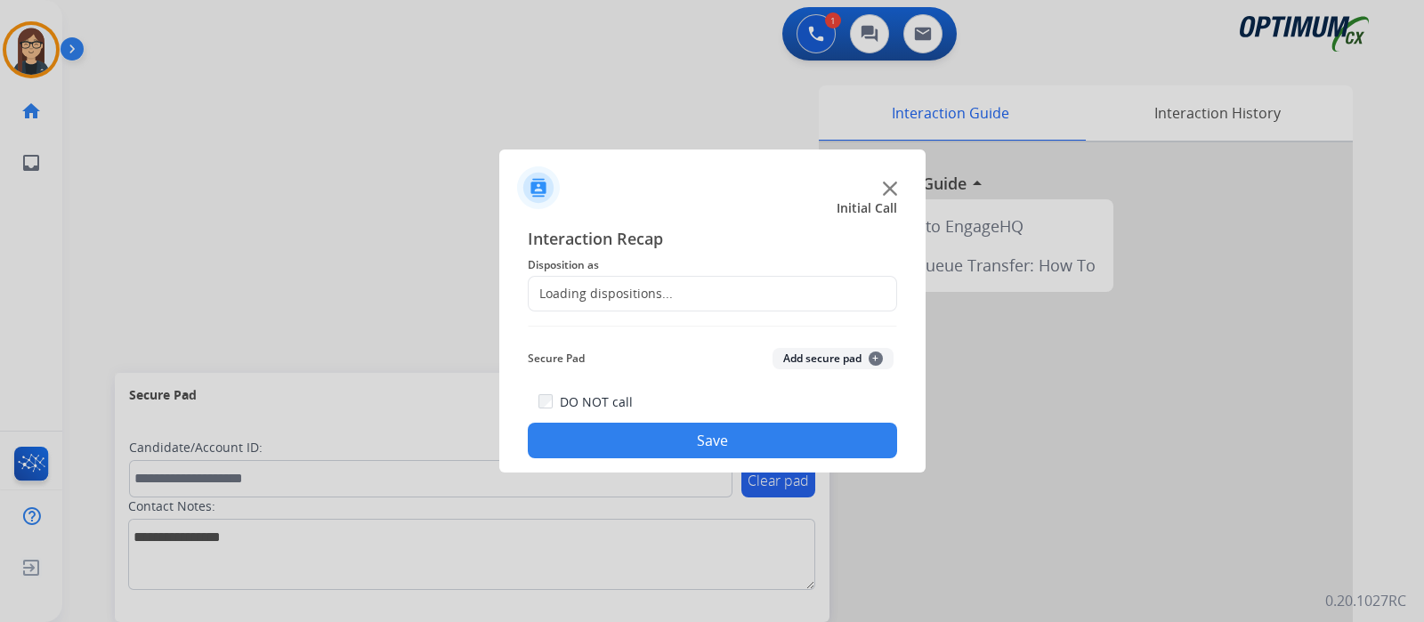
click at [596, 293] on div "Loading dispositions..." at bounding box center [601, 294] width 144 height 18
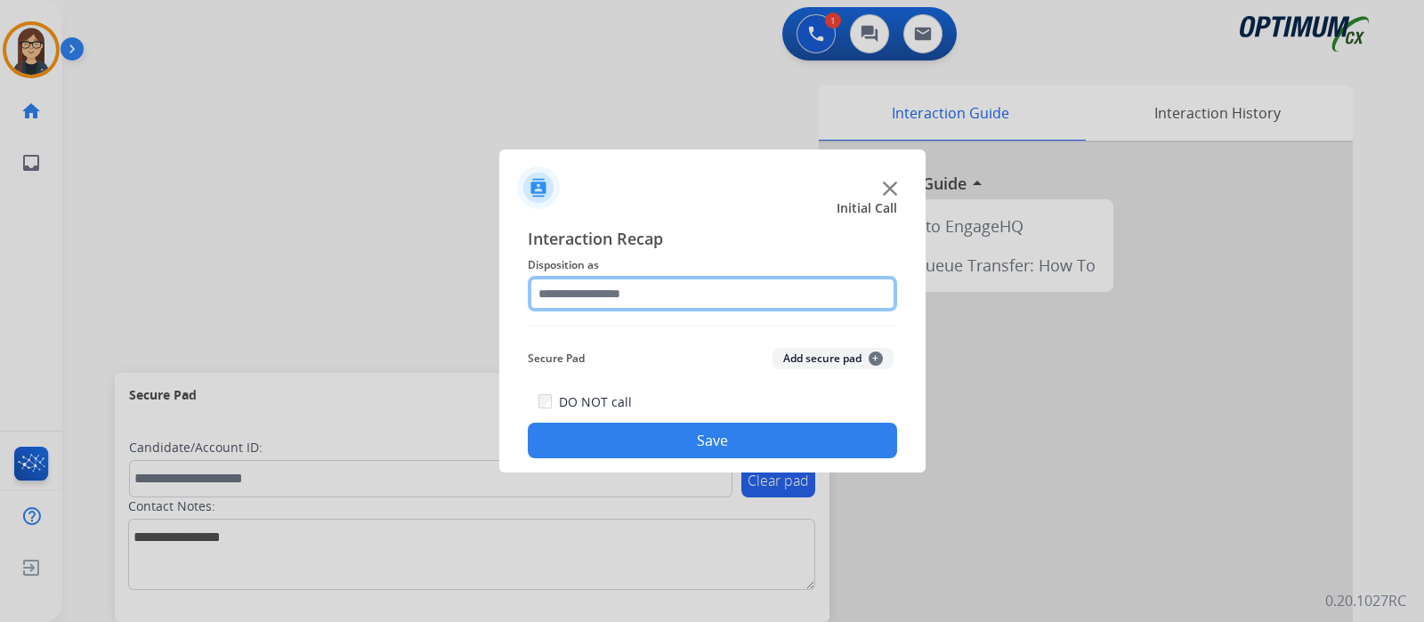
click at [596, 293] on input "text" at bounding box center [712, 294] width 369 height 36
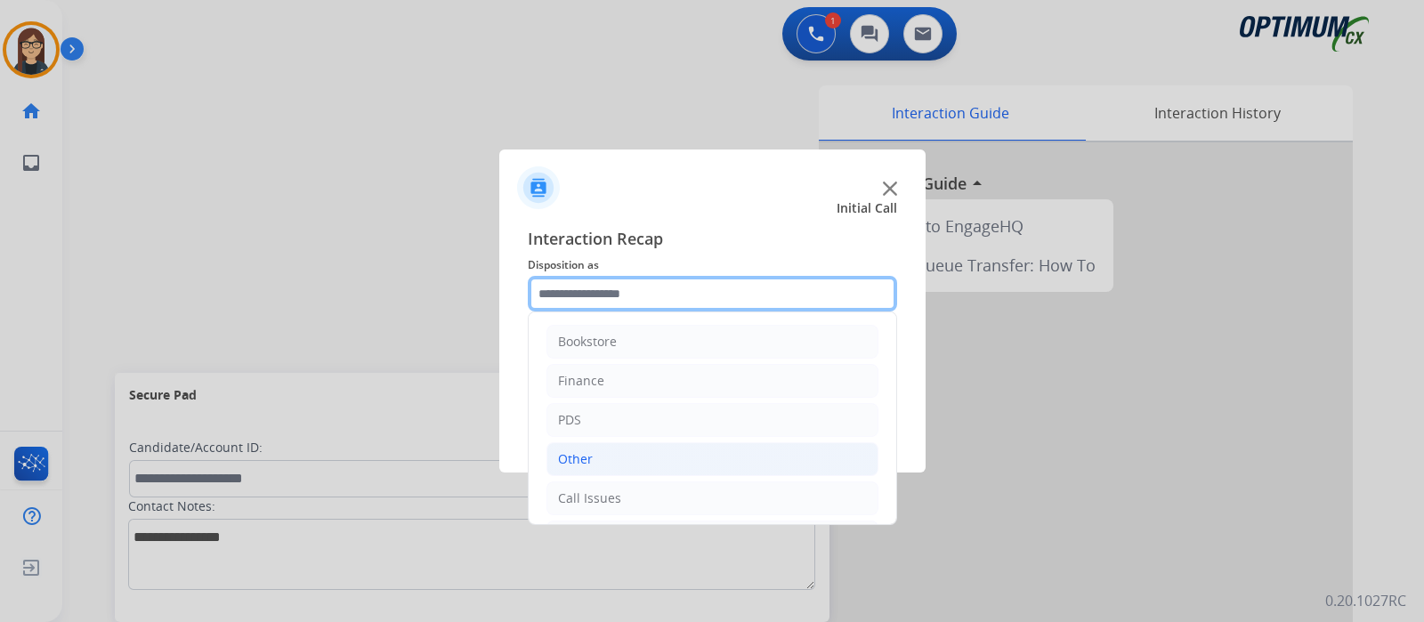
scroll to position [117, 0]
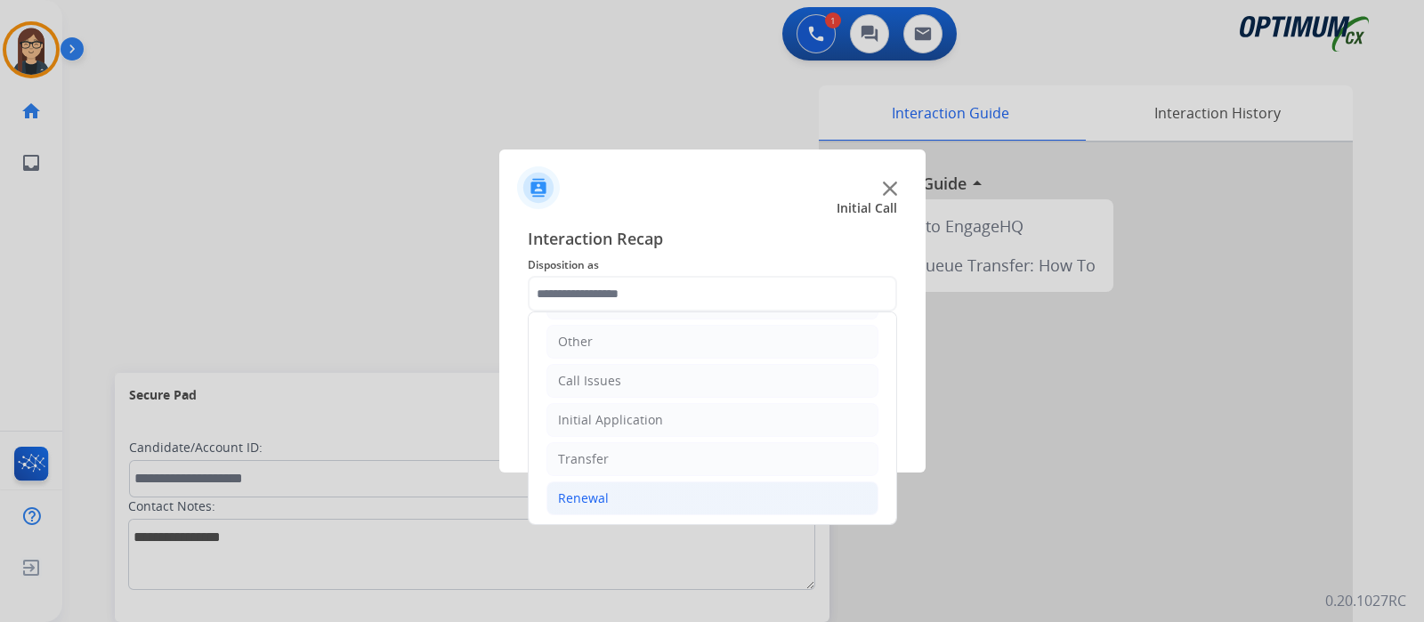
click at [604, 490] on div "Renewal" at bounding box center [583, 499] width 51 height 18
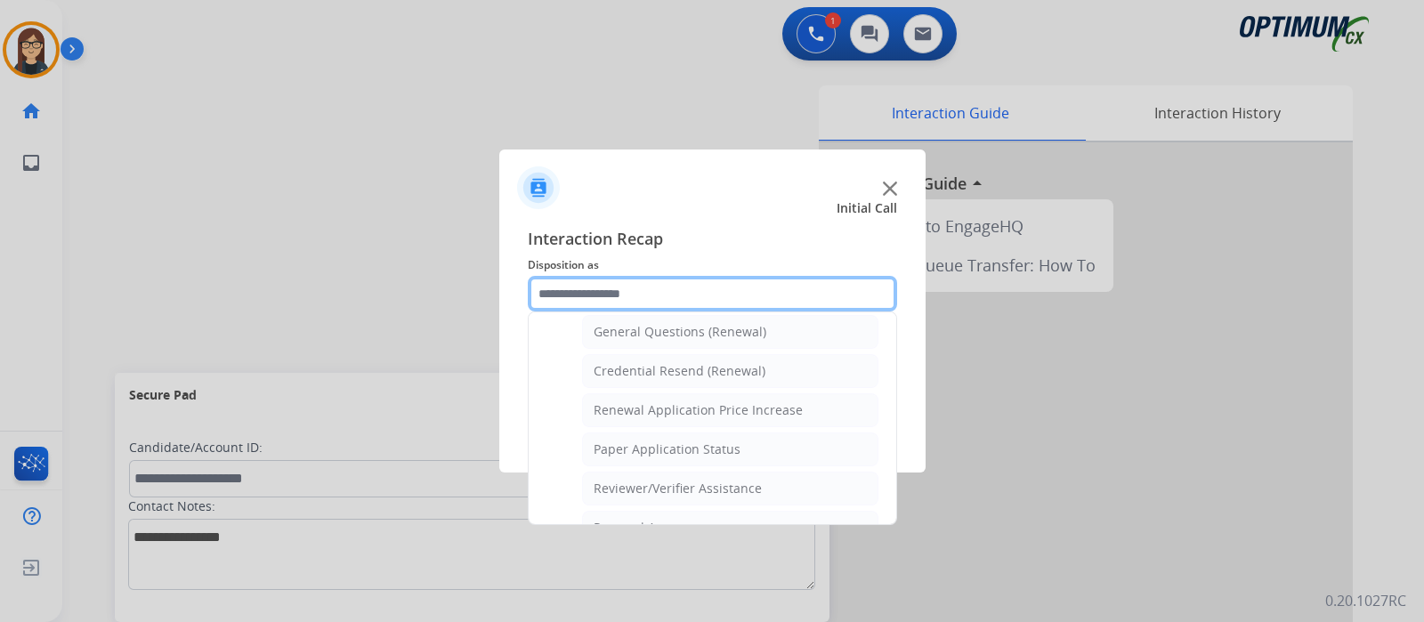
scroll to position [458, 0]
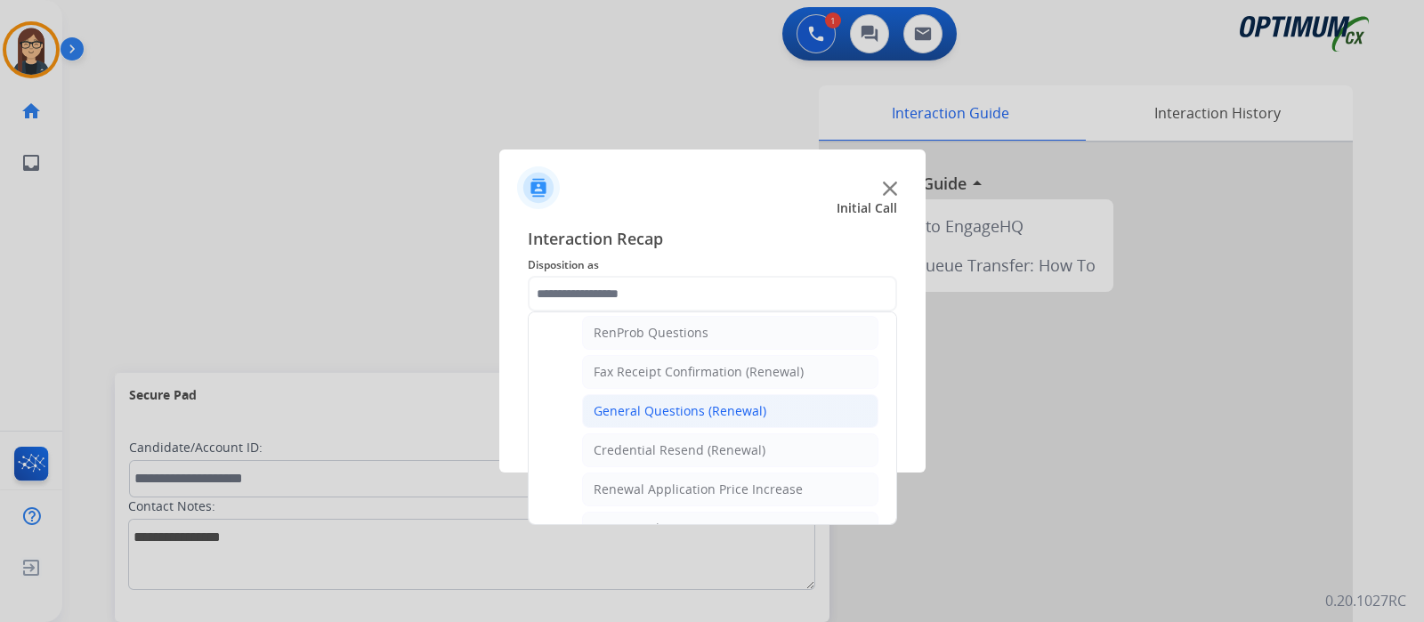
click at [740, 406] on div "General Questions (Renewal)" at bounding box center [680, 411] width 173 height 18
type input "**********"
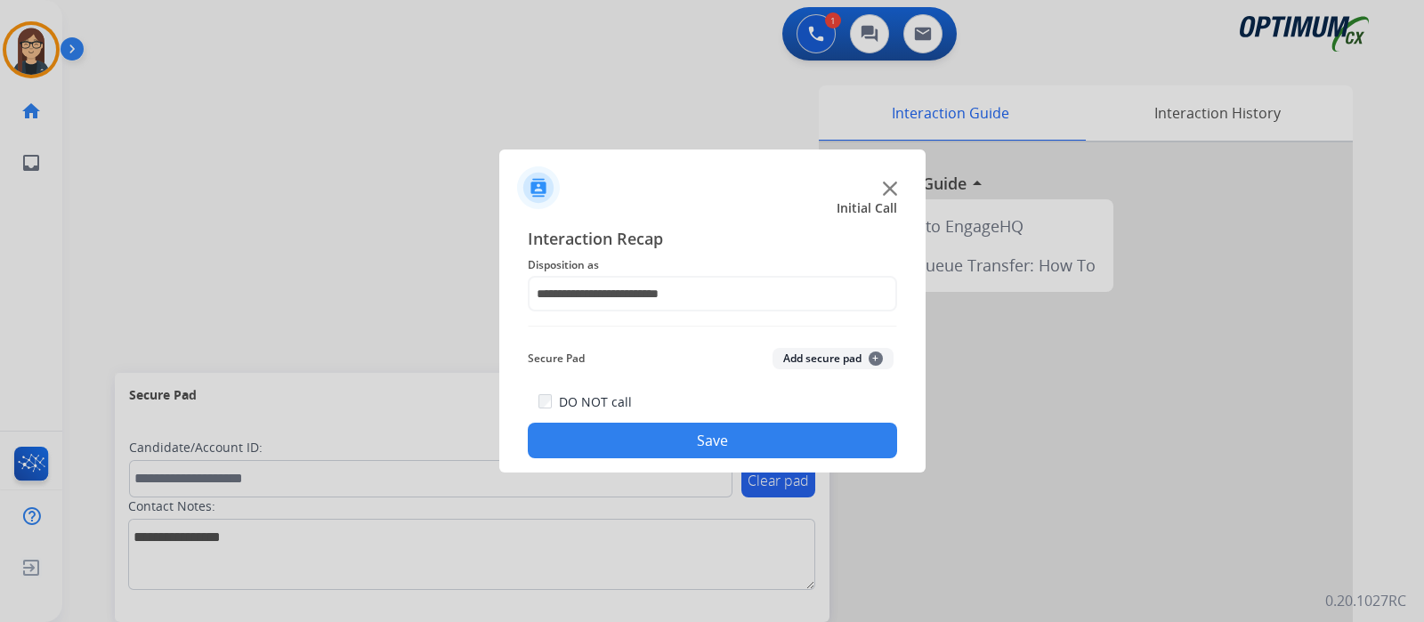
click at [676, 435] on button "Save" at bounding box center [712, 441] width 369 height 36
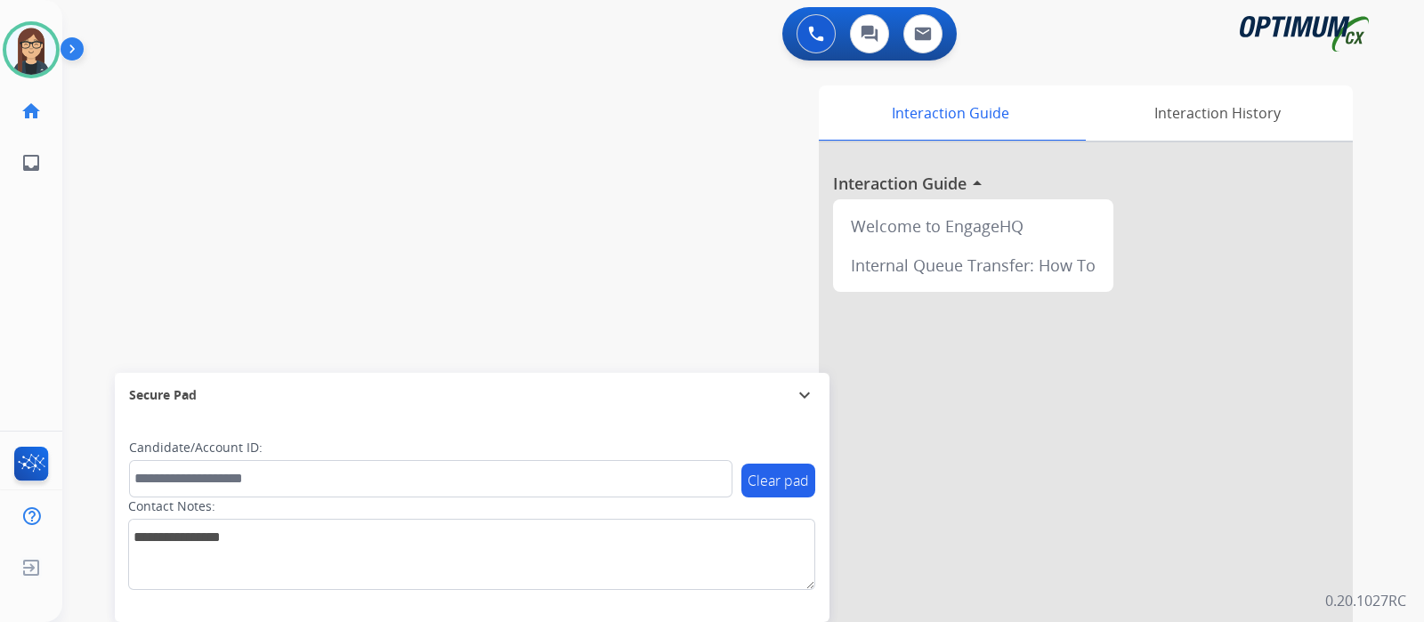
click at [298, 207] on div "swap_horiz Break voice bridge close_fullscreen Connect 3-Way Call merge_type Se…" at bounding box center [721, 435] width 1319 height 742
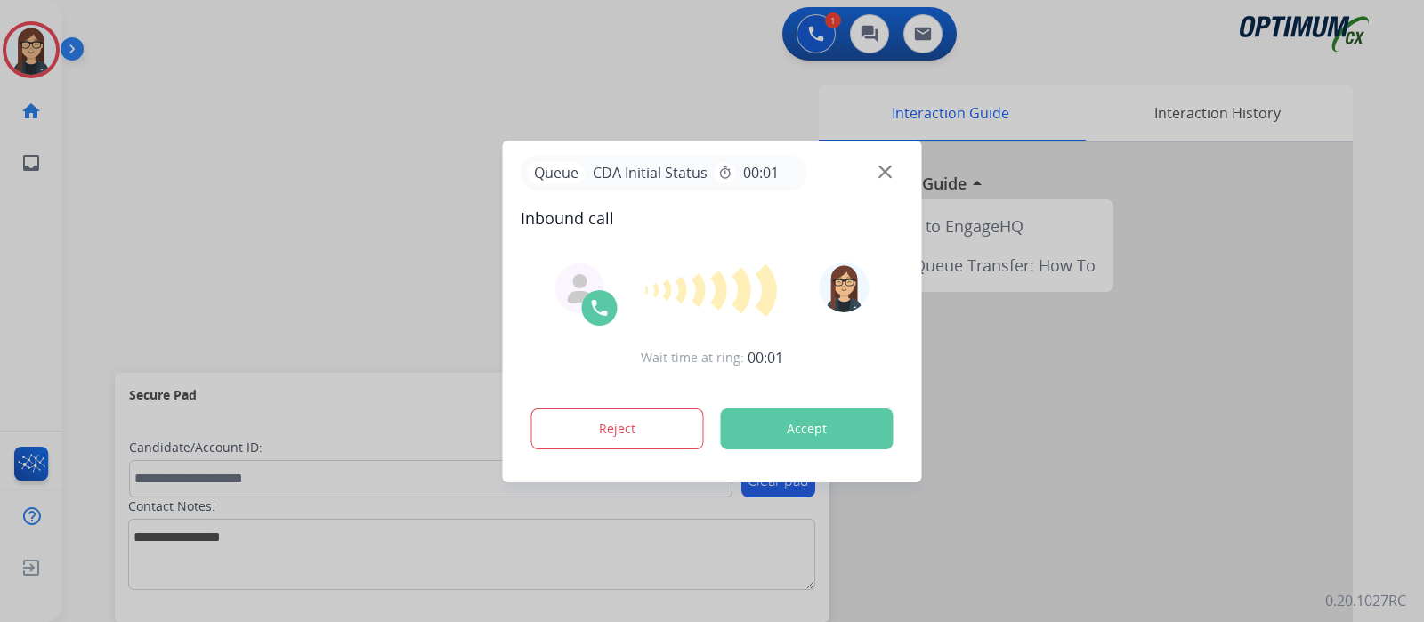
click at [254, 144] on div at bounding box center [712, 311] width 1424 height 622
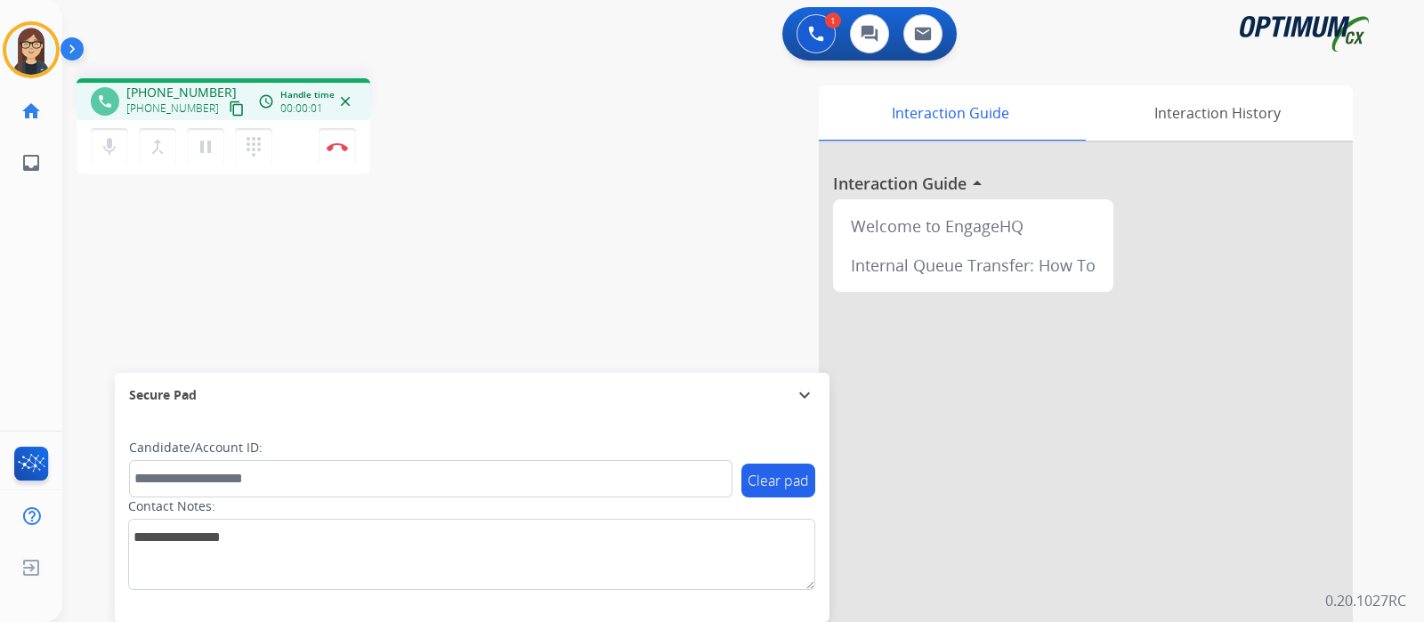
click at [229, 103] on mat-icon "content_copy" at bounding box center [237, 109] width 16 height 16
click at [512, 221] on div "phone +15712651534 +15712651534 content_copy access_time Call metrics Queue 00:…" at bounding box center [721, 435] width 1319 height 742
click at [512, 199] on div "phone +15712651534 +15712651534 content_copy access_time Call metrics Queue 00:…" at bounding box center [721, 435] width 1319 height 742
click at [343, 153] on button "Disconnect" at bounding box center [337, 146] width 37 height 37
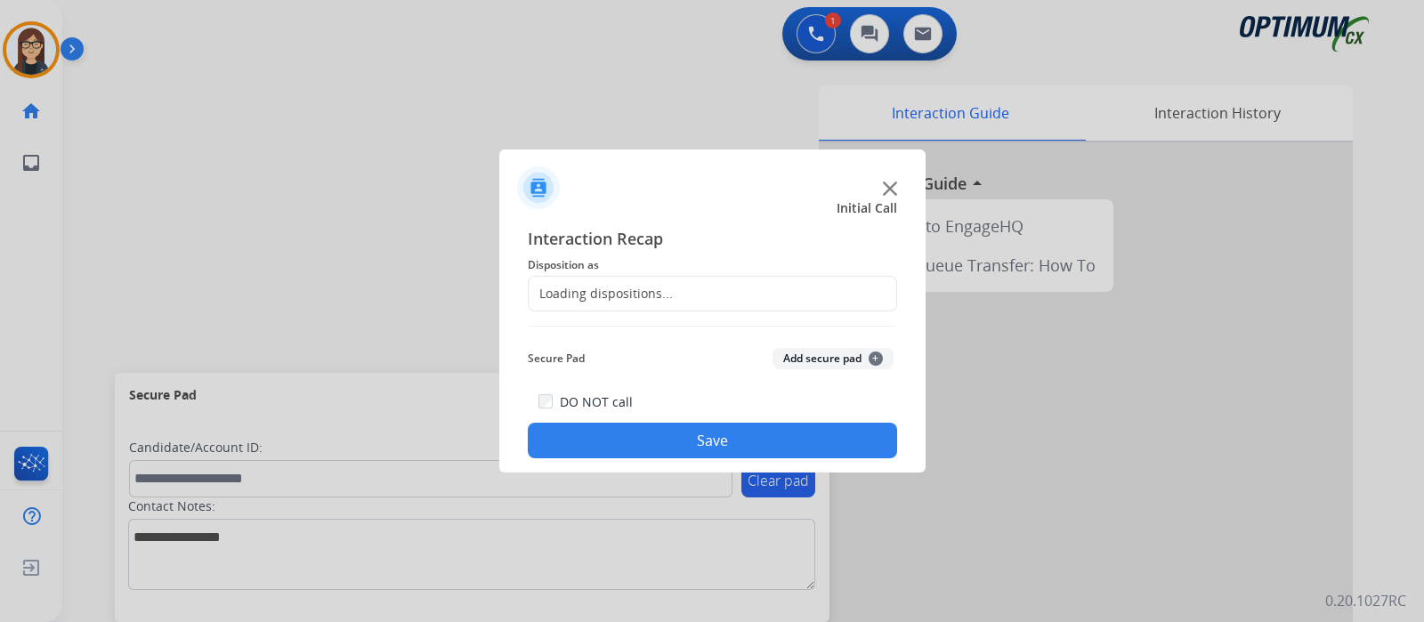
click at [613, 299] on div "Loading dispositions..." at bounding box center [601, 294] width 144 height 18
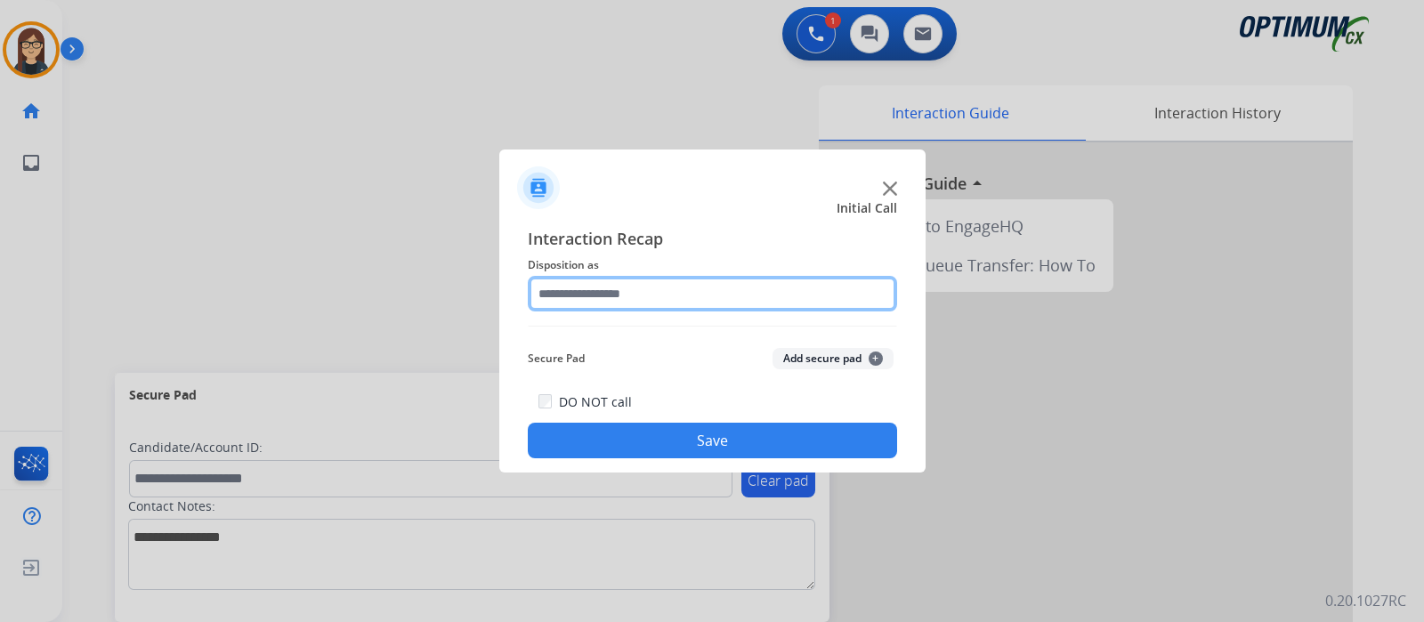
click at [613, 299] on input "text" at bounding box center [712, 294] width 369 height 36
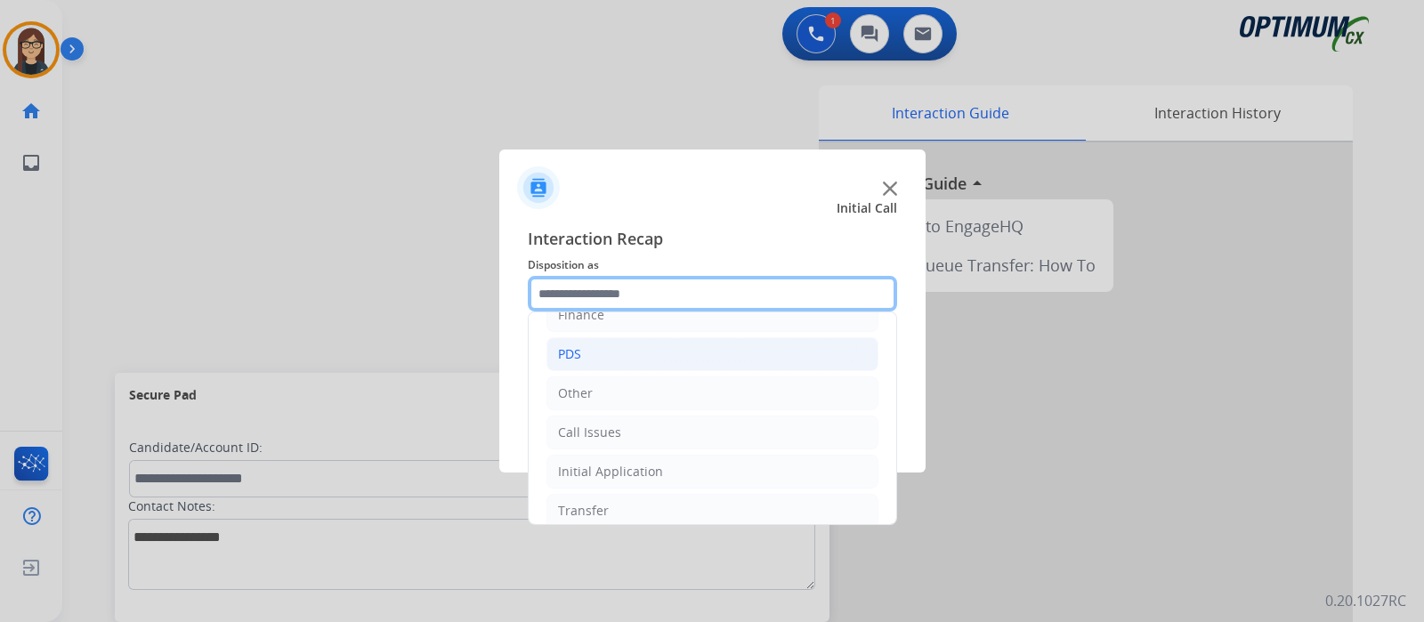
scroll to position [117, 0]
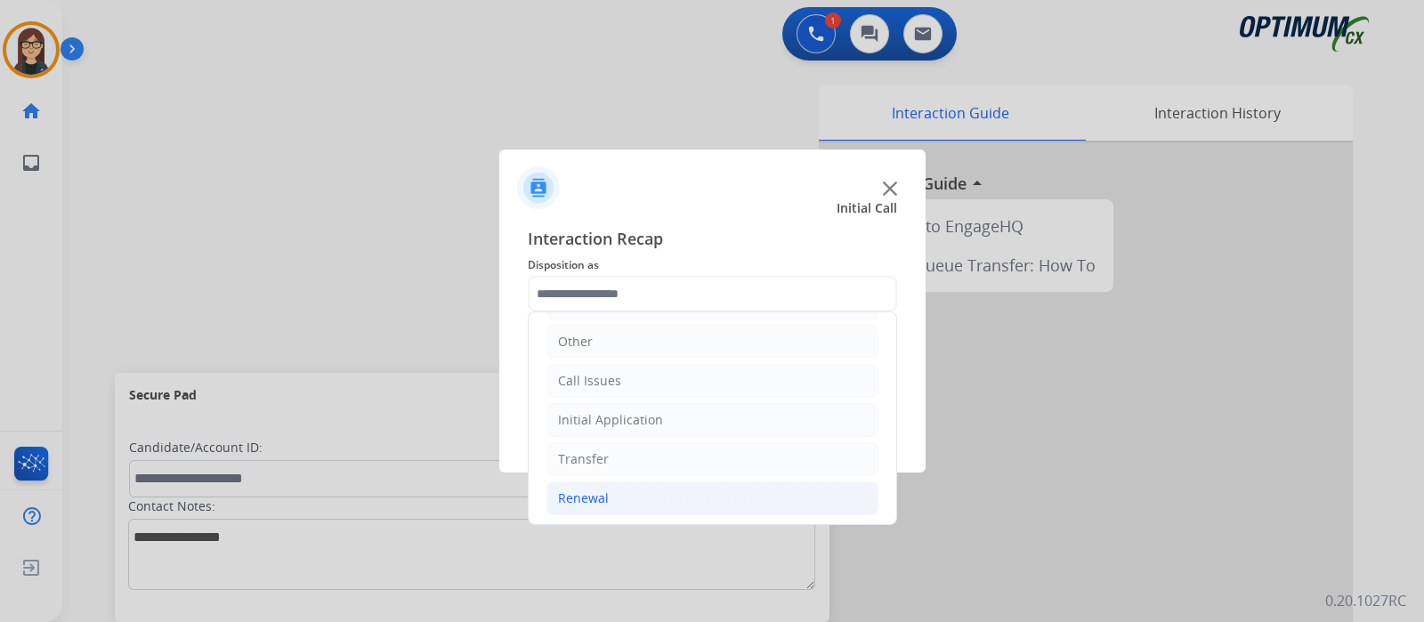
click at [591, 500] on div "Renewal" at bounding box center [583, 499] width 51 height 18
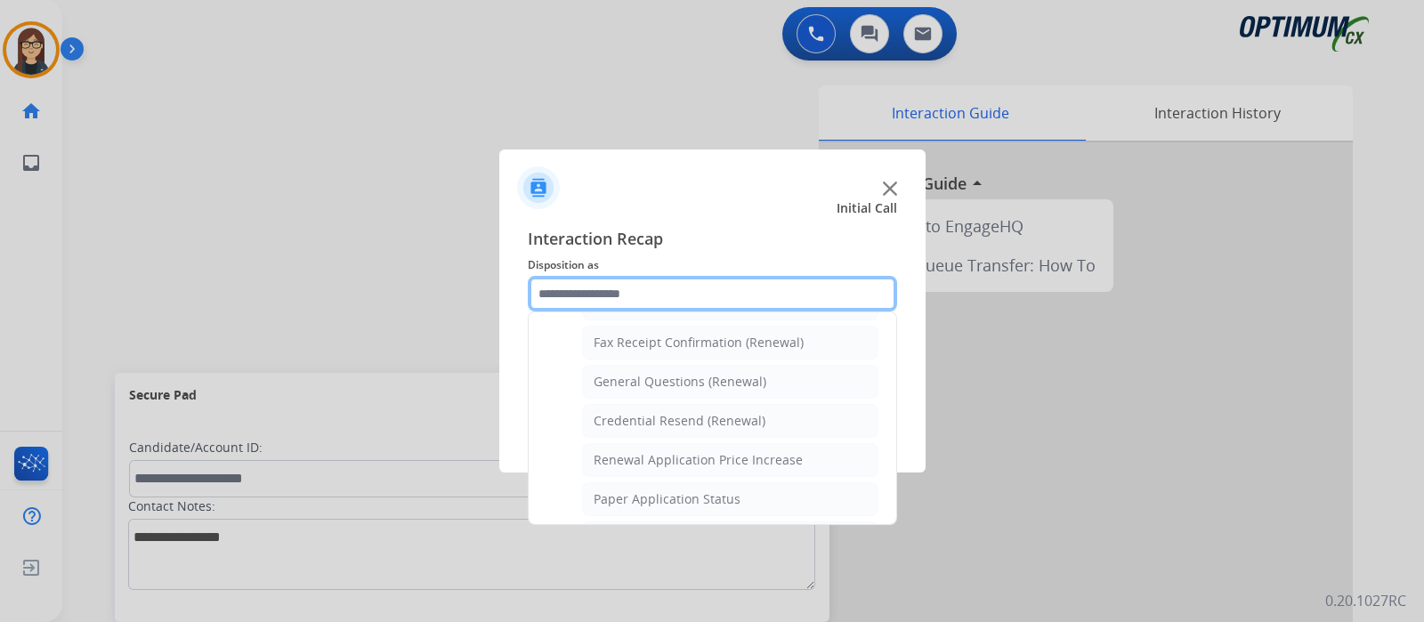
scroll to position [458, 0]
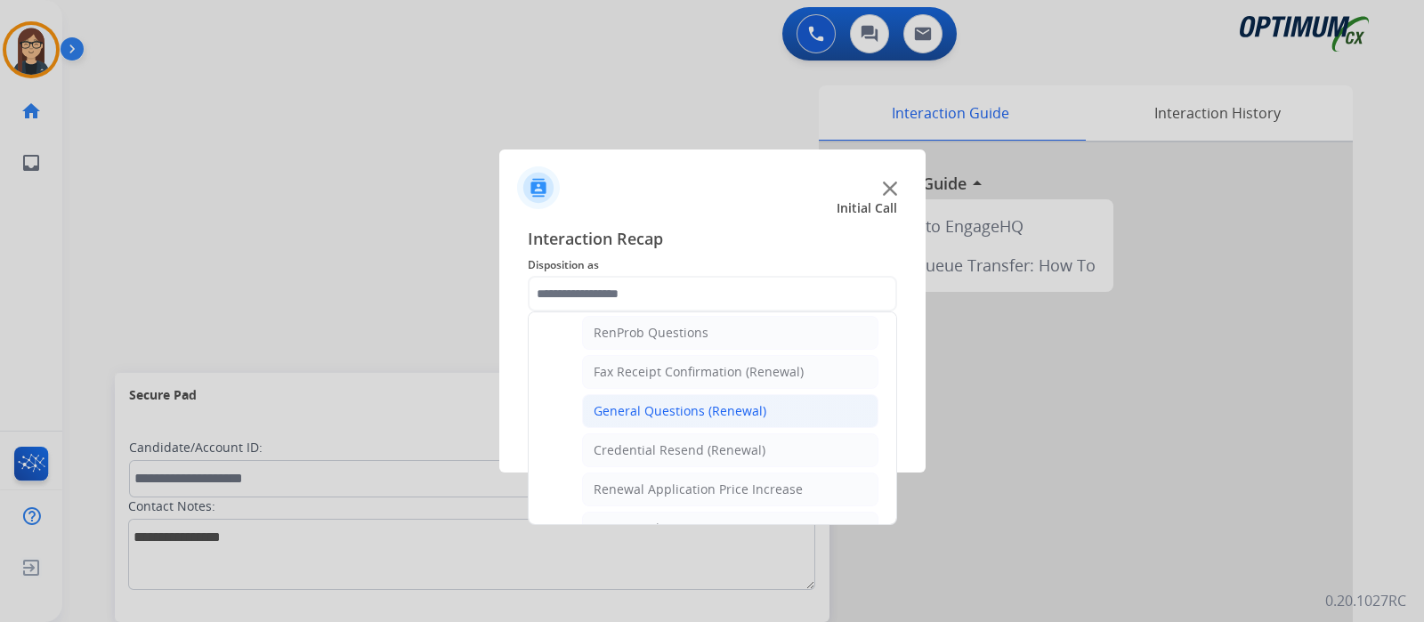
click at [659, 415] on div "General Questions (Renewal)" at bounding box center [680, 411] width 173 height 18
type input "**********"
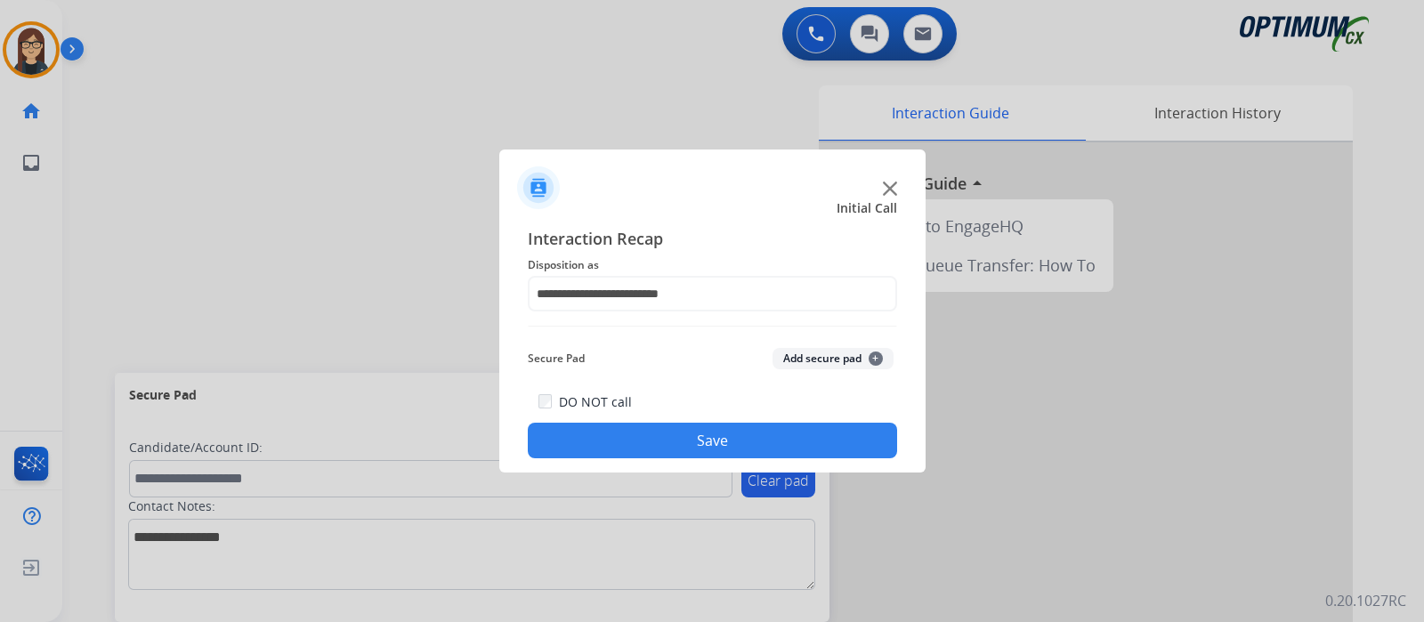
click at [672, 449] on button "Save" at bounding box center [712, 441] width 369 height 36
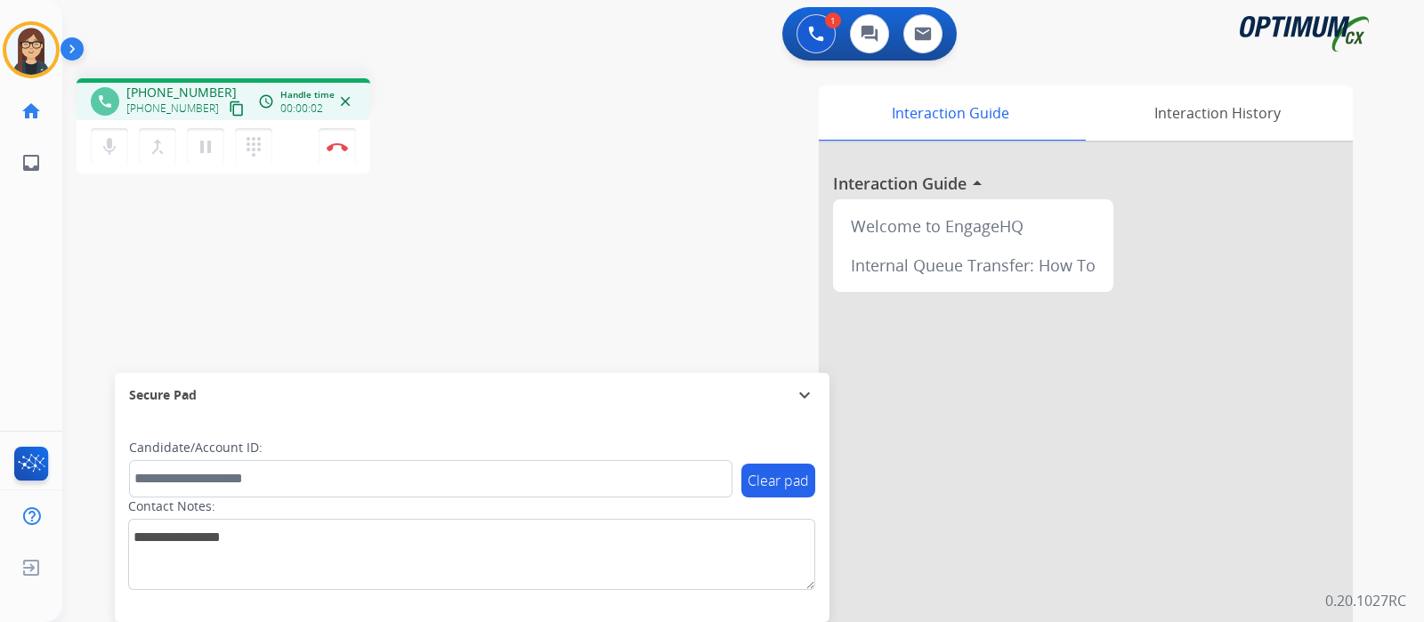
click at [229, 109] on mat-icon "content_copy" at bounding box center [237, 109] width 16 height 16
click at [587, 172] on div "Interaction Guide Interaction History Interaction Guide arrow_drop_up Welcome t…" at bounding box center [954, 445] width 798 height 721
click at [480, 211] on div "phone +14048830806 +14048830806 content_copy access_time Call metrics Queue 00:…" at bounding box center [721, 435] width 1319 height 742
click at [342, 152] on button "Disconnect" at bounding box center [337, 146] width 37 height 37
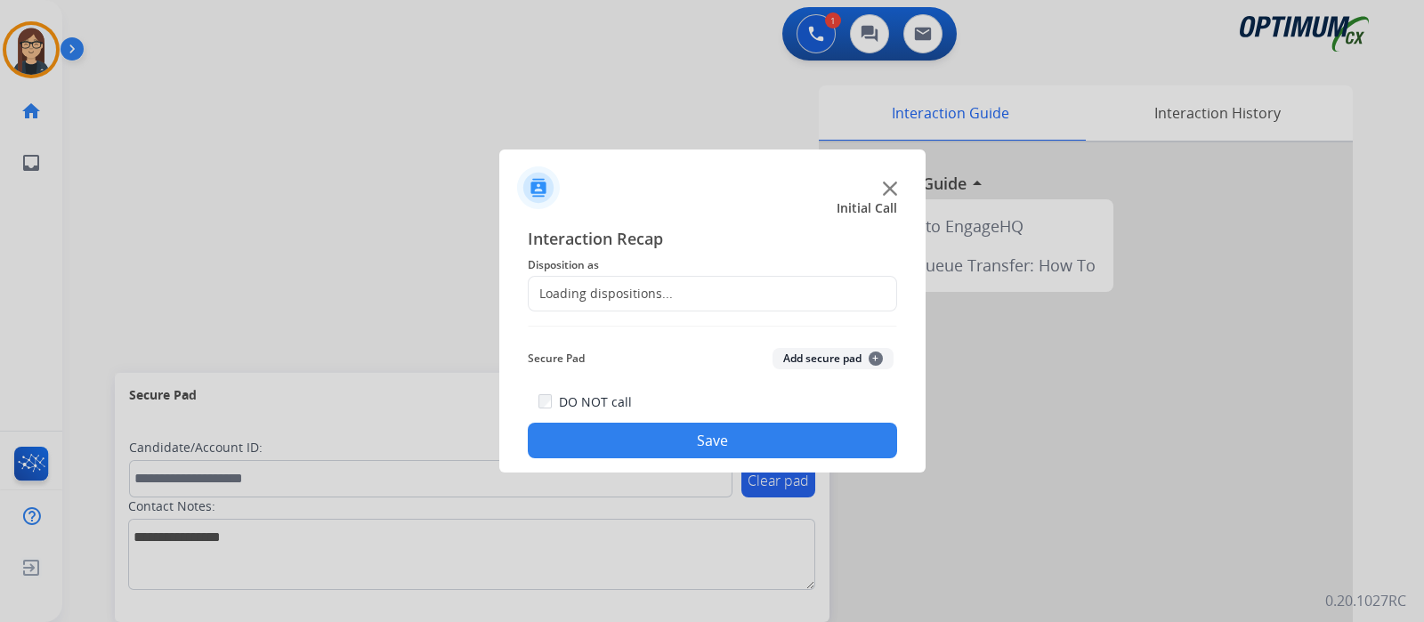
click at [564, 292] on div "Loading dispositions..." at bounding box center [601, 294] width 144 height 18
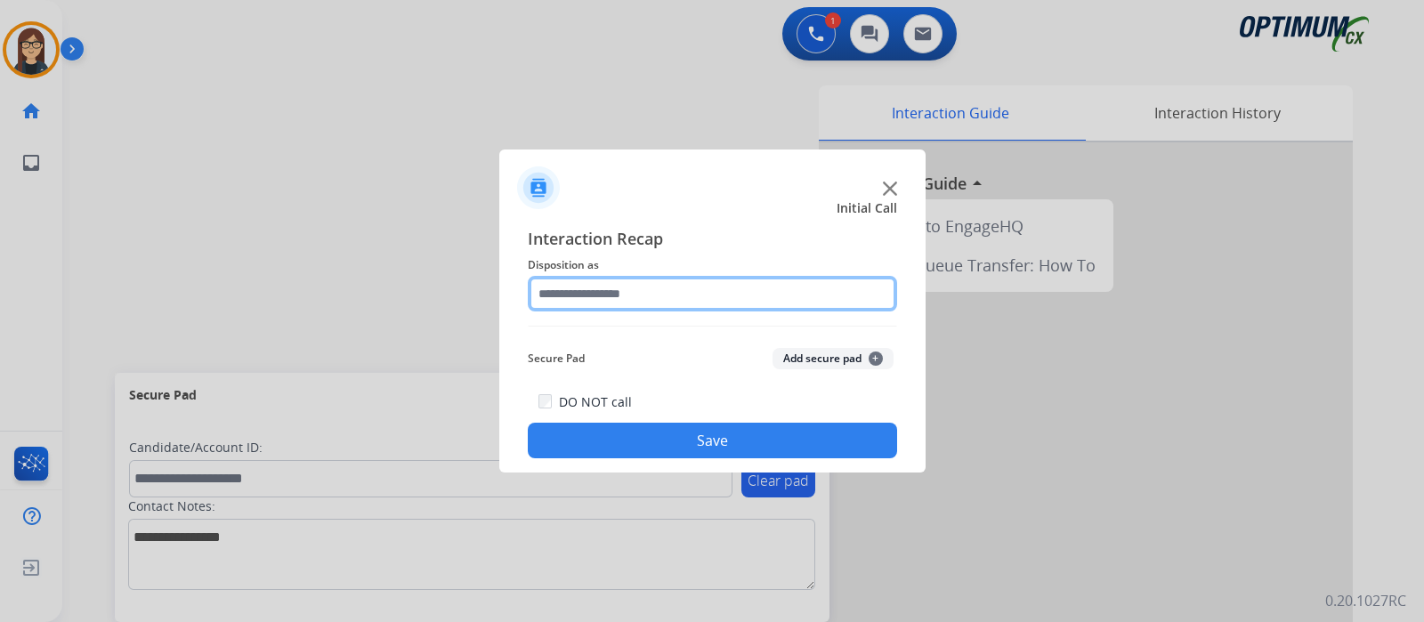
click at [564, 292] on input "text" at bounding box center [712, 294] width 369 height 36
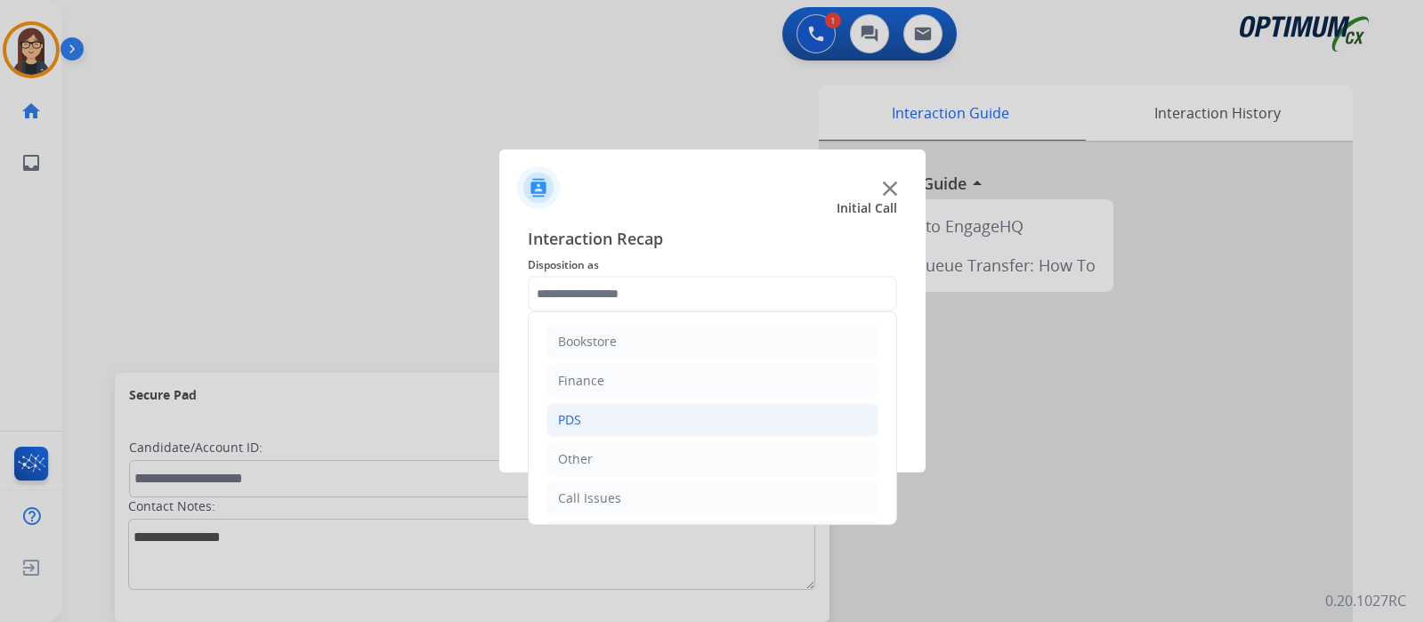
click at [604, 417] on li "PDS" at bounding box center [713, 420] width 332 height 34
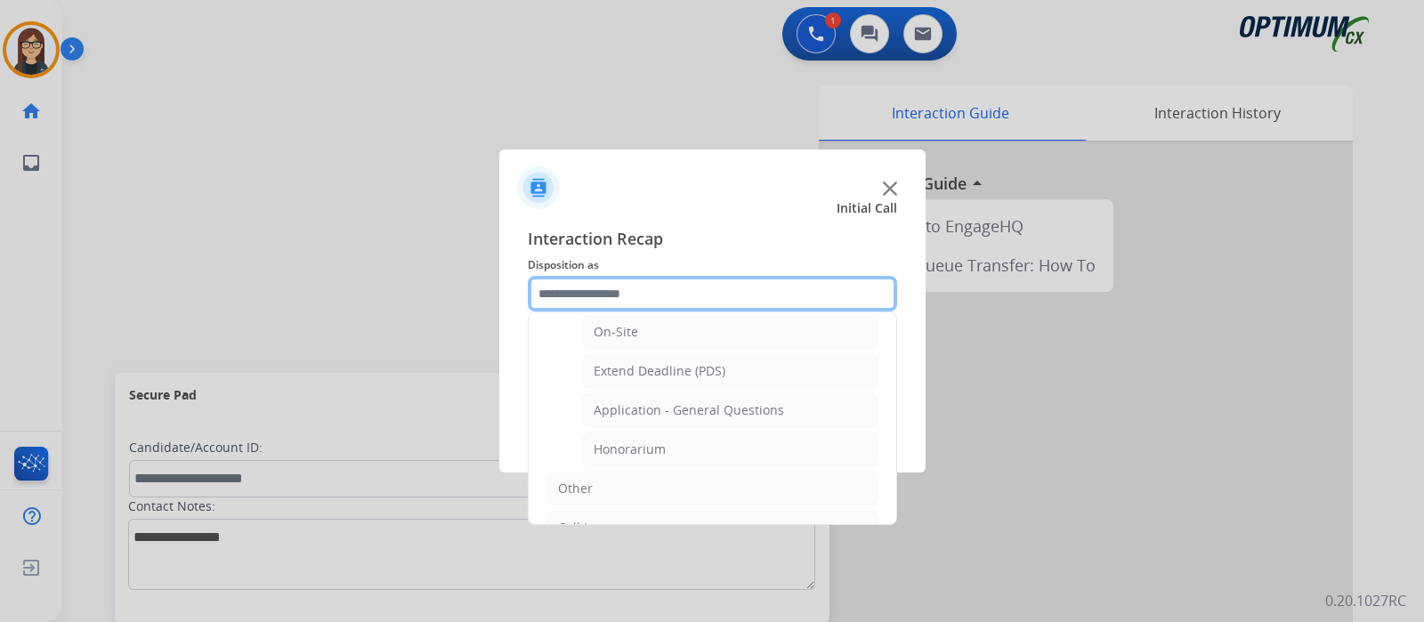
scroll to position [508, 0]
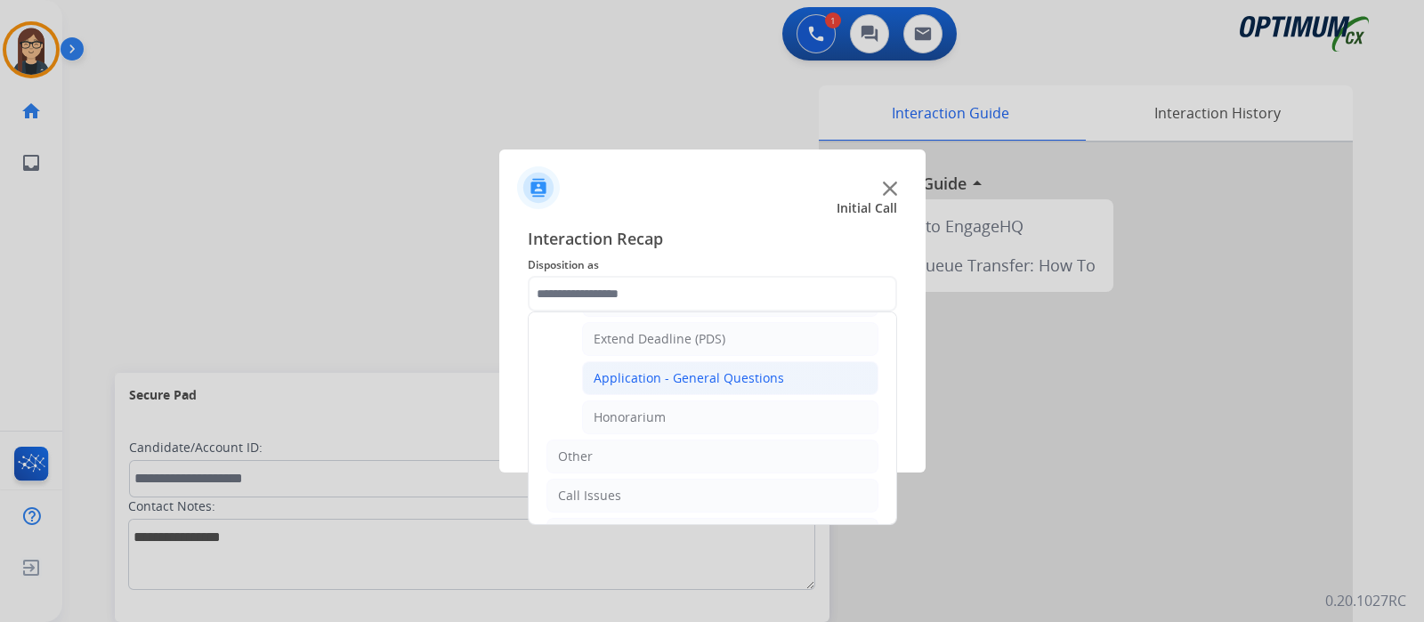
click at [698, 373] on div "Application - General Questions" at bounding box center [689, 378] width 190 height 18
type input "**********"
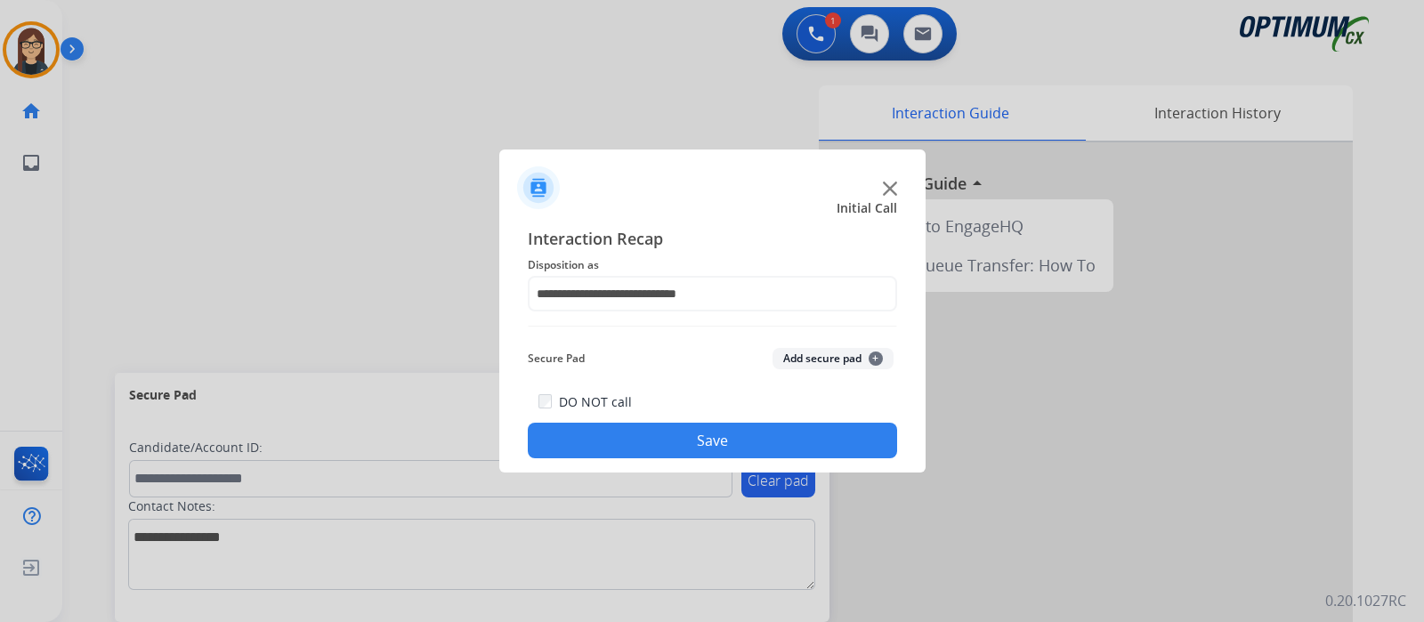
click at [648, 440] on button "Save" at bounding box center [712, 441] width 369 height 36
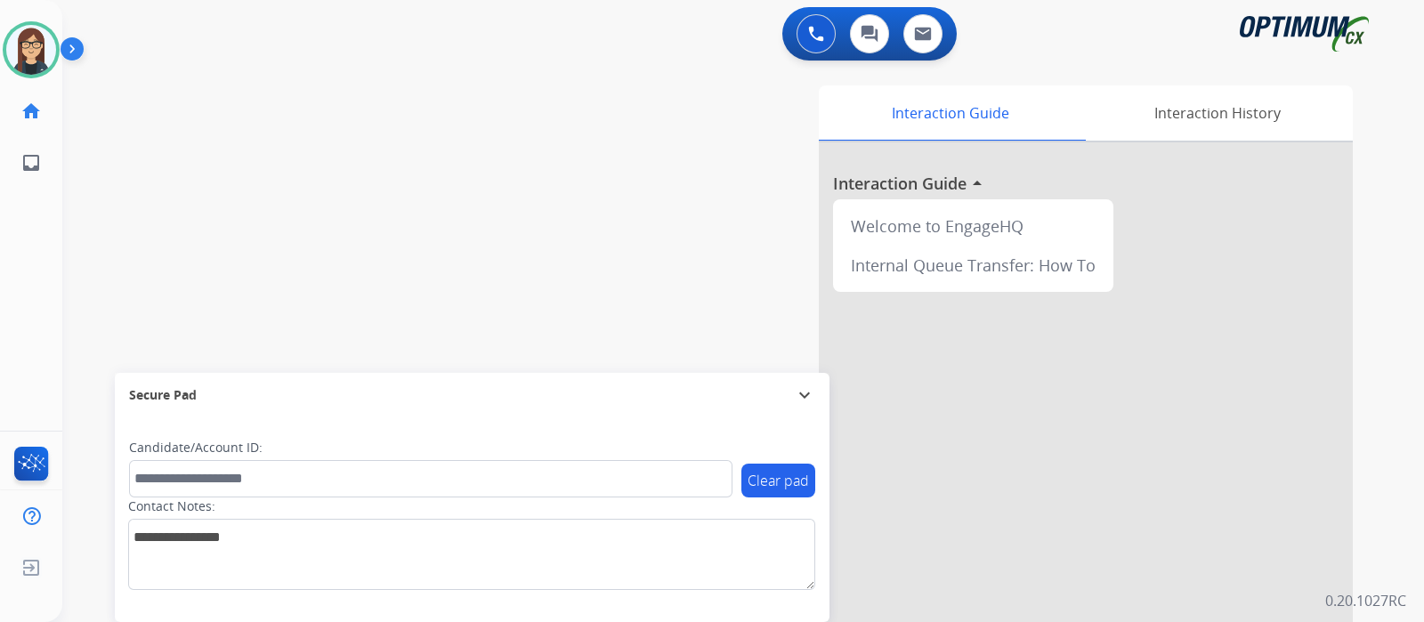
click at [495, 212] on div "swap_horiz Break voice bridge close_fullscreen Connect 3-Way Call merge_type Se…" at bounding box center [721, 435] width 1319 height 742
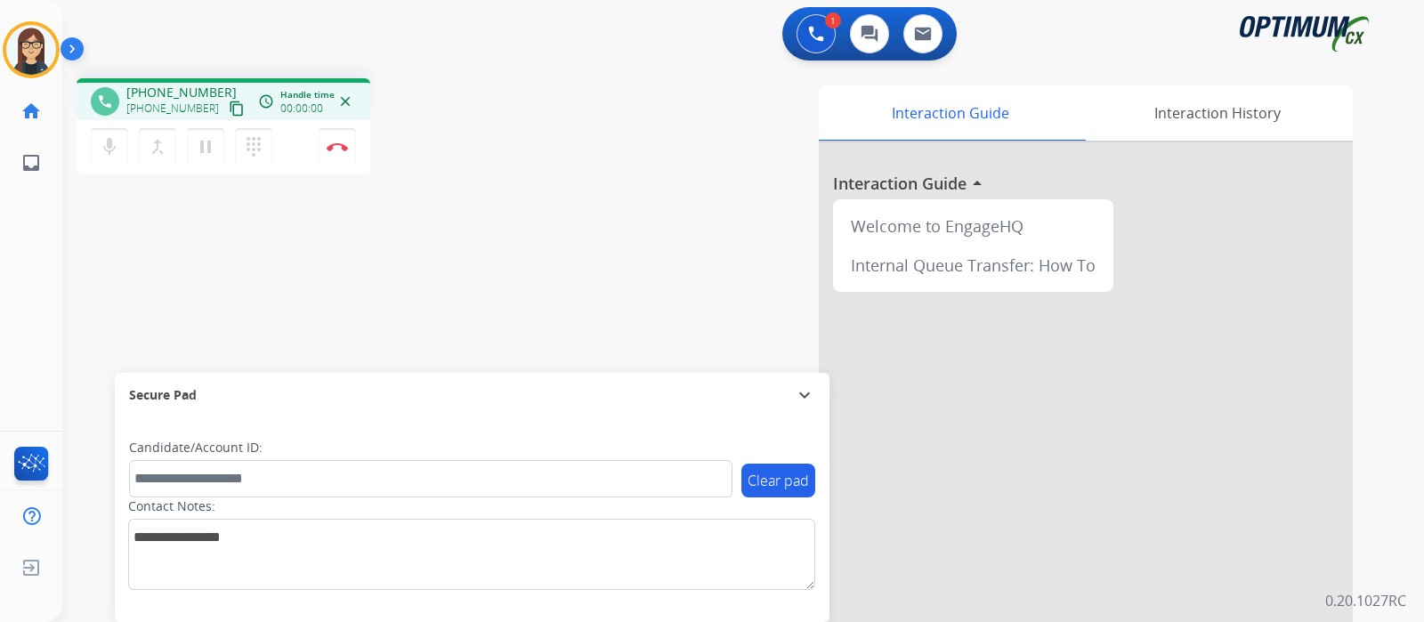
click at [229, 109] on mat-icon "content_copy" at bounding box center [237, 109] width 16 height 16
click at [511, 269] on div "phone +15402267985 +15402267985 content_copy access_time Call metrics Queue 00:…" at bounding box center [721, 435] width 1319 height 742
click at [425, 329] on div "phone +15402267985 +15402267985 content_copy access_time Call metrics Queue 00:…" at bounding box center [721, 435] width 1319 height 742
click at [439, 247] on div "phone +15402267985 +15402267985 content_copy access_time Call metrics Queue 00:…" at bounding box center [721, 435] width 1319 height 742
click at [511, 271] on div "phone +15402267985 +15402267985 content_copy access_time Call metrics Queue 00:…" at bounding box center [721, 435] width 1319 height 742
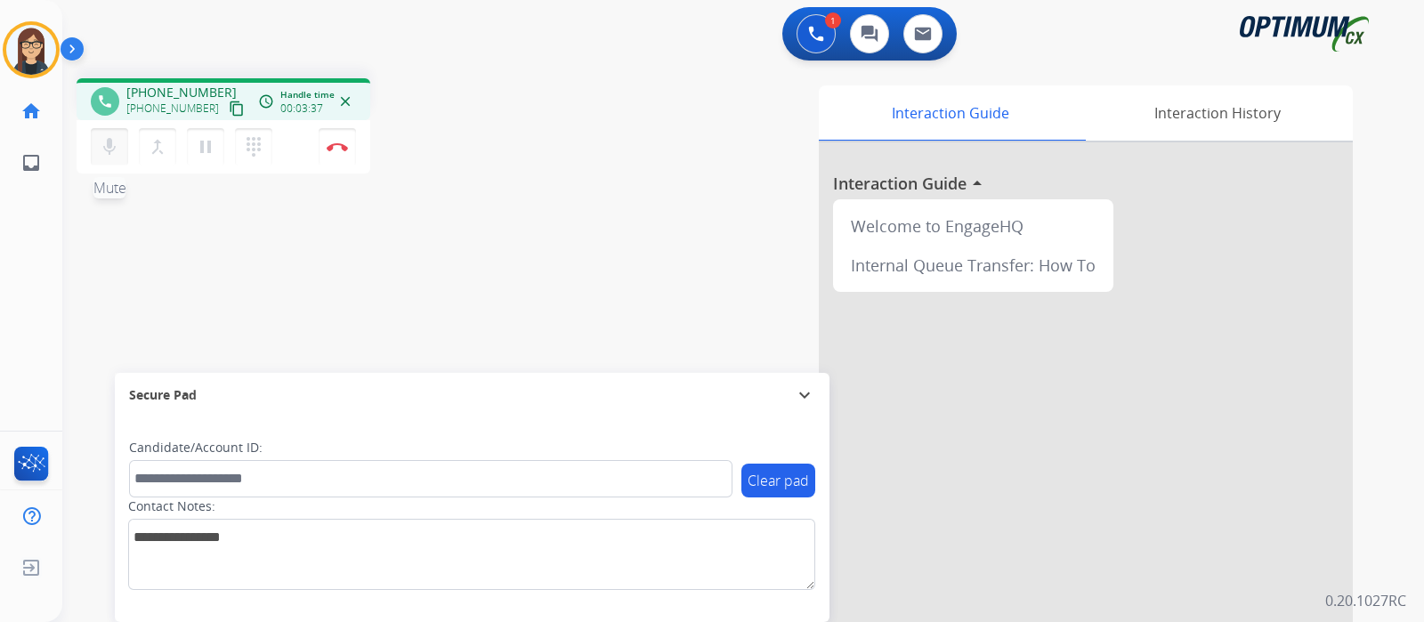
click at [114, 143] on mat-icon "mic" at bounding box center [109, 146] width 21 height 21
click at [114, 143] on mat-icon "mic_off" at bounding box center [109, 146] width 21 height 21
click at [103, 153] on mat-icon "mic" at bounding box center [109, 146] width 21 height 21
click at [111, 156] on mat-icon "mic_off" at bounding box center [109, 146] width 21 height 21
click at [516, 102] on div "phone +15402267985 +15402267985 content_copy access_time Call metrics Queue 00:…" at bounding box center [312, 128] width 471 height 101
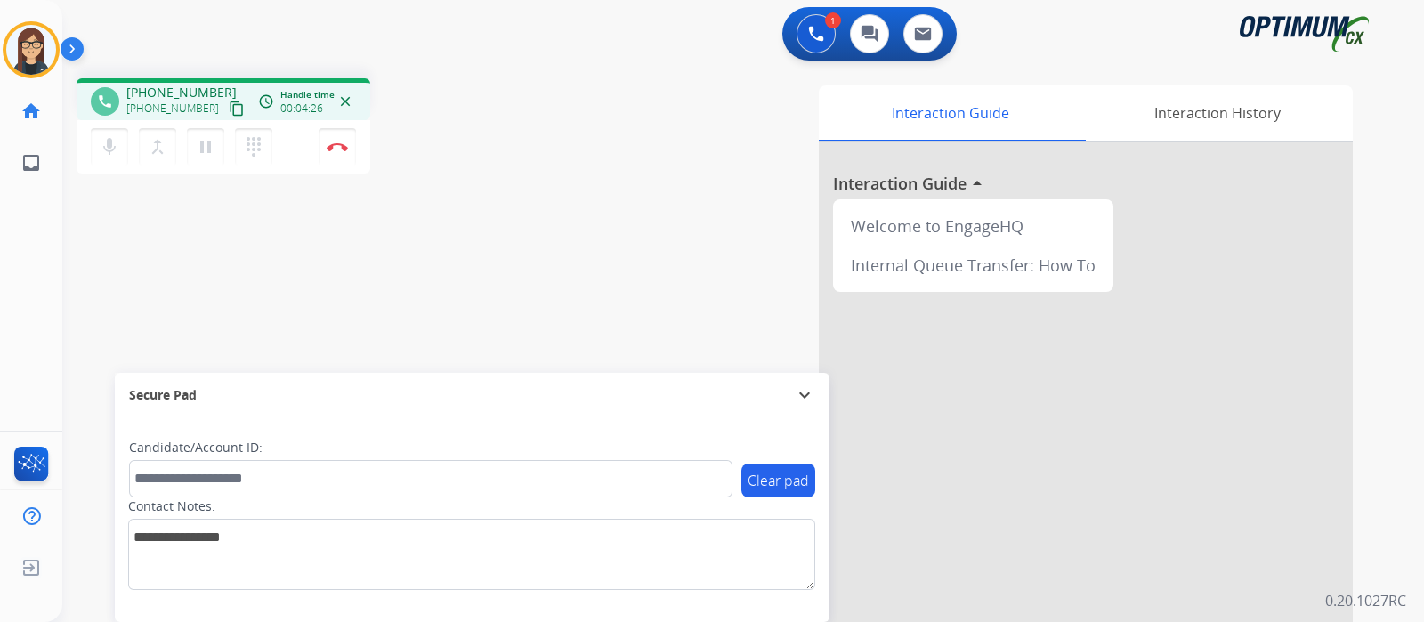
click at [572, 18] on div "1 Voice Interactions 0 Chat Interactions 0 Email Interactions" at bounding box center [733, 35] width 1298 height 57
click at [108, 141] on mat-icon "mic" at bounding box center [109, 146] width 21 height 21
click at [544, 163] on div "phone +15402267985 +15402267985 content_copy access_time Call metrics Queue 00:…" at bounding box center [312, 128] width 471 height 101
click at [476, 208] on div "phone +15402267985 +15402267985 content_copy access_time Call metrics Queue 00:…" at bounding box center [721, 435] width 1319 height 742
click at [468, 238] on div "phone +15402267985 +15402267985 content_copy access_time Call metrics Queue 00:…" at bounding box center [721, 435] width 1319 height 742
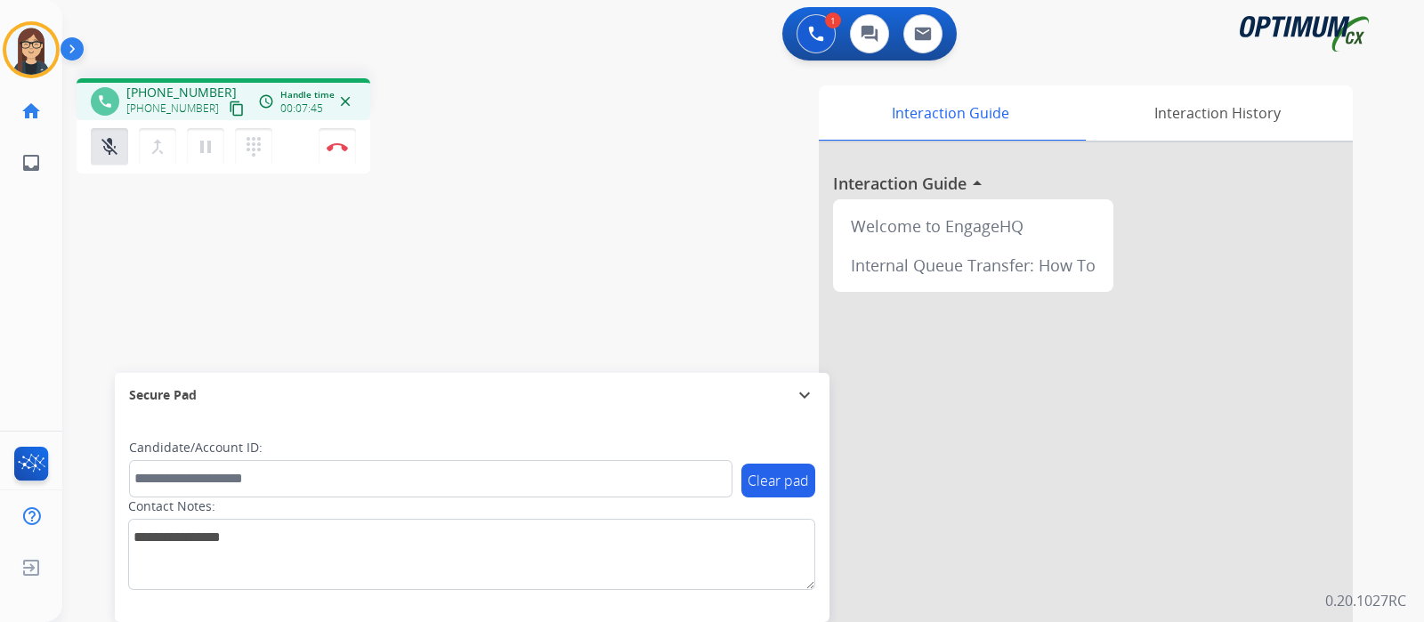
click at [668, 20] on div "1 Voice Interactions 0 Chat Interactions 0 Email Interactions" at bounding box center [733, 35] width 1298 height 57
click at [533, 134] on div "phone +15402267985 +15402267985 content_copy access_time Call metrics Queue 00:…" at bounding box center [312, 128] width 471 height 101
click at [611, 116] on div "Interaction Guide Interaction History Interaction Guide arrow_drop_up Welcome t…" at bounding box center [954, 445] width 798 height 721
click at [112, 150] on mat-icon "mic_off" at bounding box center [109, 146] width 21 height 21
click at [461, 238] on div "phone +15402267985 +15402267985 content_copy access_time Call metrics Queue 00:…" at bounding box center [721, 435] width 1319 height 742
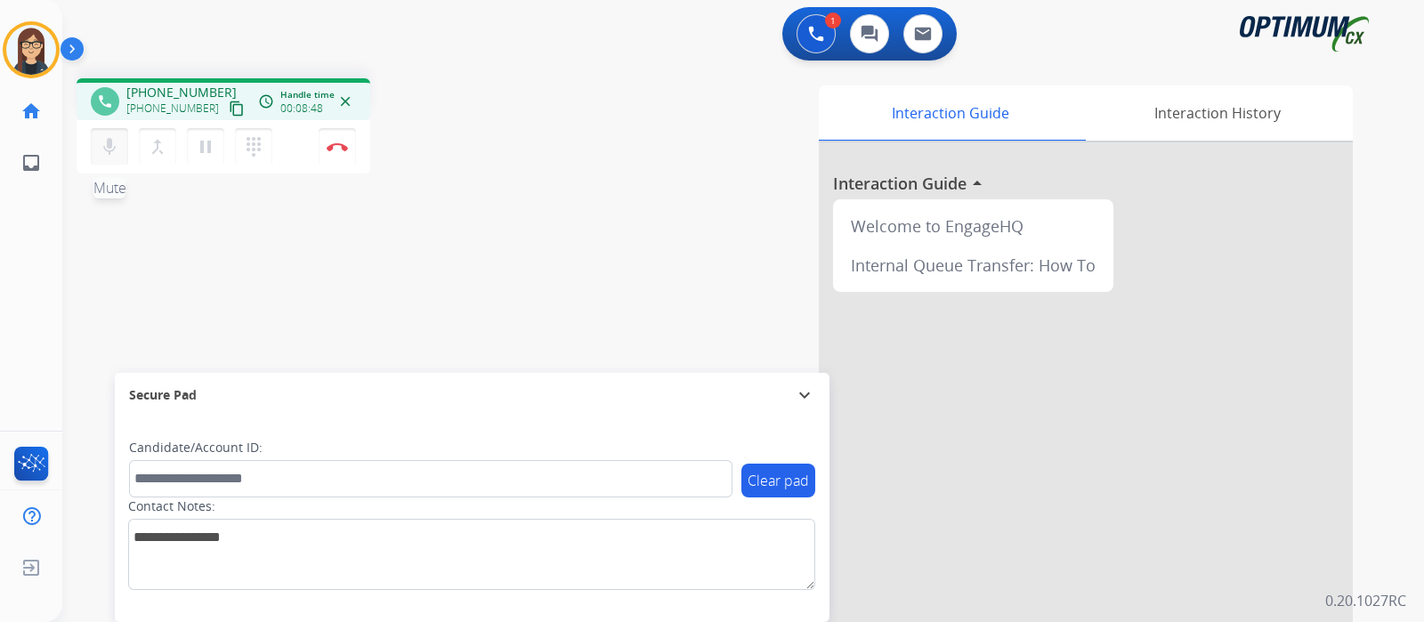
click at [100, 155] on mat-icon "mic" at bounding box center [109, 146] width 21 height 21
click at [102, 131] on button "mic_off Mute" at bounding box center [109, 146] width 37 height 37
click at [496, 198] on div "phone +15402267985 +15402267985 content_copy access_time Call metrics Queue 00:…" at bounding box center [721, 435] width 1319 height 742
click at [446, 255] on div "phone +15402267985 +15402267985 content_copy access_time Call metrics Queue 00:…" at bounding box center [721, 435] width 1319 height 742
click at [332, 153] on button "Disconnect" at bounding box center [337, 146] width 37 height 37
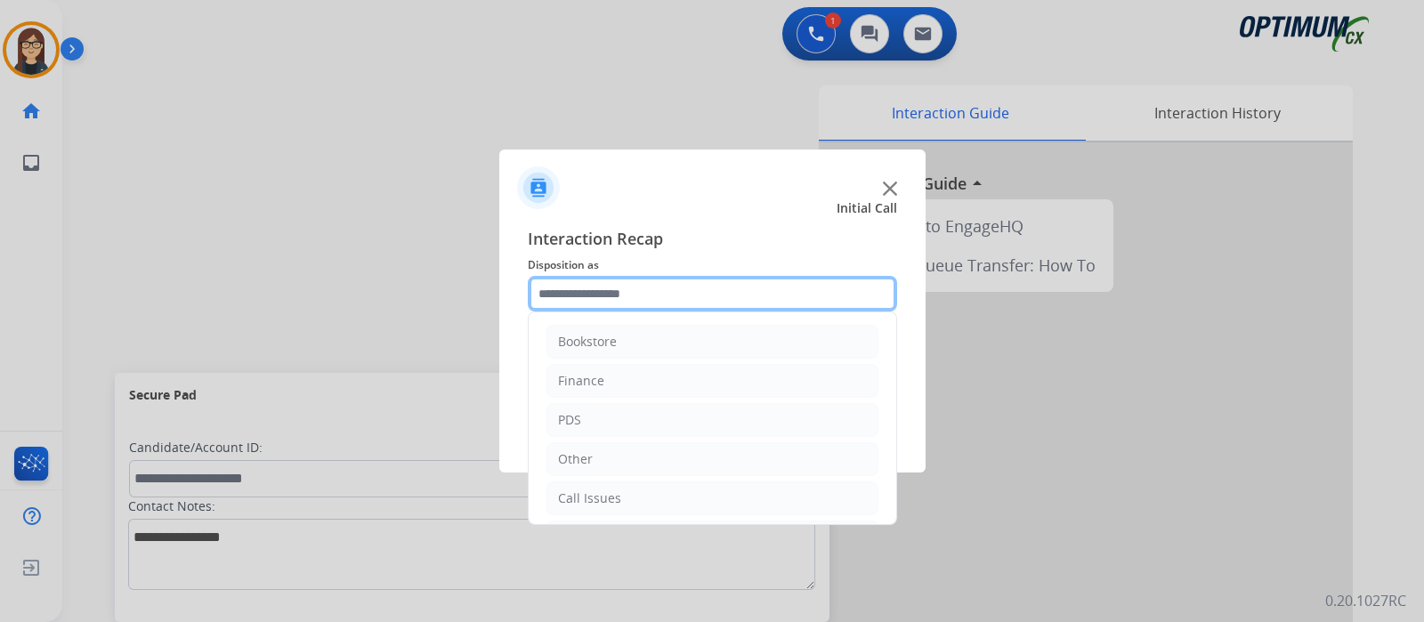
click at [571, 296] on input "text" at bounding box center [712, 294] width 369 height 36
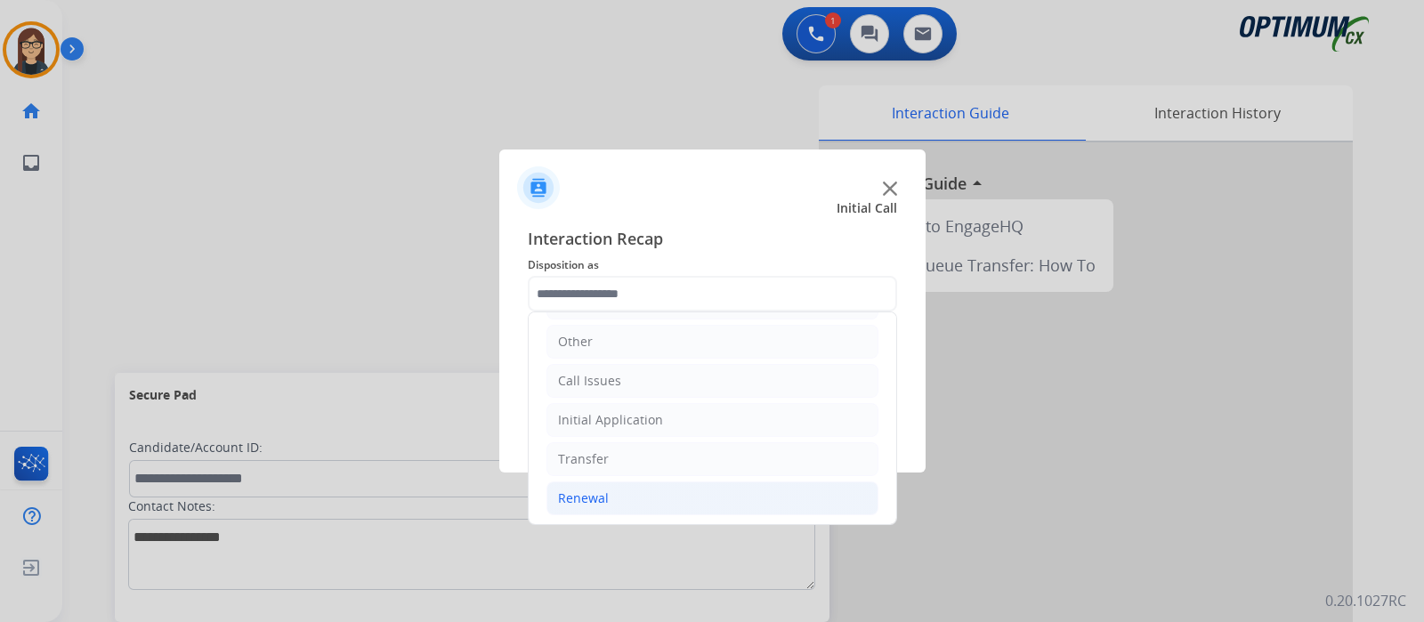
click at [584, 499] on div "Renewal" at bounding box center [583, 499] width 51 height 18
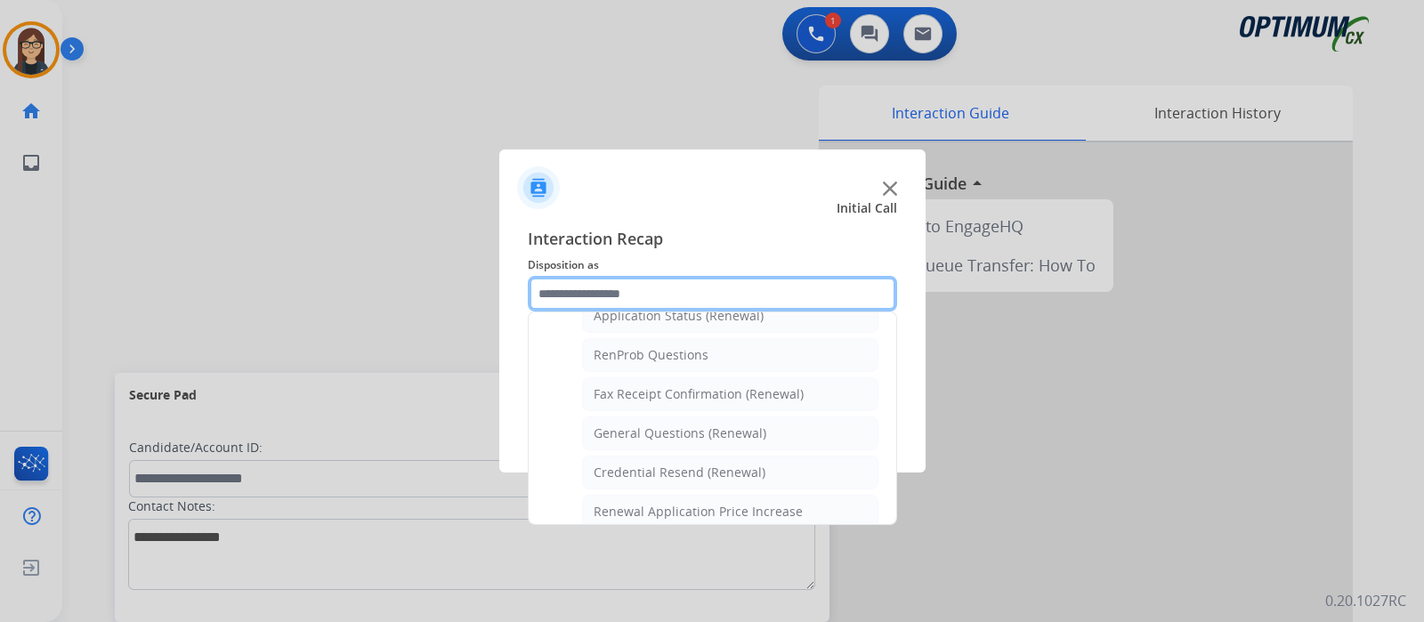
scroll to position [451, 0]
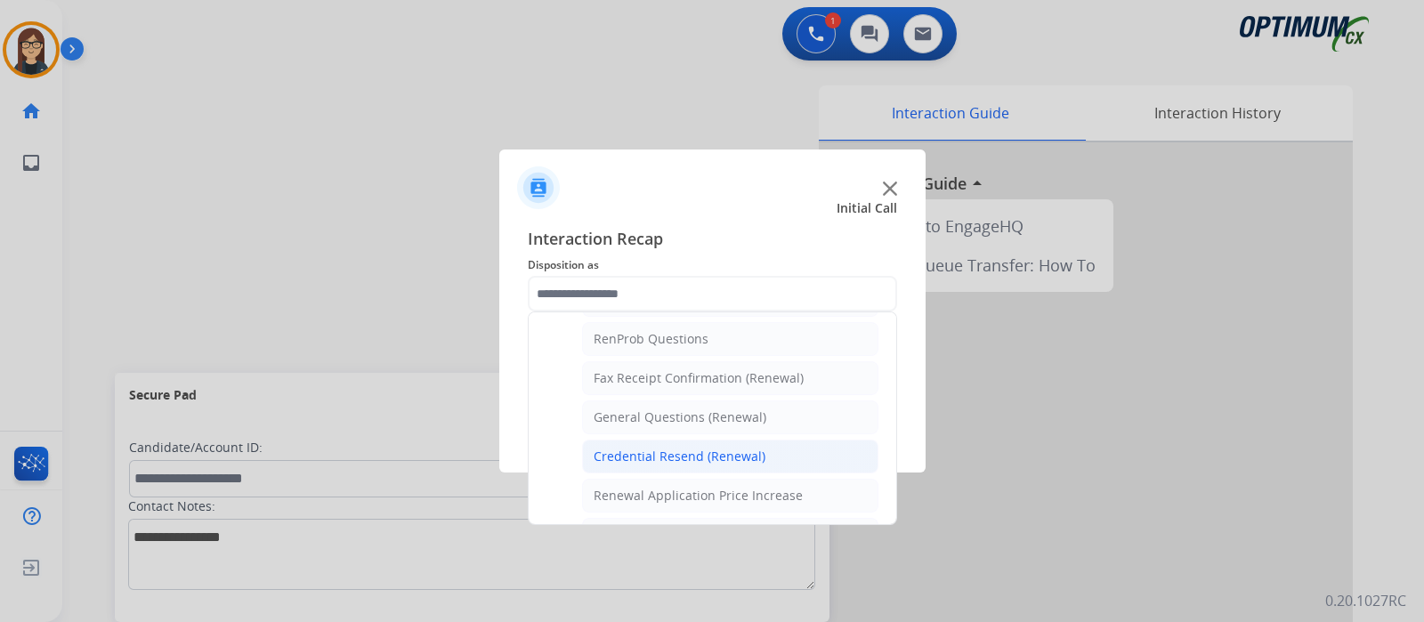
click at [725, 448] on div "Credential Resend (Renewal)" at bounding box center [680, 457] width 172 height 18
type input "**********"
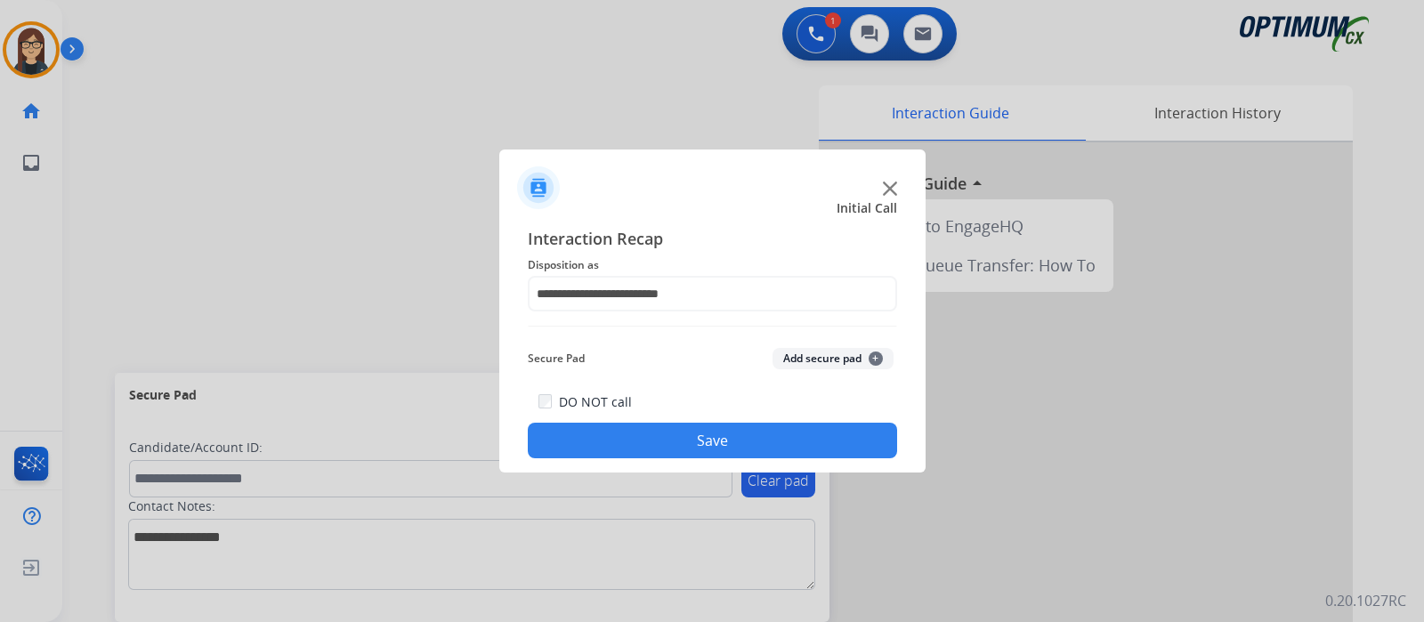
click at [649, 434] on button "Save" at bounding box center [712, 441] width 369 height 36
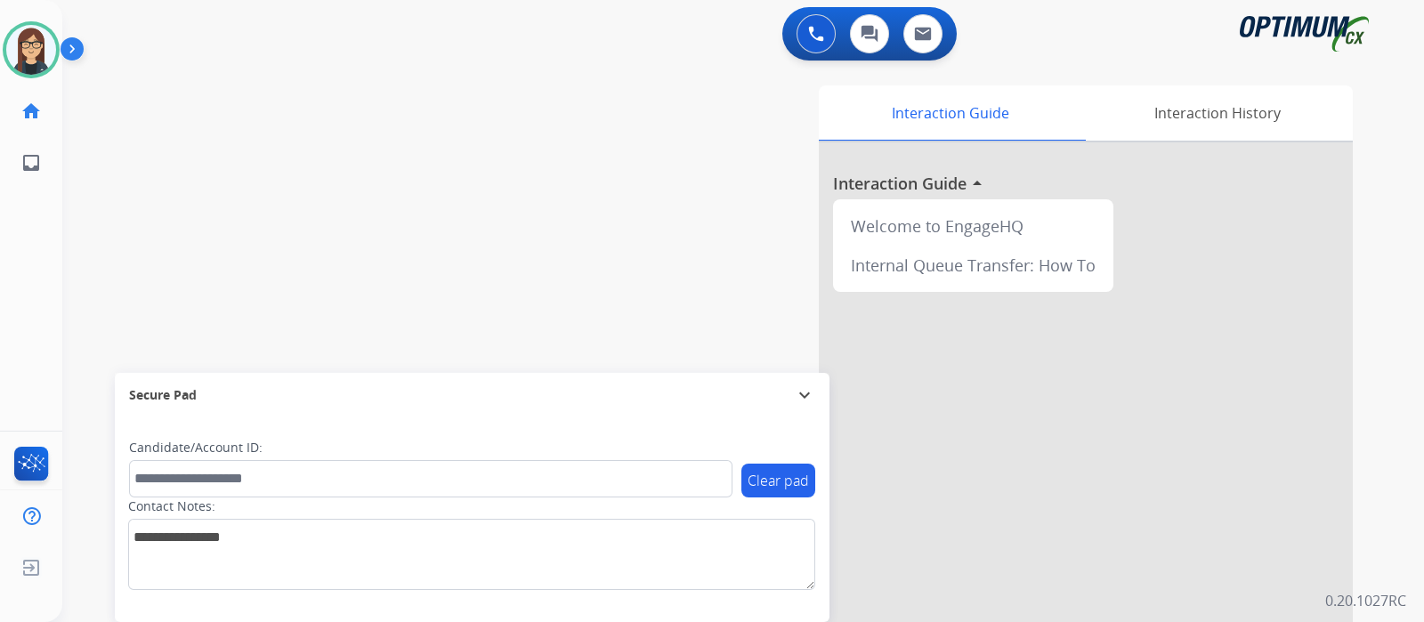
click at [447, 233] on div "swap_horiz Break voice bridge close_fullscreen Connect 3-Way Call merge_type Se…" at bounding box center [721, 435] width 1319 height 742
click at [437, 237] on div "swap_horiz Break voice bridge close_fullscreen Connect 3-Way Call merge_type Se…" at bounding box center [721, 435] width 1319 height 742
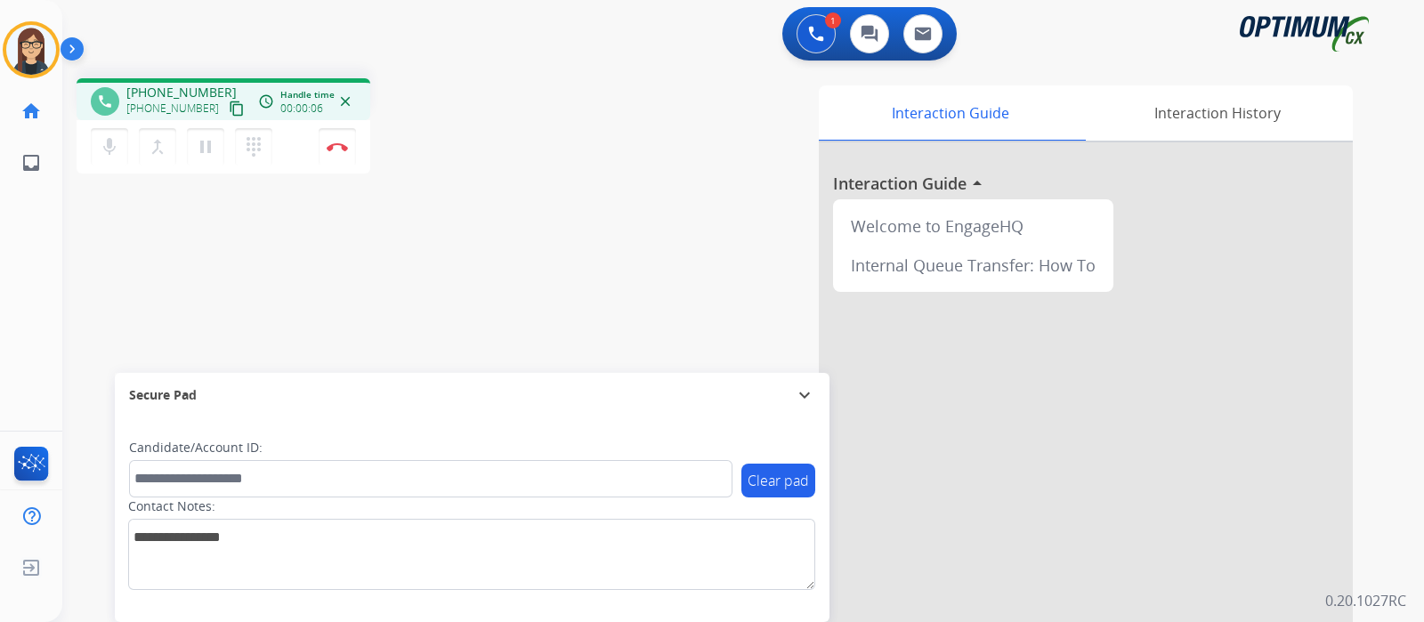
click at [229, 109] on mat-icon "content_copy" at bounding box center [237, 109] width 16 height 16
click at [100, 155] on mat-icon "mic" at bounding box center [109, 146] width 21 height 21
click at [607, 98] on div "Interaction Guide Interaction History Interaction Guide arrow_drop_up Welcome t…" at bounding box center [954, 445] width 798 height 721
click at [100, 144] on mat-icon "mic_off" at bounding box center [109, 146] width 21 height 21
click at [100, 144] on mat-icon "mic" at bounding box center [109, 146] width 21 height 21
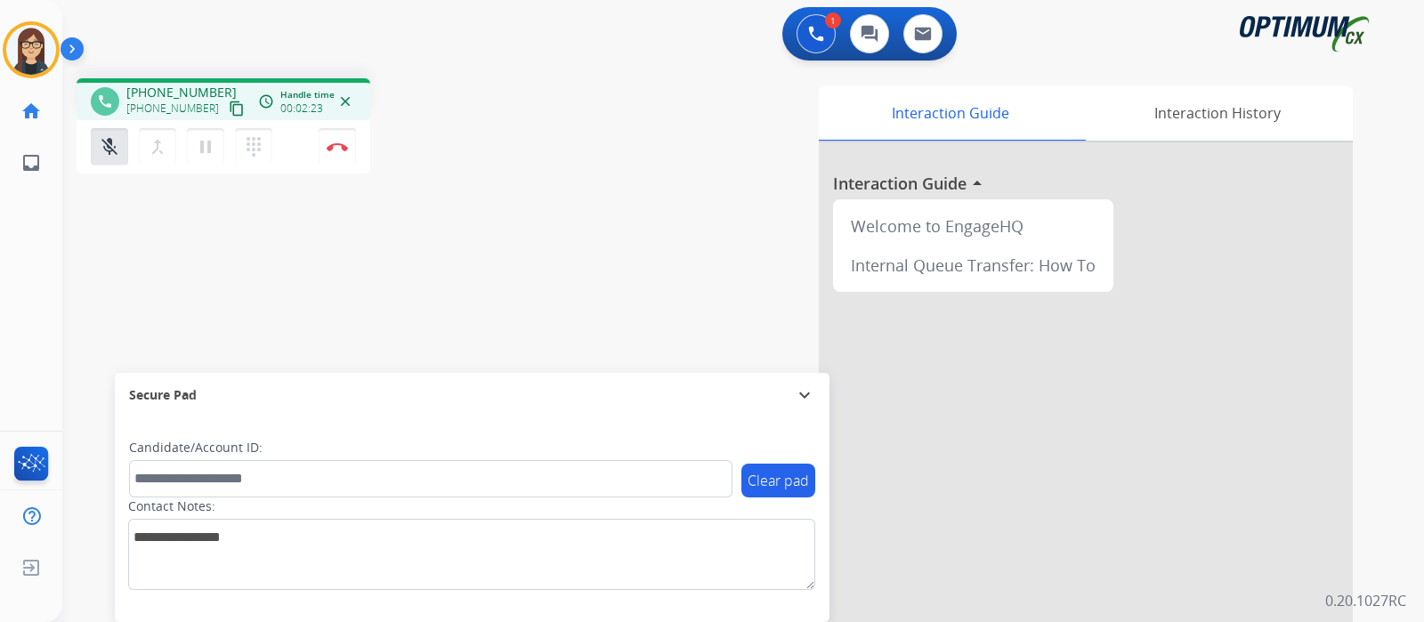
click at [508, 113] on div "phone +18702841345 +18702841345 content_copy access_time Call metrics Queue 00:…" at bounding box center [312, 128] width 471 height 101
click at [94, 166] on div "mic_off Mute merge_type Bridge pause Hold dialpad Dialpad Disconnect" at bounding box center [224, 146] width 294 height 53
click at [104, 149] on mat-icon "mic_off" at bounding box center [109, 146] width 21 height 21
click at [110, 146] on mat-icon "mic" at bounding box center [109, 146] width 21 height 21
click at [416, 284] on div "phone +18702841345 +18702841345 content_copy access_time Call metrics Queue 00:…" at bounding box center [721, 435] width 1319 height 742
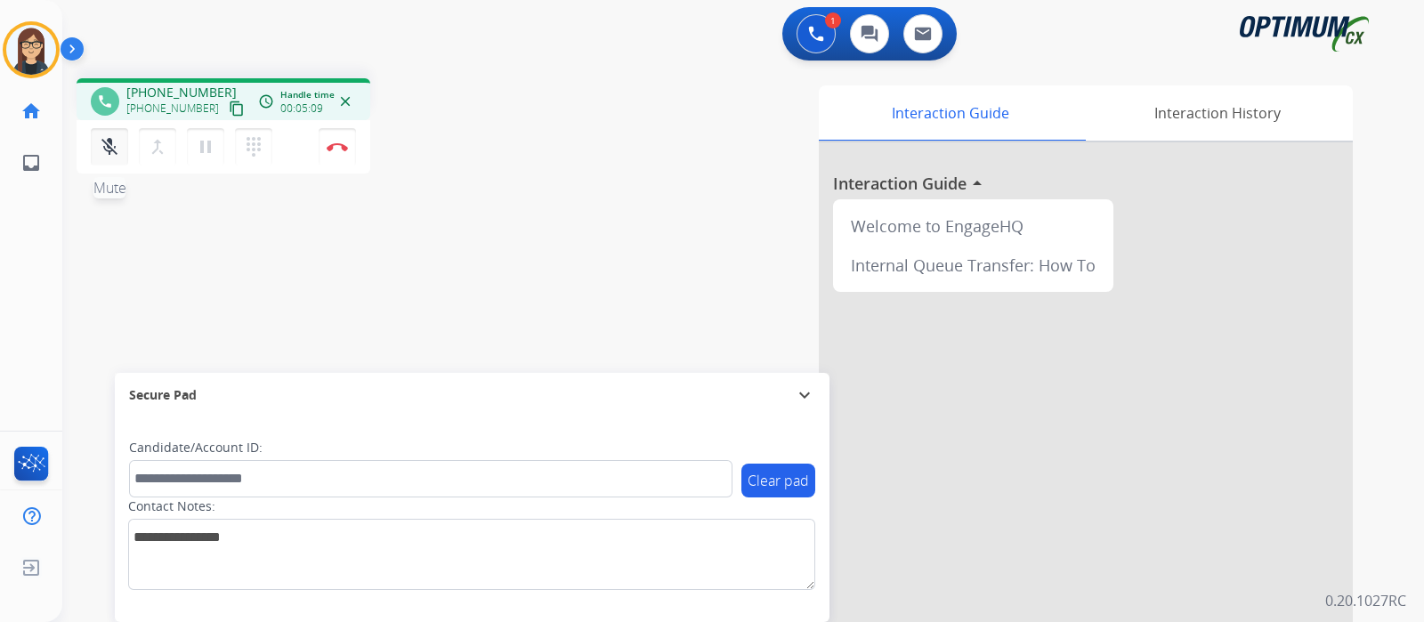
click at [112, 157] on mat-icon "mic_off" at bounding box center [109, 146] width 21 height 21
click at [497, 344] on div "phone +18702841345 +18702841345 content_copy access_time Call metrics Queue 00:…" at bounding box center [721, 435] width 1319 height 742
click at [546, 225] on div "phone +18702841345 +18702841345 content_copy access_time Call metrics Queue 00:…" at bounding box center [721, 435] width 1319 height 742
click at [115, 148] on mat-icon "mic" at bounding box center [109, 146] width 21 height 21
click at [118, 153] on mat-icon "mic_off" at bounding box center [109, 146] width 21 height 21
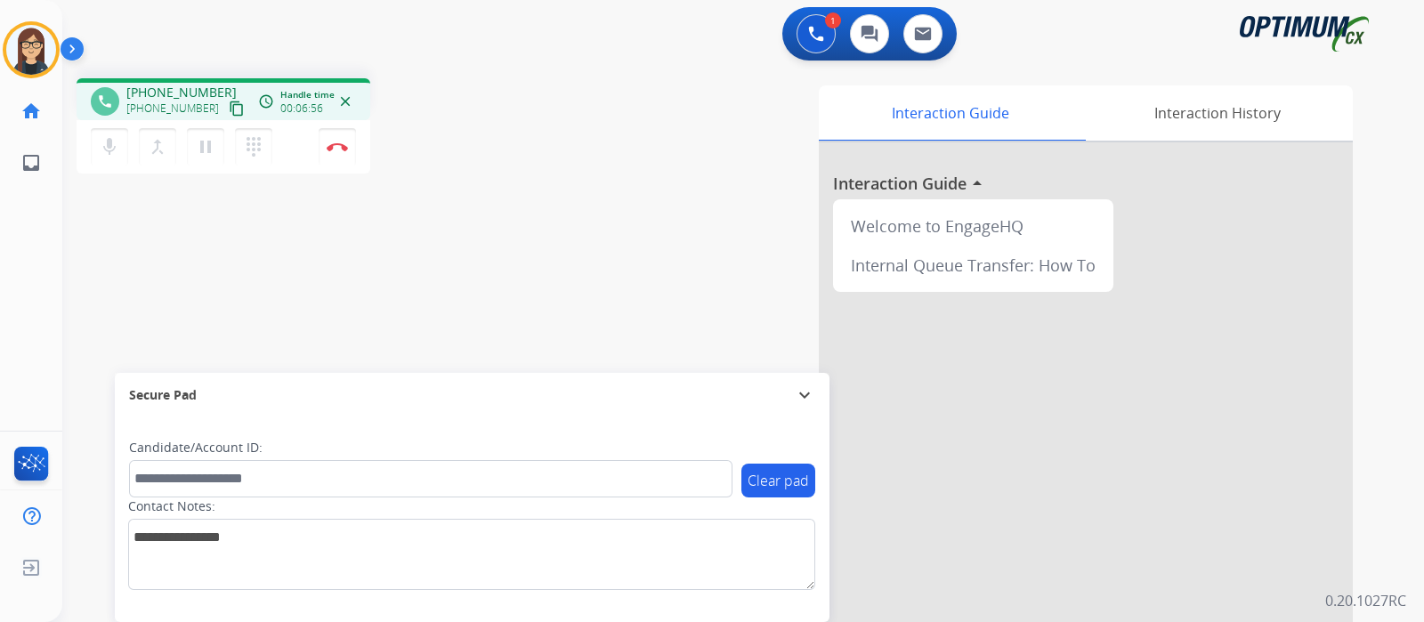
click at [126, 171] on div "mic Mute merge_type Bridge pause Hold dialpad Dialpad Disconnect" at bounding box center [224, 146] width 294 height 53
click at [126, 160] on button "mic Mute" at bounding box center [109, 146] width 37 height 37
click at [145, 228] on div "phone +18702841345 +18702841345 content_copy access_time Call metrics Queue 00:…" at bounding box center [721, 435] width 1319 height 742
click at [114, 161] on button "mic_off Mute" at bounding box center [109, 146] width 37 height 37
click at [106, 158] on button "mic Mute" at bounding box center [109, 146] width 37 height 37
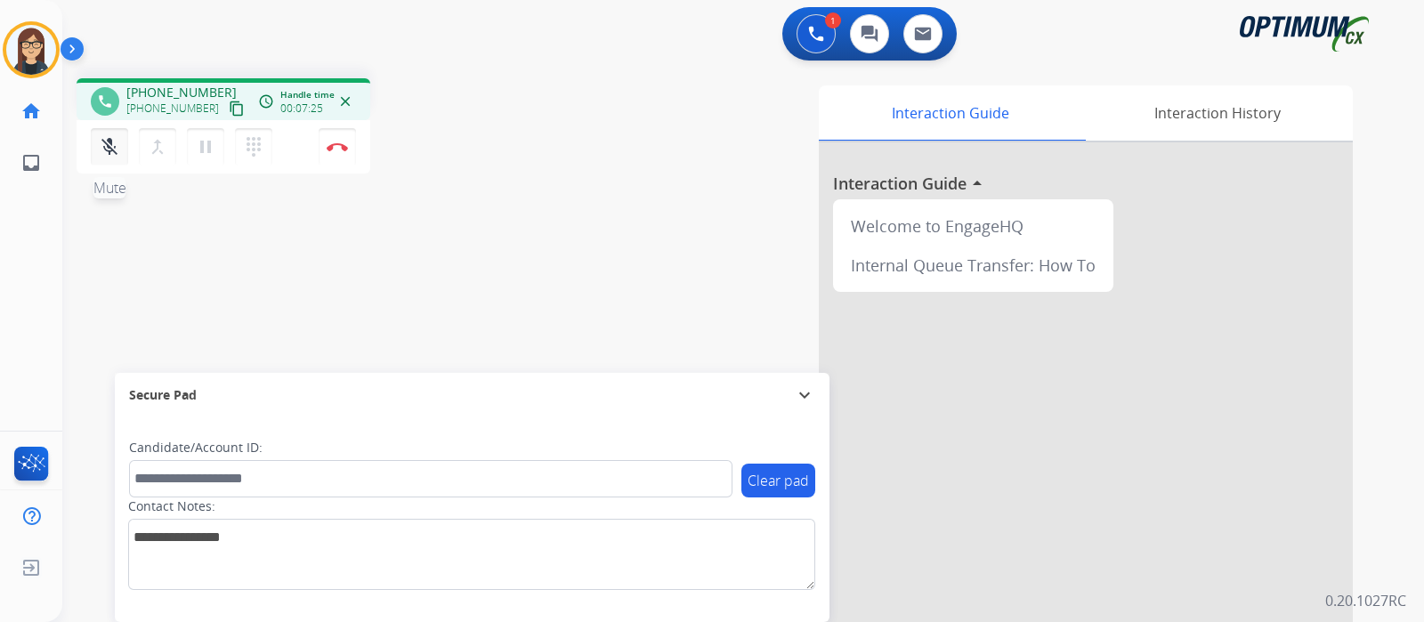
click at [106, 153] on mat-icon "mic_off" at bounding box center [109, 146] width 21 height 21
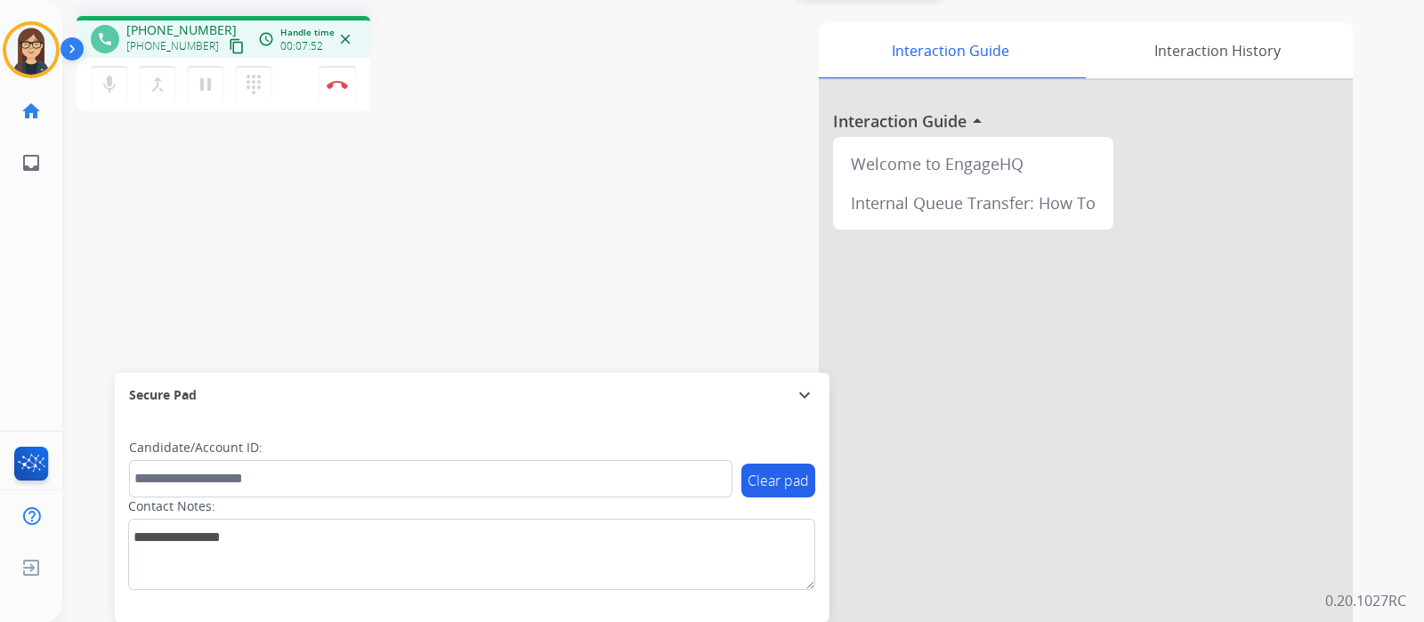
scroll to position [0, 0]
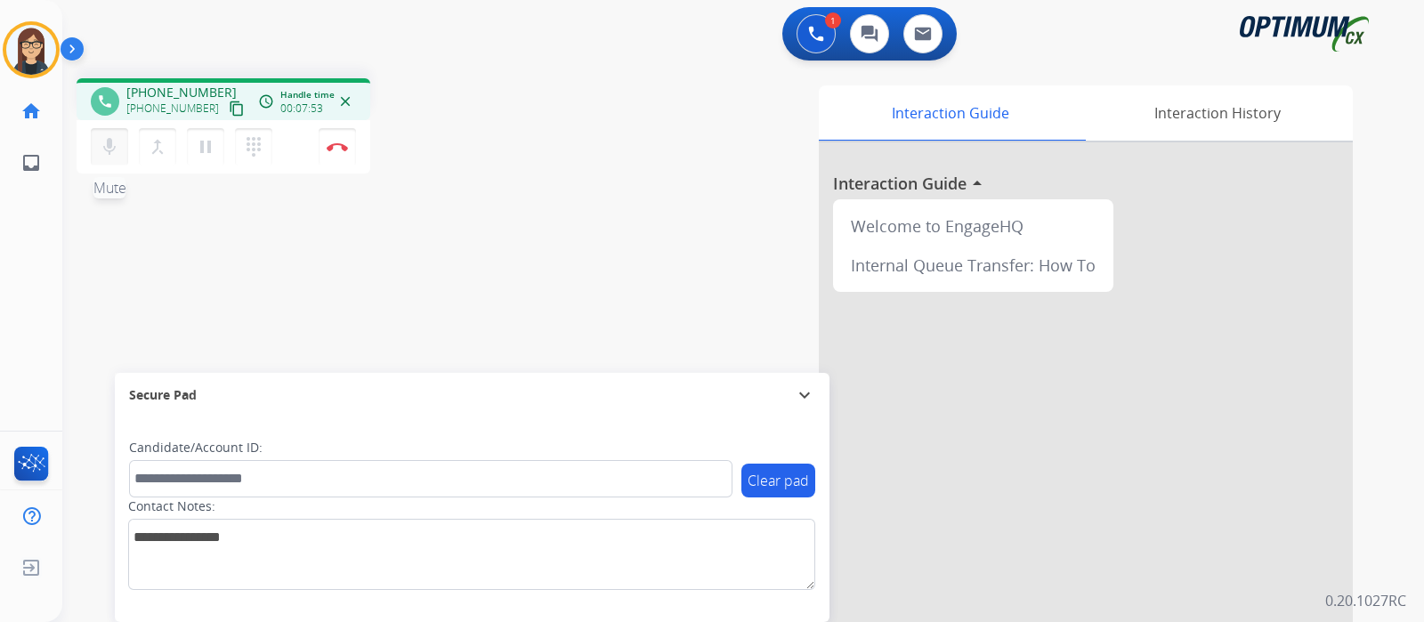
click at [110, 152] on mat-icon "mic" at bounding box center [109, 146] width 21 height 21
click at [109, 157] on mat-icon "mic_off" at bounding box center [109, 146] width 21 height 21
click at [109, 157] on mat-icon "mic" at bounding box center [109, 146] width 21 height 21
click at [115, 148] on span "Emails" at bounding box center [95, 164] width 50 height 32
drag, startPoint x: 112, startPoint y: 136, endPoint x: 121, endPoint y: 137, distance: 8.9
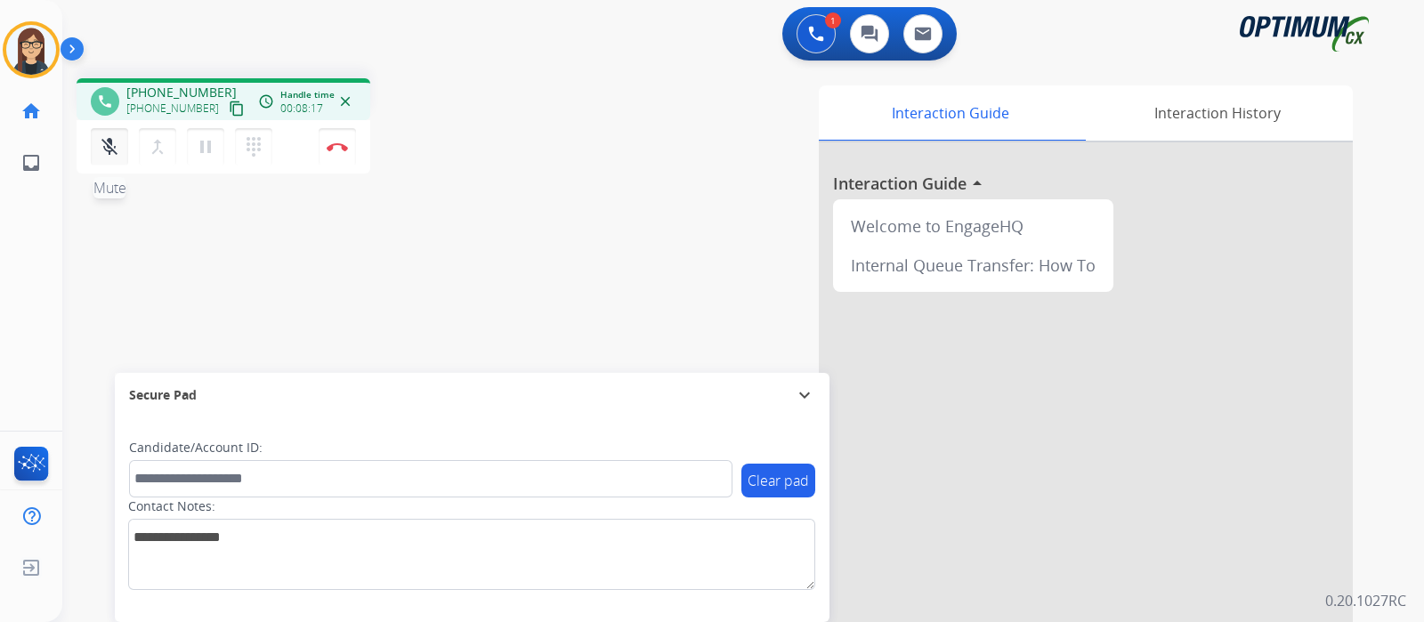
click at [115, 136] on mat-icon "mic_off" at bounding box center [109, 146] width 21 height 21
click at [118, 150] on mat-icon "mic" at bounding box center [109, 146] width 21 height 21
click at [136, 236] on div "phone +18702841345 +18702841345 content_copy access_time Call metrics Queue 00:…" at bounding box center [721, 435] width 1319 height 742
click at [107, 156] on mat-icon "mic_off" at bounding box center [109, 146] width 21 height 21
click at [539, 187] on div "phone +18702841345 +18702841345 content_copy access_time Call metrics Queue 00:…" at bounding box center [721, 435] width 1319 height 742
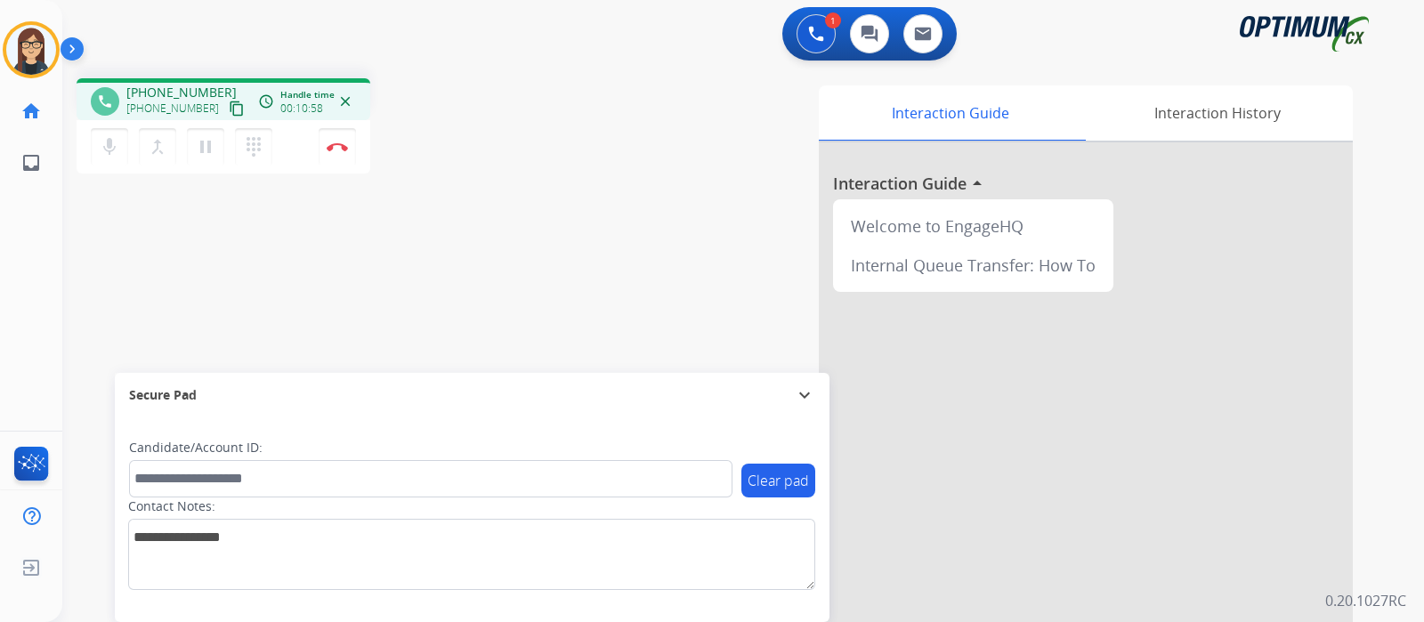
click at [522, 187] on div "phone +18702841345 +18702841345 content_copy access_time Call metrics Queue 00:…" at bounding box center [721, 435] width 1319 height 742
click at [110, 140] on mat-icon "mic" at bounding box center [109, 146] width 21 height 21
click at [110, 140] on mat-icon "mic_off" at bounding box center [109, 146] width 21 height 21
click at [513, 100] on div "phone +18702841345 +18702841345 content_copy access_time Call metrics Queue 00:…" at bounding box center [312, 128] width 471 height 101
click at [316, 251] on div "phone +18702841345 +18702841345 content_copy access_time Call metrics Queue 00:…" at bounding box center [721, 435] width 1319 height 742
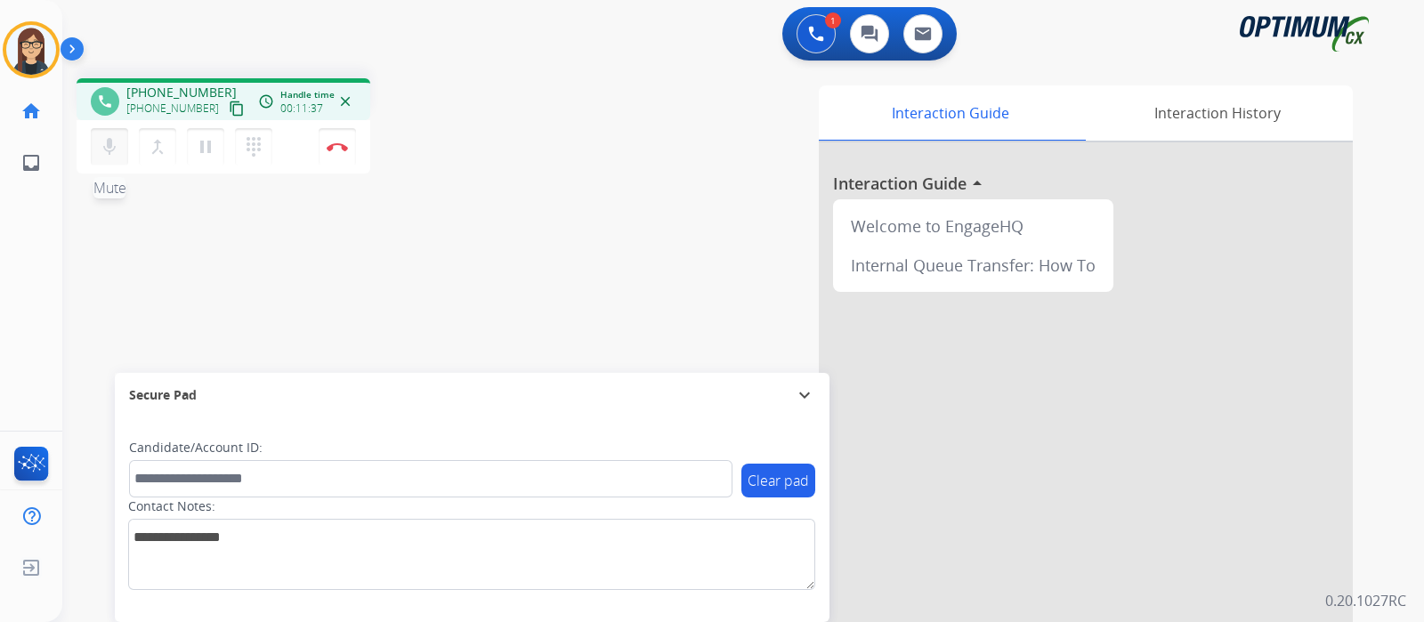
click at [108, 150] on mat-icon "mic" at bounding box center [109, 146] width 21 height 21
click at [276, 229] on div "phone +18702841345 +18702841345 content_copy access_time Call metrics Queue 00:…" at bounding box center [721, 435] width 1319 height 742
click at [86, 153] on div "mic_off Mute merge_type Bridge pause Hold dialpad Dialpad Disconnect" at bounding box center [224, 146] width 294 height 53
click at [107, 150] on mat-icon "mic_off" at bounding box center [109, 146] width 21 height 21
click at [105, 146] on mat-icon "mic" at bounding box center [109, 146] width 21 height 21
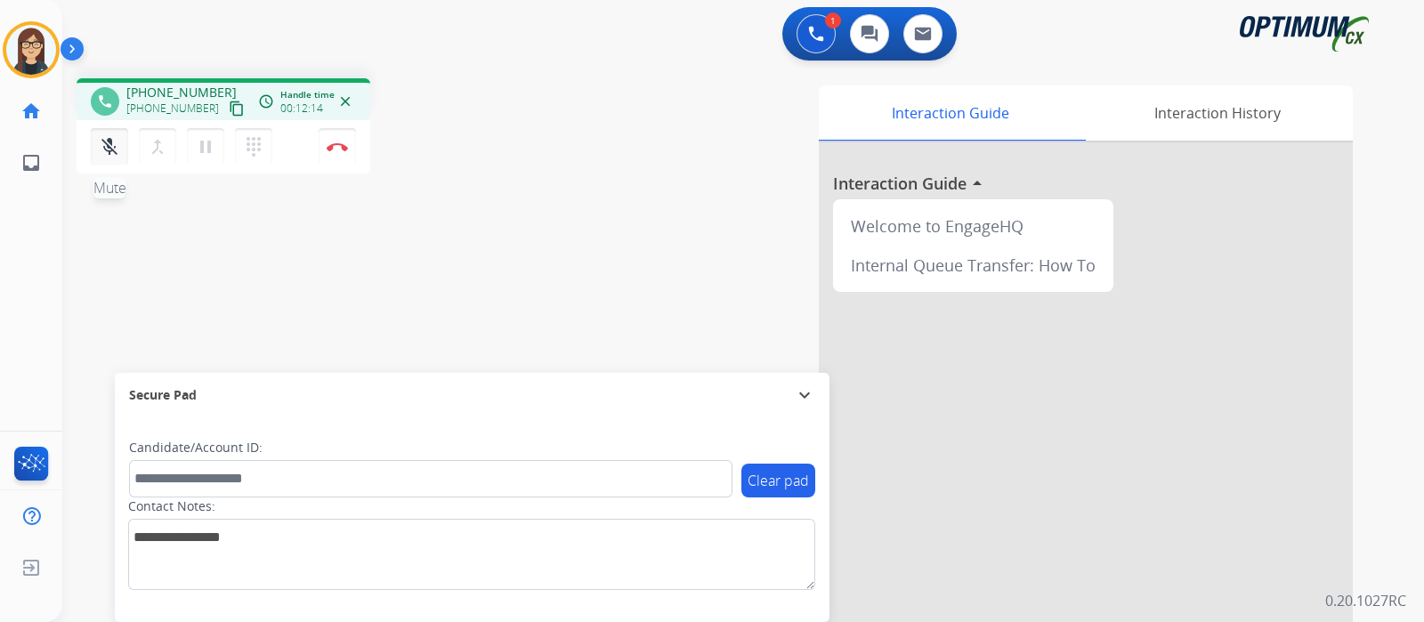
click at [105, 146] on mat-icon "mic_off" at bounding box center [109, 146] width 21 height 21
click at [460, 220] on div "phone +18702841345 +18702841345 content_copy access_time Call metrics Queue 00:…" at bounding box center [721, 435] width 1319 height 742
click at [515, 169] on div "phone +18702841345 +18702841345 content_copy access_time Call metrics Queue 00:…" at bounding box center [312, 128] width 471 height 101
click at [104, 150] on span "Emails" at bounding box center [95, 164] width 50 height 32
click at [114, 141] on mat-icon "mic" at bounding box center [109, 146] width 21 height 21
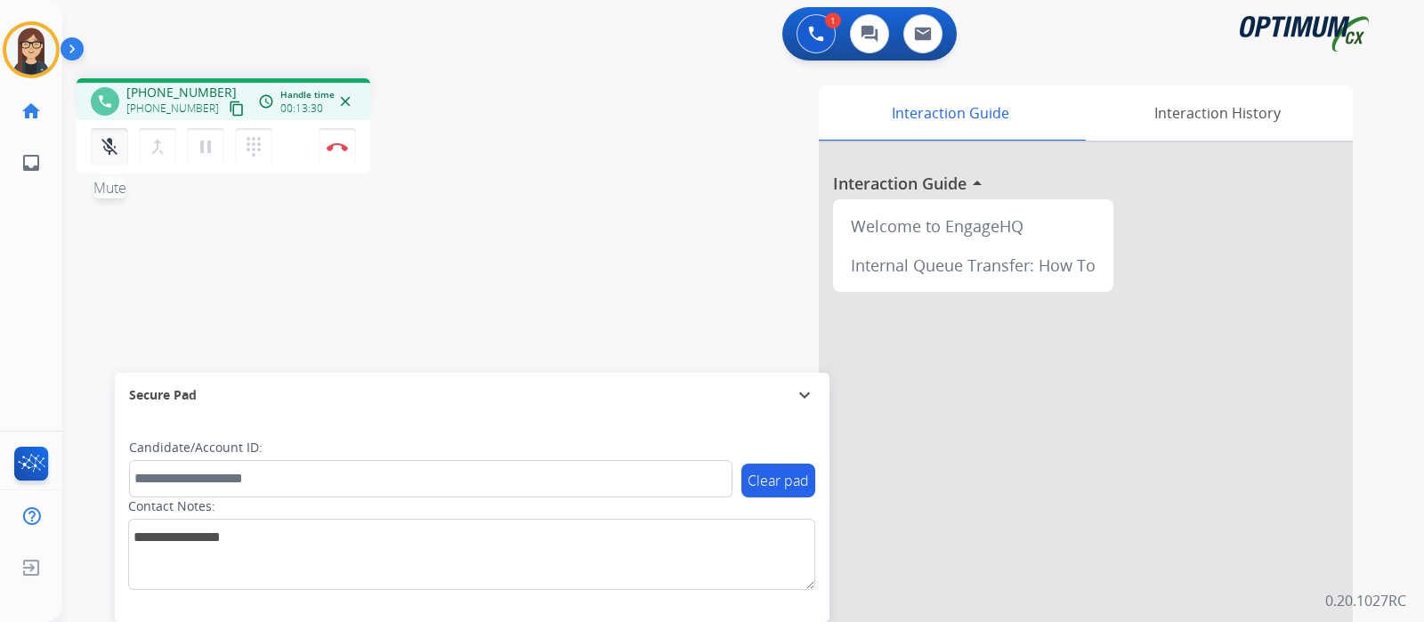
click at [111, 145] on mat-icon "mic_off" at bounding box center [109, 146] width 21 height 21
click at [523, 134] on div "phone +18702841345 +18702841345 content_copy access_time Call metrics Queue 00:…" at bounding box center [312, 128] width 471 height 101
click at [114, 146] on mat-icon "mic" at bounding box center [109, 146] width 21 height 21
click at [530, 105] on div "phone +18702841345 +18702841345 content_copy access_time Call metrics Queue 00:…" at bounding box center [312, 128] width 471 height 101
click at [111, 149] on mat-icon "mic_off" at bounding box center [109, 146] width 21 height 21
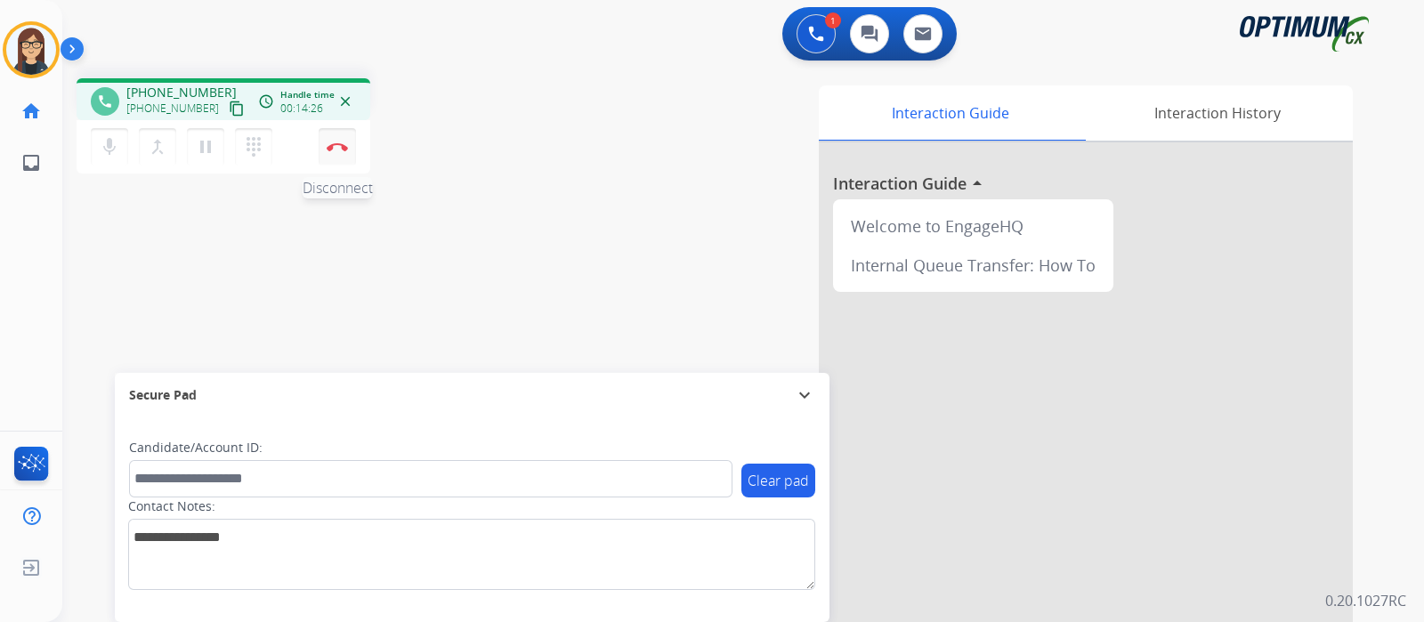
click at [338, 151] on button "Disconnect" at bounding box center [337, 146] width 37 height 37
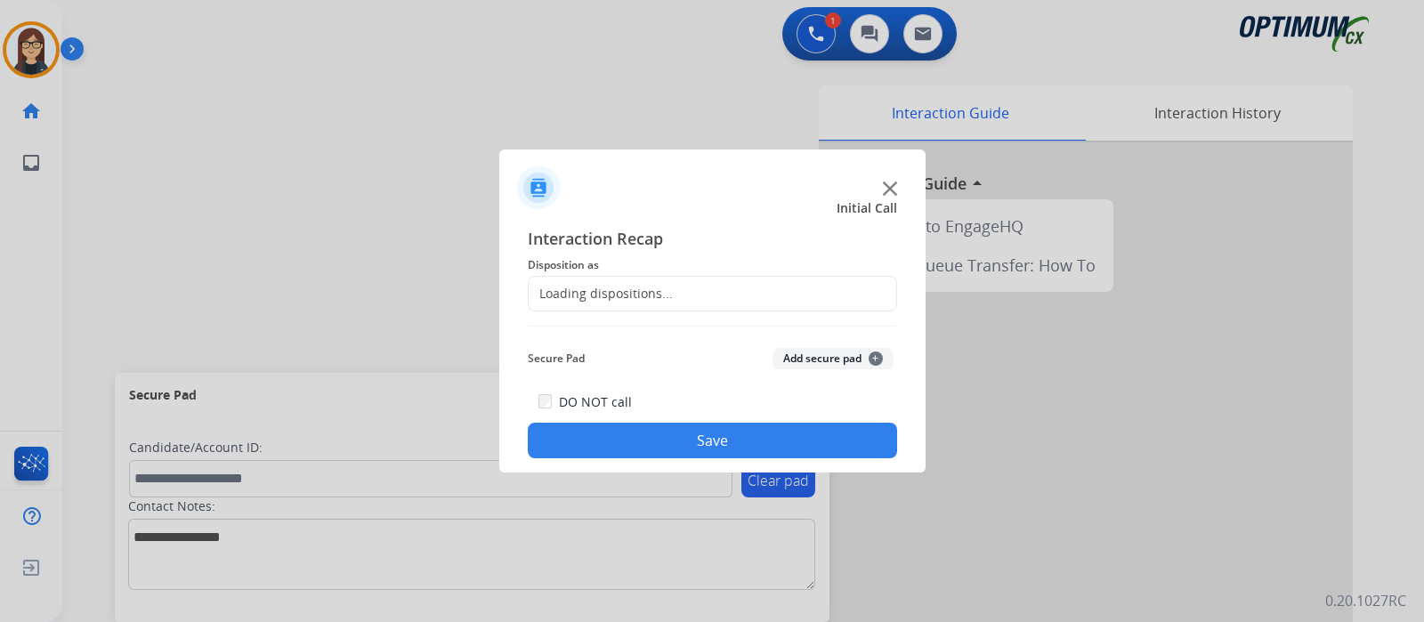
click at [613, 288] on div "Loading dispositions..." at bounding box center [601, 294] width 144 height 18
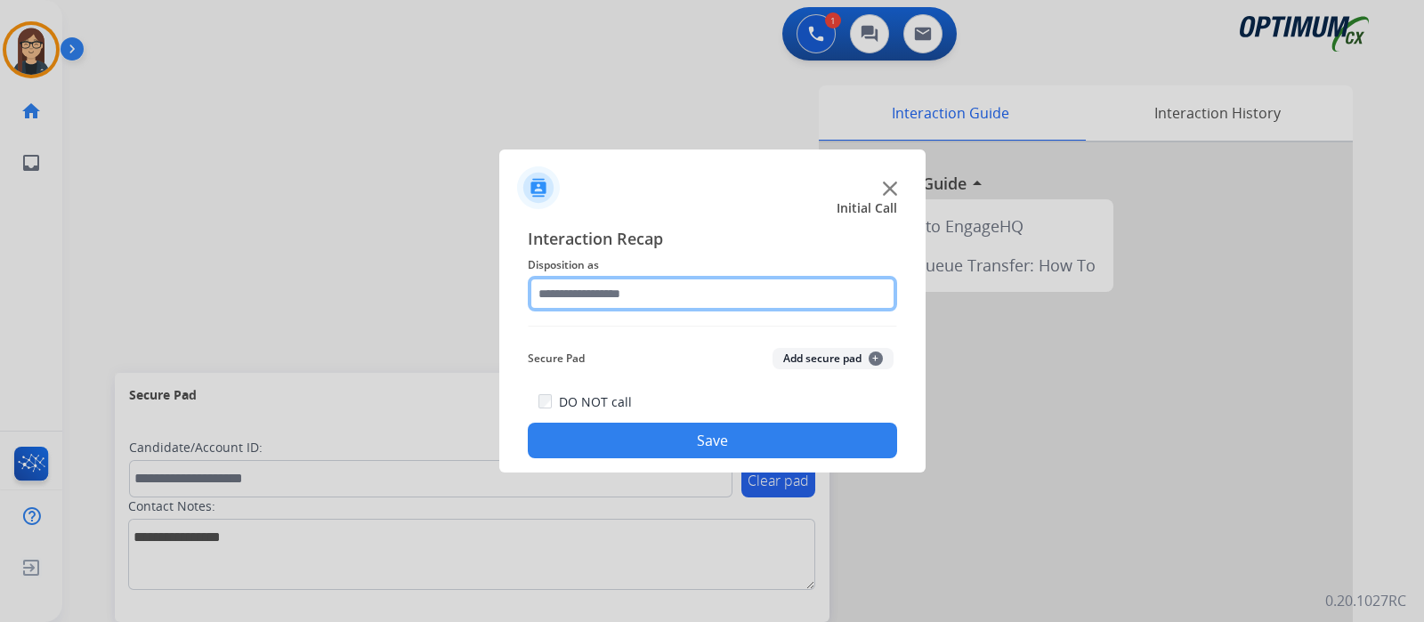
click at [630, 303] on input "text" at bounding box center [712, 294] width 369 height 36
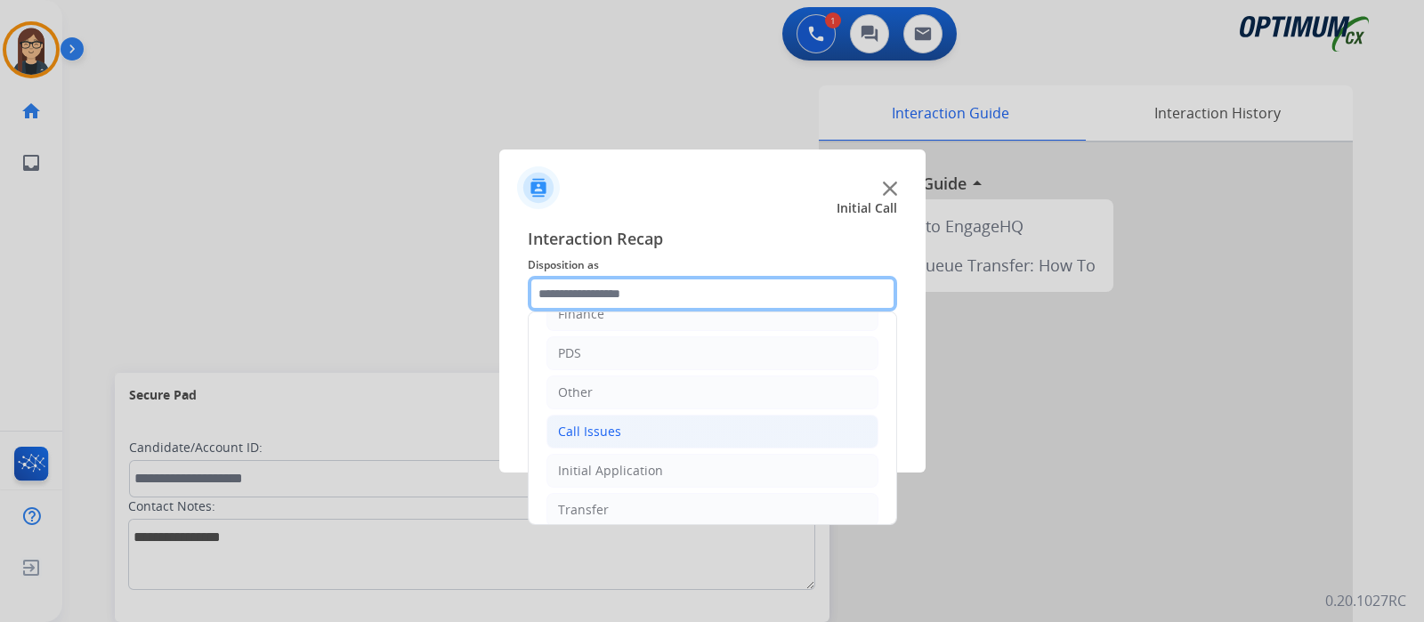
scroll to position [117, 0]
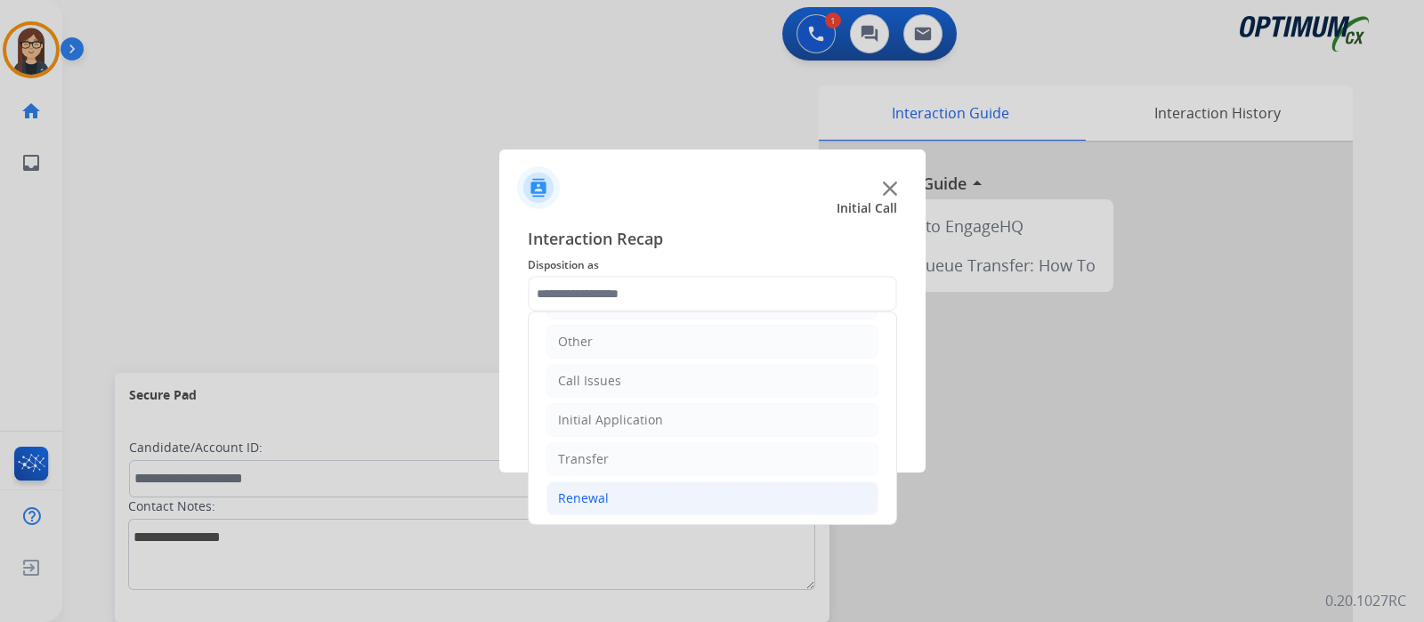
click at [640, 495] on li "Renewal" at bounding box center [713, 499] width 332 height 34
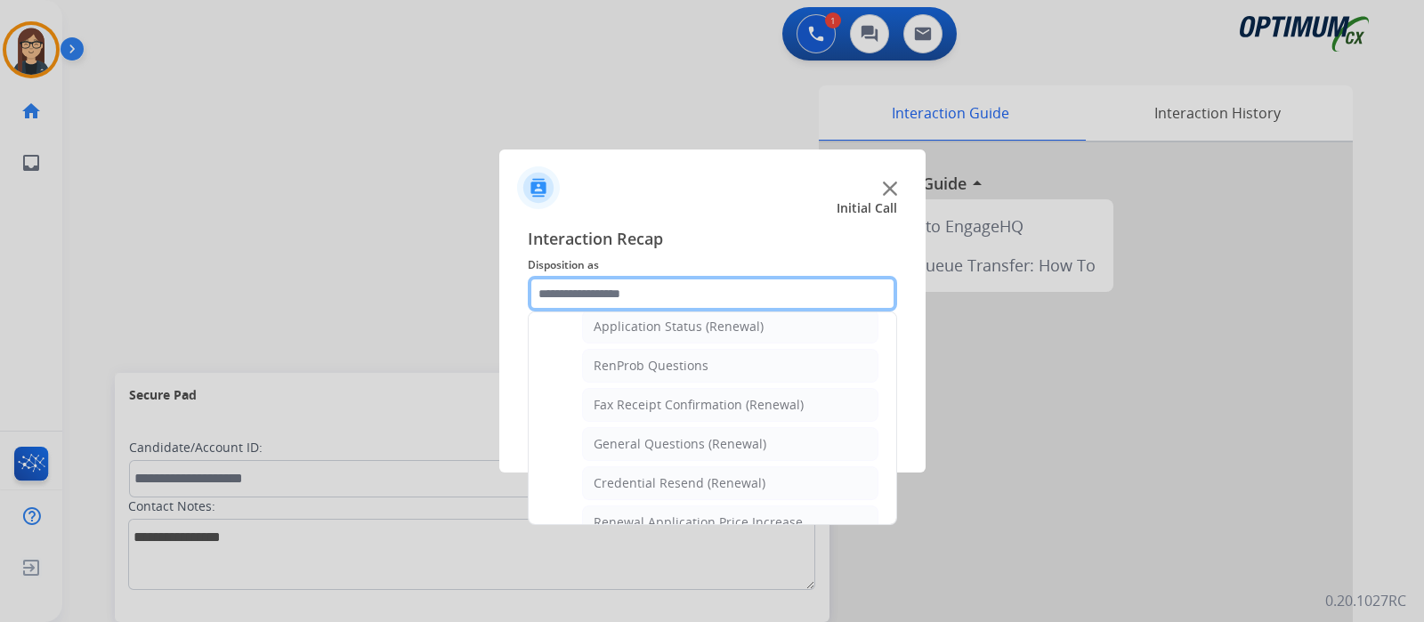
scroll to position [458, 0]
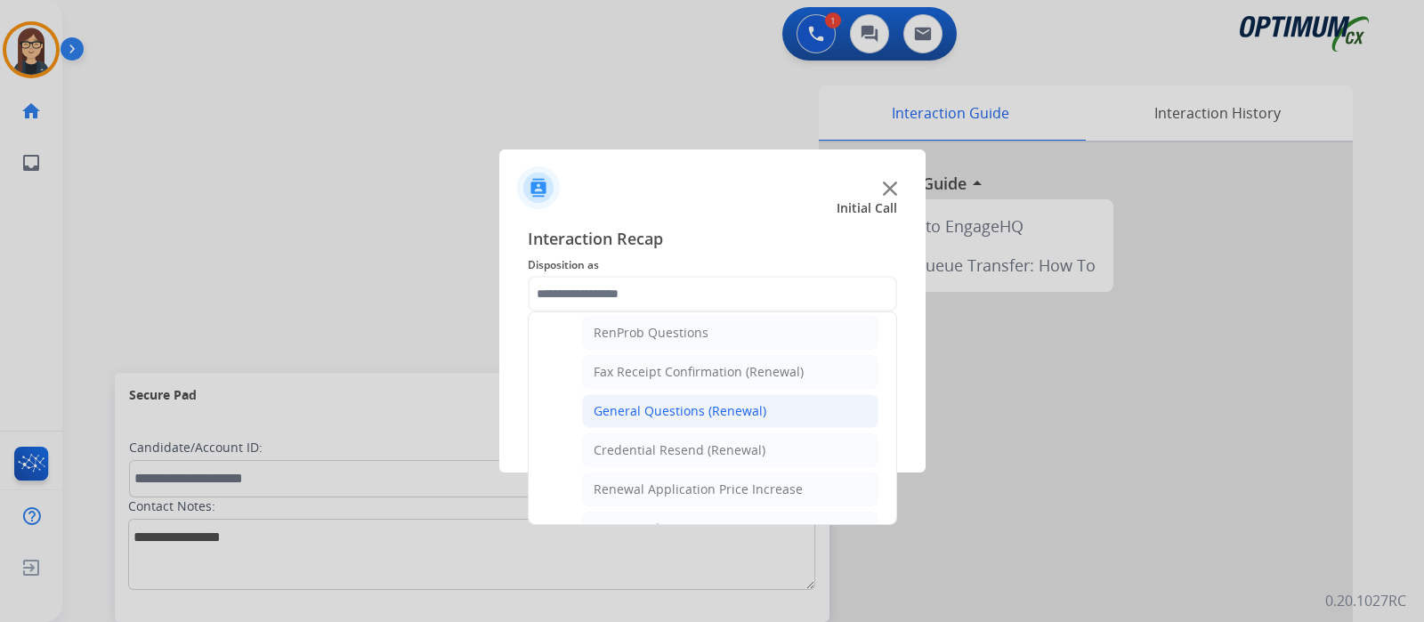
click at [663, 403] on div "General Questions (Renewal)" at bounding box center [680, 411] width 173 height 18
type input "**********"
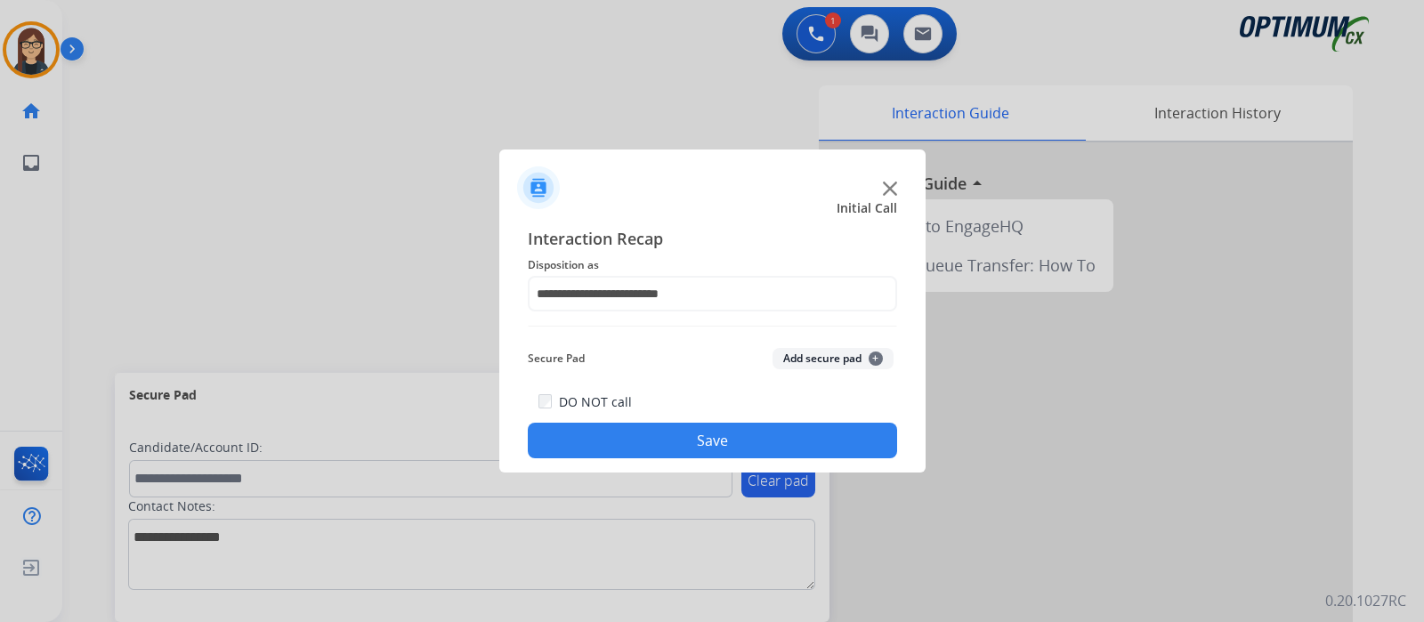
click at [672, 442] on button "Save" at bounding box center [712, 441] width 369 height 36
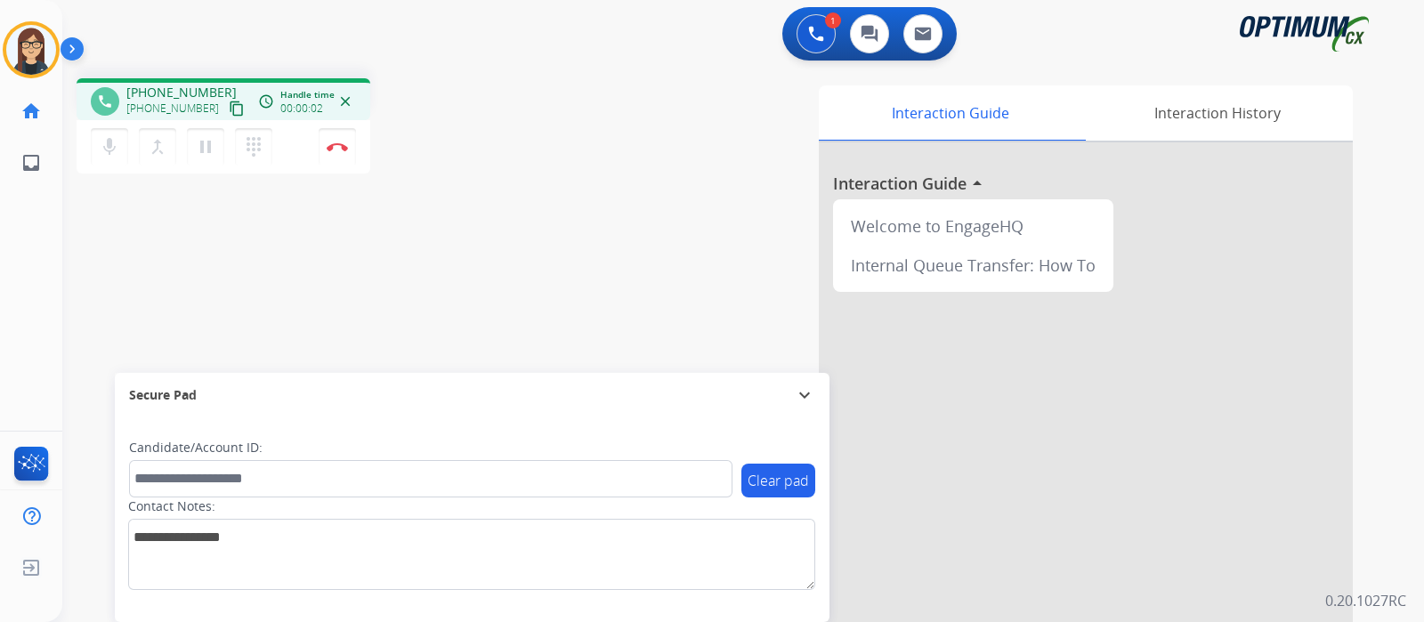
click at [229, 105] on mat-icon "content_copy" at bounding box center [237, 109] width 16 height 16
click at [118, 150] on mat-icon "mic" at bounding box center [109, 146] width 21 height 21
click at [111, 151] on mat-icon "mic_off" at bounding box center [109, 146] width 21 height 21
click at [513, 193] on div "phone +13058481763 +13058481763 content_copy access_time Call metrics Queue 00:…" at bounding box center [721, 435] width 1319 height 742
click at [334, 158] on button "Disconnect" at bounding box center [337, 146] width 37 height 37
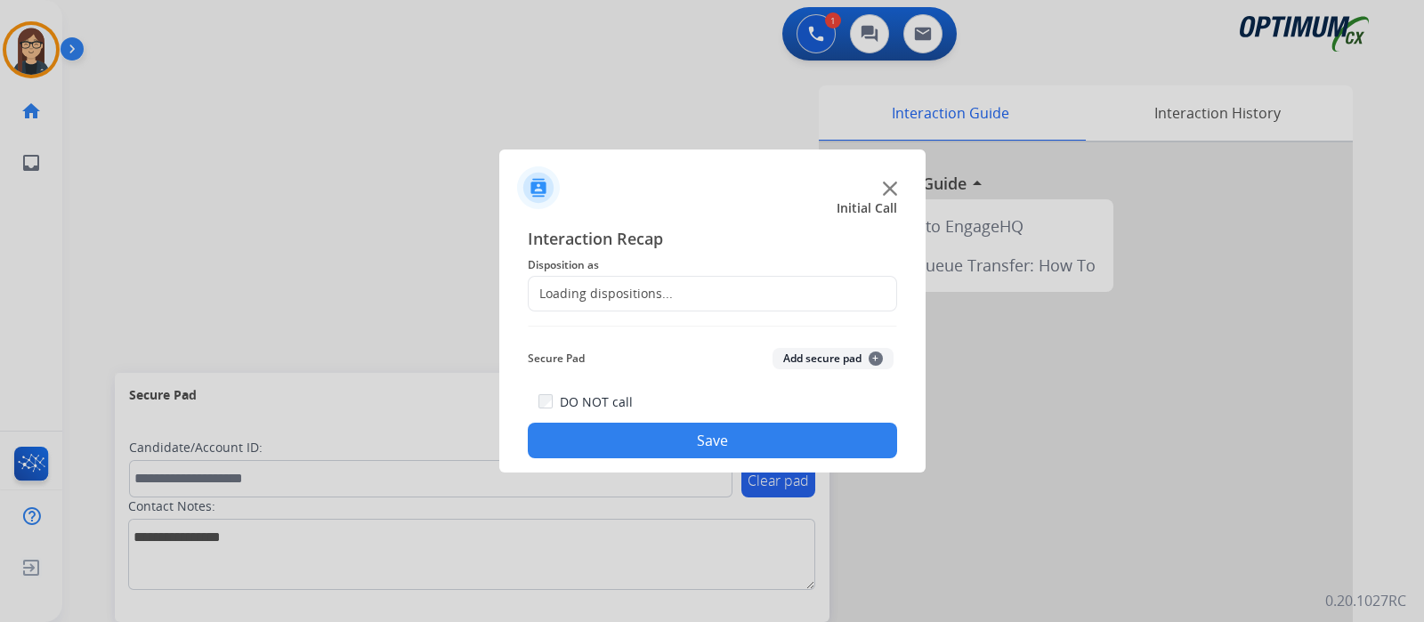
click at [583, 298] on div "Loading dispositions..." at bounding box center [601, 294] width 144 height 18
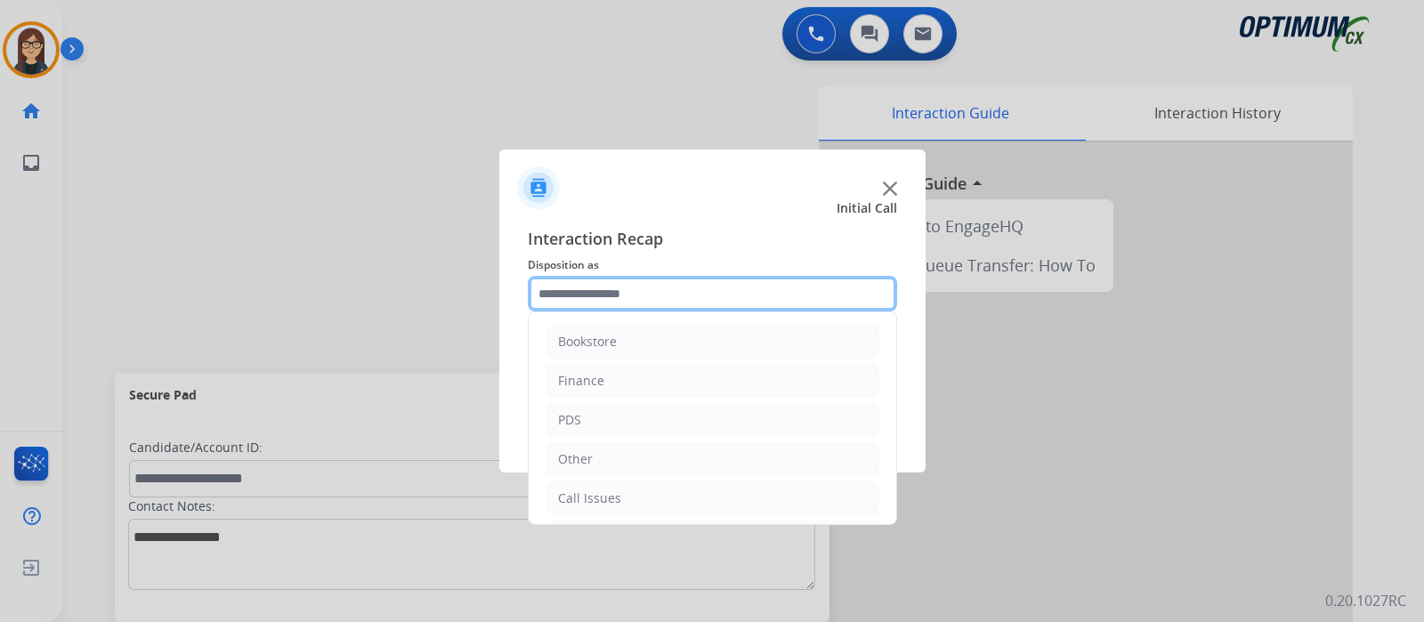
click at [583, 298] on input "text" at bounding box center [712, 294] width 369 height 36
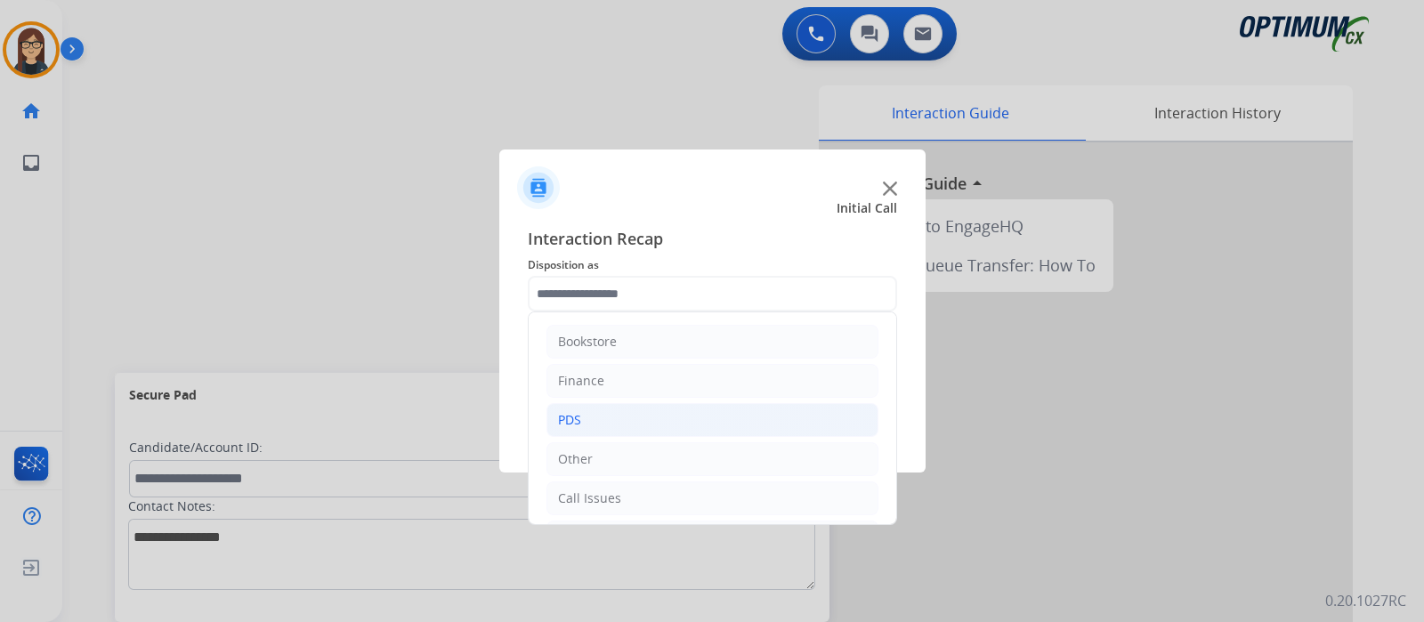
click at [590, 410] on li "PDS" at bounding box center [713, 420] width 332 height 34
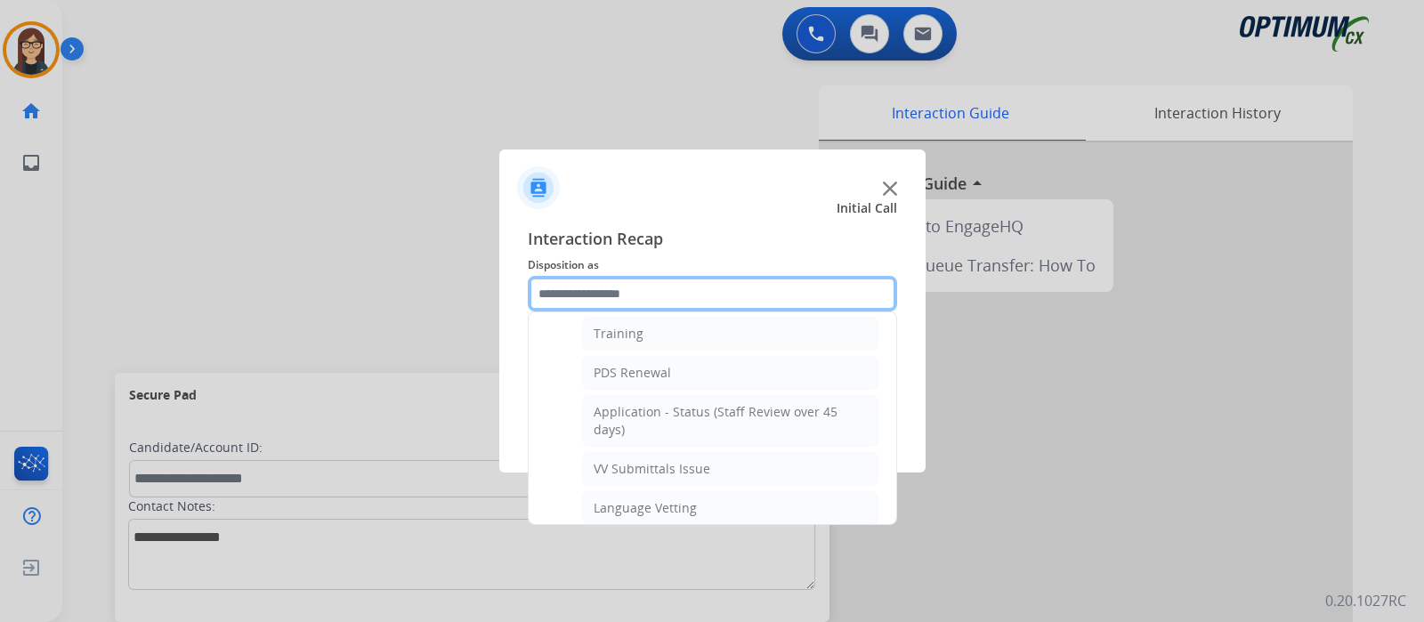
scroll to position [222, 0]
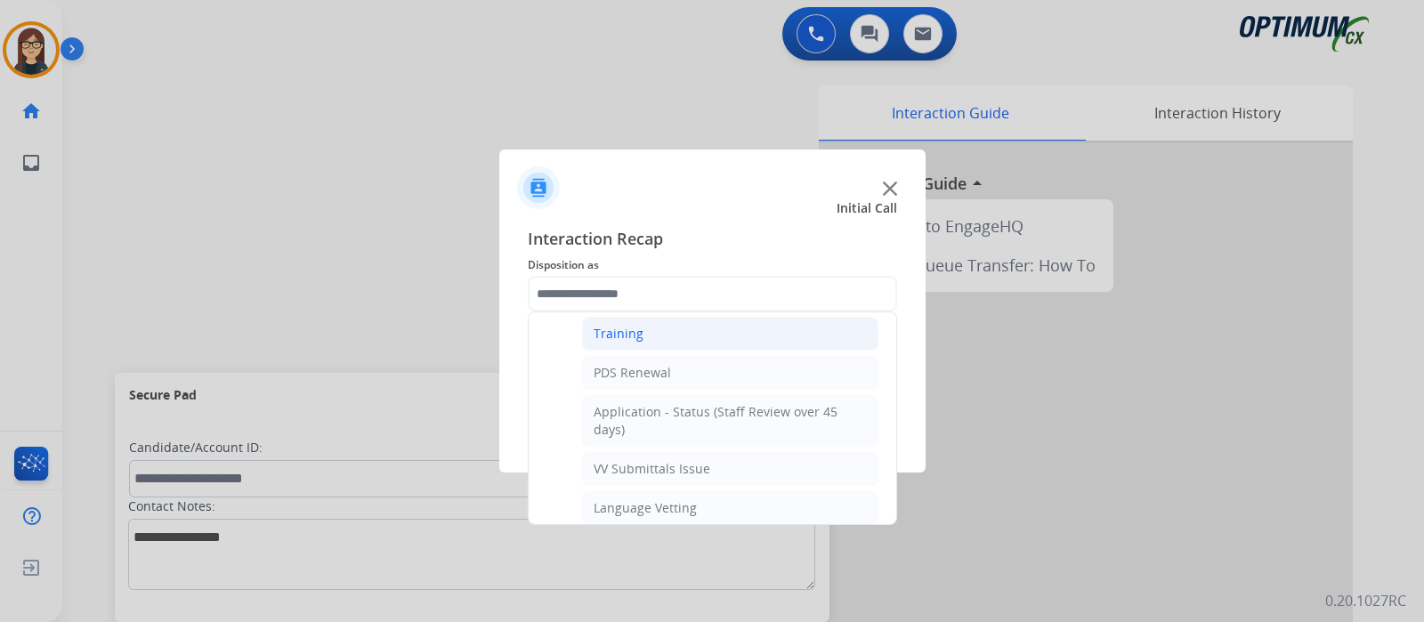
click at [617, 327] on div "Training" at bounding box center [619, 334] width 50 height 18
type input "********"
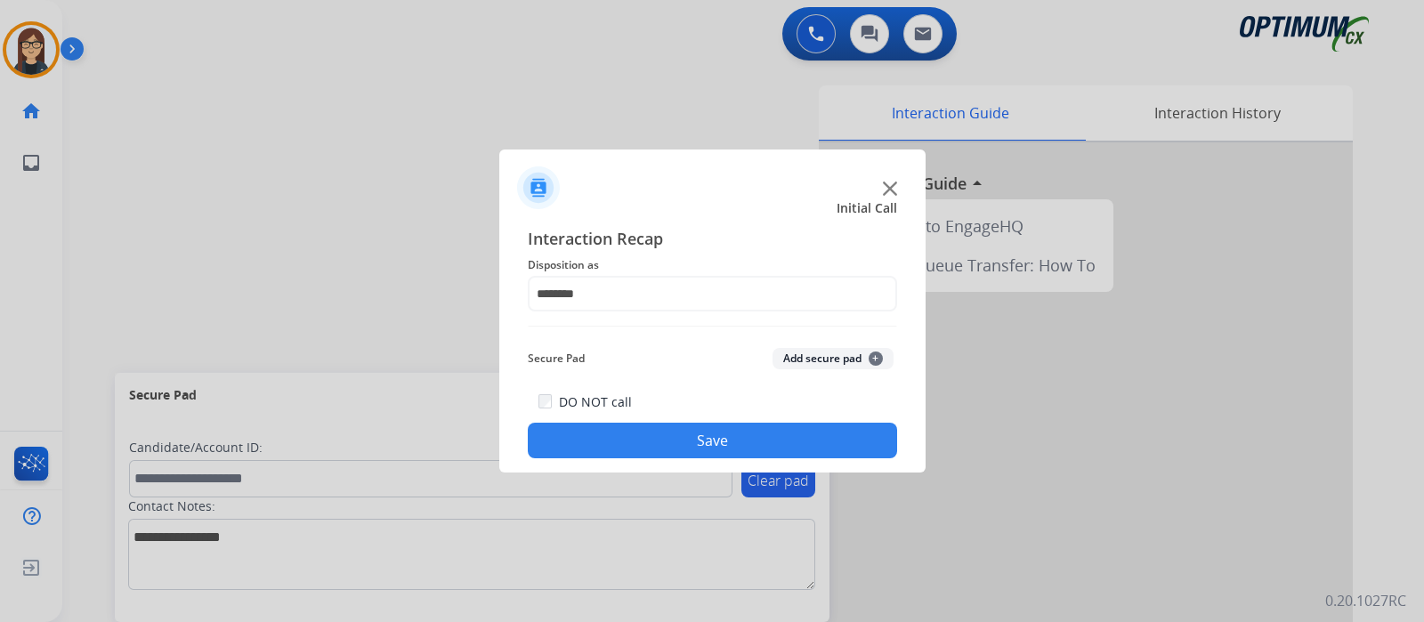
click at [625, 450] on button "Save" at bounding box center [712, 441] width 369 height 36
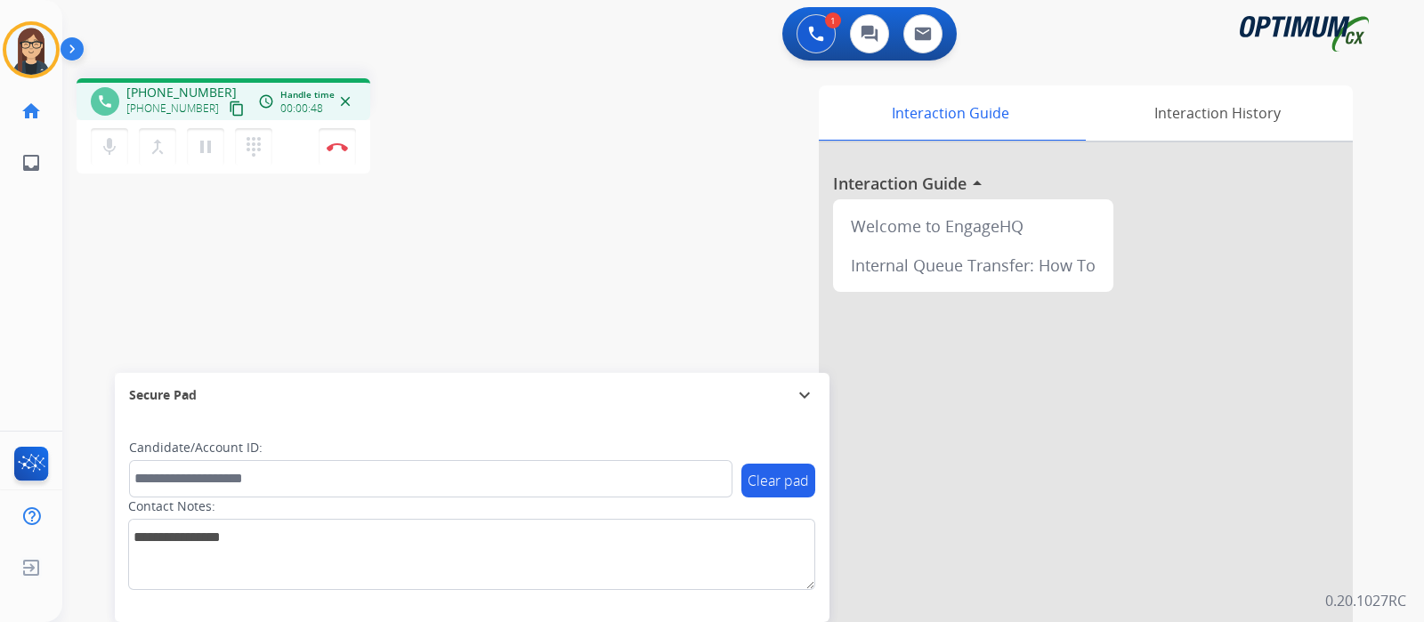
click at [229, 109] on mat-icon "content_copy" at bounding box center [237, 109] width 16 height 16
click at [540, 162] on div "phone +15165079697 +15165079697 content_copy access_time Call metrics Queue 00:…" at bounding box center [312, 128] width 471 height 101
click at [487, 200] on div "phone +15165079697 +15165079697 content_copy access_time Call metrics Queue 00:…" at bounding box center [721, 435] width 1319 height 742
click at [104, 156] on mat-icon "mic" at bounding box center [109, 146] width 21 height 21
click at [134, 206] on div "phone +15165079697 +15165079697 content_copy access_time Call metrics Queue 00:…" at bounding box center [721, 435] width 1319 height 742
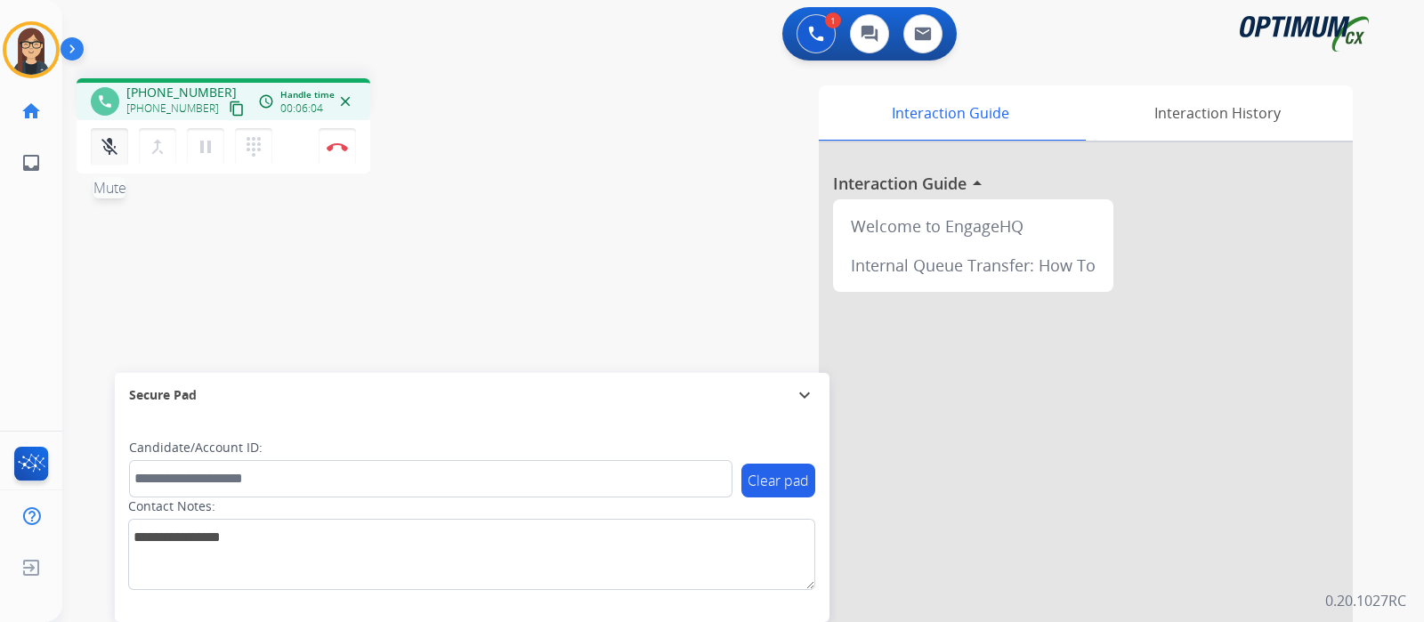
click at [109, 150] on mat-icon "mic_off" at bounding box center [109, 146] width 21 height 21
click at [337, 150] on img at bounding box center [337, 146] width 21 height 9
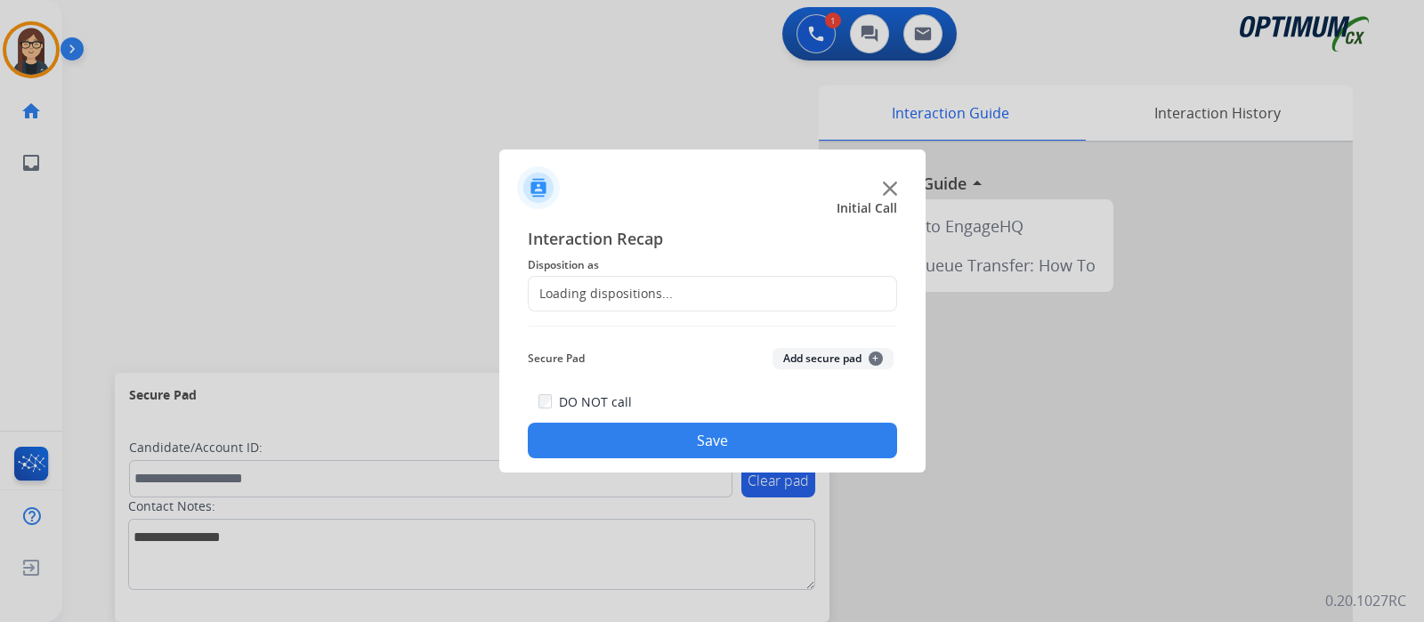
click at [721, 290] on div "Loading dispositions..." at bounding box center [712, 294] width 369 height 36
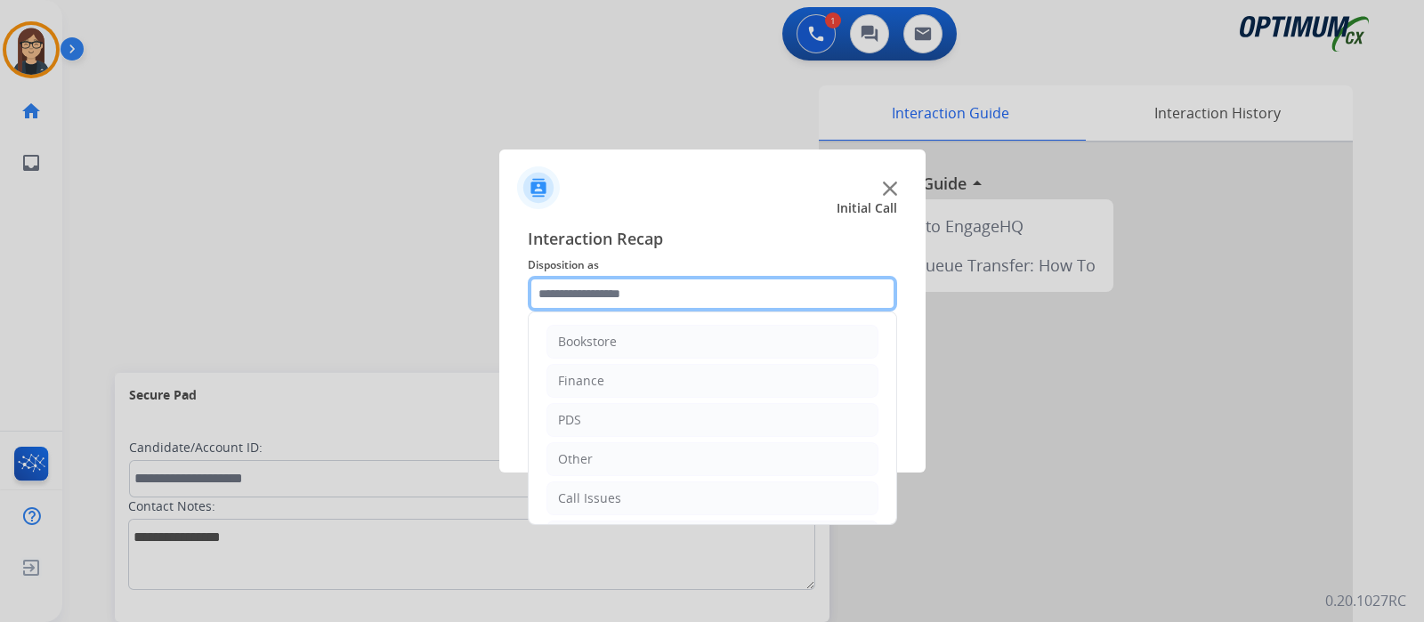
click at [721, 290] on input "text" at bounding box center [712, 294] width 369 height 36
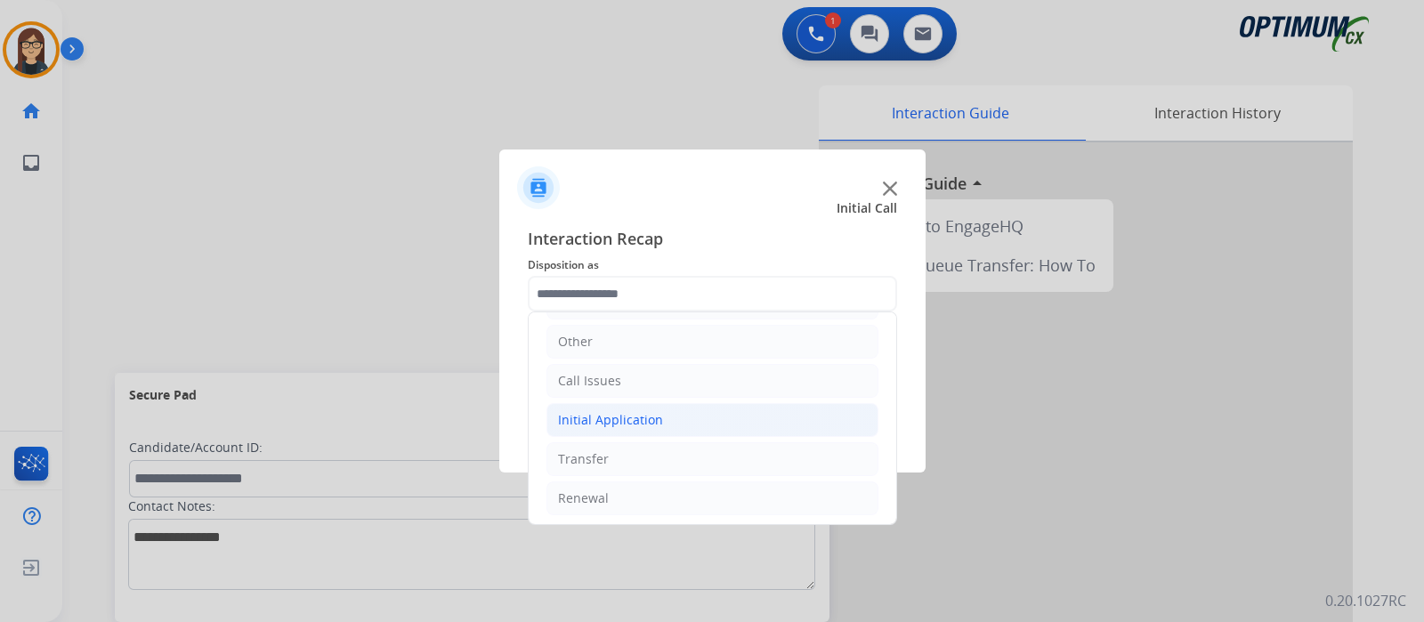
click at [642, 412] on div "Initial Application" at bounding box center [610, 420] width 105 height 18
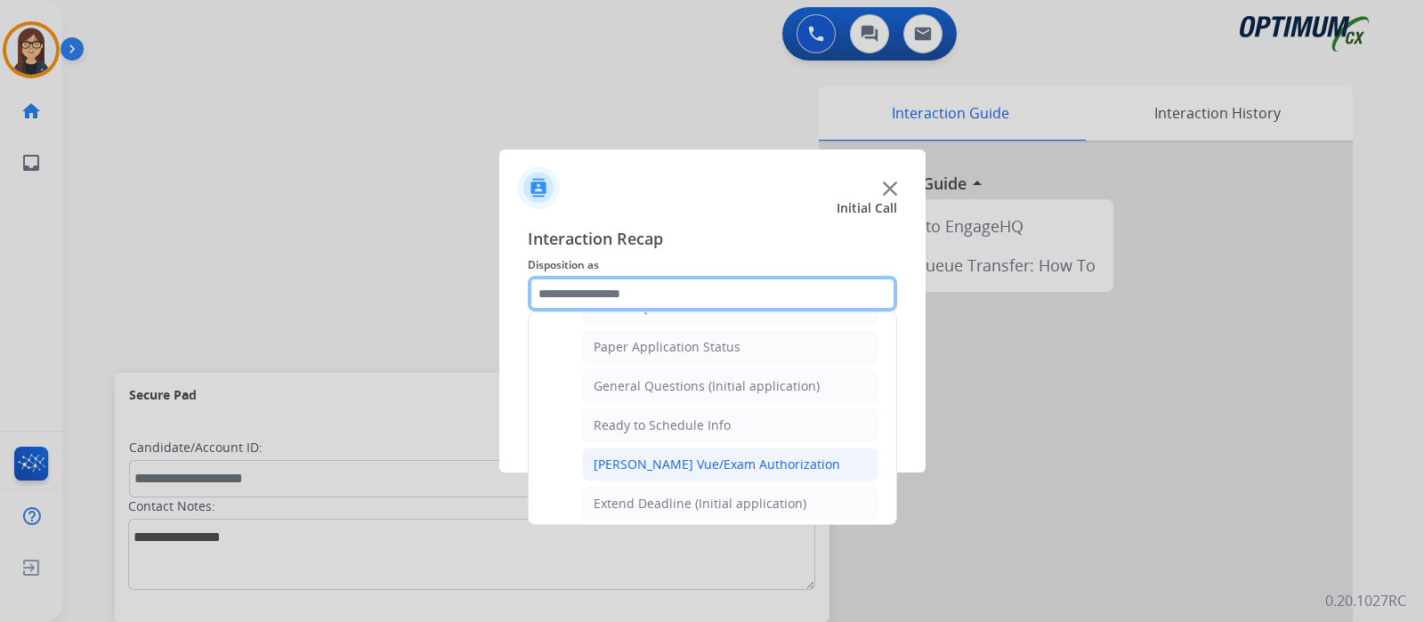
scroll to position [957, 0]
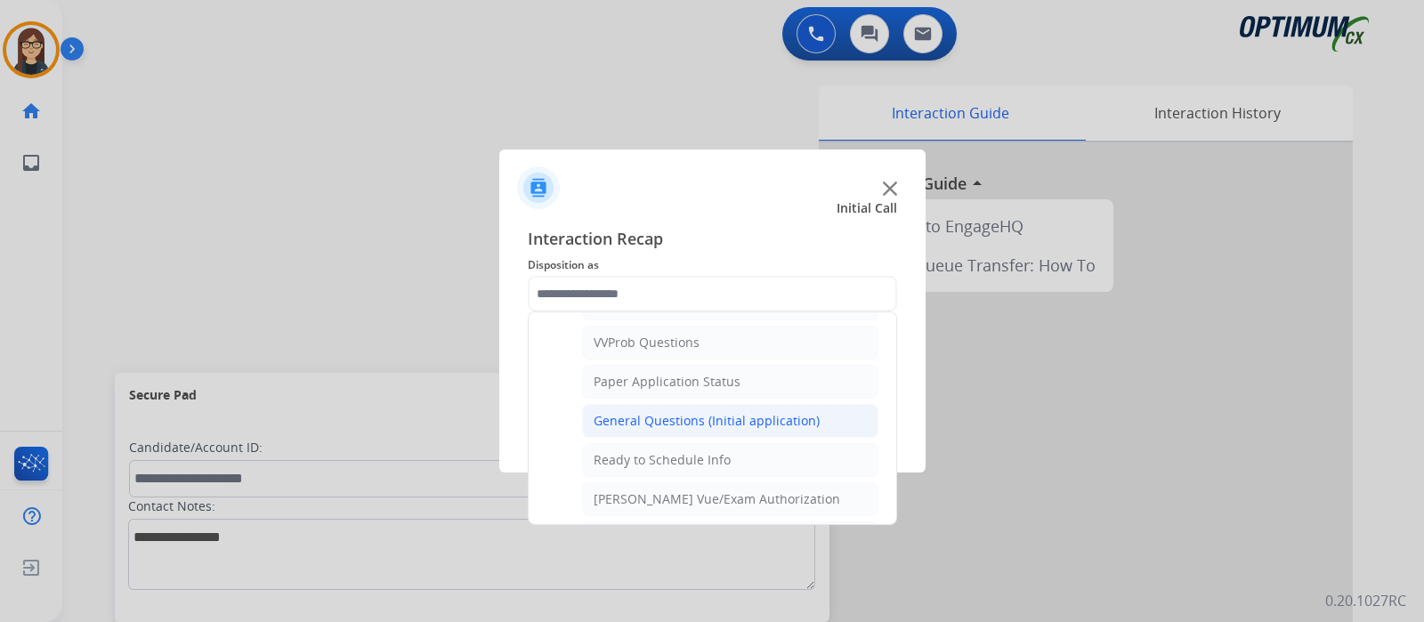
click at [634, 412] on div "General Questions (Initial application)" at bounding box center [707, 421] width 226 height 18
type input "**********"
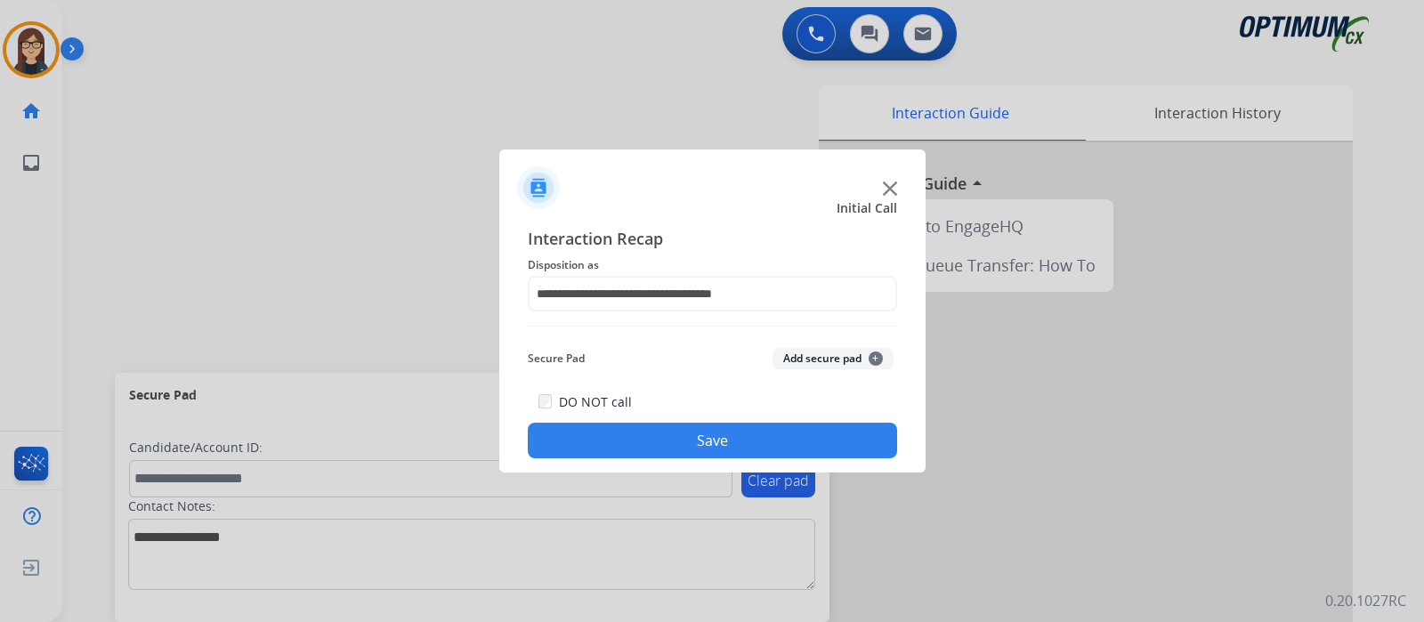
click at [623, 437] on button "Save" at bounding box center [712, 441] width 369 height 36
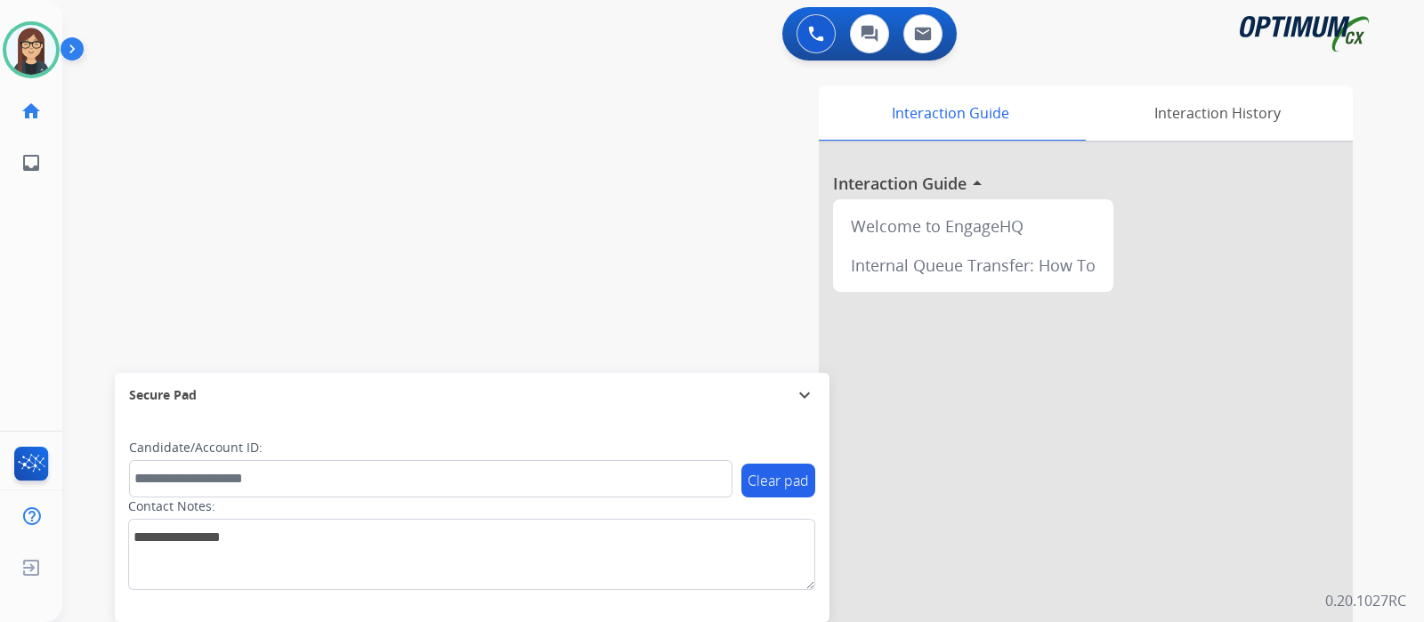
click at [450, 174] on div "swap_horiz Break voice bridge close_fullscreen Connect 3-Way Call merge_type Se…" at bounding box center [721, 435] width 1319 height 742
click at [430, 144] on div "swap_horiz Break voice bridge close_fullscreen Connect 3-Way Call merge_type Se…" at bounding box center [721, 435] width 1319 height 742
click at [454, 100] on div "swap_horiz Break voice bridge close_fullscreen Connect 3-Way Call merge_type Se…" at bounding box center [721, 435] width 1319 height 742
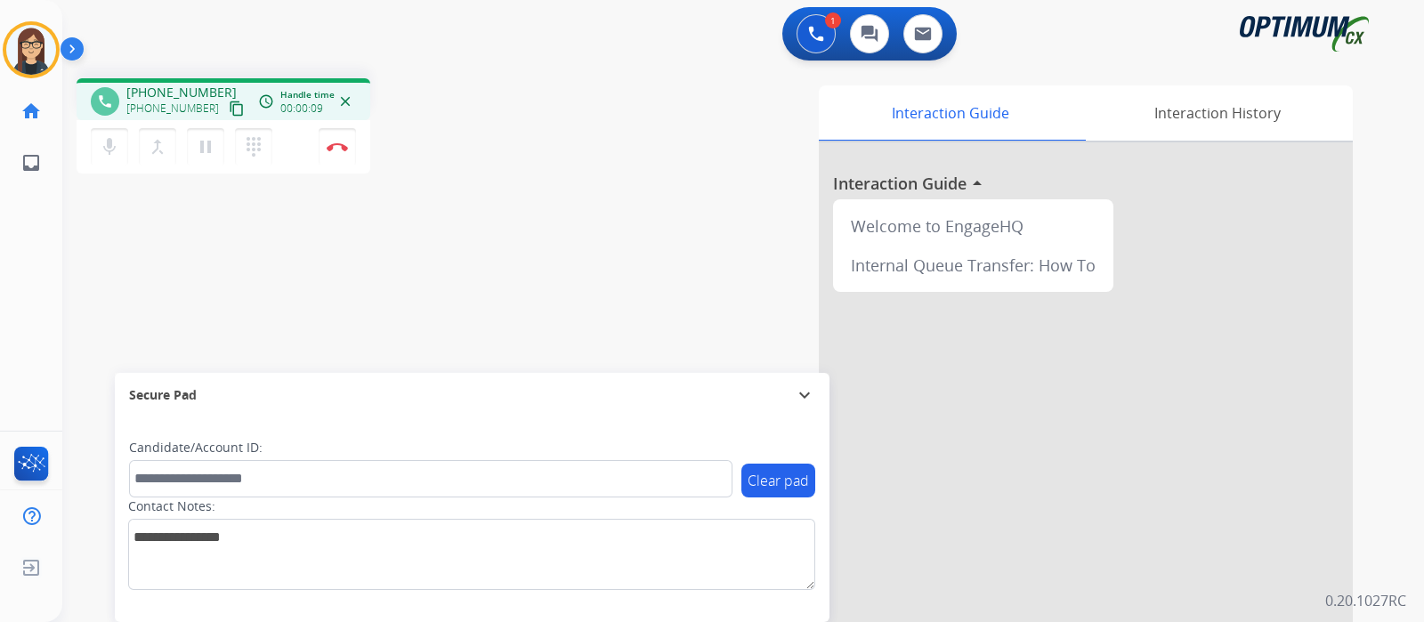
click at [226, 98] on button "content_copy" at bounding box center [236, 108] width 21 height 21
click at [334, 153] on button "Disconnect" at bounding box center [337, 146] width 37 height 37
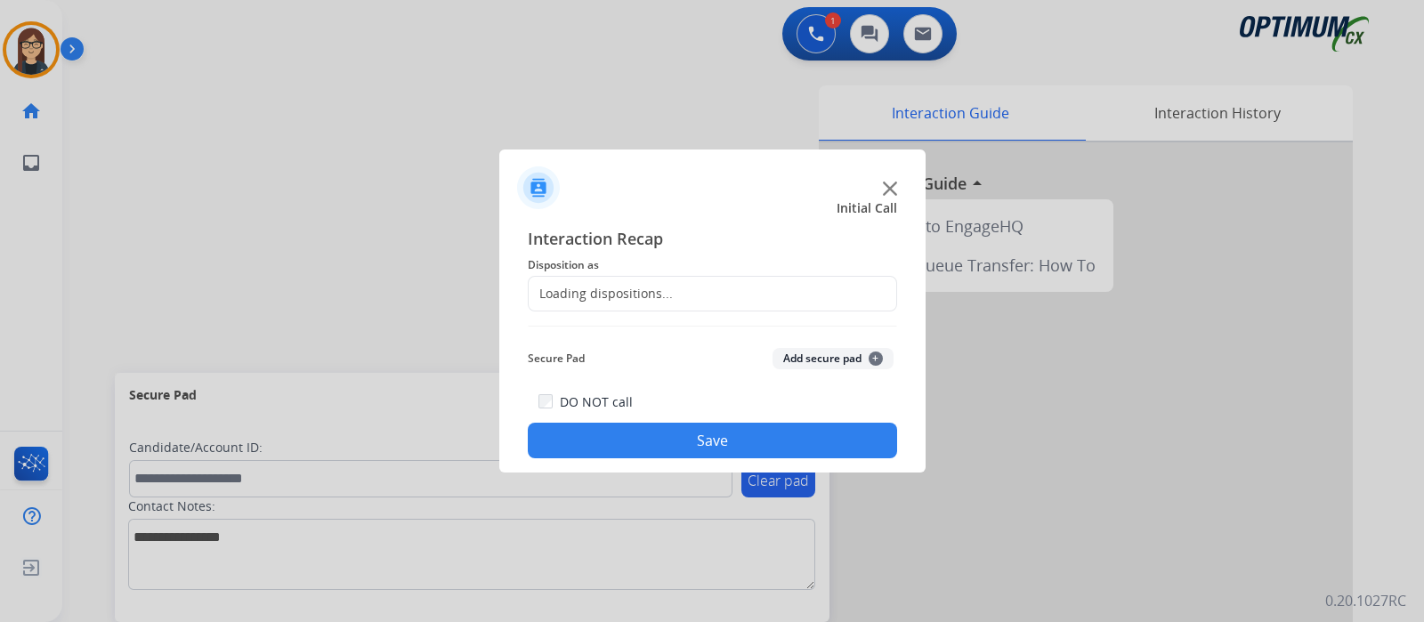
click at [582, 295] on div "Loading dispositions..." at bounding box center [601, 294] width 144 height 18
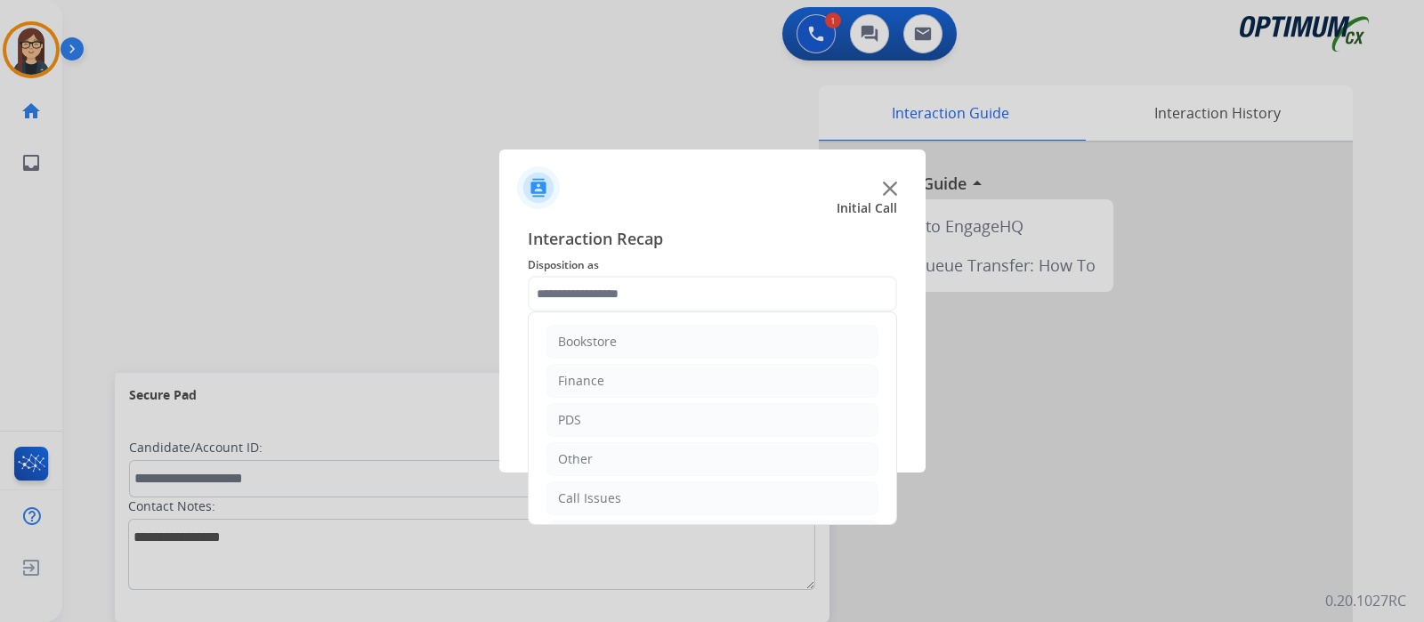
click at [582, 295] on input "text" at bounding box center [712, 294] width 369 height 36
click at [590, 411] on div "Initial Application" at bounding box center [610, 420] width 105 height 18
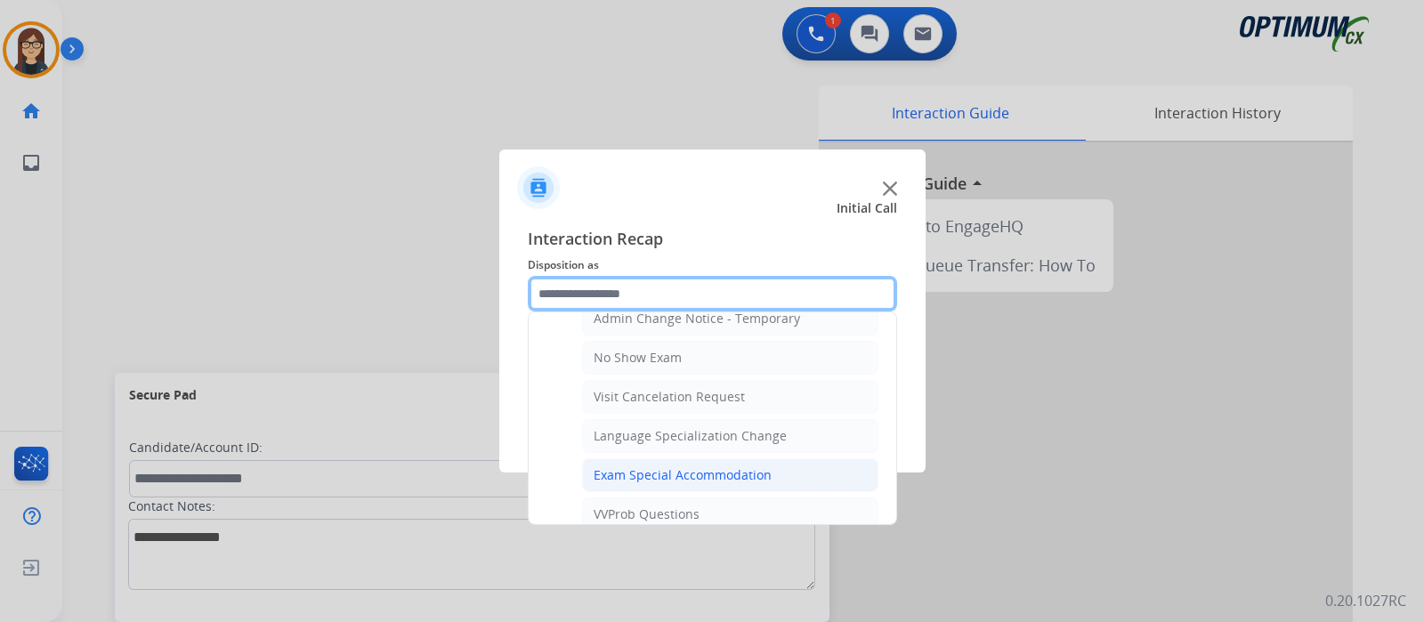
scroll to position [1008, 0]
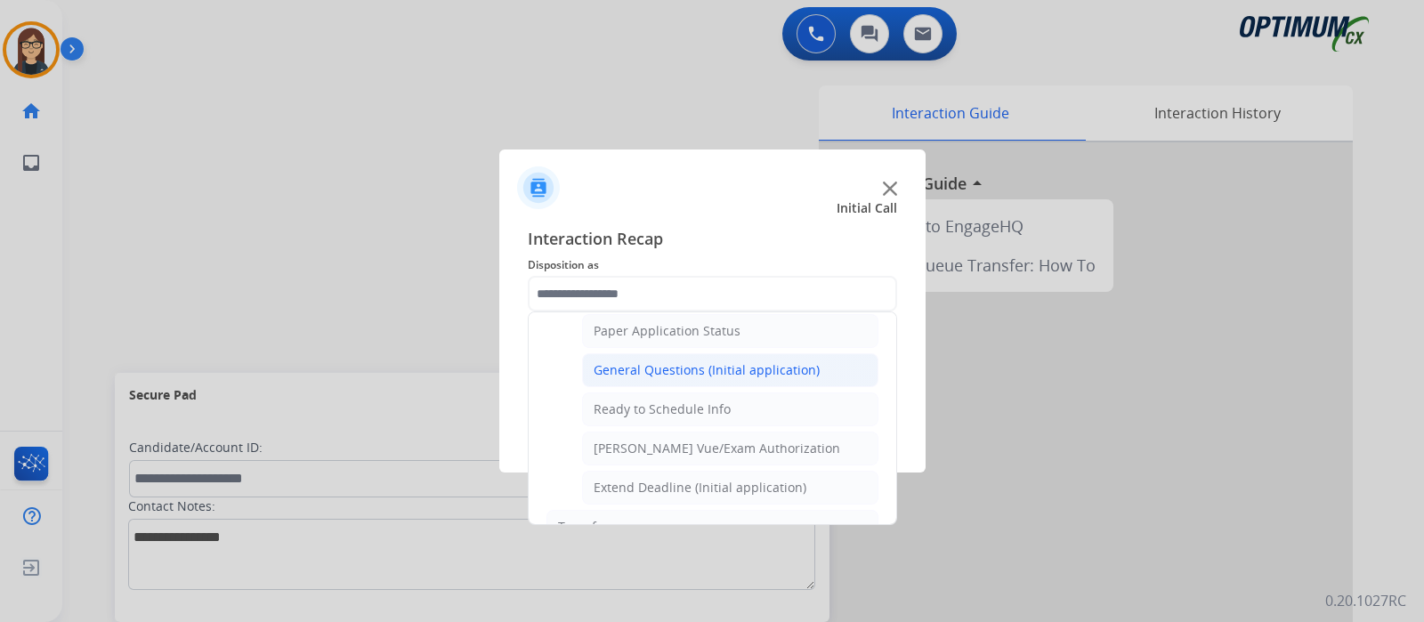
click at [668, 361] on div "General Questions (Initial application)" at bounding box center [707, 370] width 226 height 18
type input "**********"
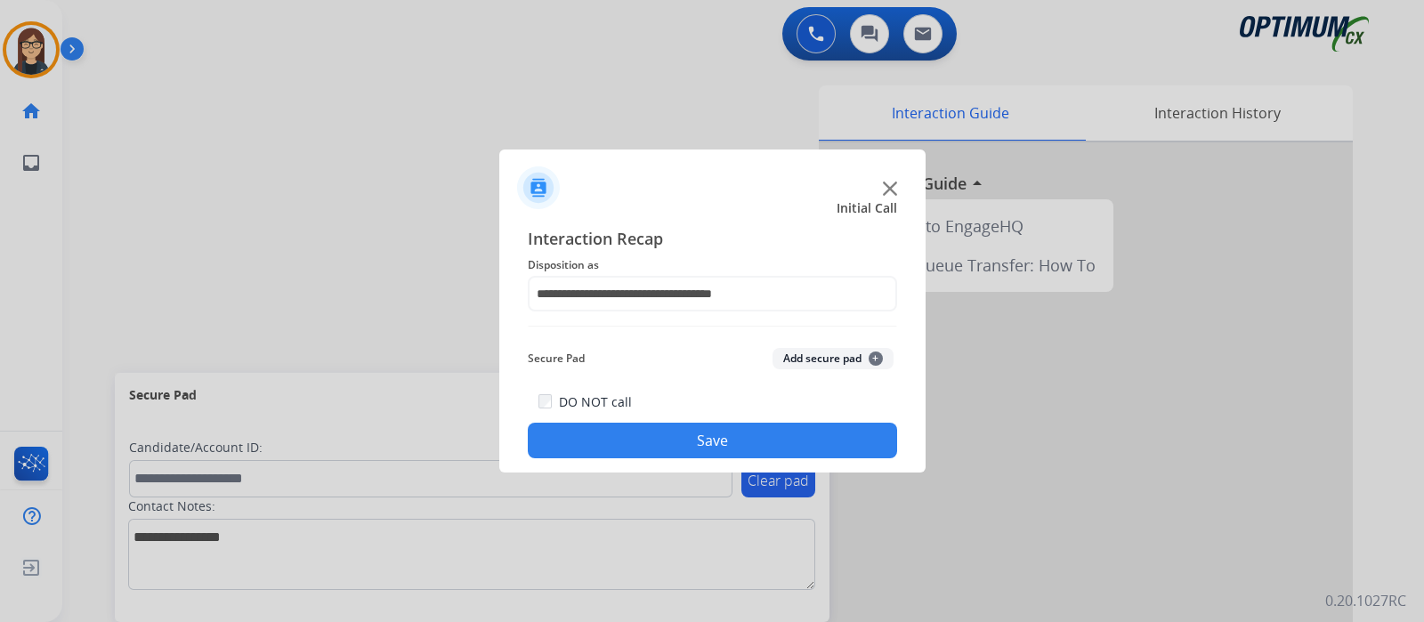
click at [601, 428] on button "Save" at bounding box center [712, 441] width 369 height 36
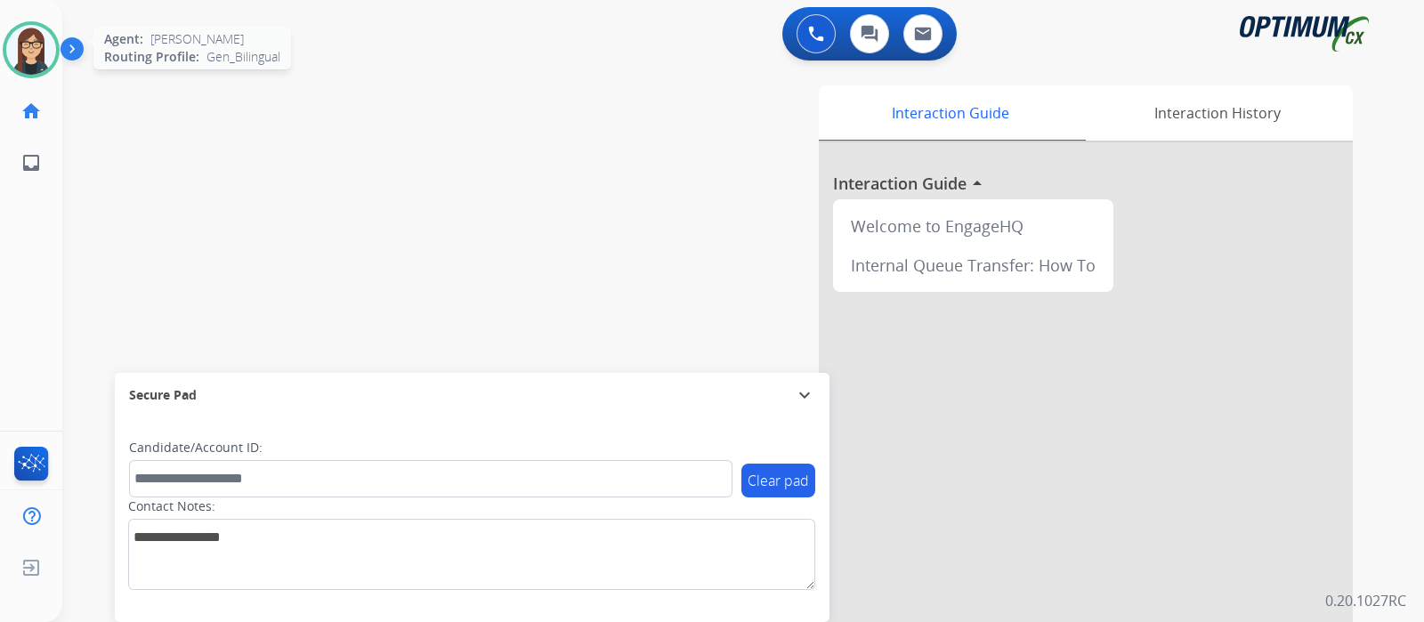
click at [39, 45] on img at bounding box center [31, 50] width 50 height 50
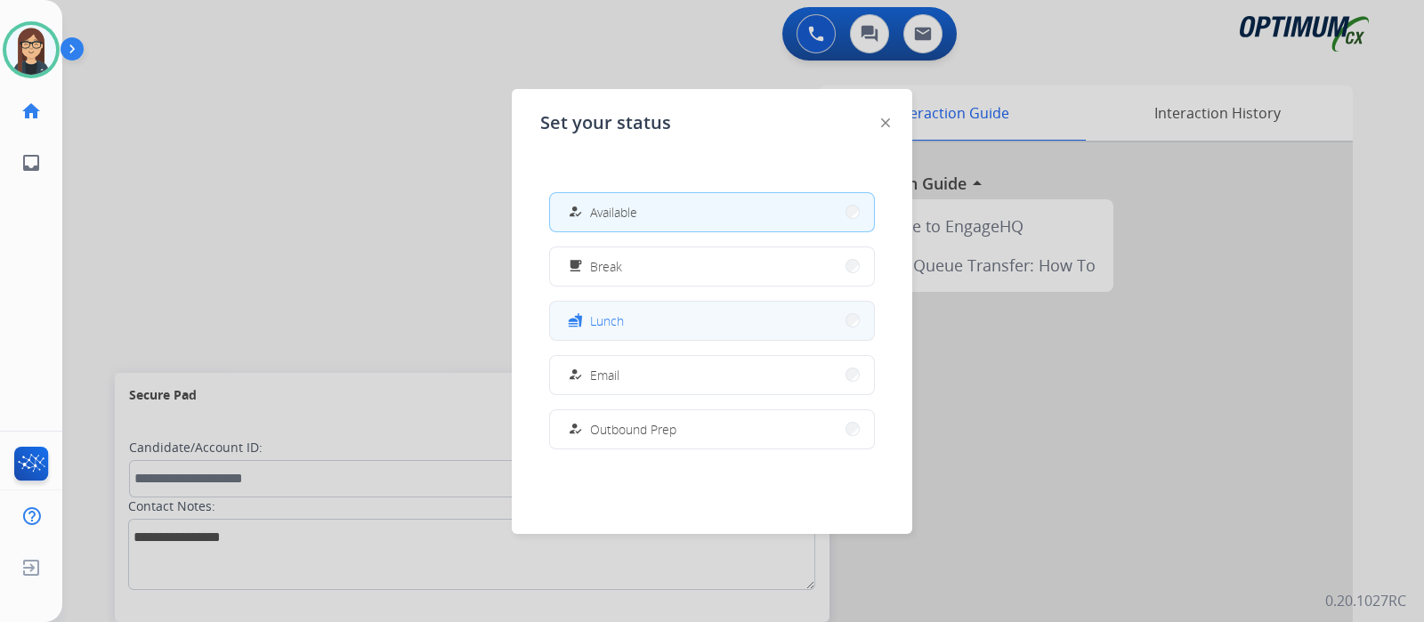
scroll to position [443, 0]
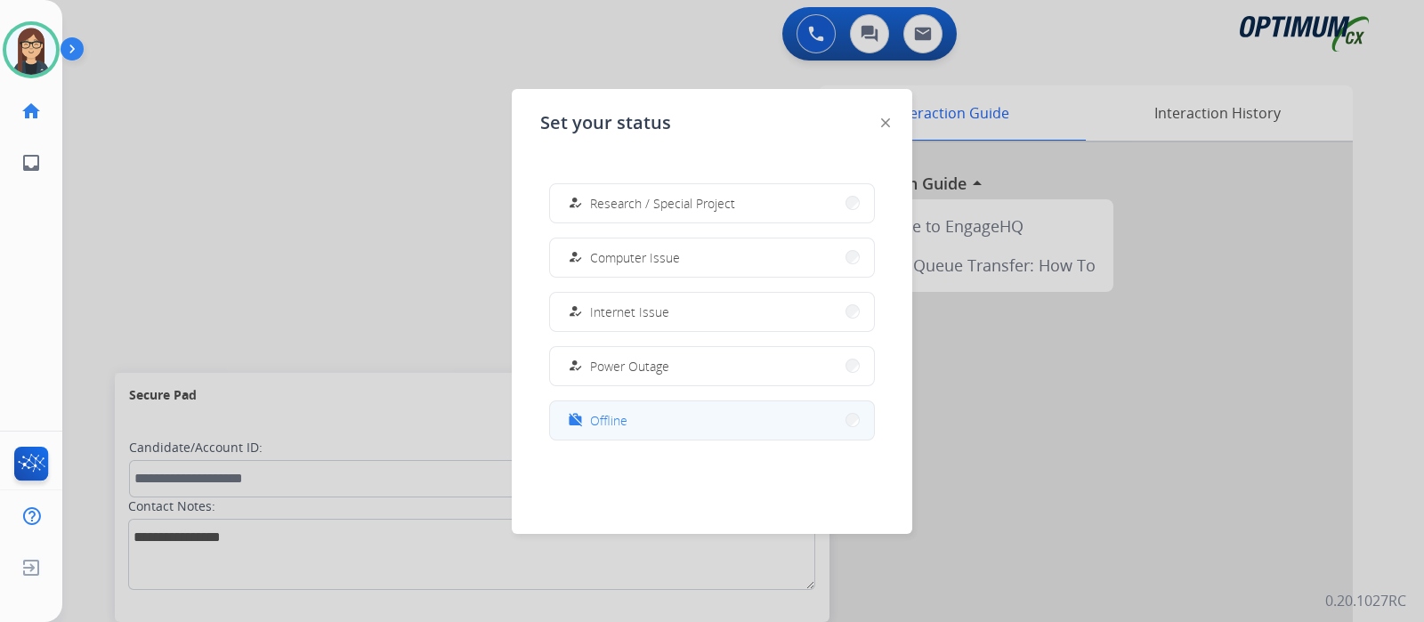
click at [658, 420] on button "work_off Offline" at bounding box center [712, 420] width 324 height 38
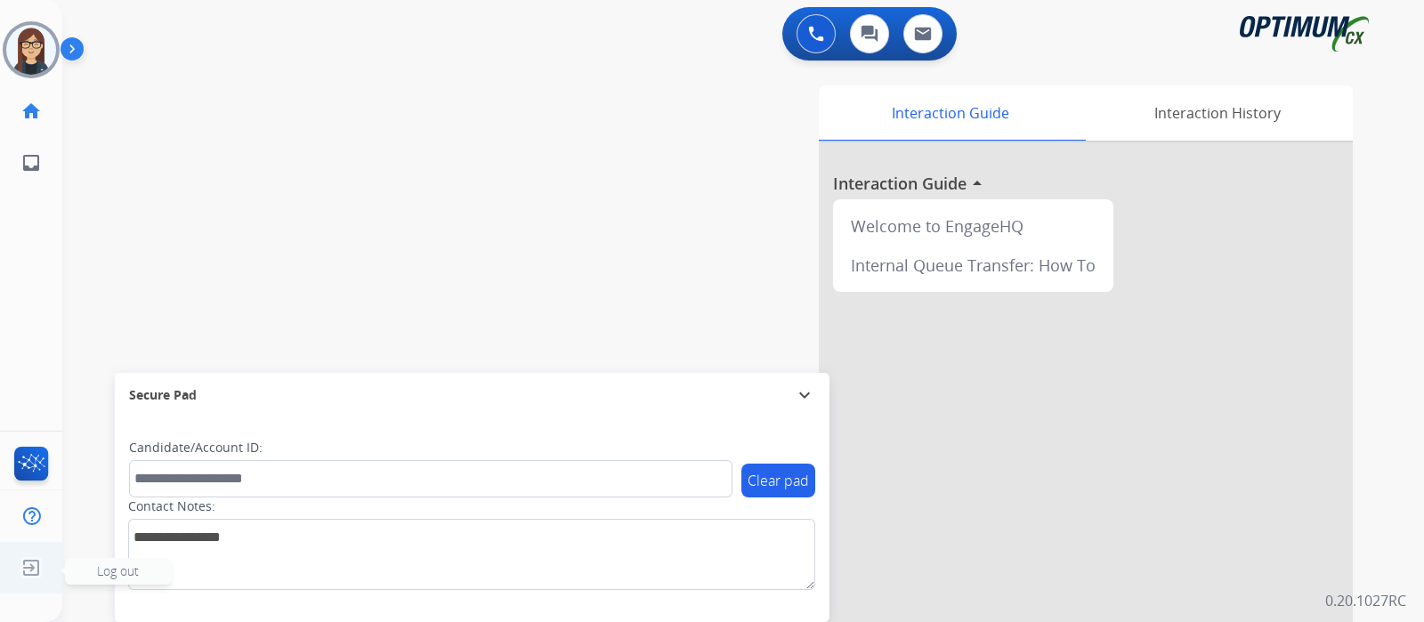
click at [94, 566] on span "Log out" at bounding box center [118, 571] width 107 height 27
